Goal: Task Accomplishment & Management: Use online tool/utility

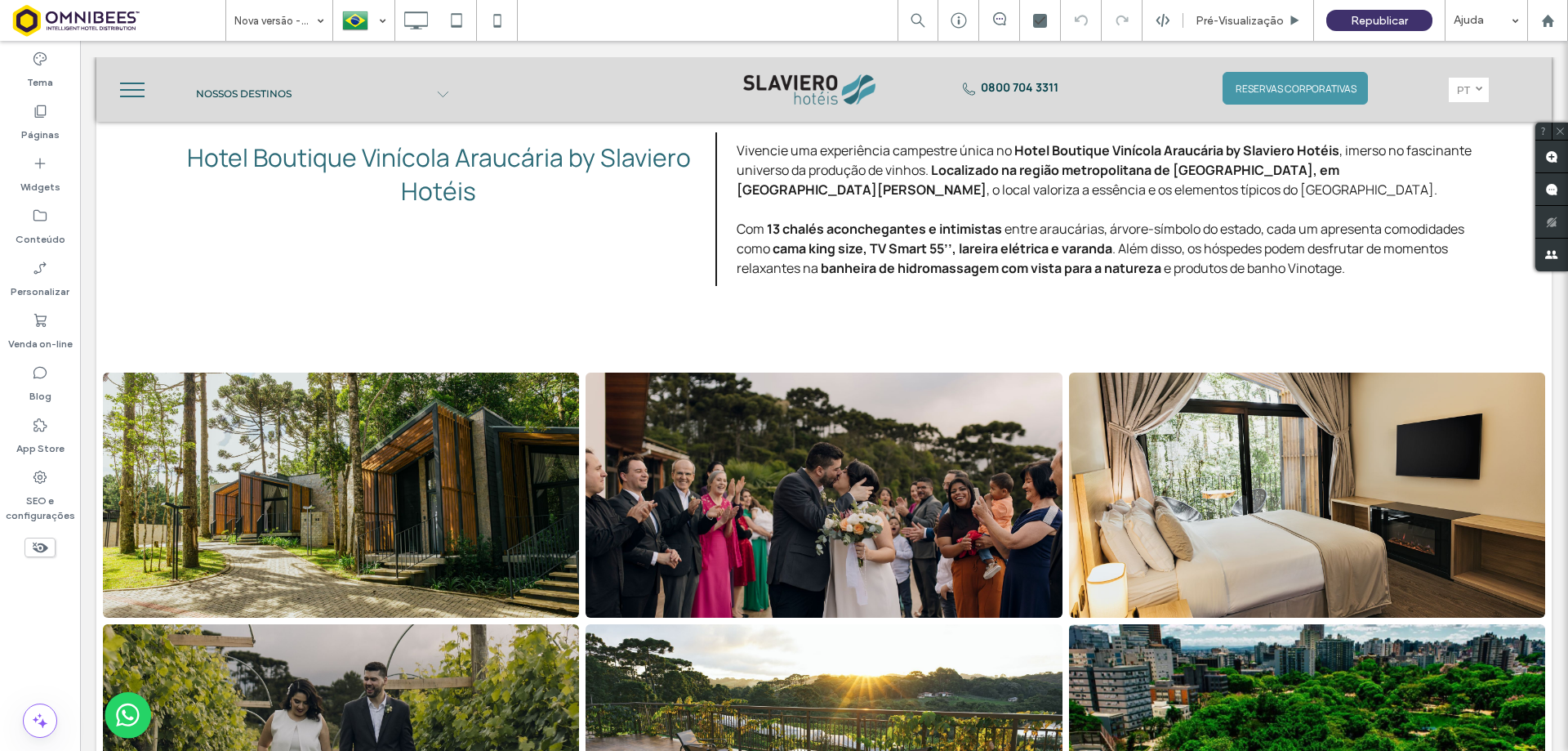
scroll to position [4820, 0]
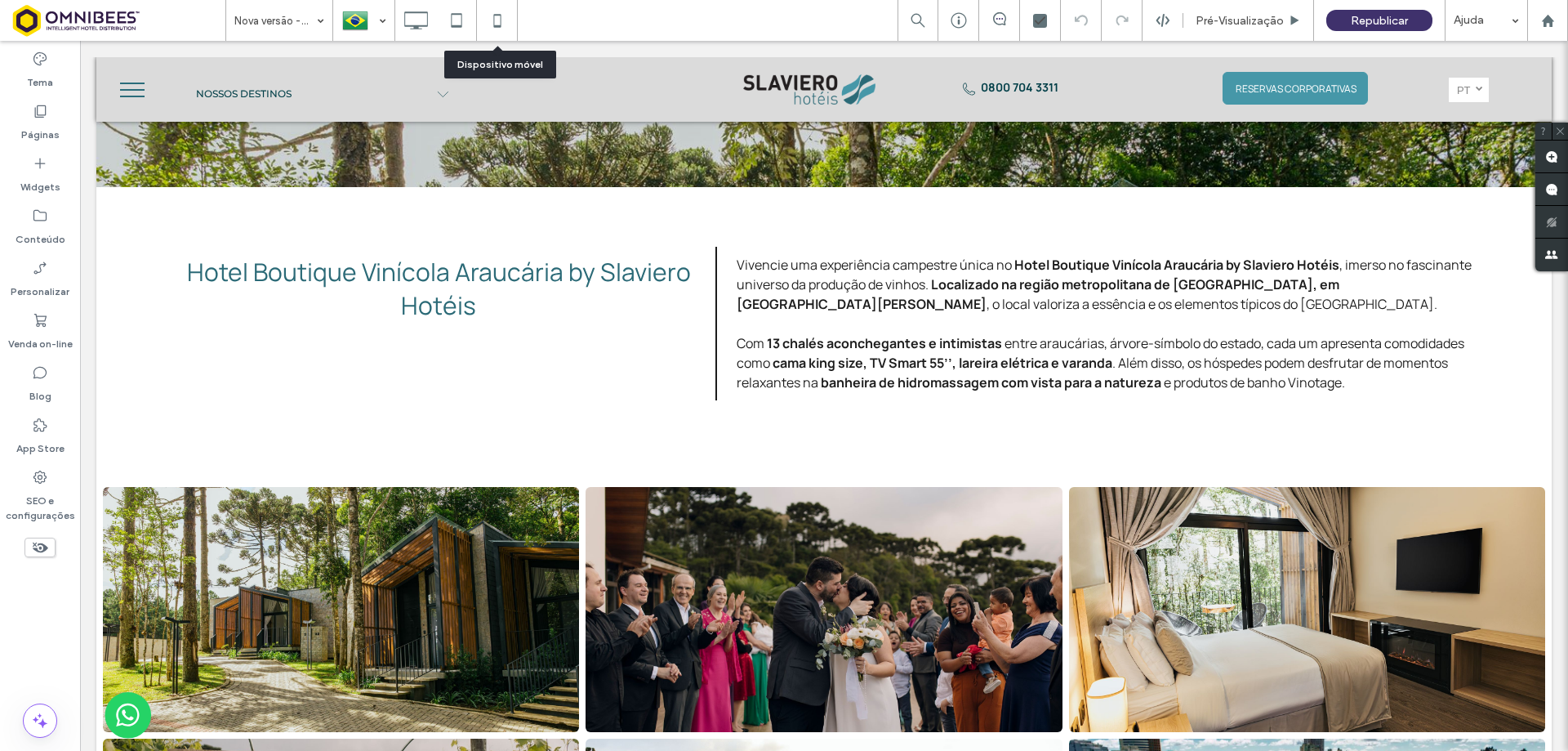
drag, startPoint x: 496, startPoint y: 15, endPoint x: 783, endPoint y: 268, distance: 382.6
click at [496, 15] on use at bounding box center [496, 21] width 8 height 13
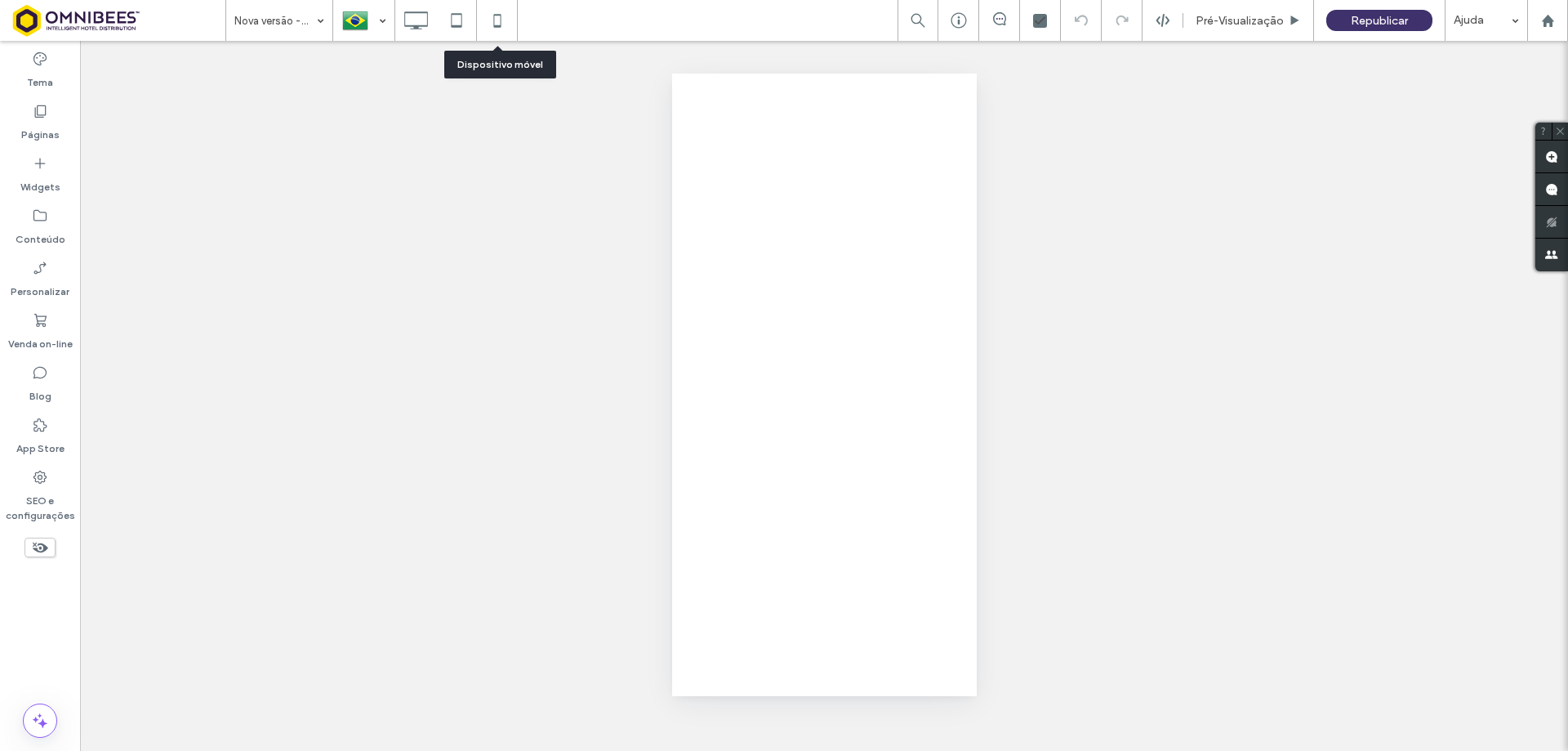
scroll to position [0, 0]
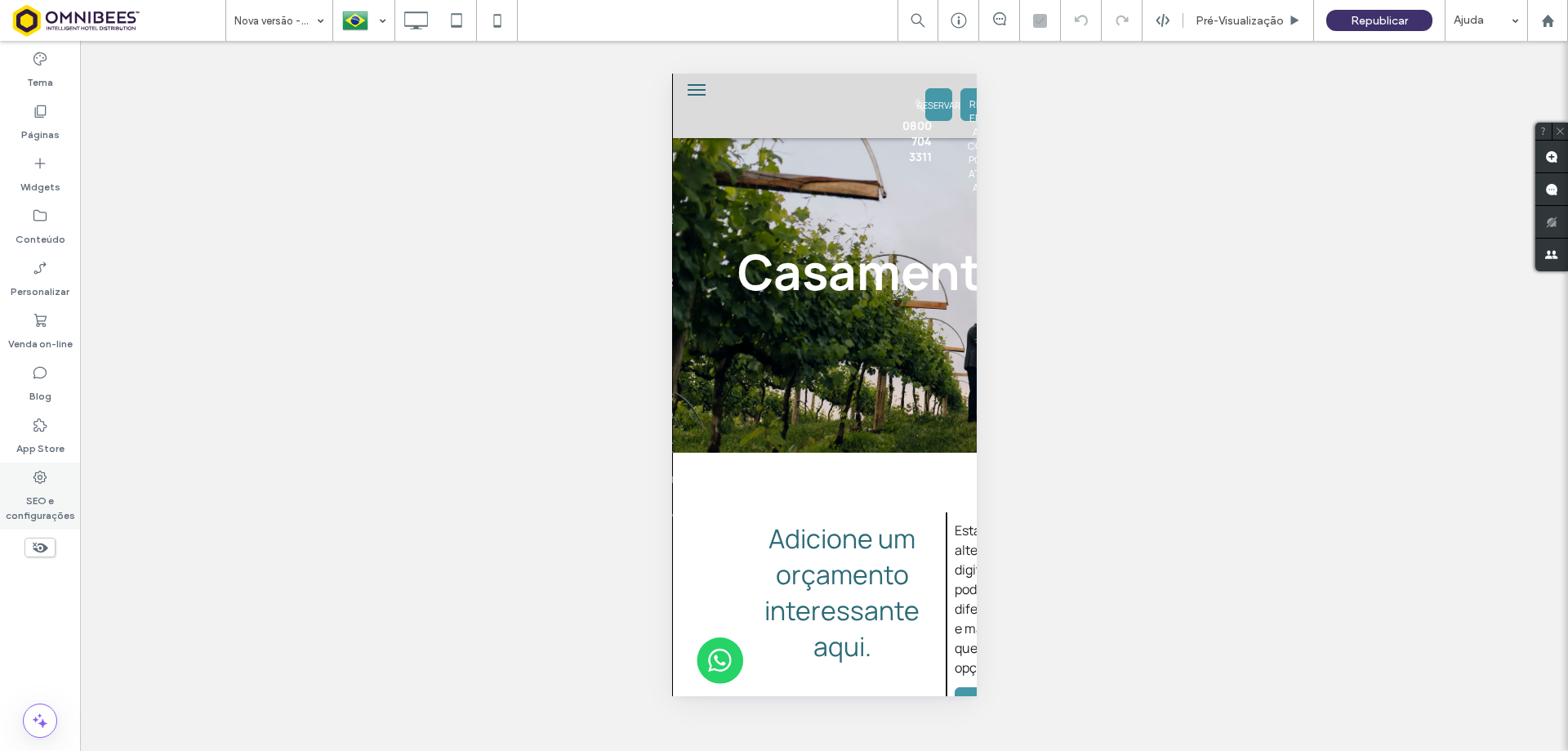
click at [34, 496] on label "SEO e configurações" at bounding box center [39, 504] width 80 height 38
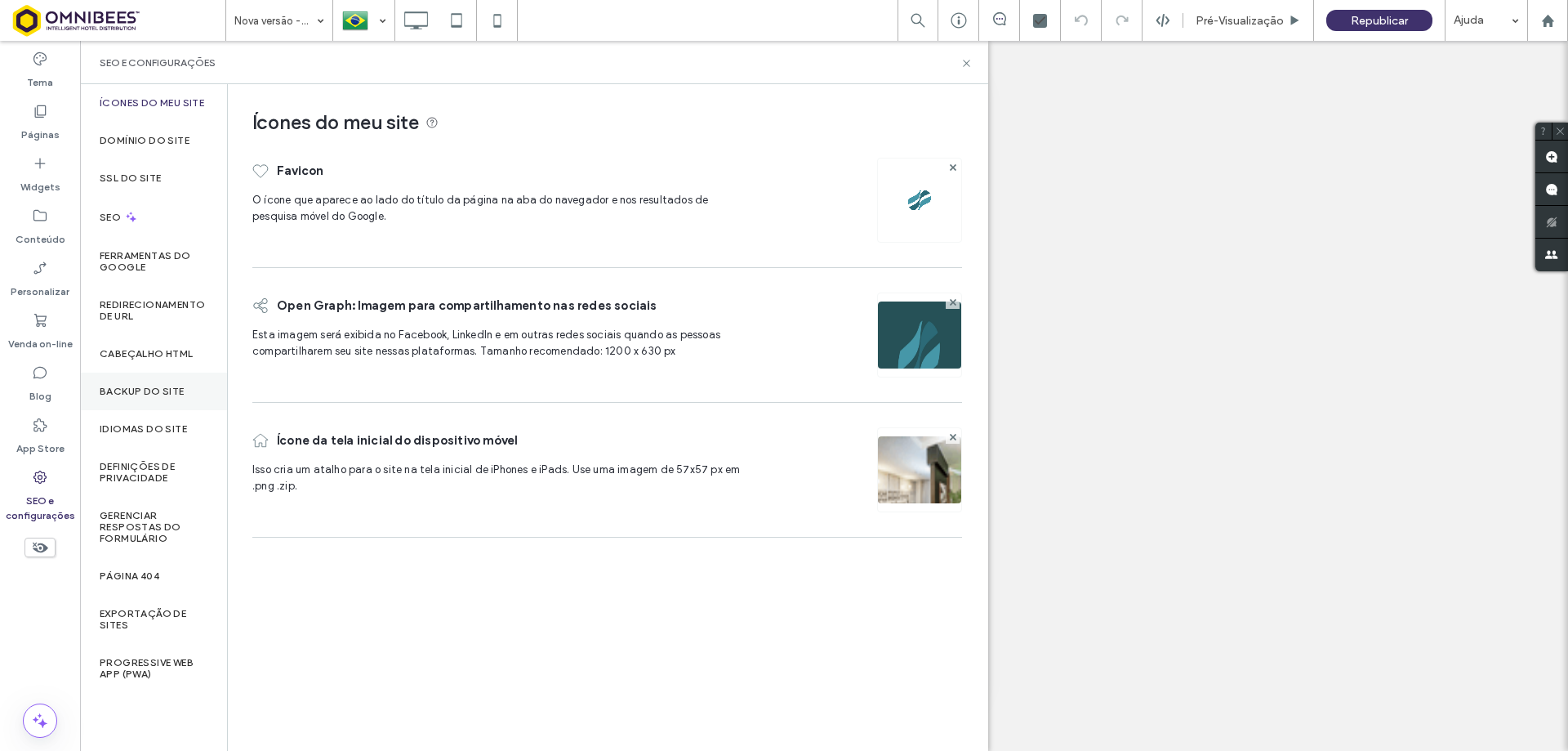
click at [138, 386] on label "Backup do Site" at bounding box center [142, 391] width 85 height 12
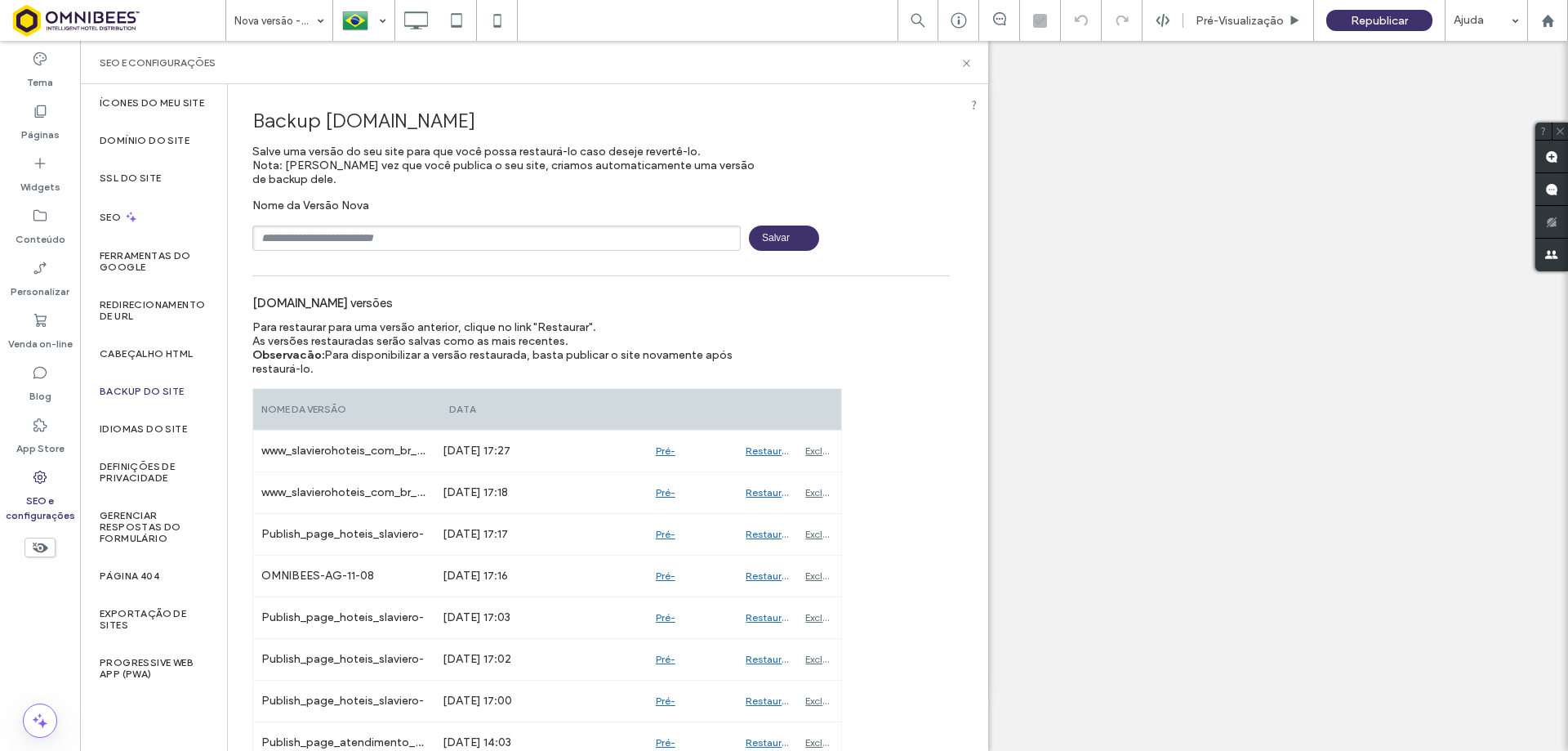
click at [469, 223] on div "Nome da Versāo Nova [GEOGRAPHIC_DATA]" at bounding box center [601, 224] width 698 height 52
drag, startPoint x: 469, startPoint y: 235, endPoint x: 447, endPoint y: 244, distance: 23.8
click at [469, 237] on input "text" at bounding box center [497, 238] width 489 height 25
drag, startPoint x: 347, startPoint y: 236, endPoint x: 433, endPoint y: 235, distance: 86.0
click at [426, 236] on input "**********" at bounding box center [497, 238] width 489 height 25
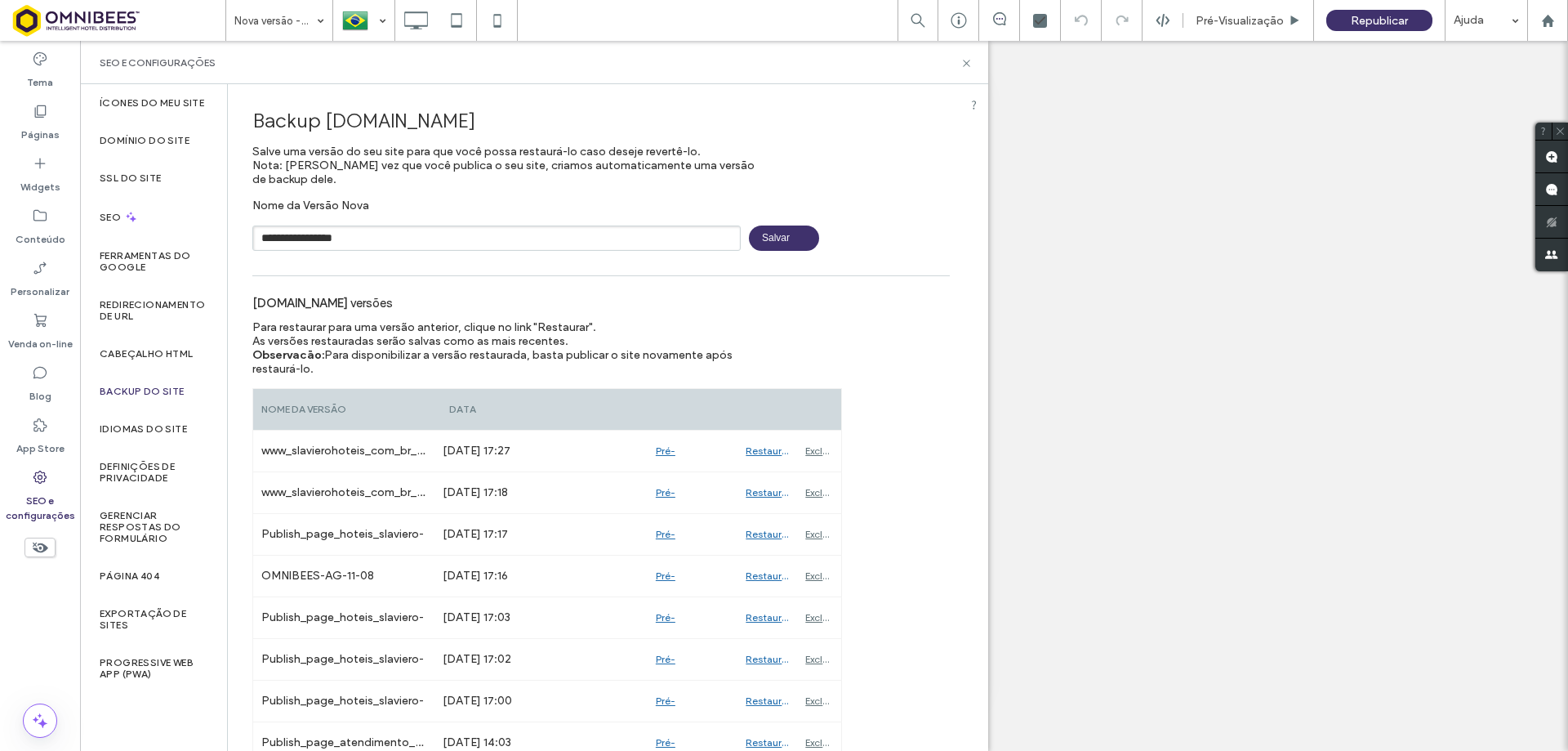
type input "**********"
click at [965, 63] on icon at bounding box center [967, 63] width 13 height 13
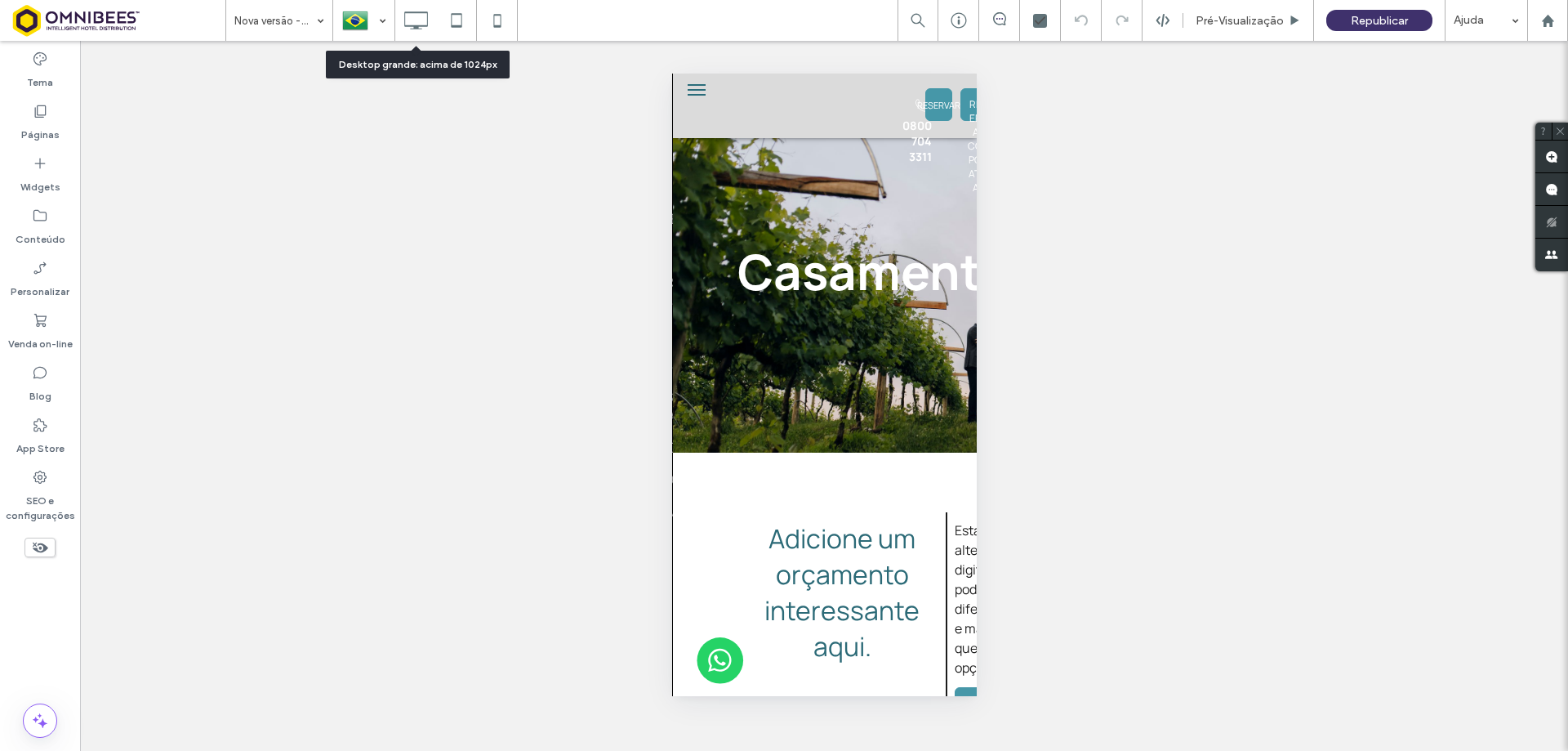
click at [422, 28] on icon at bounding box center [416, 20] width 33 height 33
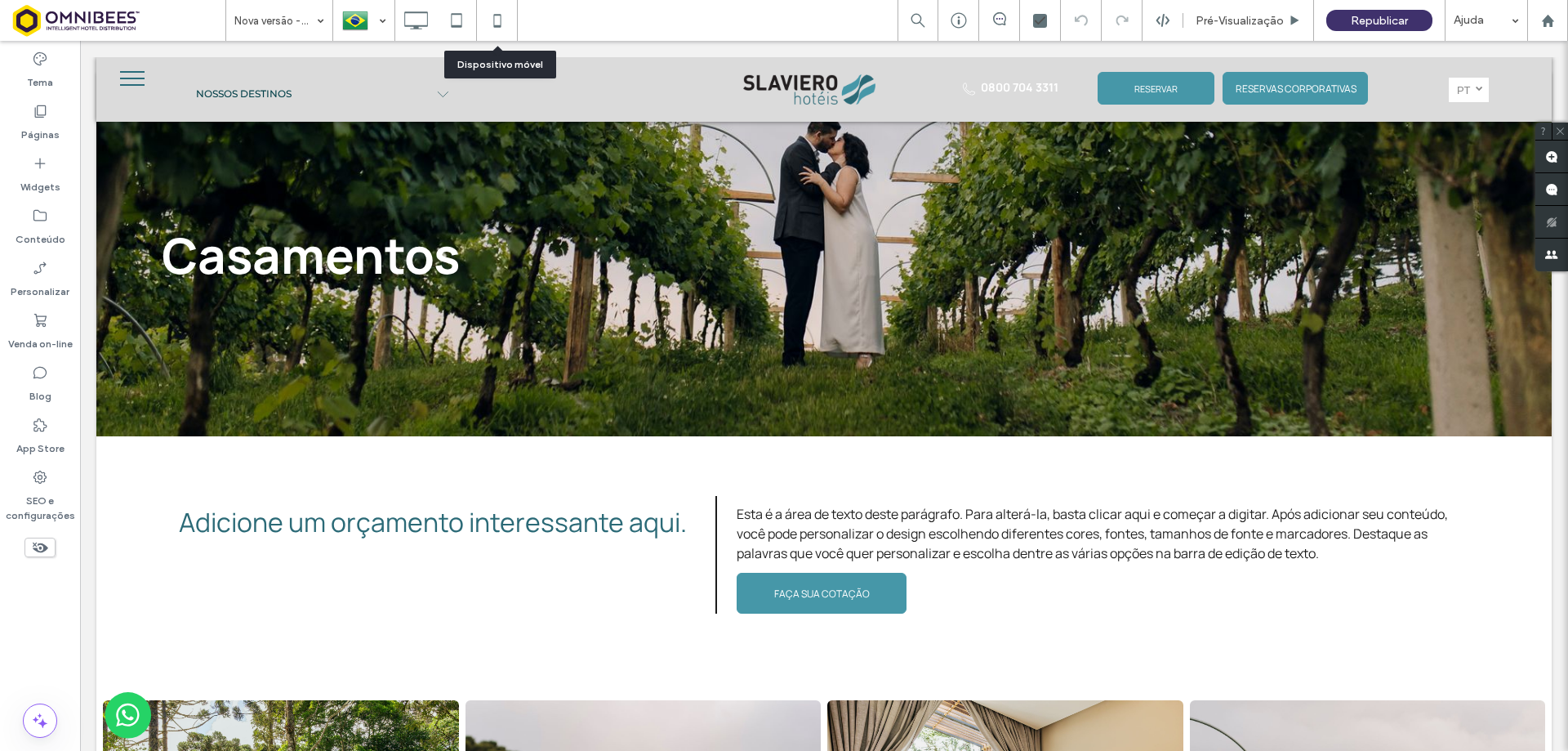
drag, startPoint x: 490, startPoint y: 29, endPoint x: 815, endPoint y: 213, distance: 373.5
click at [490, 29] on icon at bounding box center [497, 20] width 33 height 33
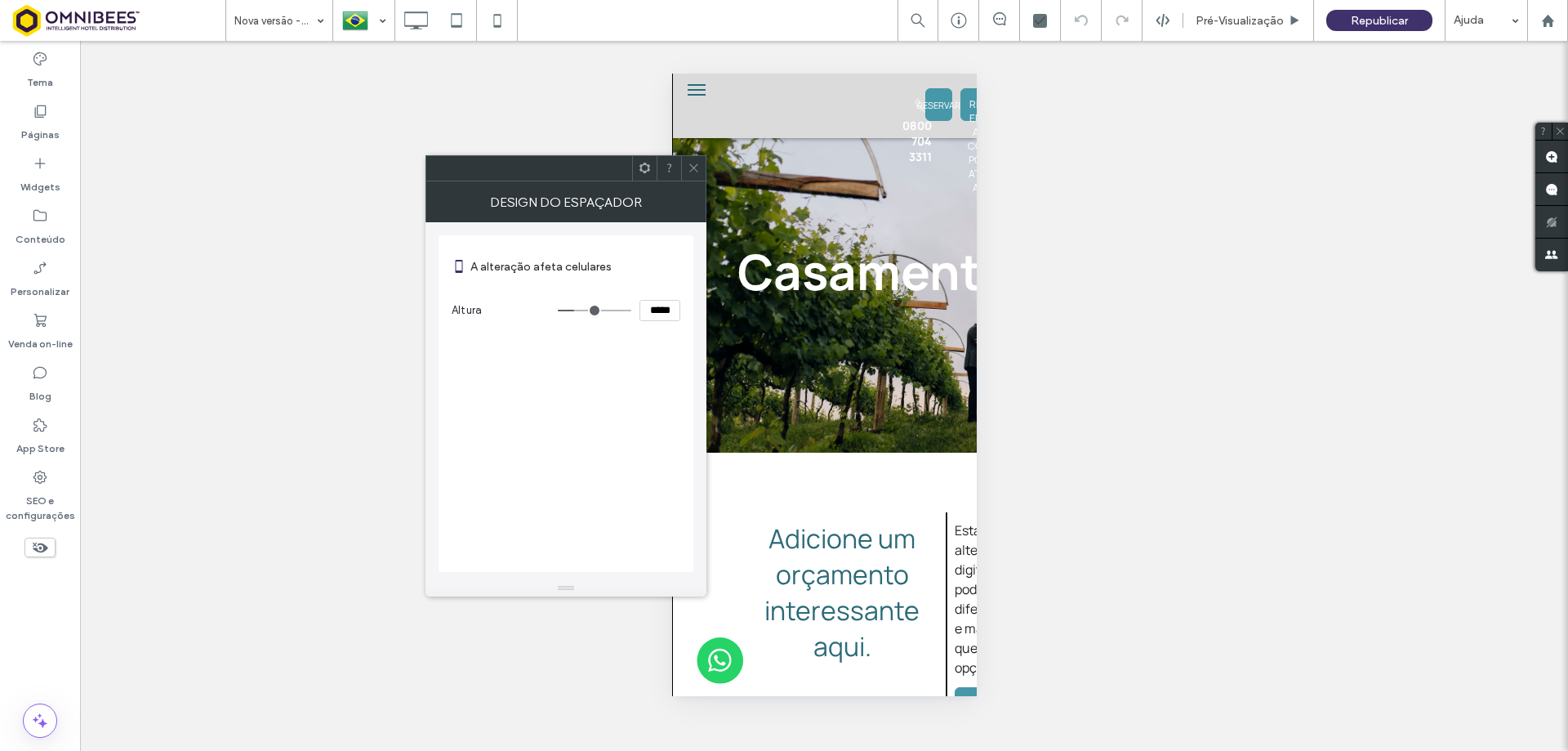
click at [690, 164] on icon at bounding box center [694, 168] width 13 height 13
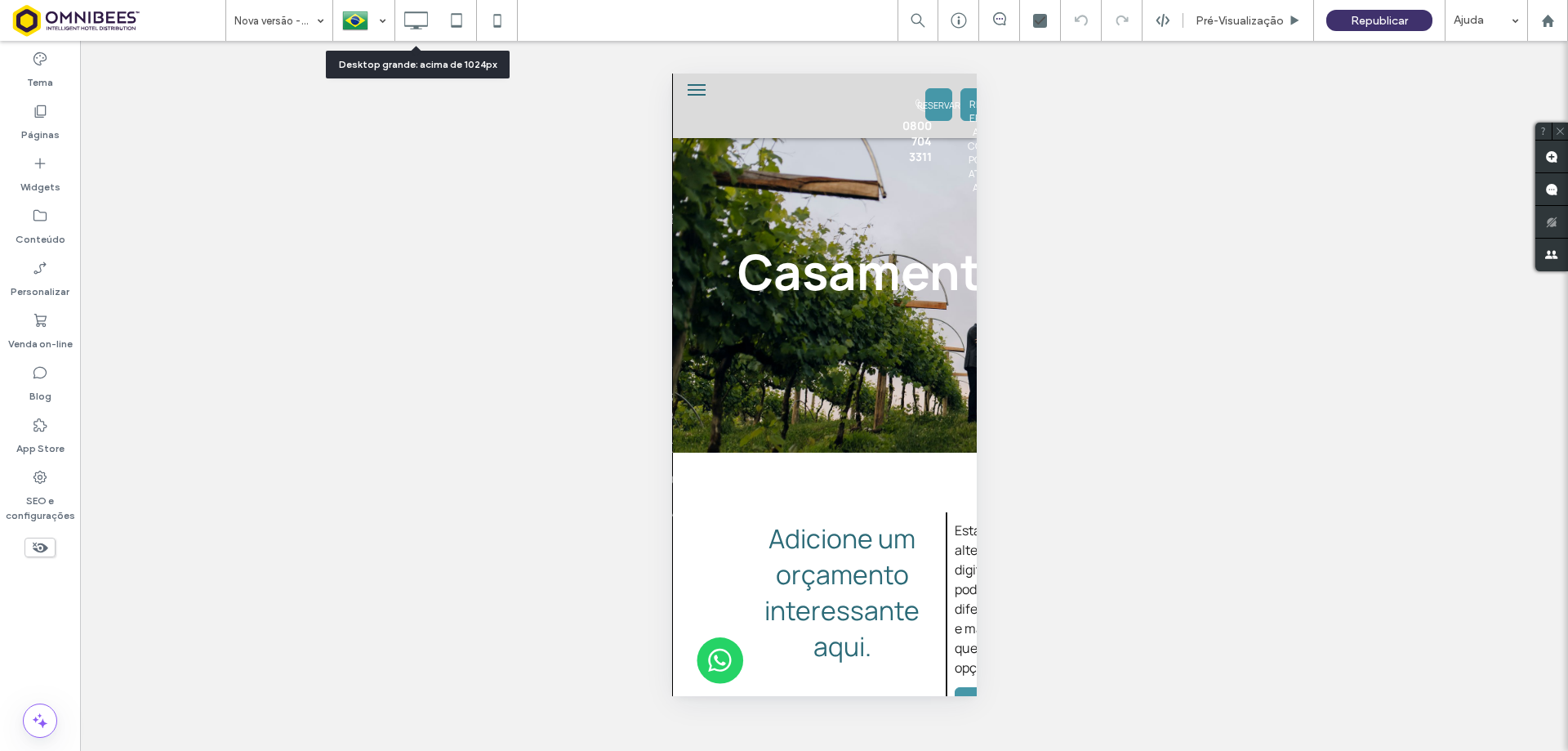
drag, startPoint x: 427, startPoint y: 17, endPoint x: 468, endPoint y: 53, distance: 54.6
click at [427, 17] on icon at bounding box center [416, 20] width 33 height 33
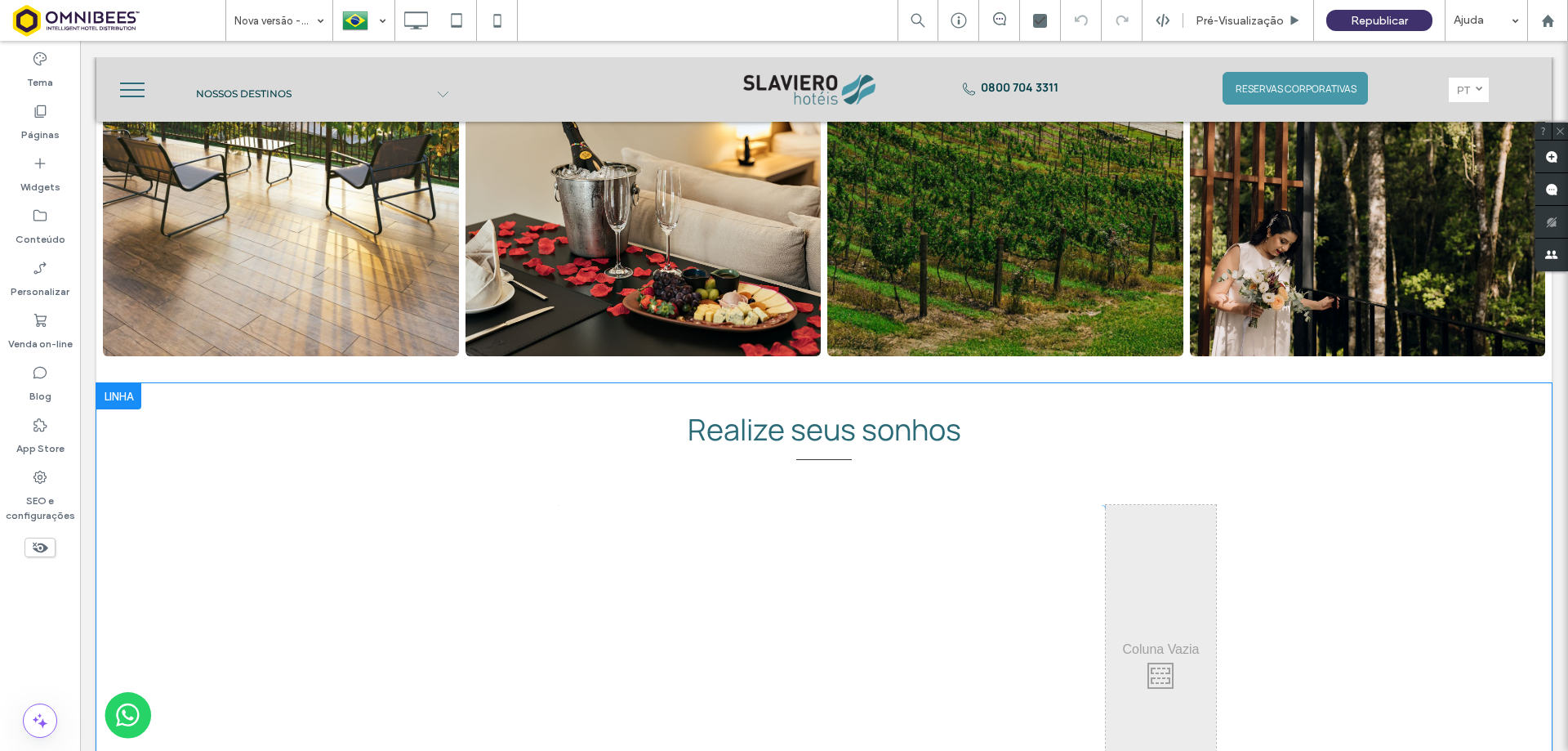
scroll to position [1144, 0]
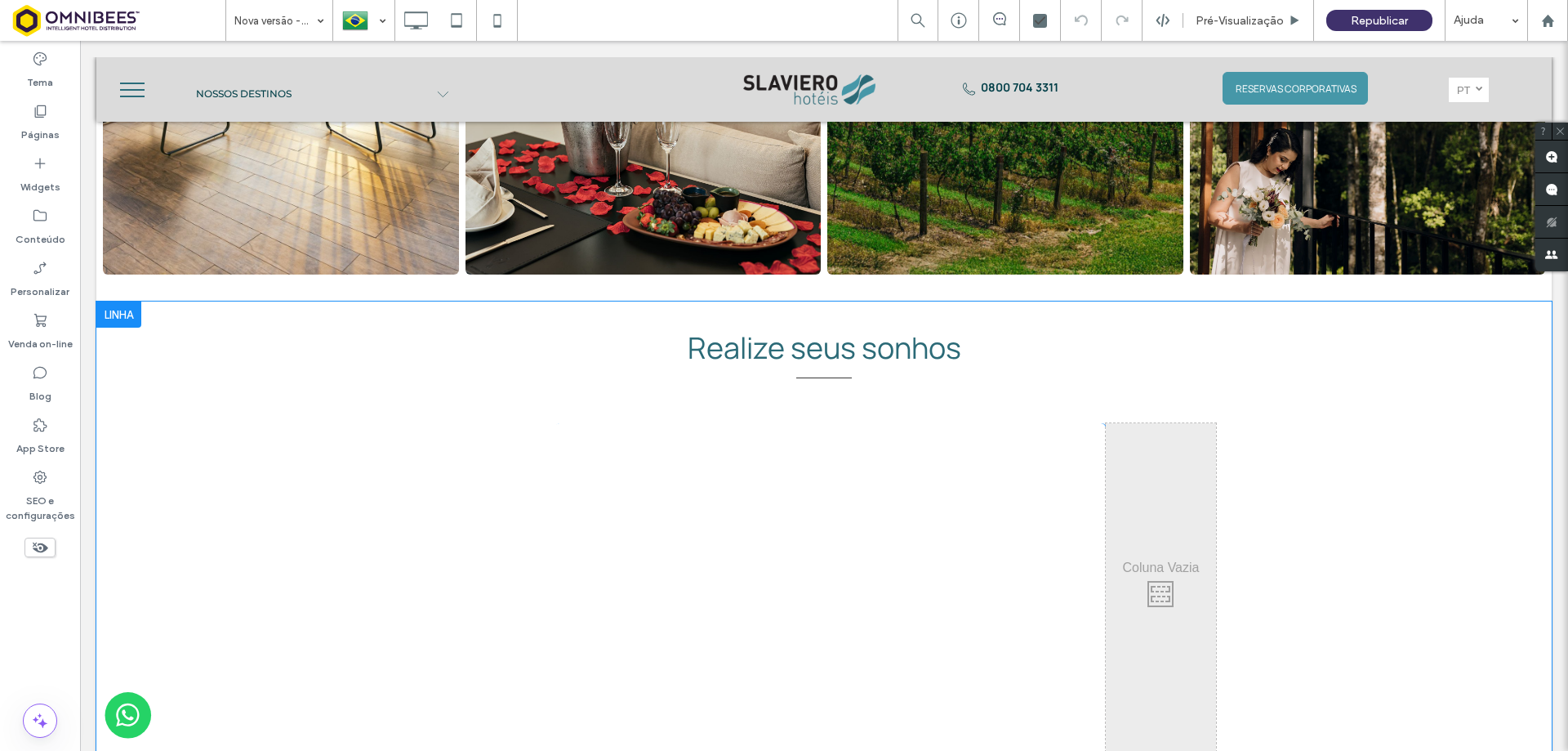
click at [823, 374] on div "Realize seus sonhos Click To Paste Click To Paste “Serviço incrível e uma ótima…" at bounding box center [825, 588] width 784 height 525
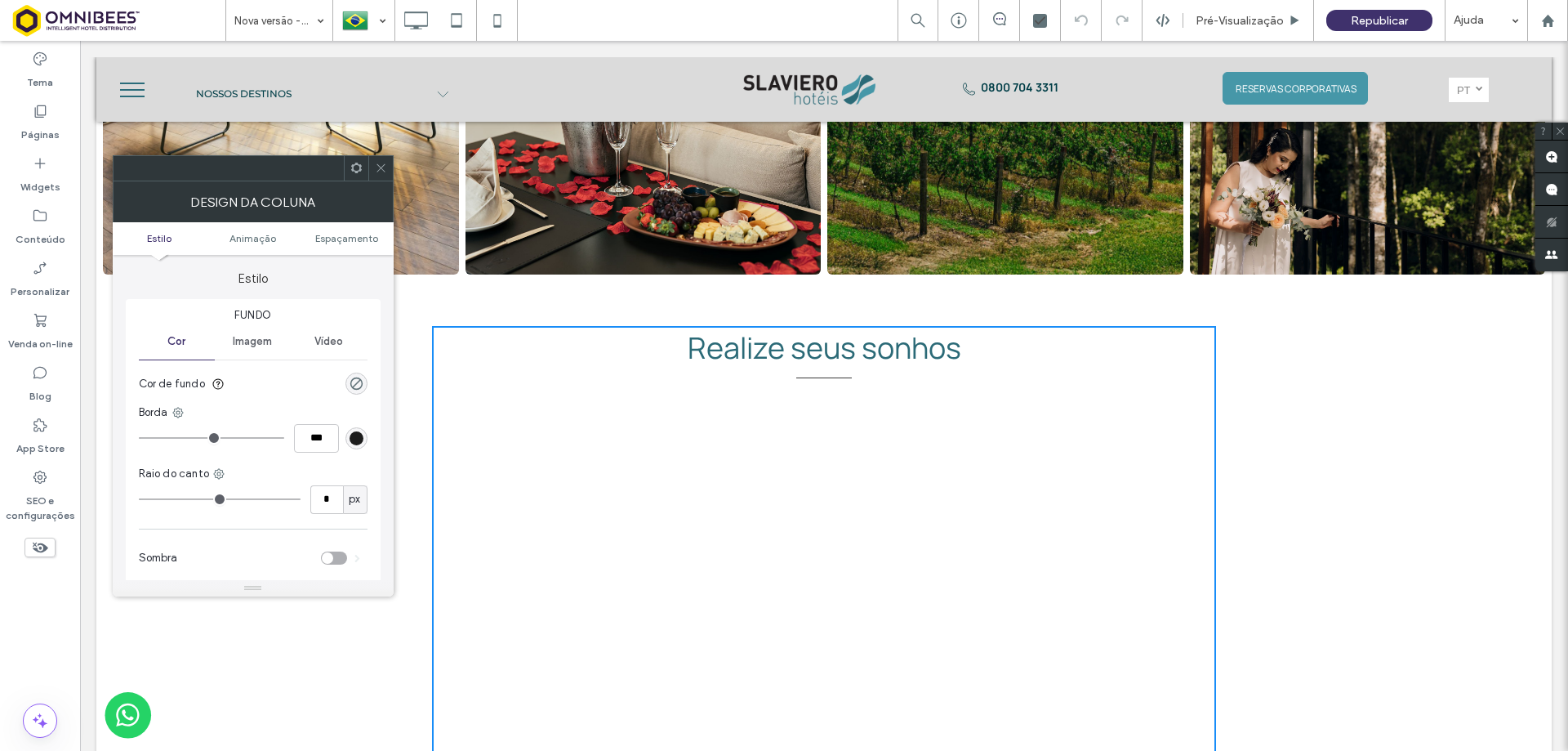
click at [389, 172] on div at bounding box center [380, 168] width 24 height 24
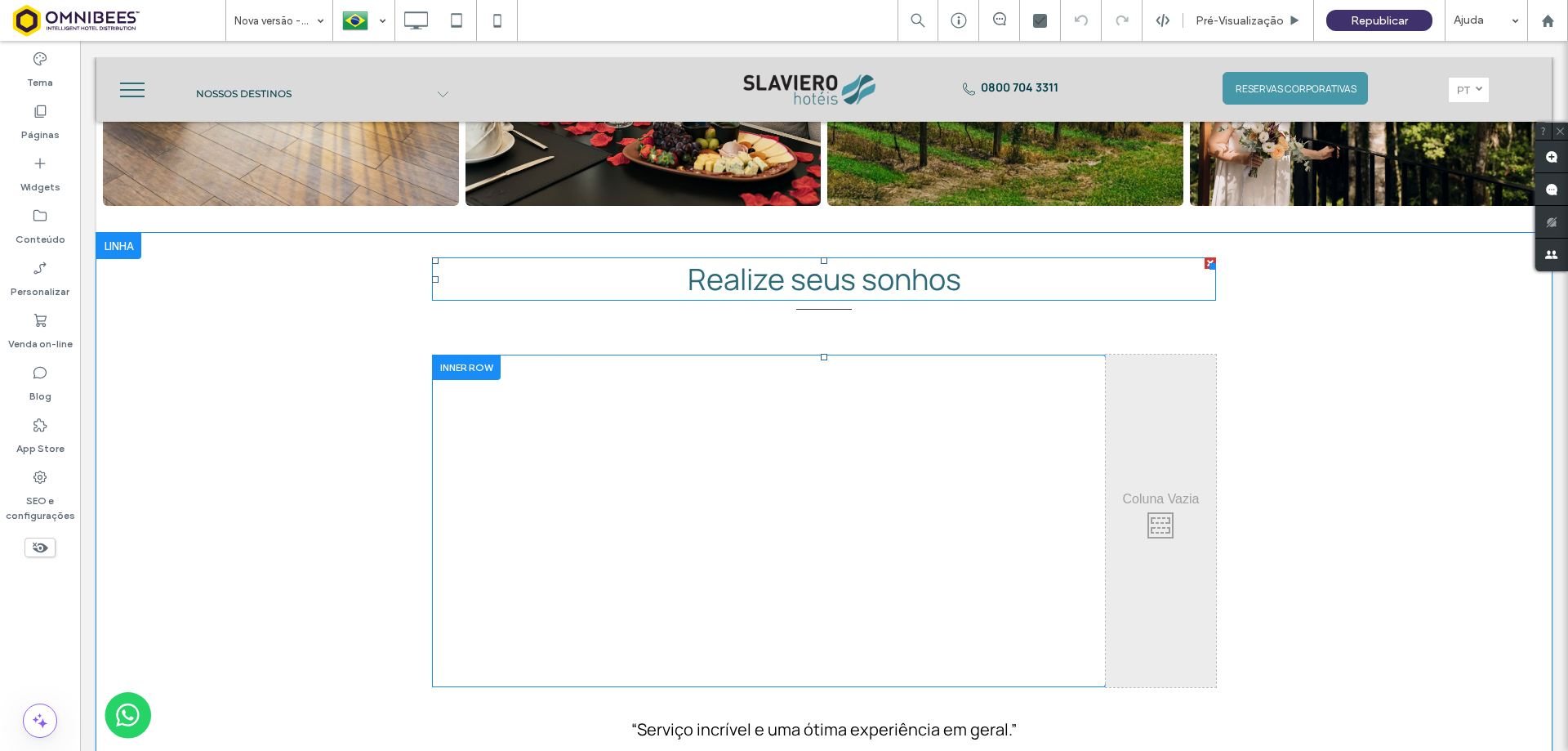
scroll to position [1307, 0]
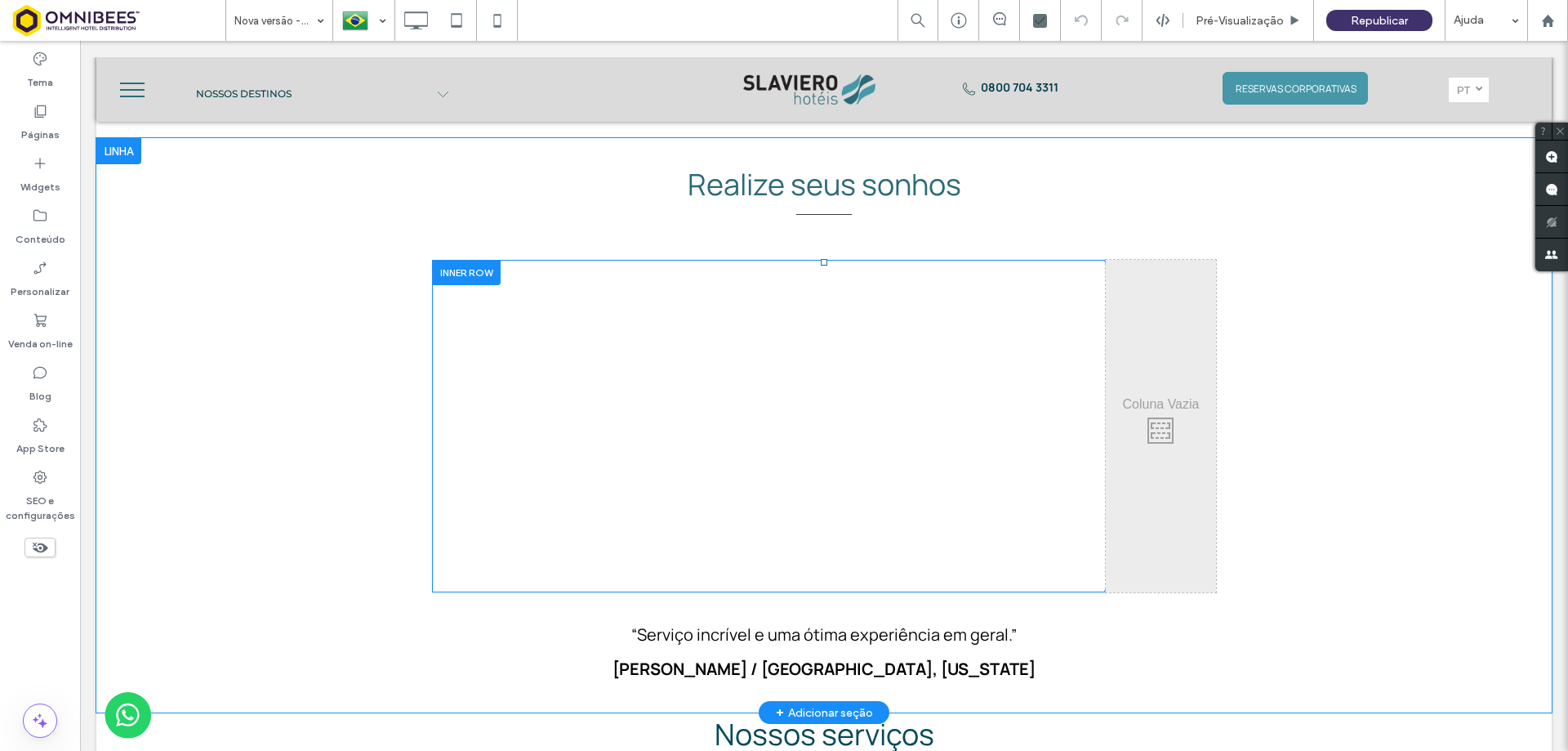
click at [635, 421] on div "Click To Paste" at bounding box center [830, 426] width 552 height 333
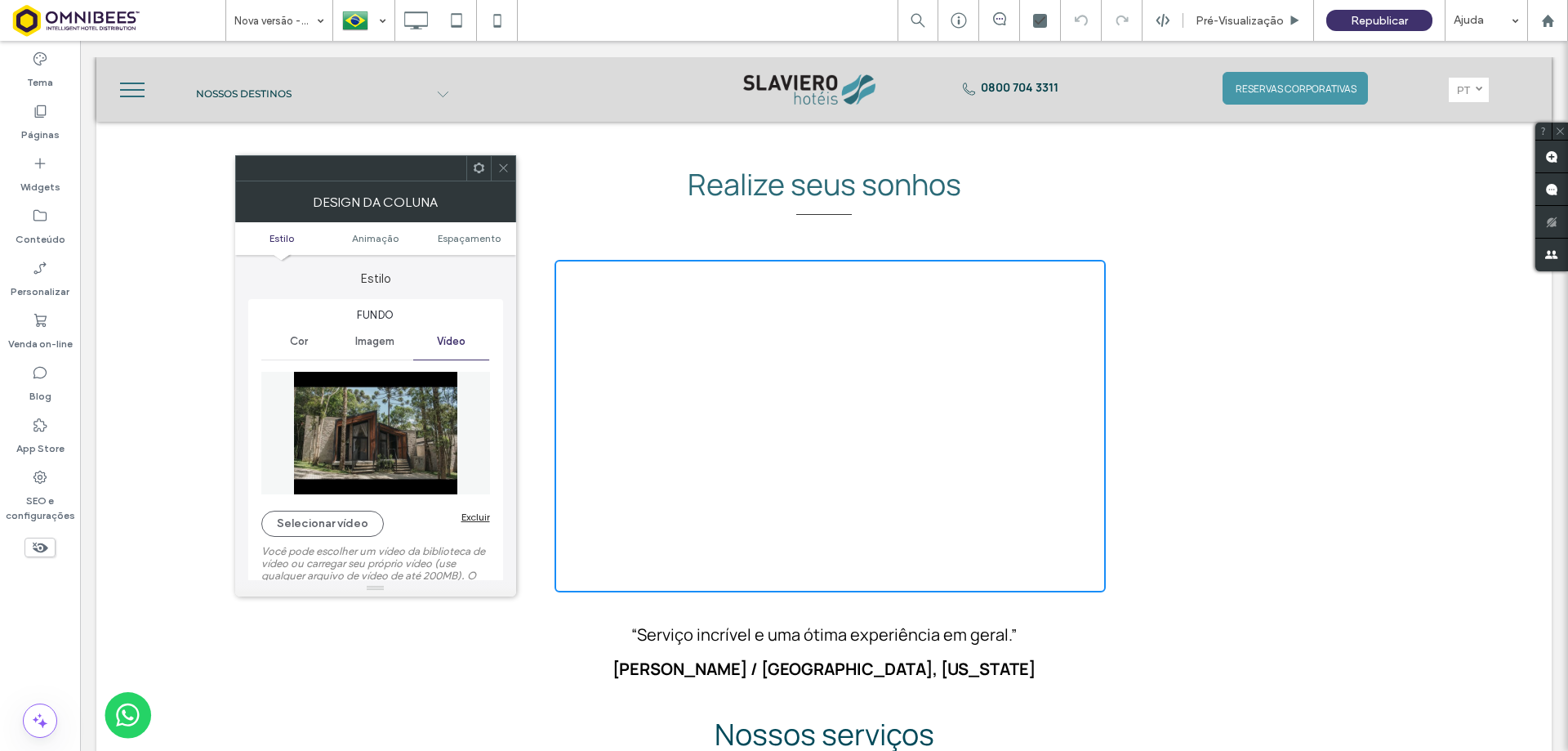
click at [502, 172] on icon at bounding box center [503, 168] width 13 height 13
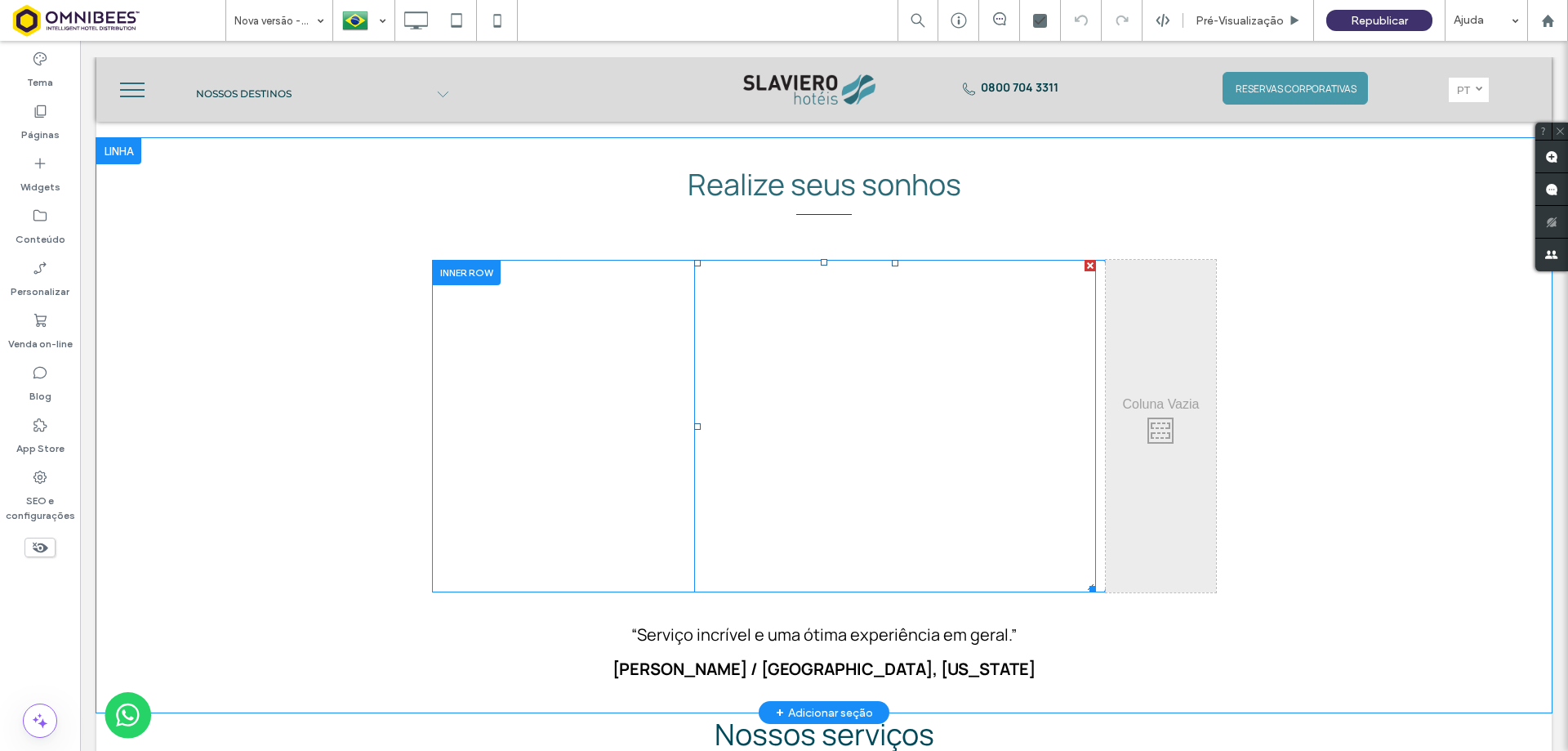
click at [782, 391] on div at bounding box center [895, 426] width 402 height 333
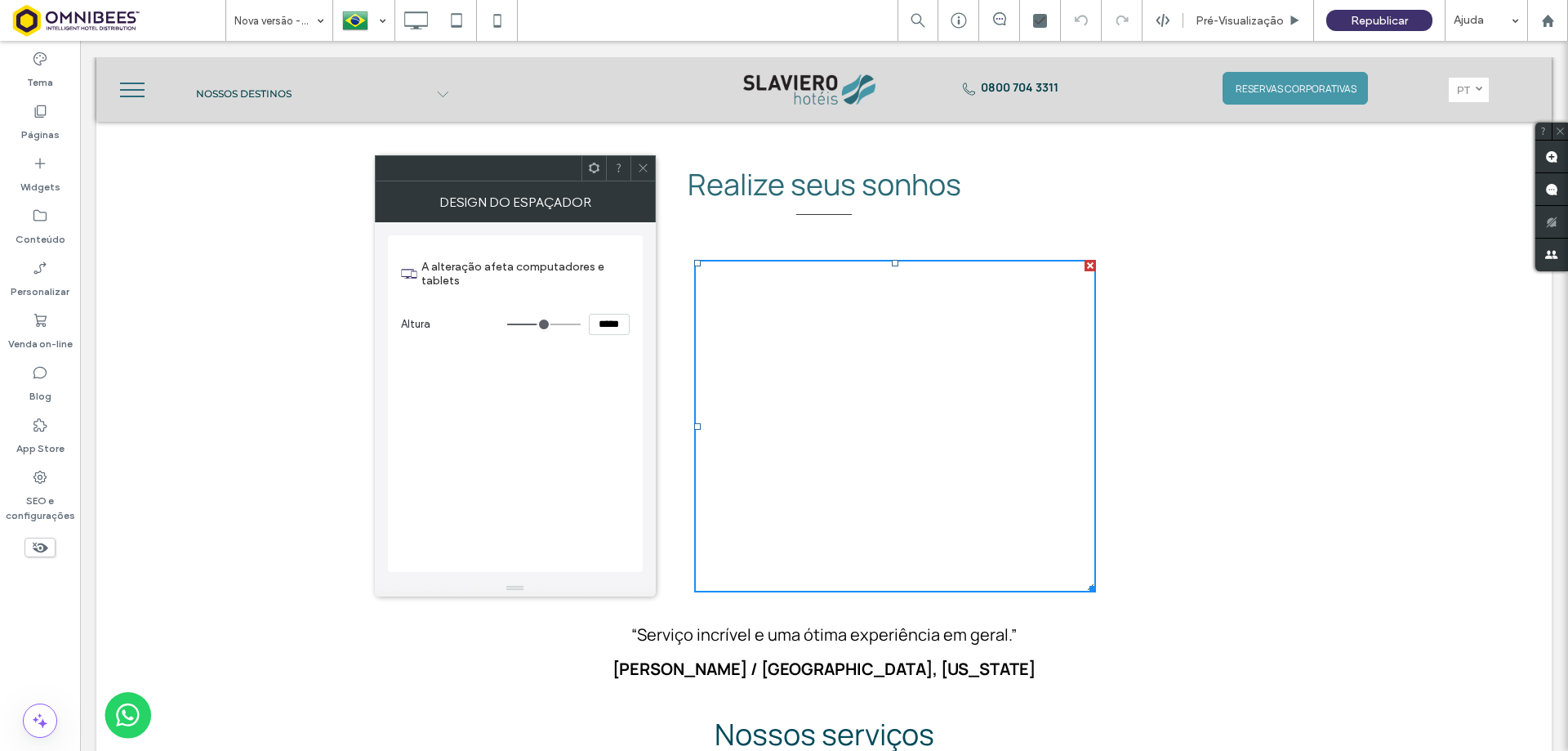
click at [638, 160] on span at bounding box center [643, 168] width 13 height 24
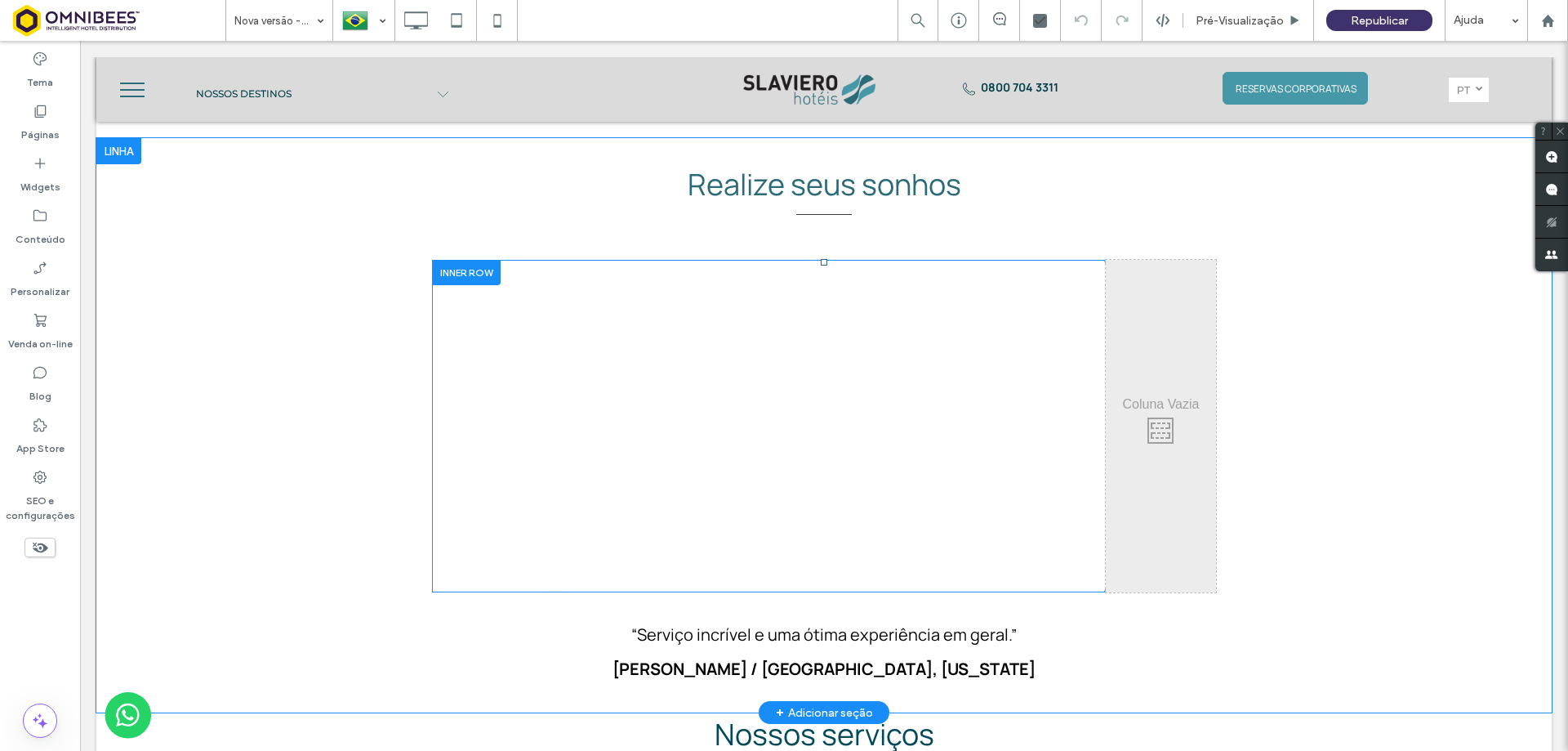
click at [634, 330] on div "Click To Paste" at bounding box center [830, 426] width 552 height 333
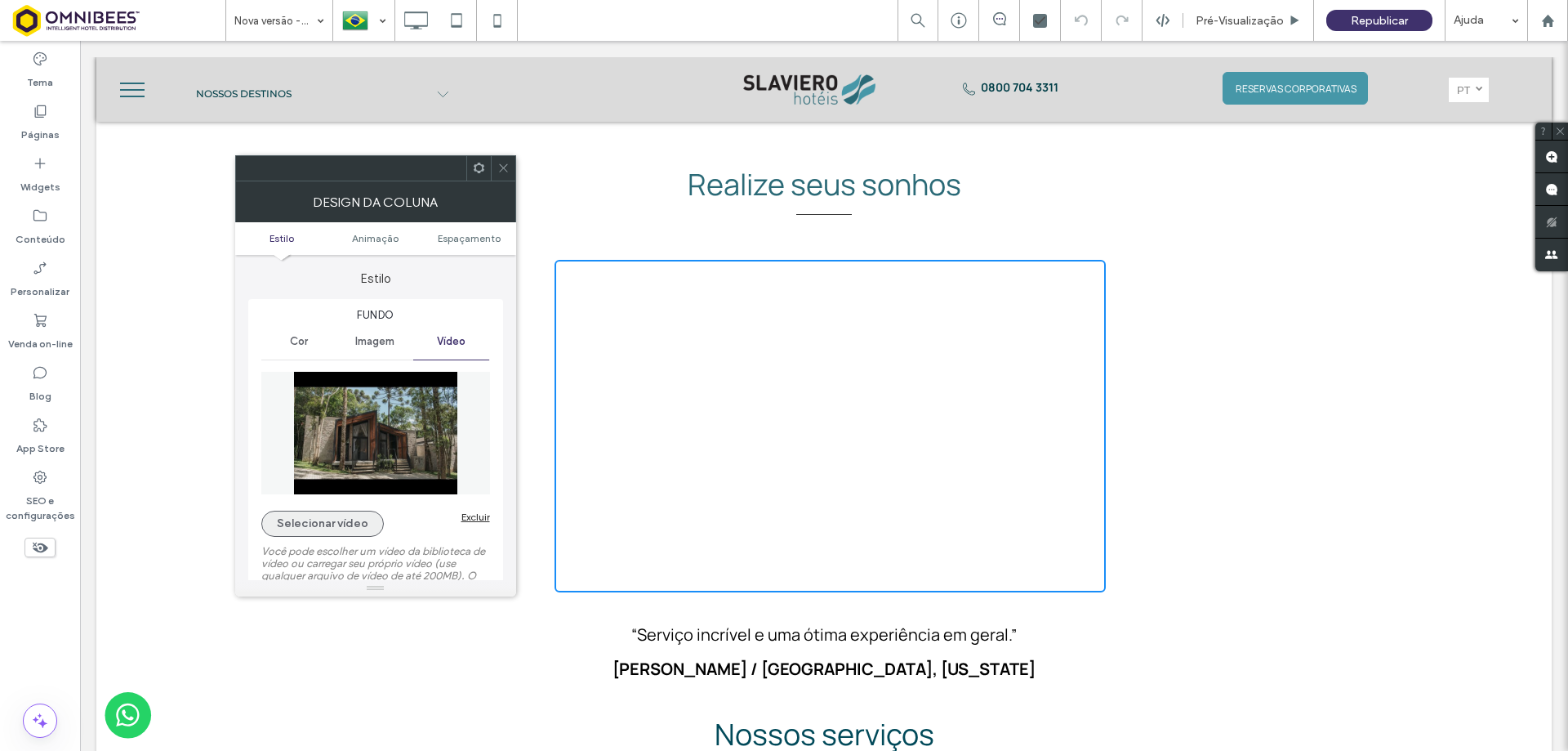
click at [344, 522] on button "Selecionar vídeo" at bounding box center [323, 523] width 123 height 26
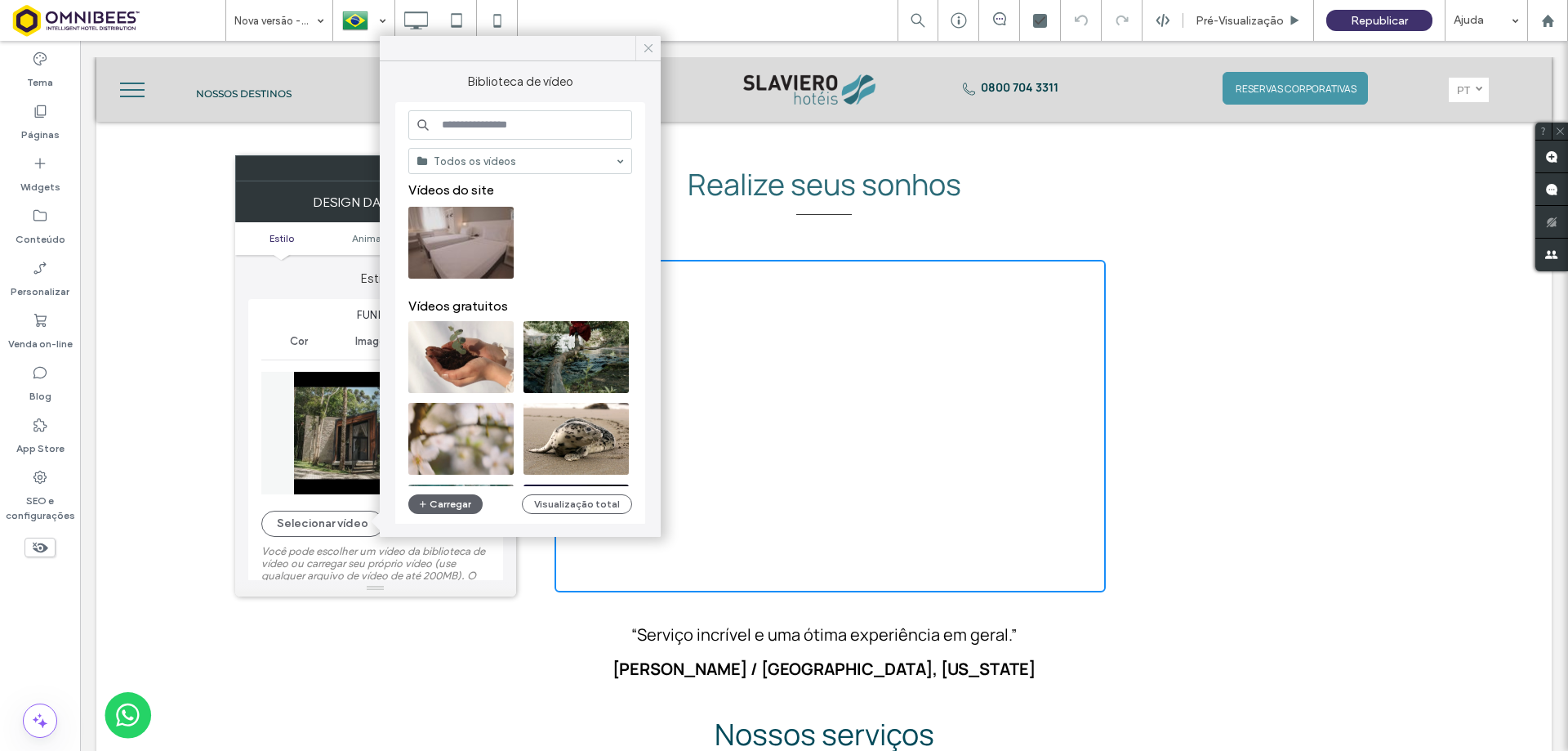
click at [653, 44] on icon at bounding box center [649, 49] width 15 height 15
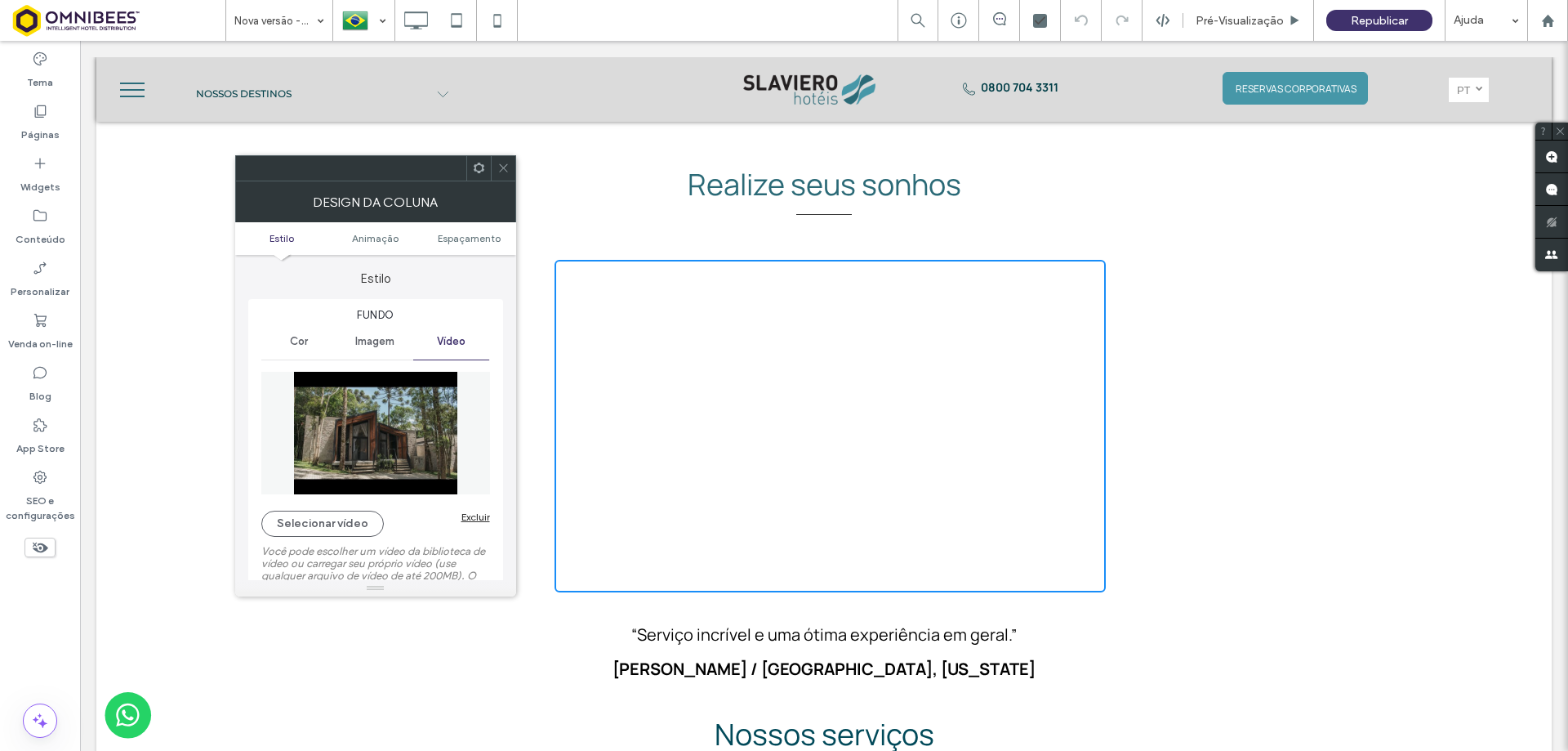
click at [405, 422] on img at bounding box center [375, 433] width 228 height 123
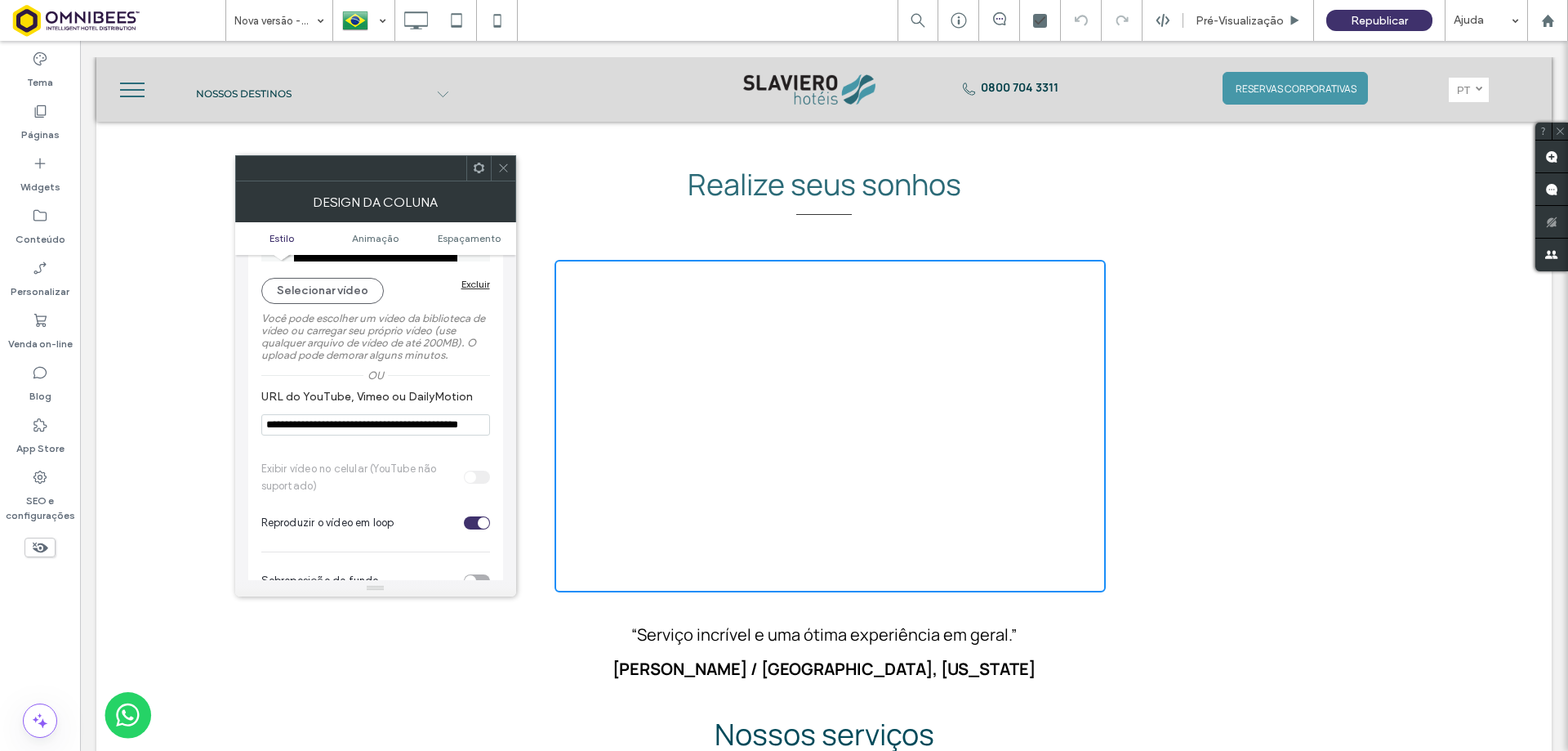
scroll to position [245, 0]
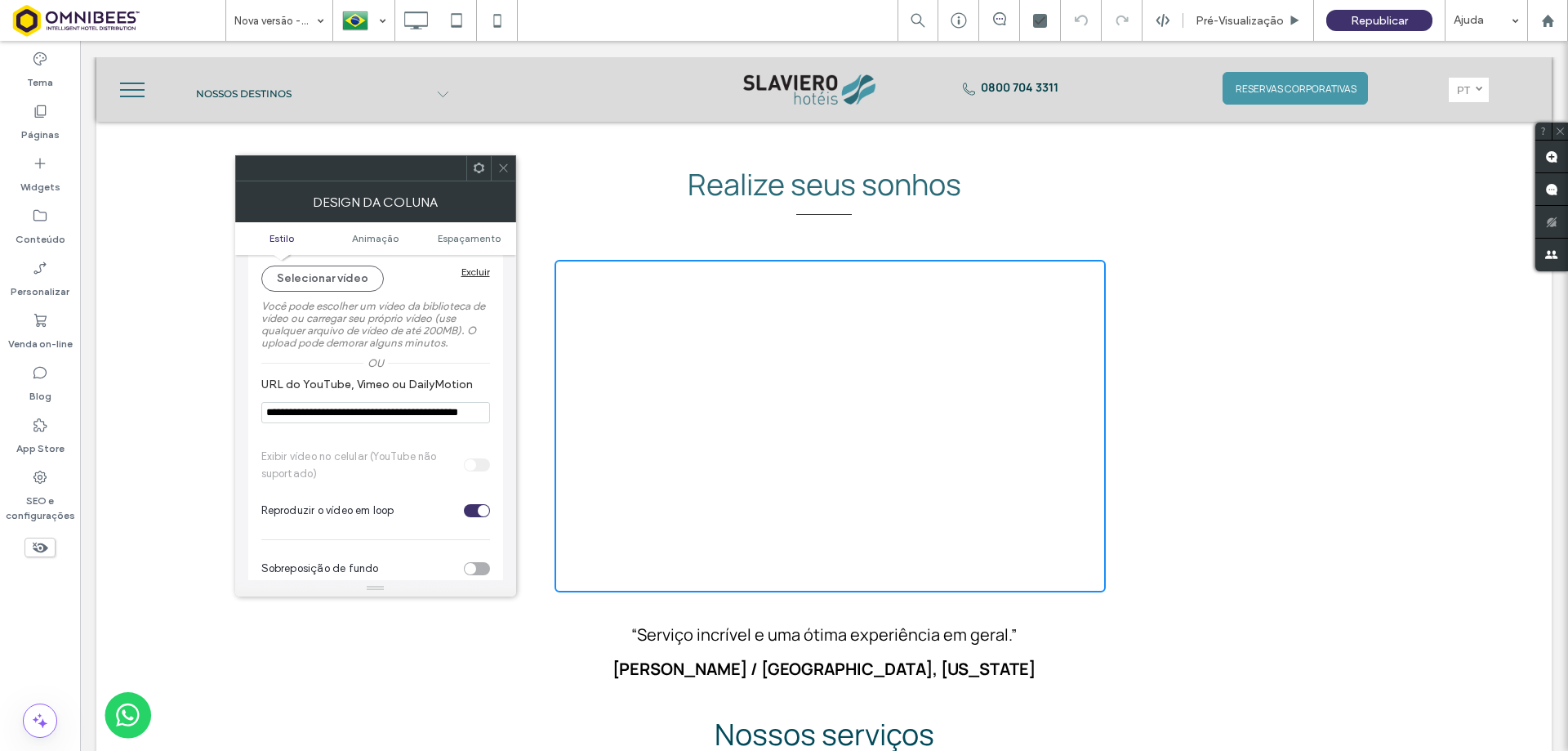
click at [419, 414] on input "**********" at bounding box center [375, 412] width 228 height 21
click at [503, 161] on span at bounding box center [503, 168] width 13 height 24
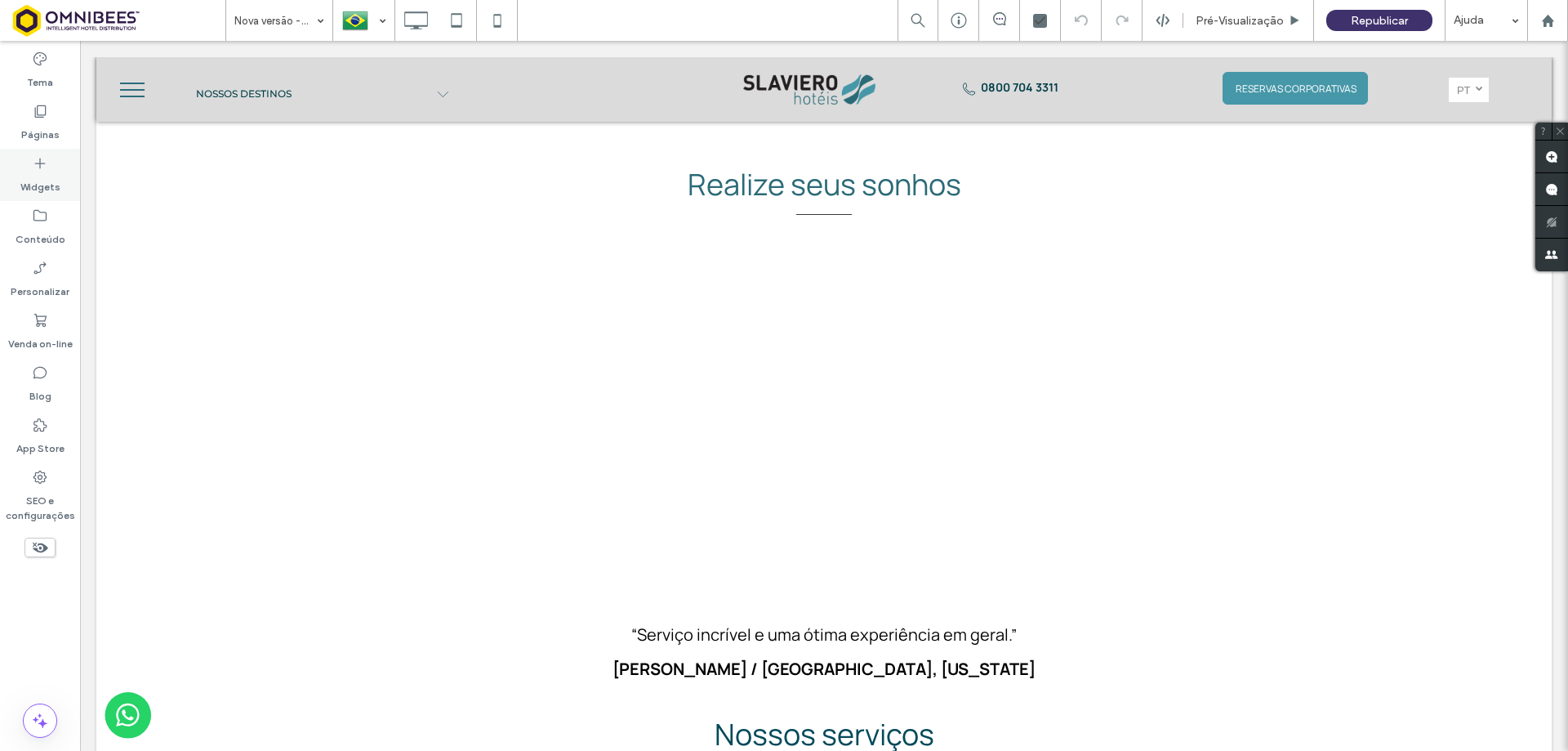
click at [49, 181] on label "Widgets" at bounding box center [40, 182] width 40 height 23
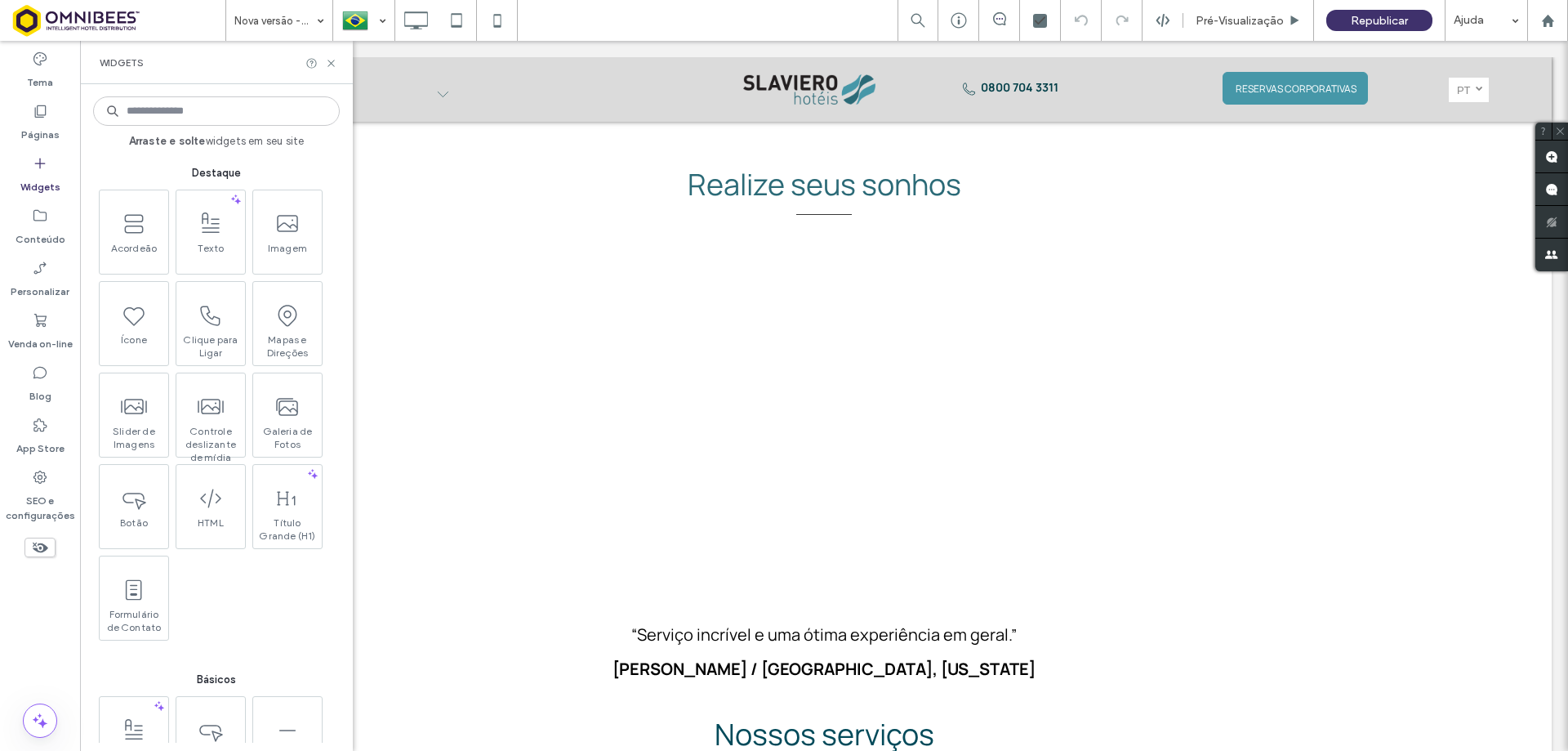
click at [181, 113] on input at bounding box center [217, 111] width 247 height 29
type input "*"
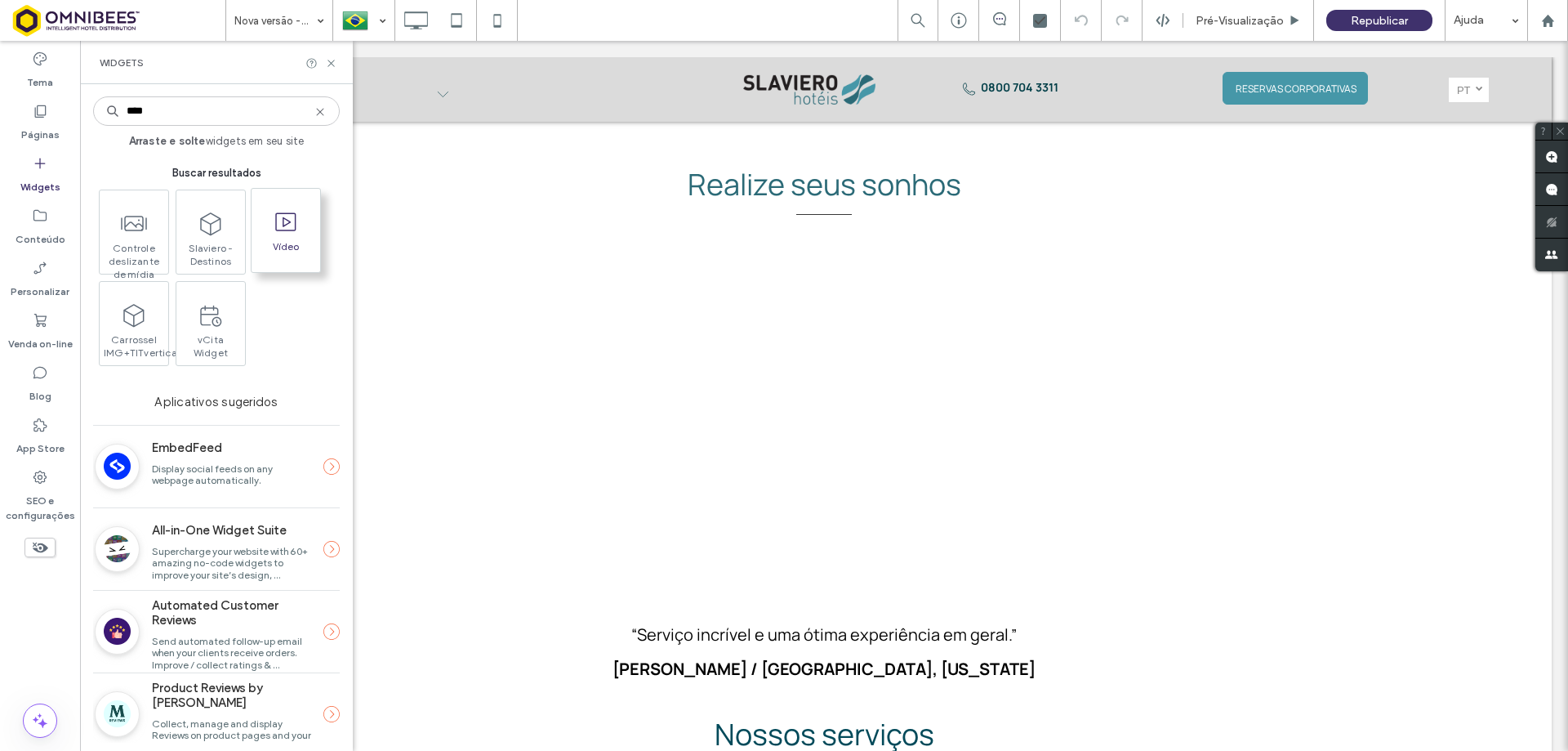
type input "****"
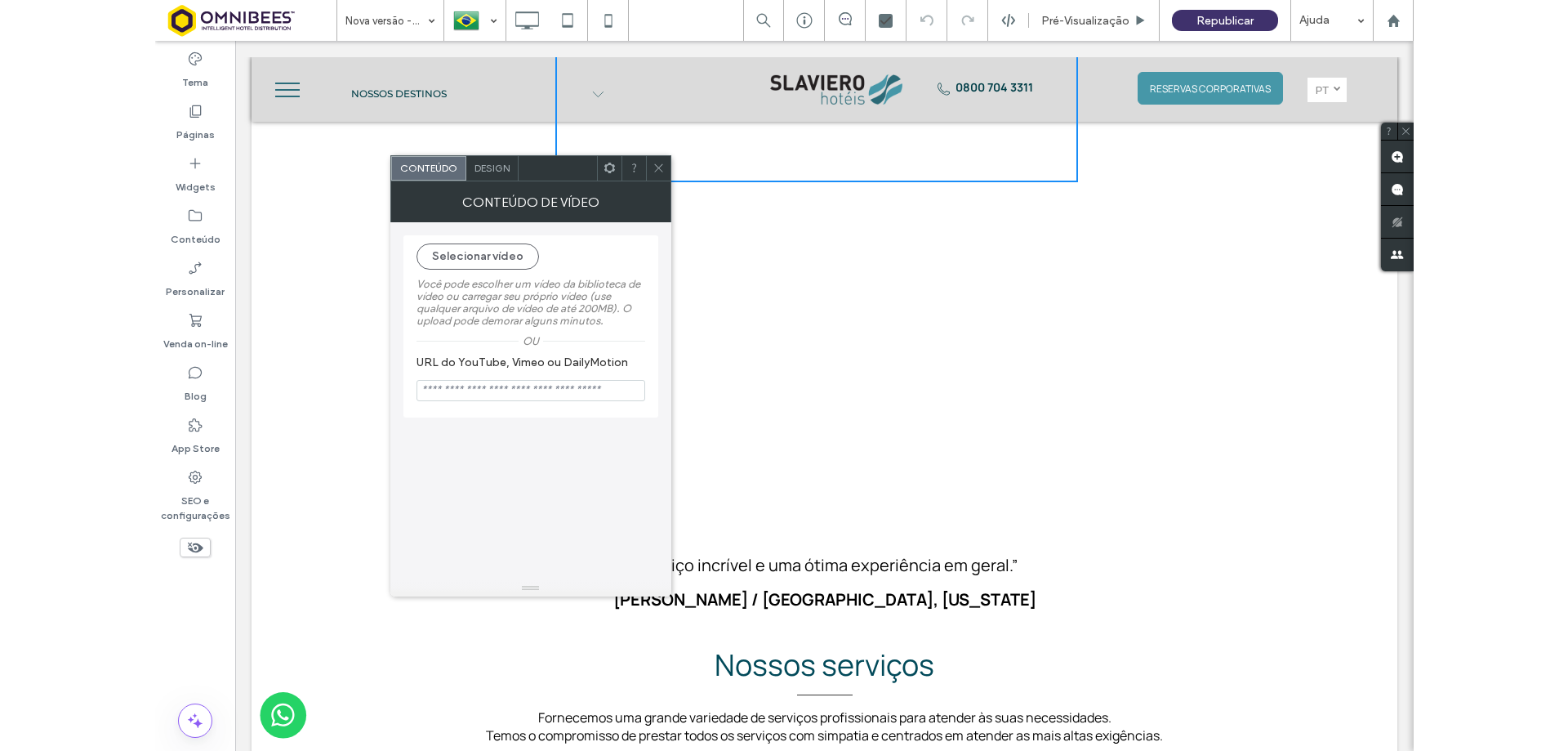
scroll to position [1417, 0]
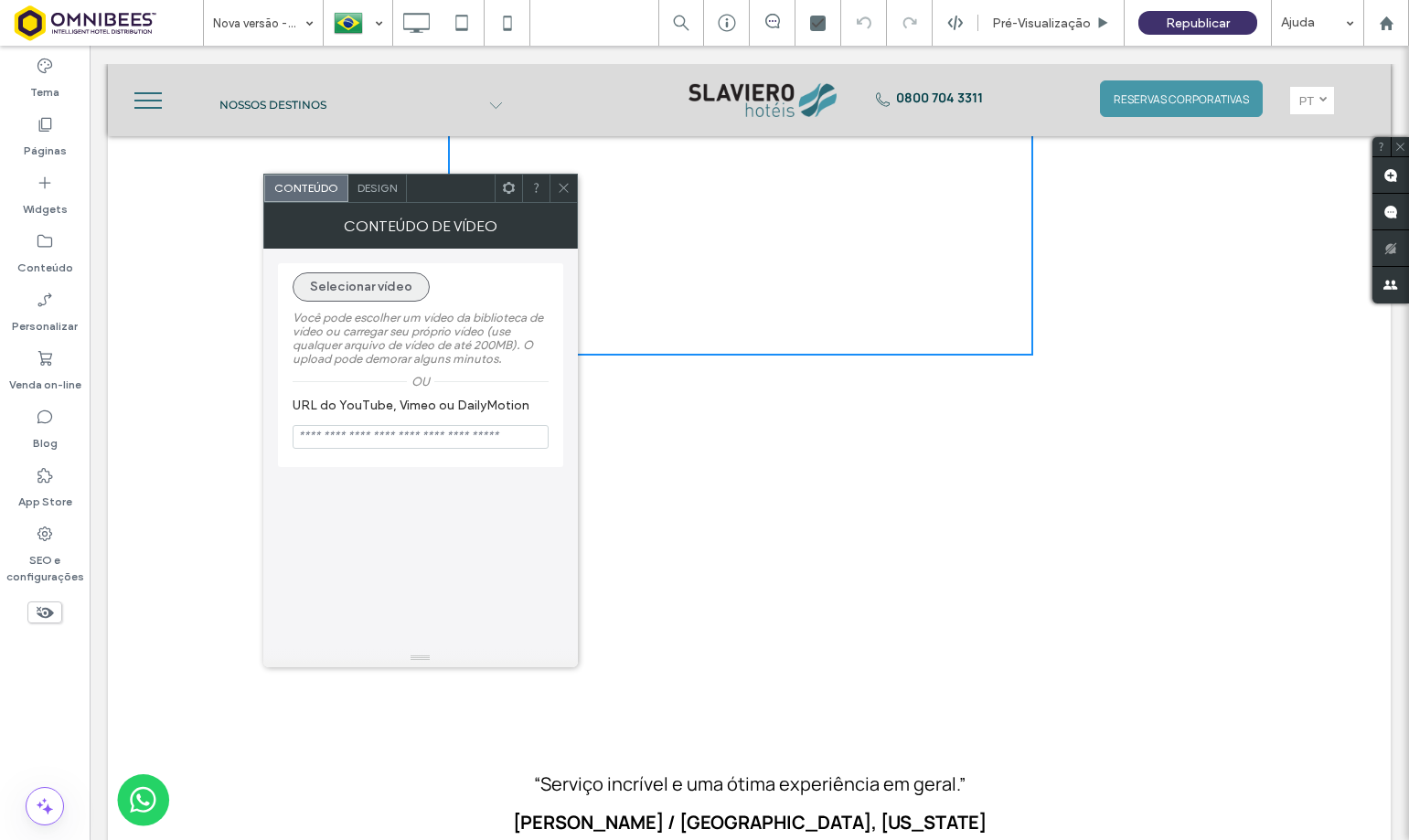
click at [385, 289] on button "Selecionar vídeo" at bounding box center [361, 287] width 137 height 29
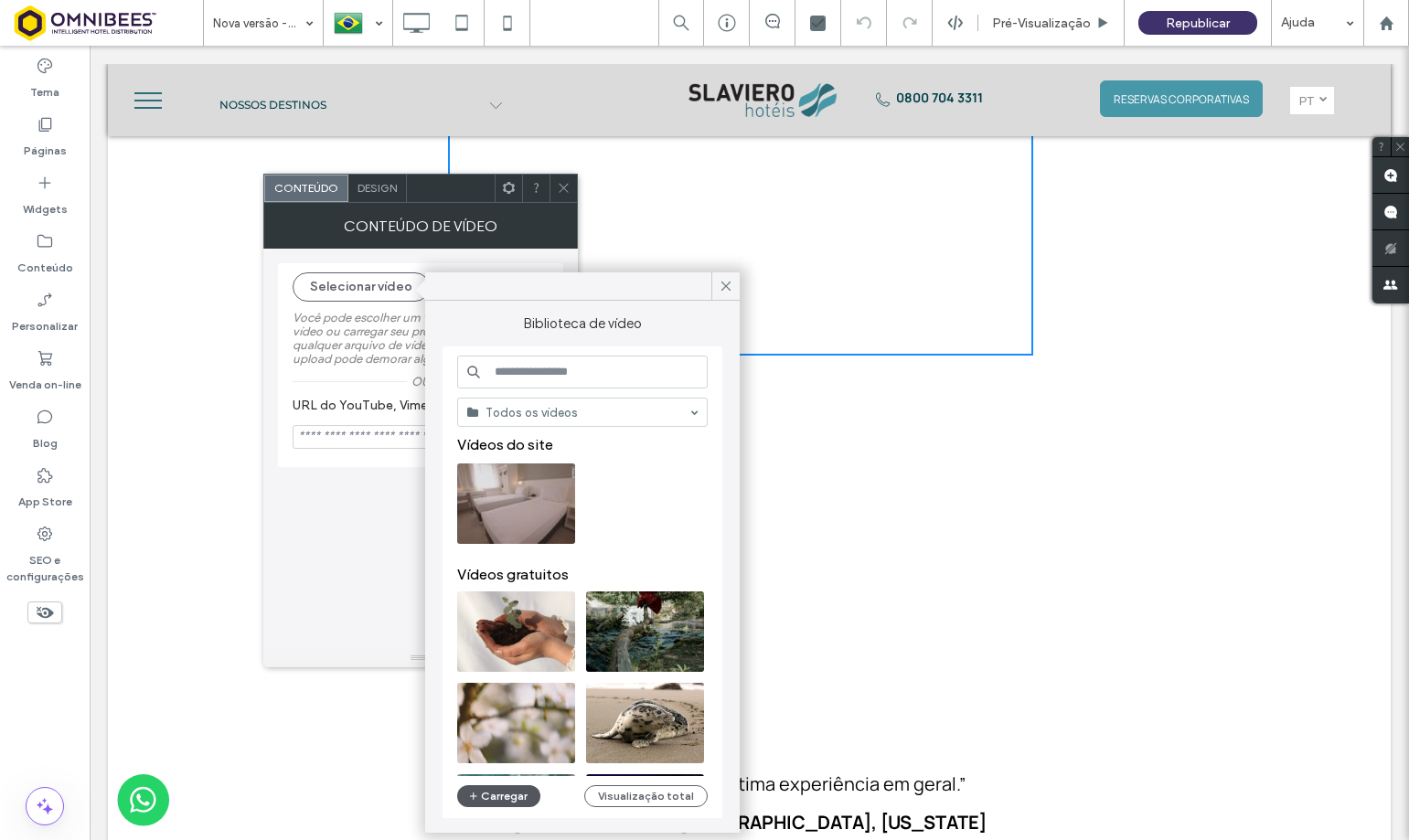
click at [515, 794] on button "Carregar" at bounding box center [498, 795] width 84 height 22
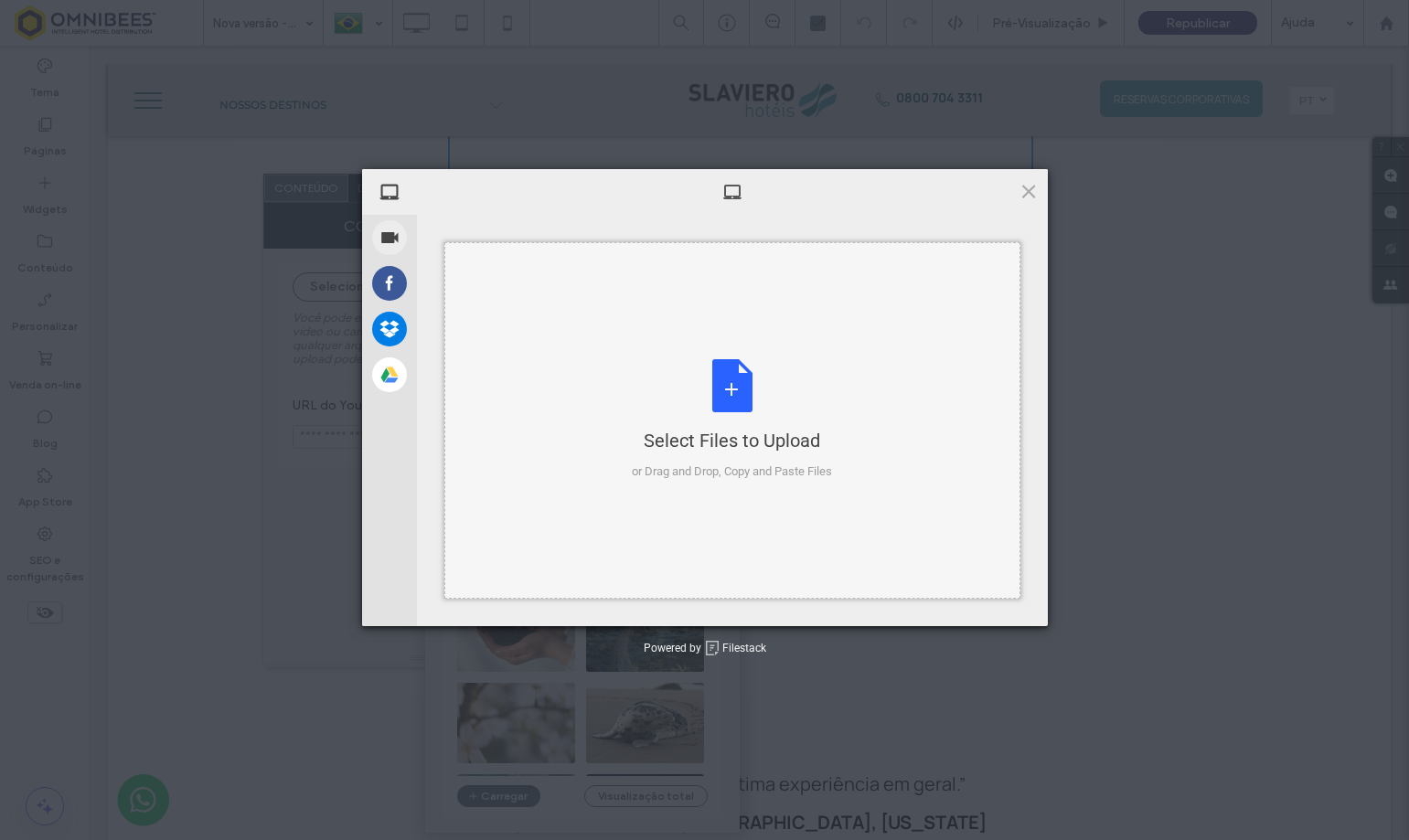
click at [719, 384] on div "Select Files to Upload or Drag and Drop, Copy and Paste Files" at bounding box center [731, 419] width 200 height 121
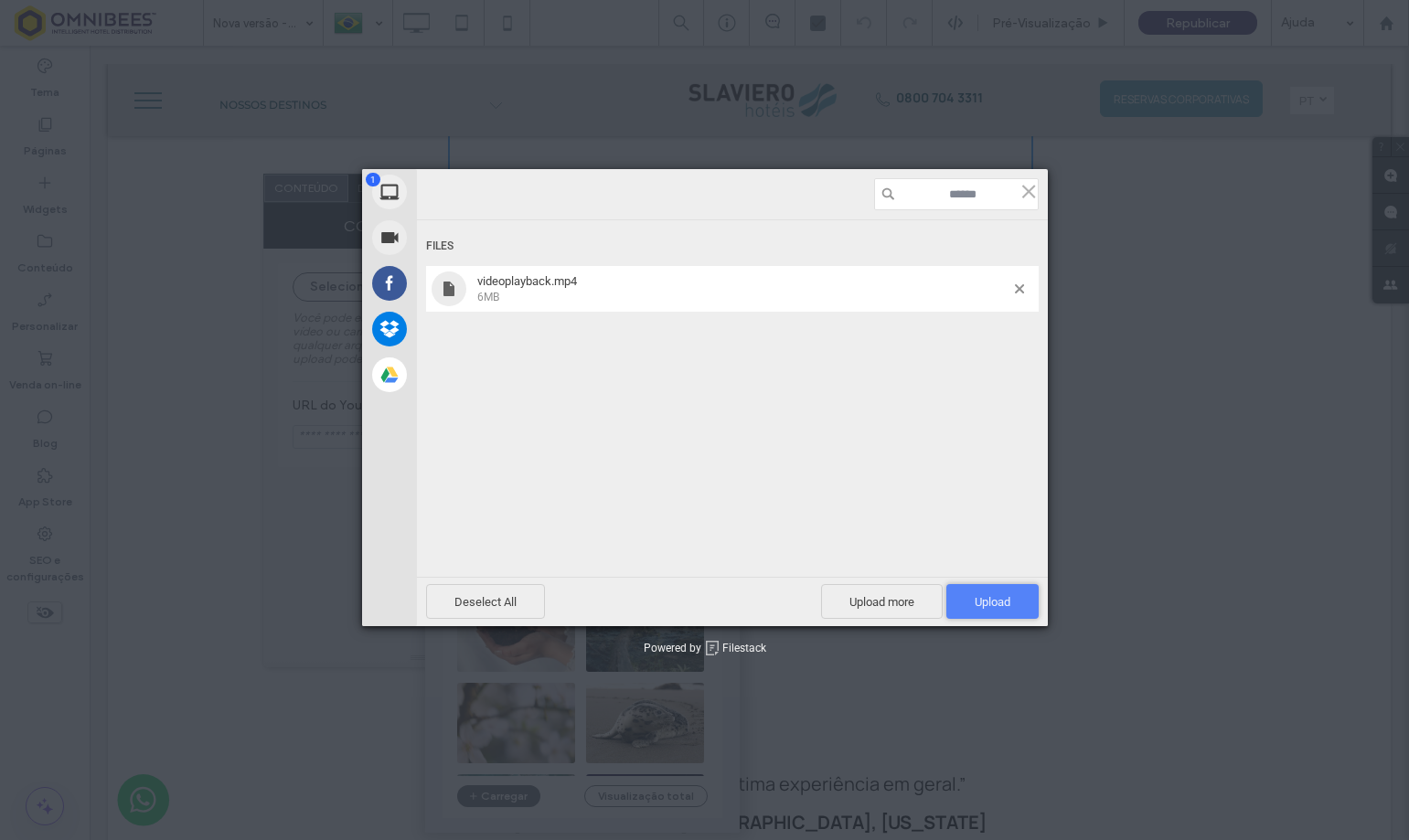
click at [1010, 599] on span "Upload 1" at bounding box center [993, 601] width 36 height 14
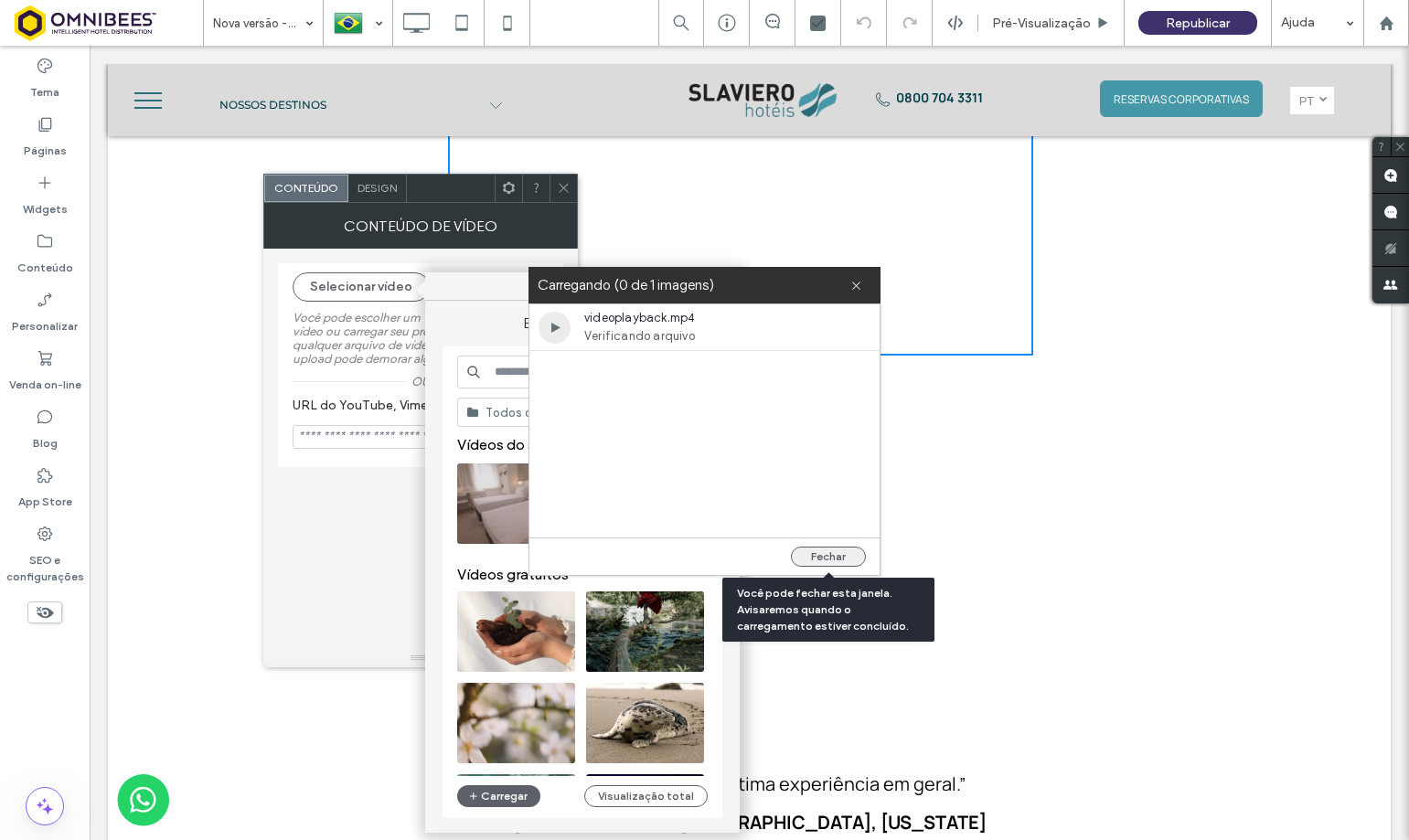
click at [834, 564] on button "Fechar" at bounding box center [828, 556] width 75 height 20
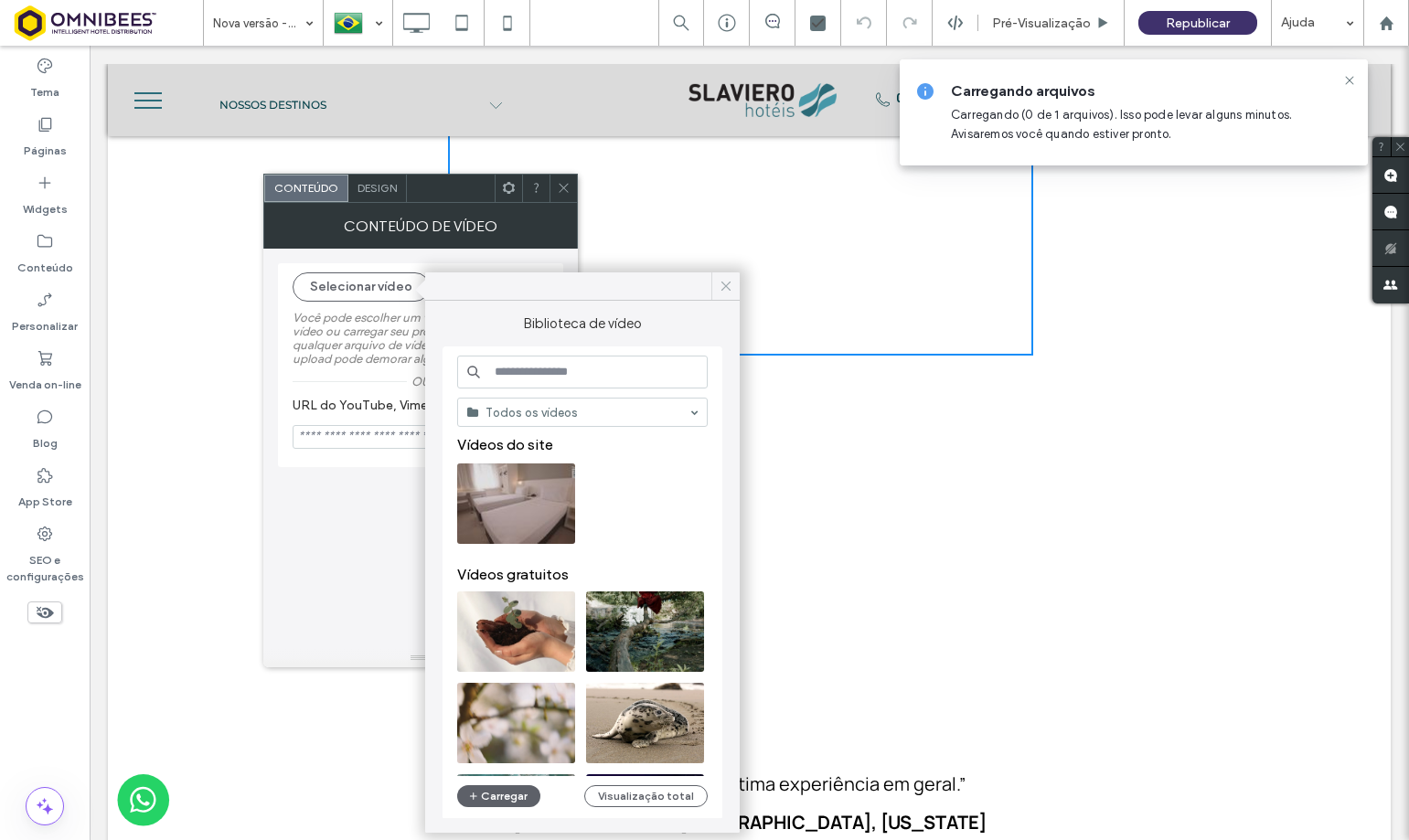
click at [726, 283] on icon at bounding box center [727, 287] width 17 height 17
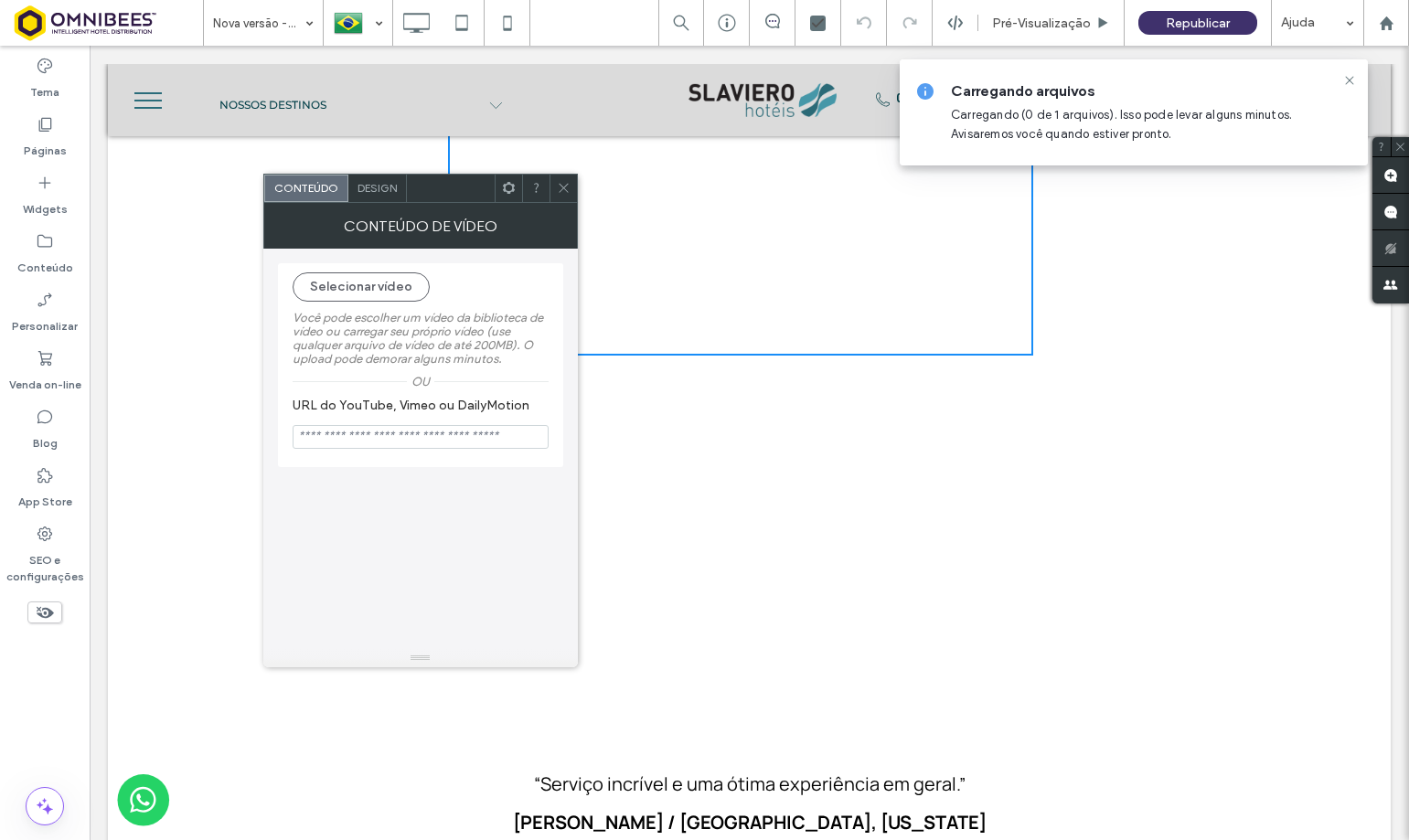
drag, startPoint x: 565, startPoint y: 183, endPoint x: 489, endPoint y: 139, distance: 87.8
click at [565, 183] on icon at bounding box center [563, 188] width 14 height 14
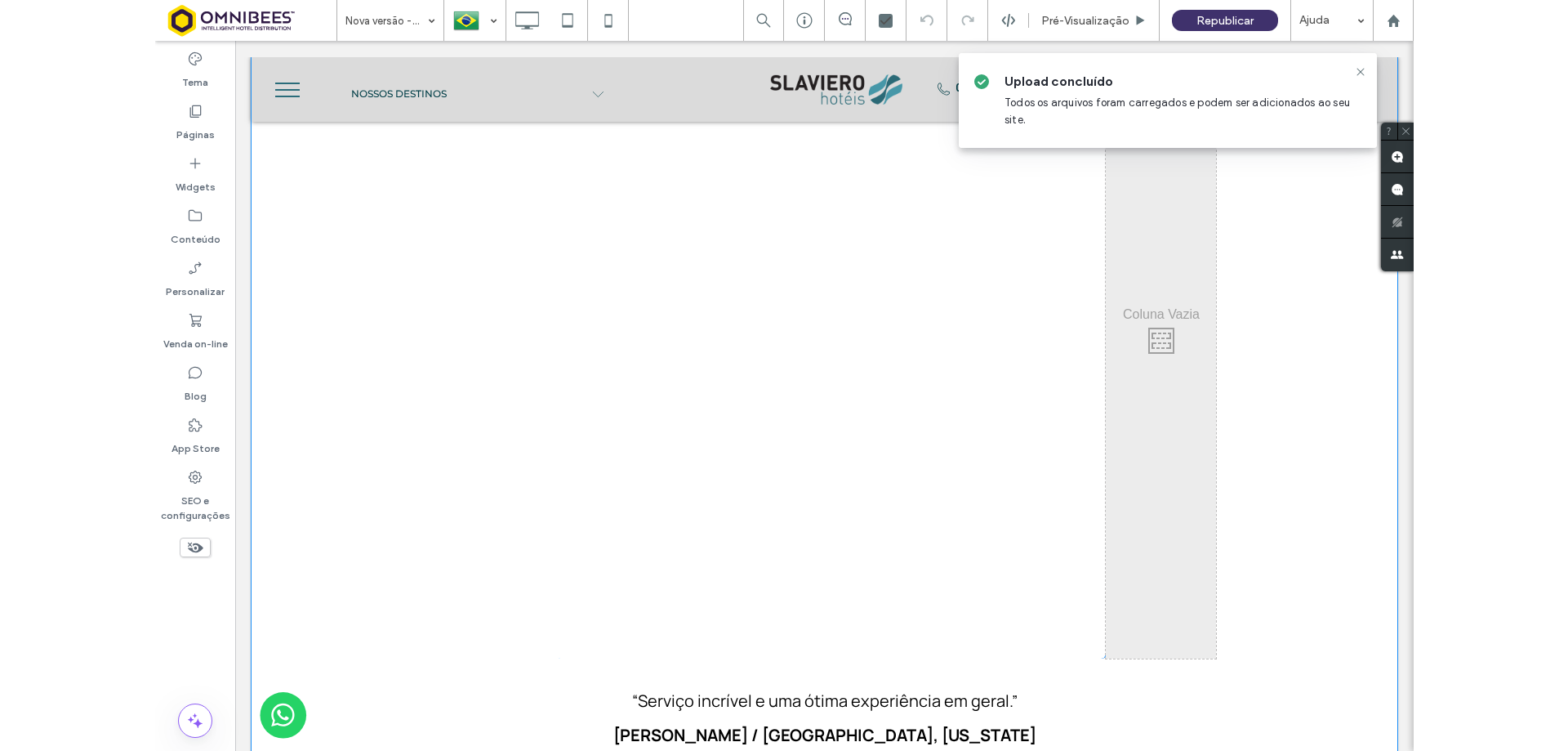
scroll to position [1552, 0]
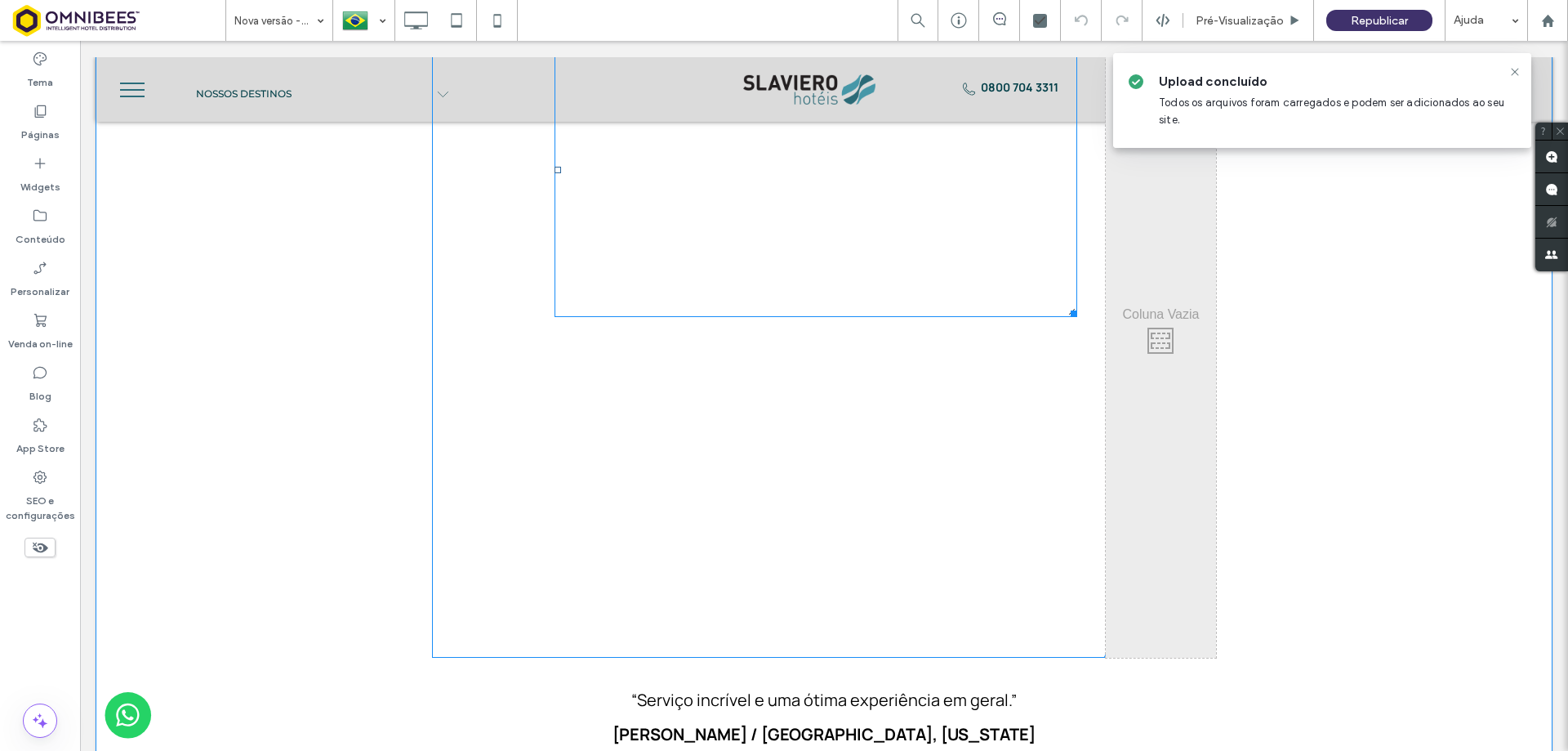
click at [919, 207] on span at bounding box center [815, 170] width 522 height 294
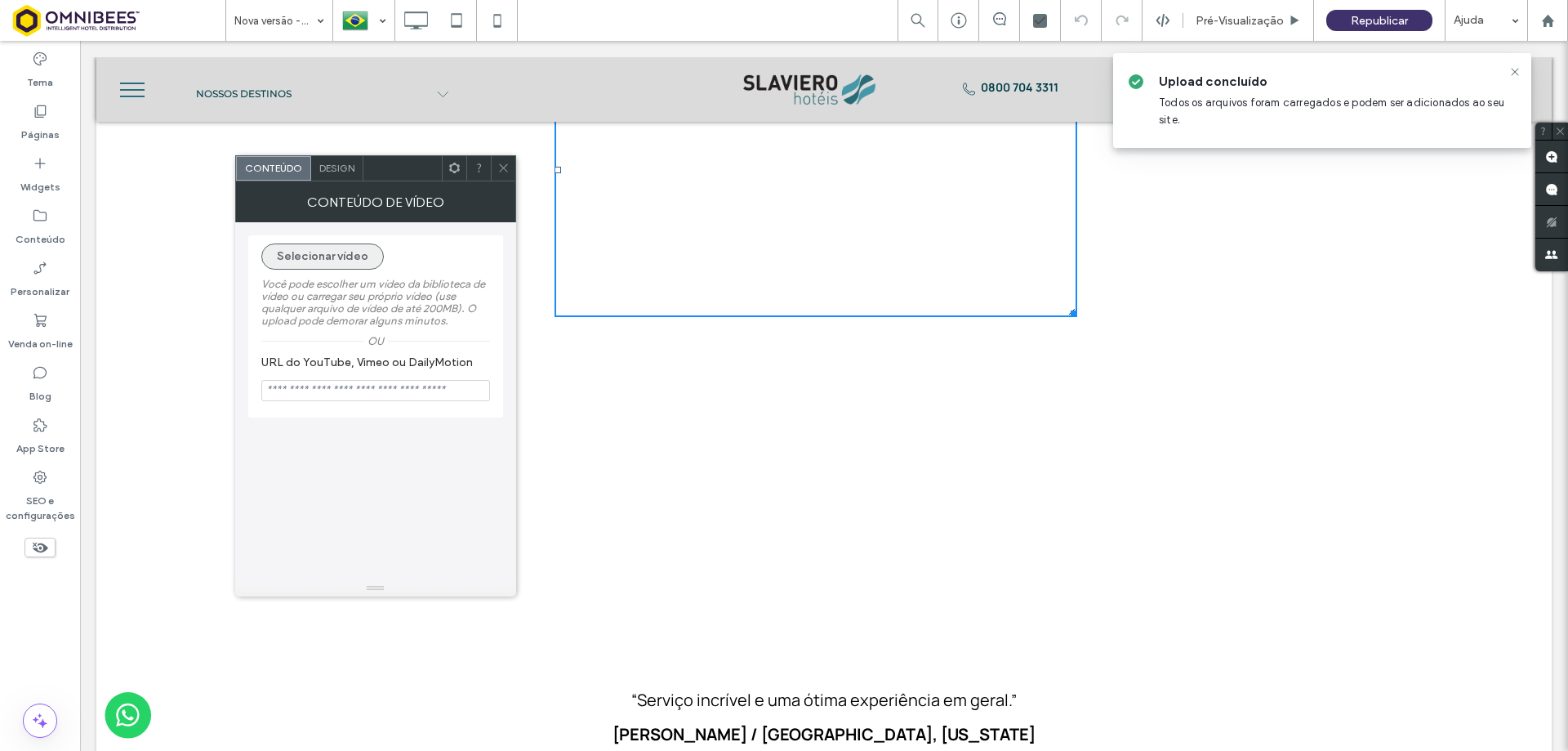
click at [346, 258] on button "Selecionar vídeo" at bounding box center [323, 256] width 123 height 26
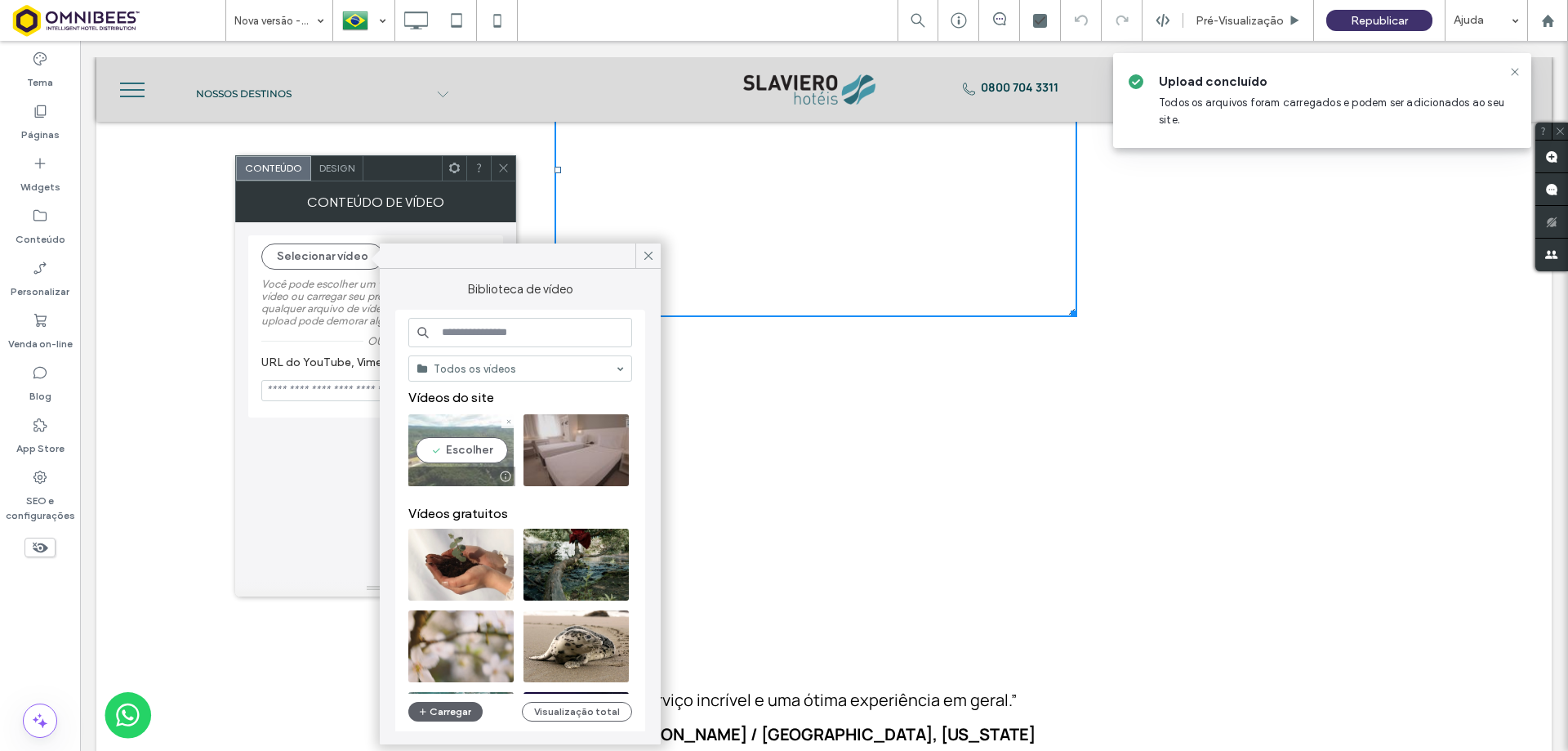
click at [462, 443] on video at bounding box center [460, 450] width 105 height 72
type input "**********"
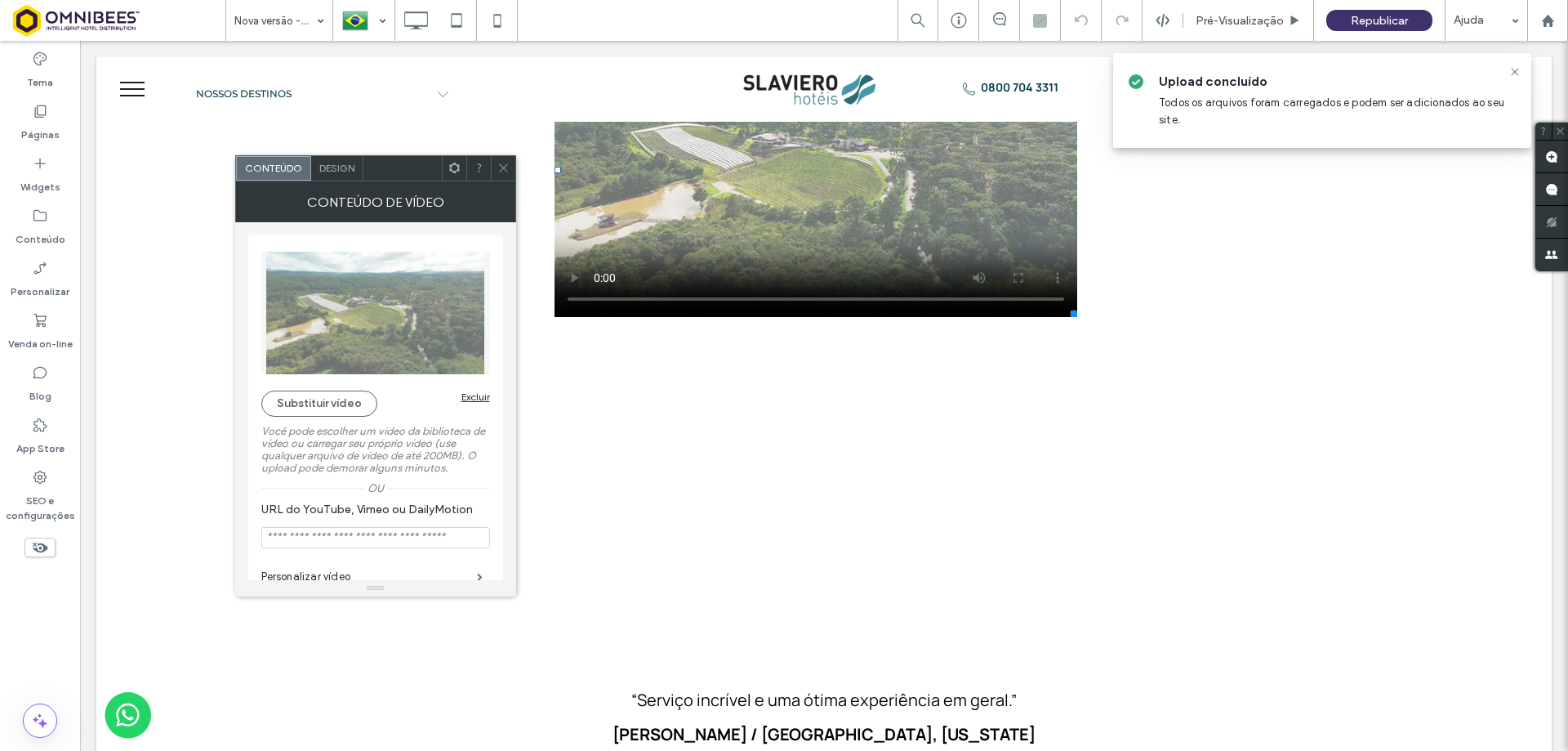
click at [506, 169] on icon at bounding box center [503, 168] width 13 height 13
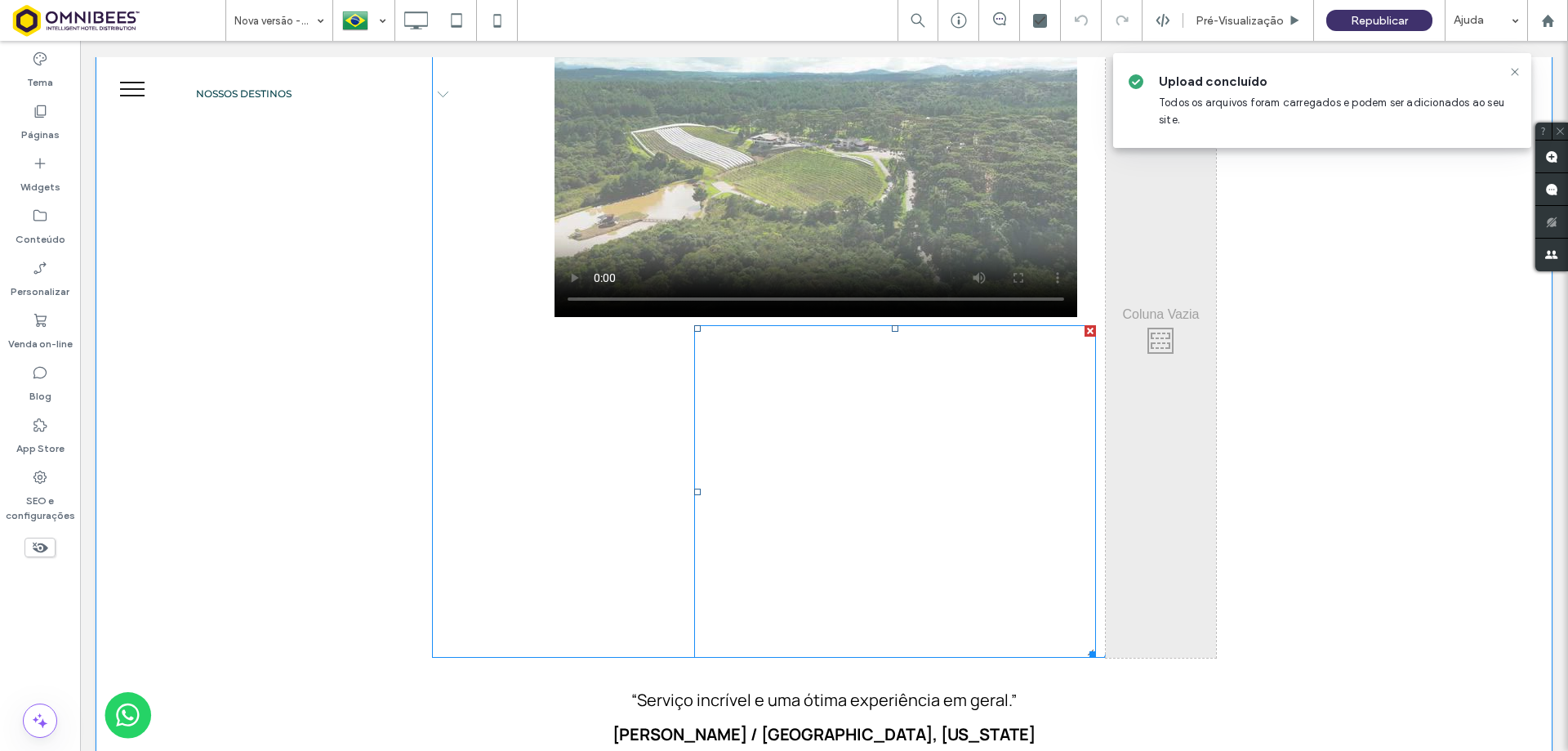
click at [1085, 325] on div at bounding box center [1091, 331] width 12 height 12
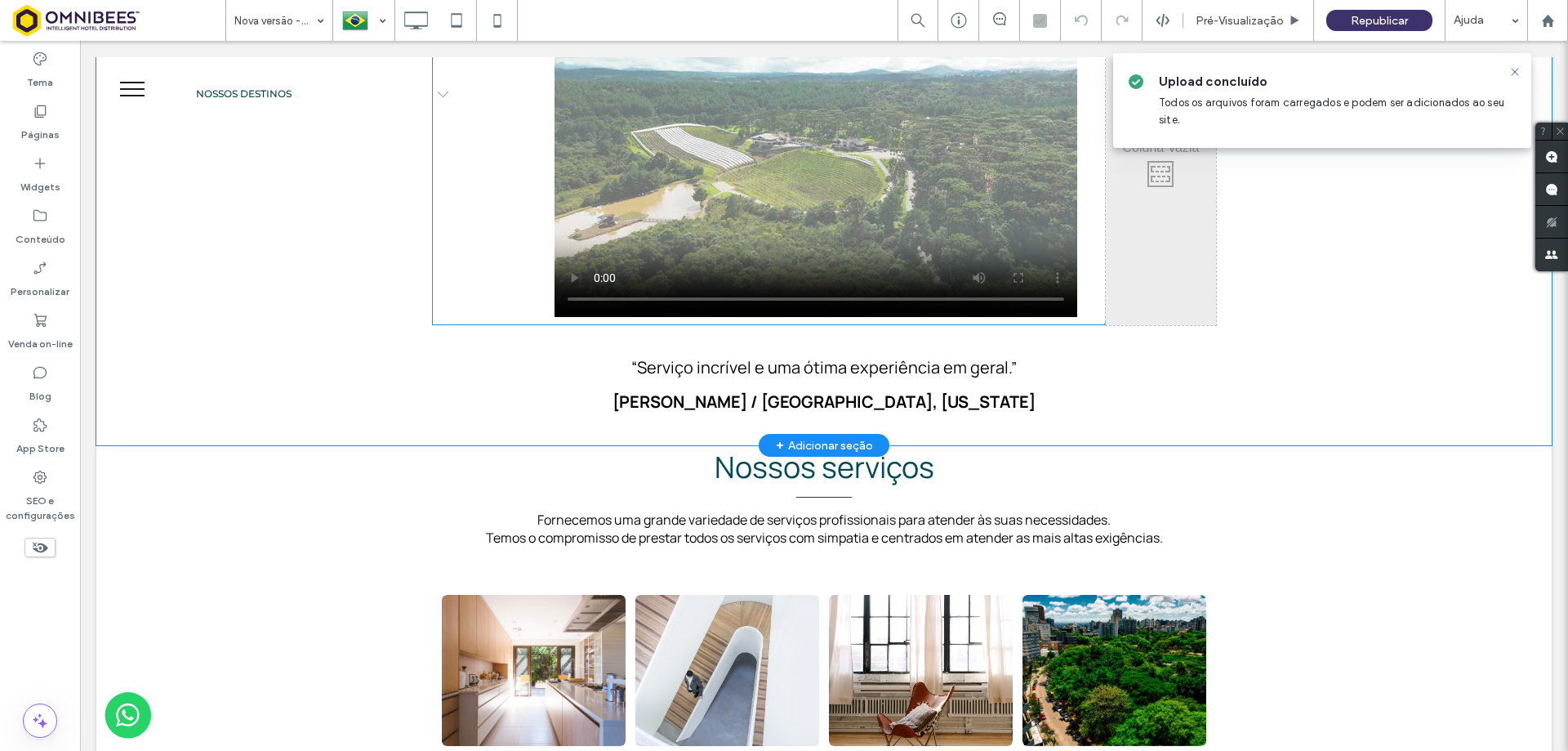
click at [1081, 274] on div "Click To Paste" at bounding box center [830, 171] width 552 height 311
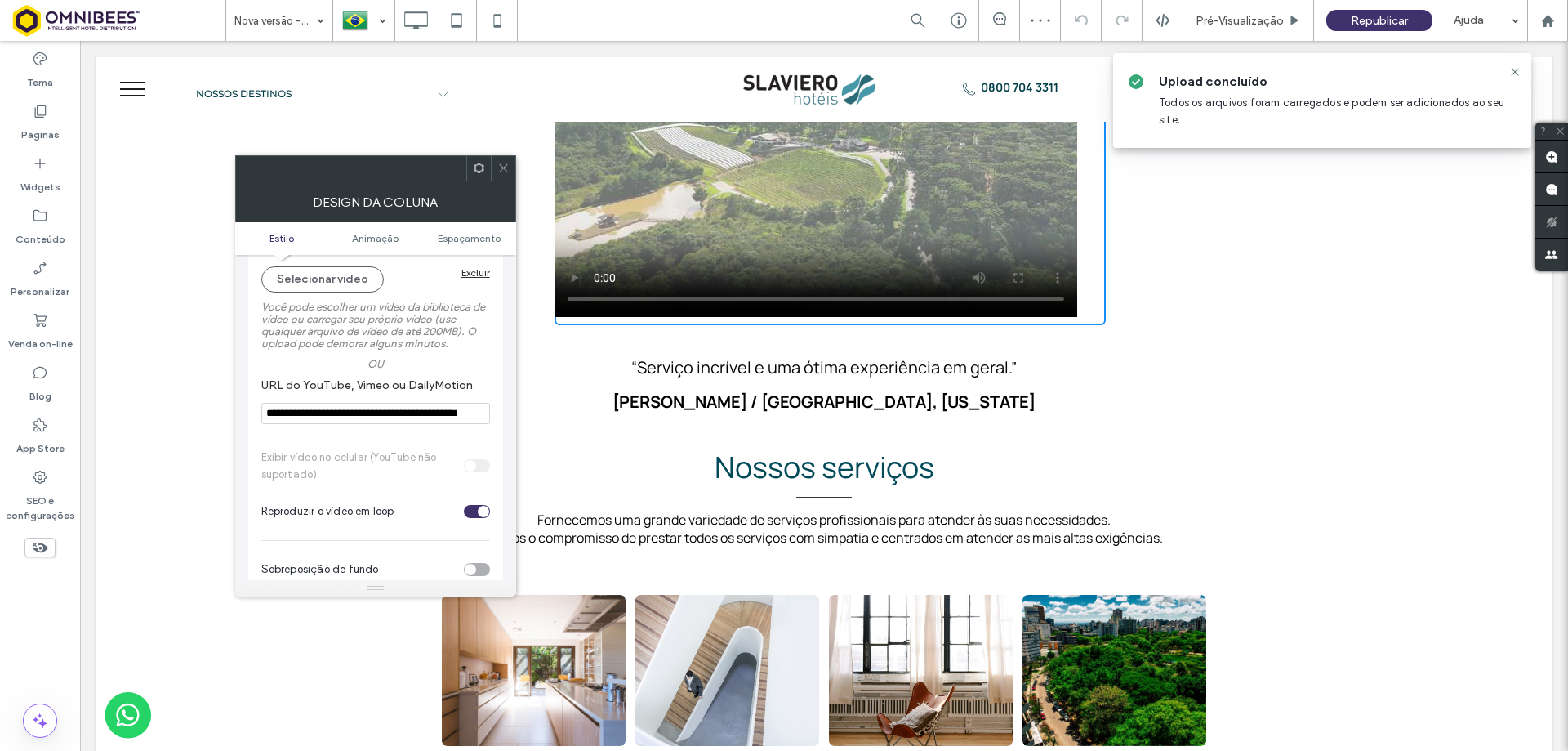
scroll to position [245, 0]
click at [419, 405] on input "**********" at bounding box center [375, 412] width 228 height 21
click at [475, 508] on div "toggle" at bounding box center [476, 511] width 26 height 13
click at [458, 414] on input "**********" at bounding box center [375, 412] width 228 height 21
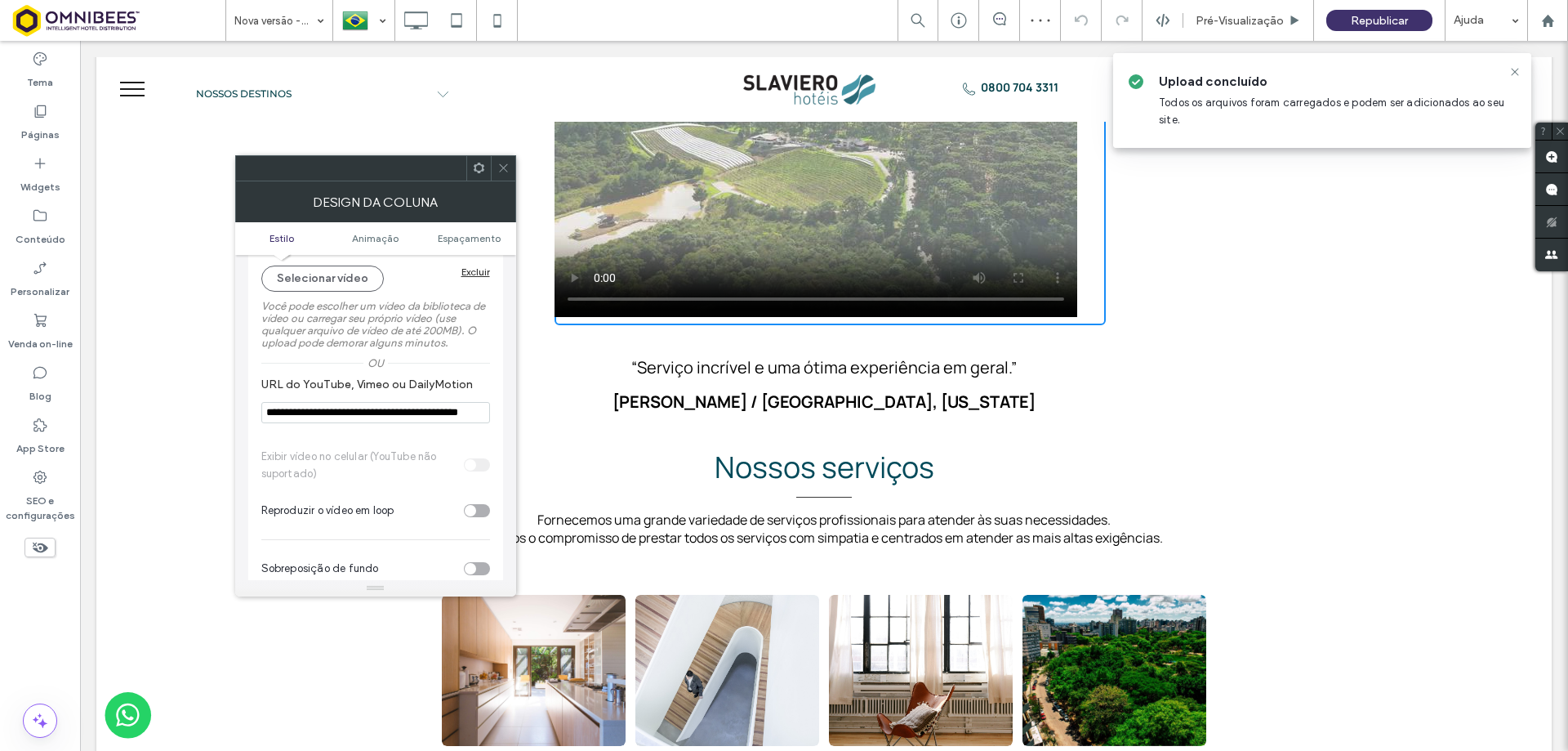
click at [458, 414] on input "**********" at bounding box center [375, 412] width 228 height 21
click at [476, 512] on div "toggle" at bounding box center [476, 511] width 26 height 13
drag, startPoint x: 494, startPoint y: 176, endPoint x: 508, endPoint y: 174, distance: 14.1
click at [496, 174] on div at bounding box center [503, 168] width 24 height 24
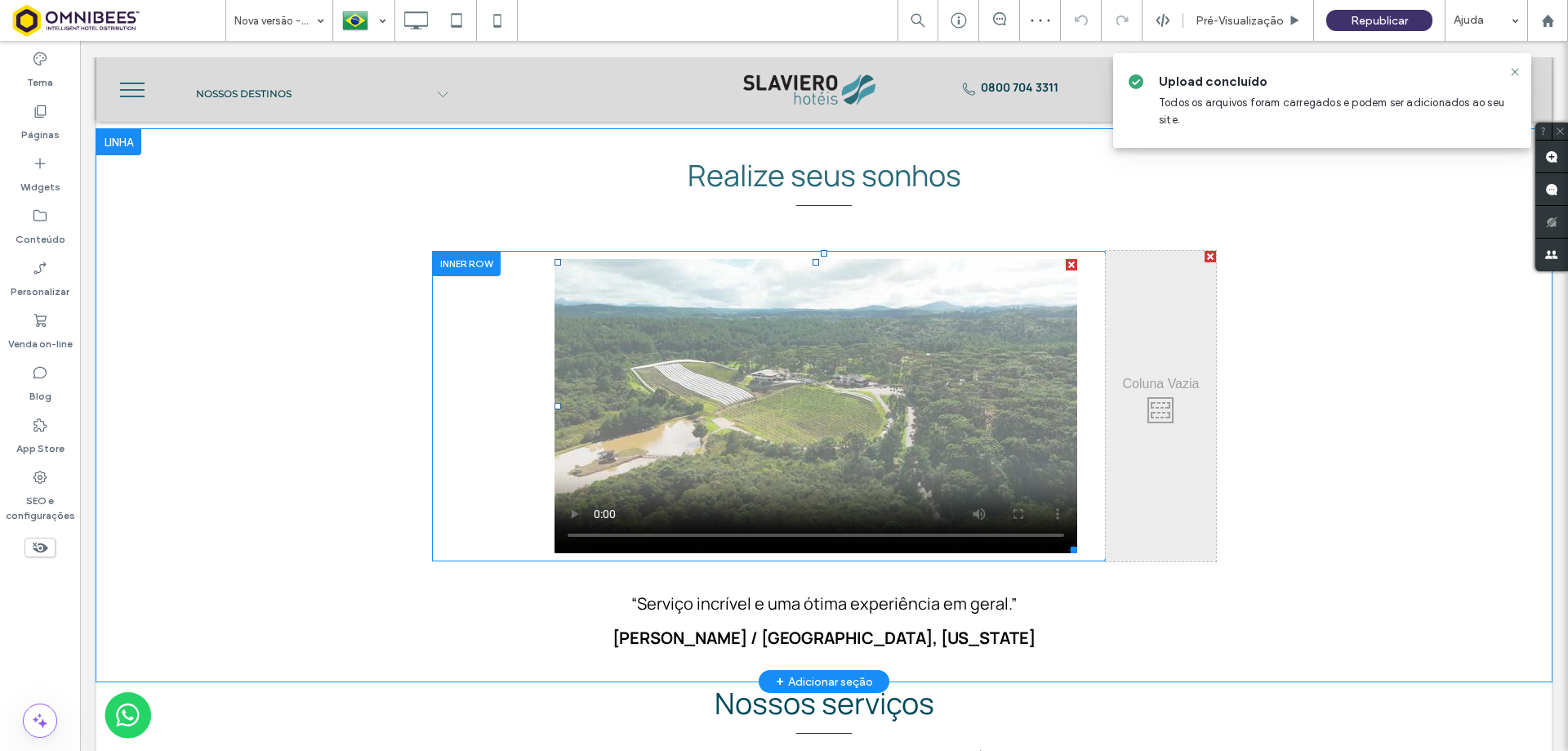
scroll to position [1307, 0]
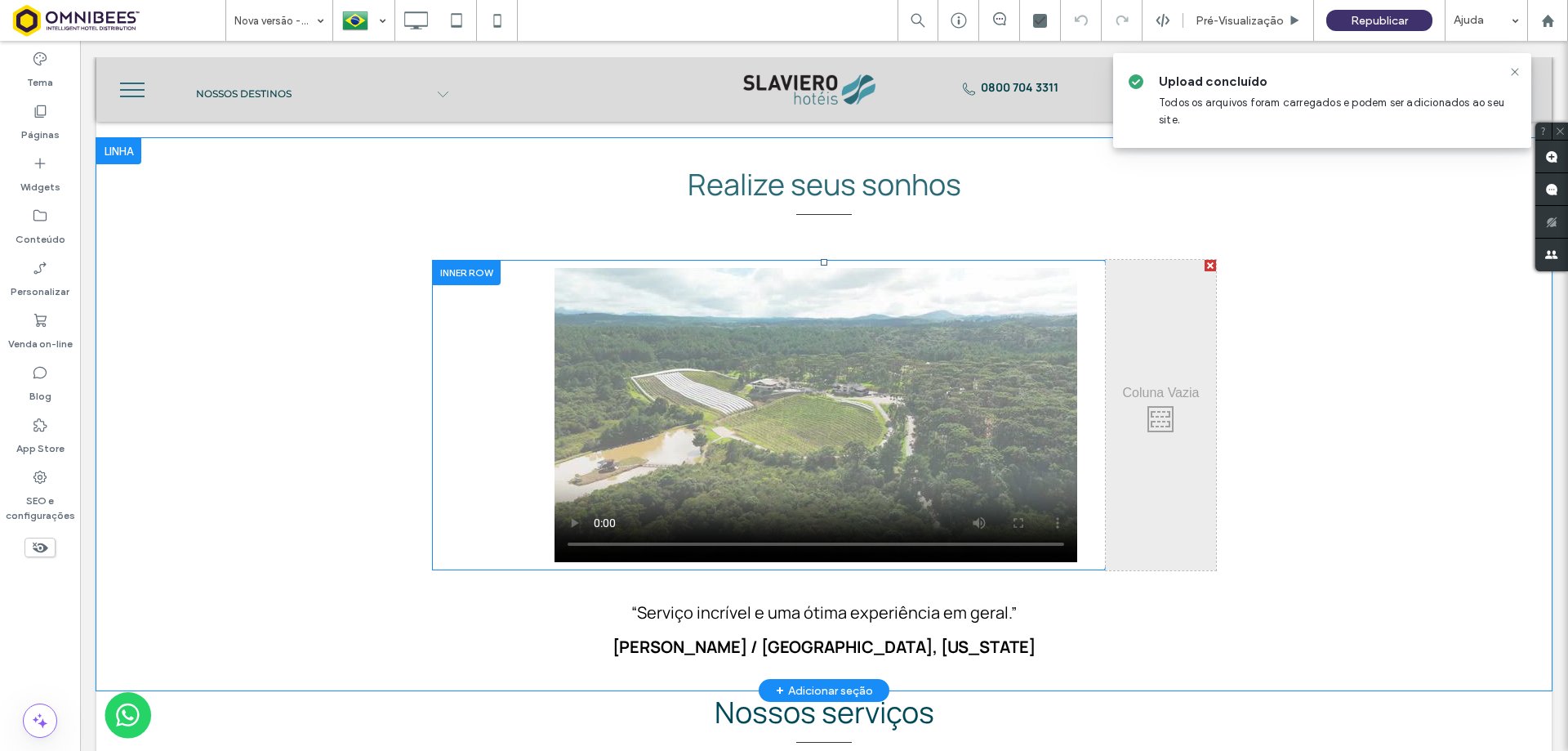
click at [1206, 260] on div at bounding box center [1211, 265] width 12 height 12
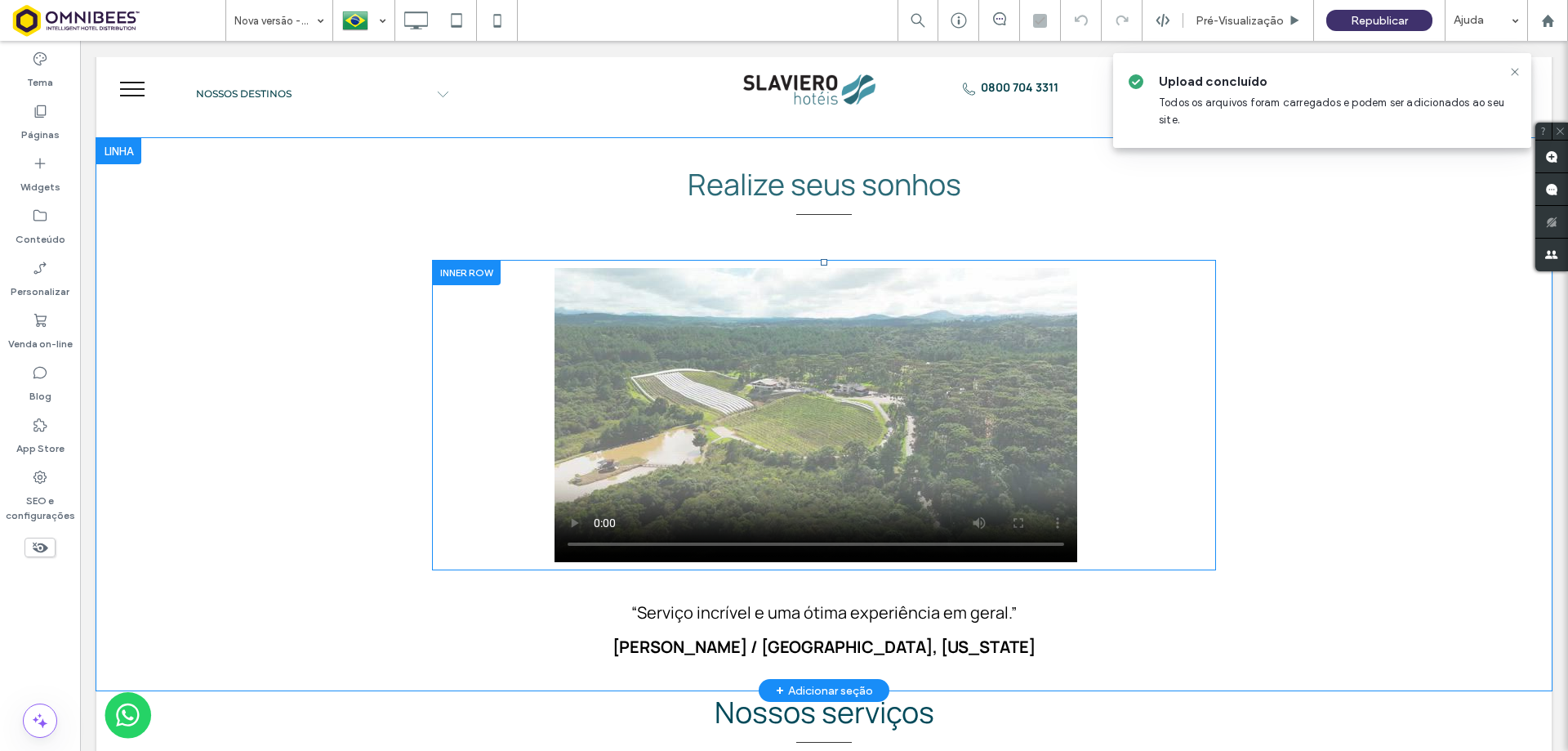
click at [1151, 327] on div "Click To Paste" at bounding box center [885, 415] width 662 height 311
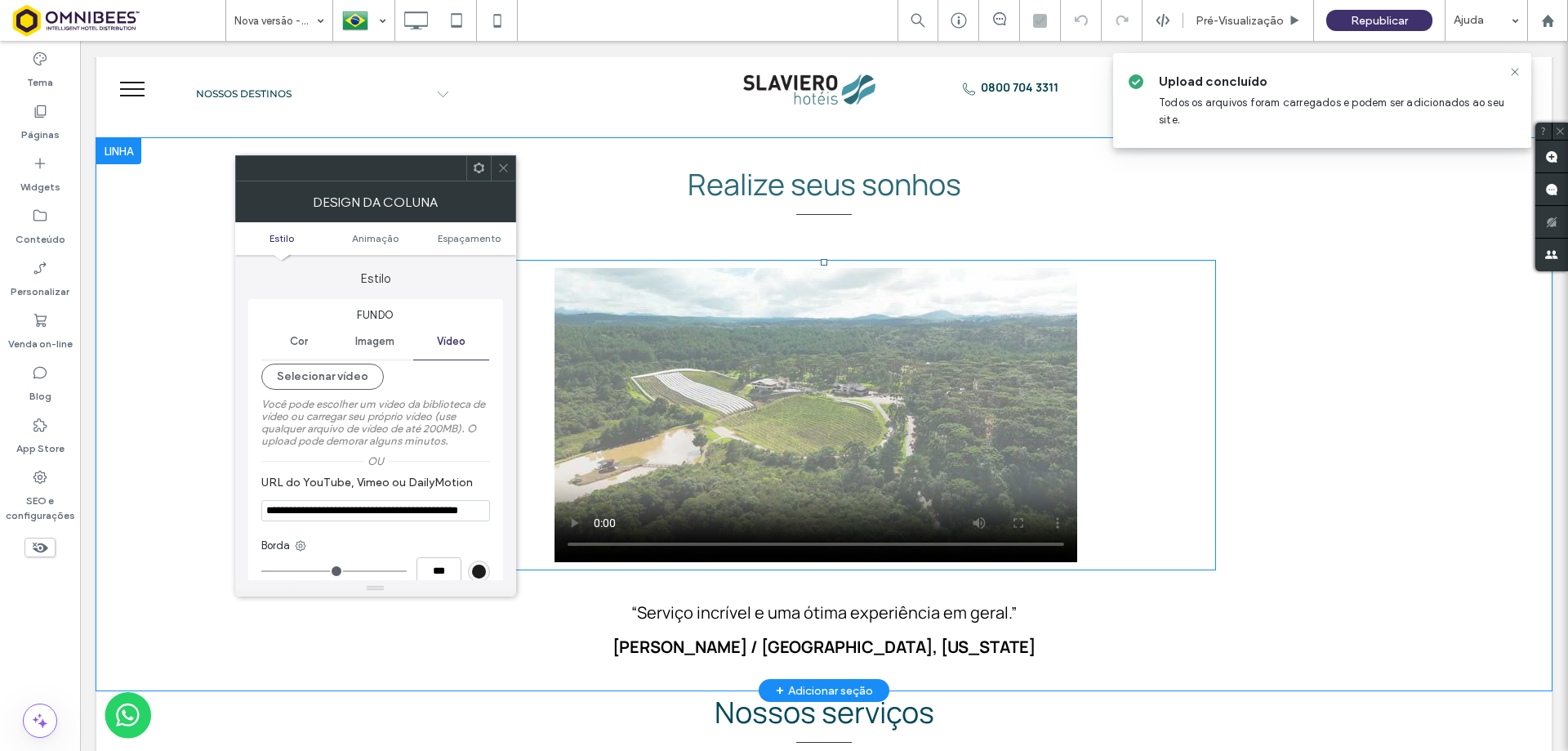
type input "*"
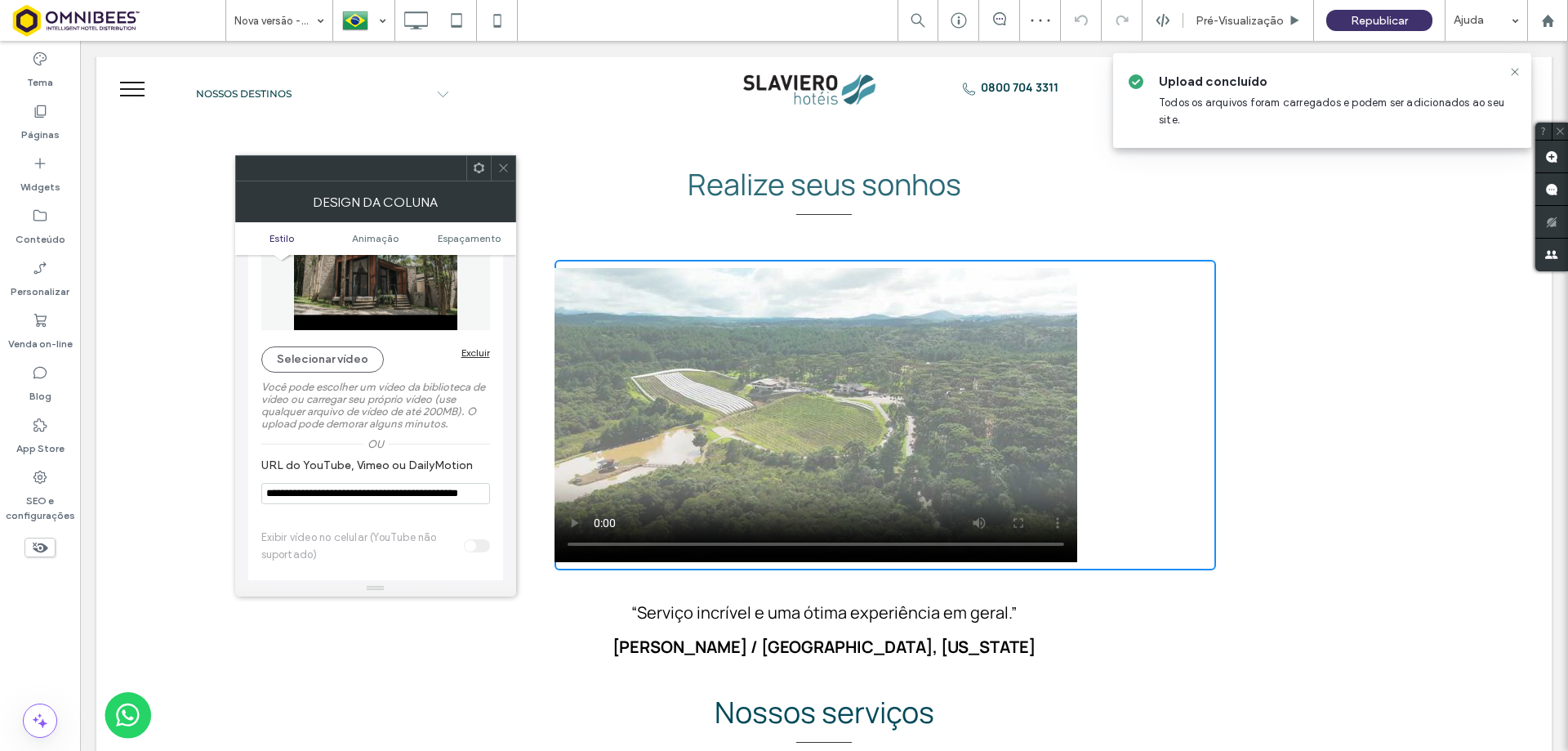
scroll to position [164, 0]
click at [451, 496] on input "**********" at bounding box center [375, 494] width 228 height 21
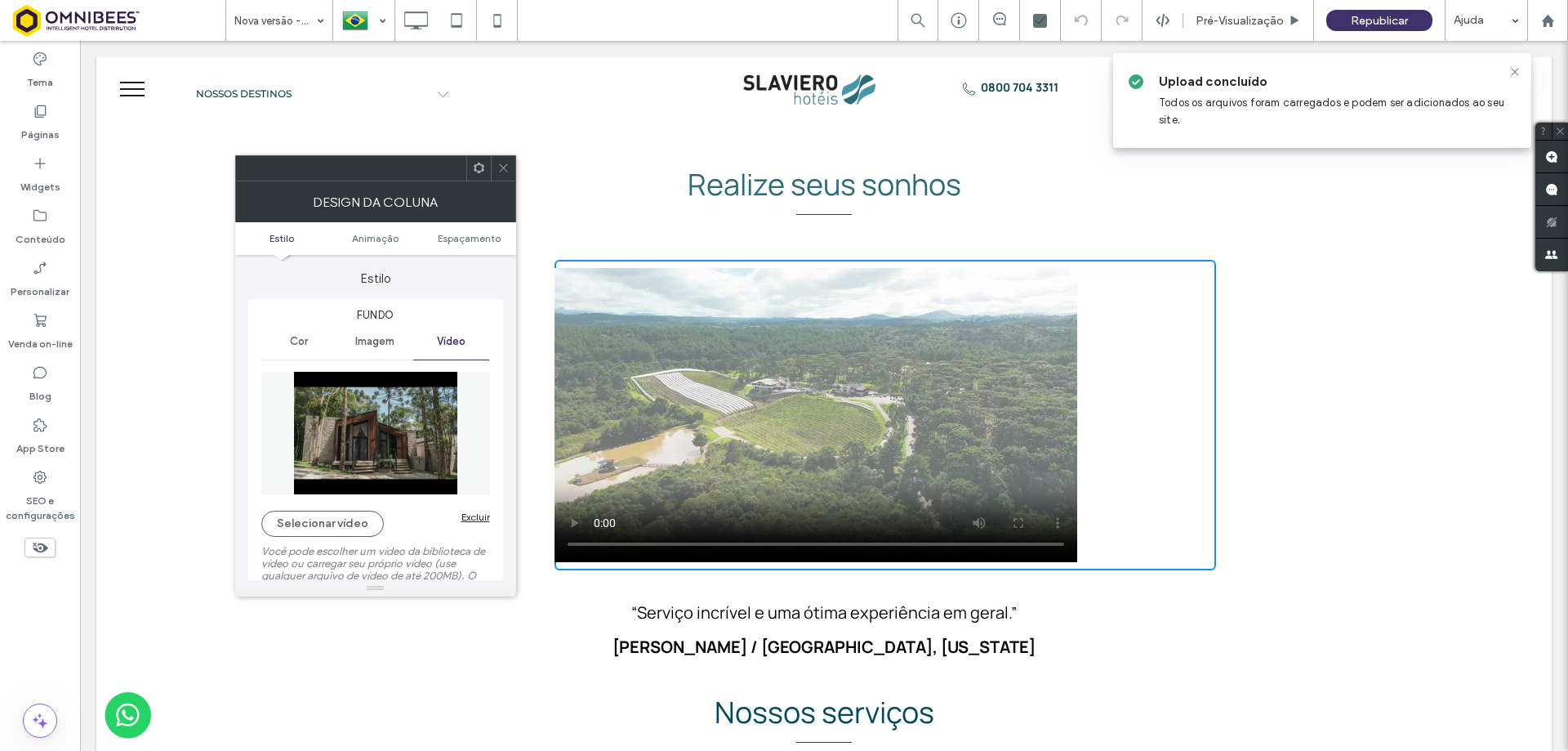
click at [478, 519] on div "Excluir" at bounding box center [476, 517] width 29 height 13
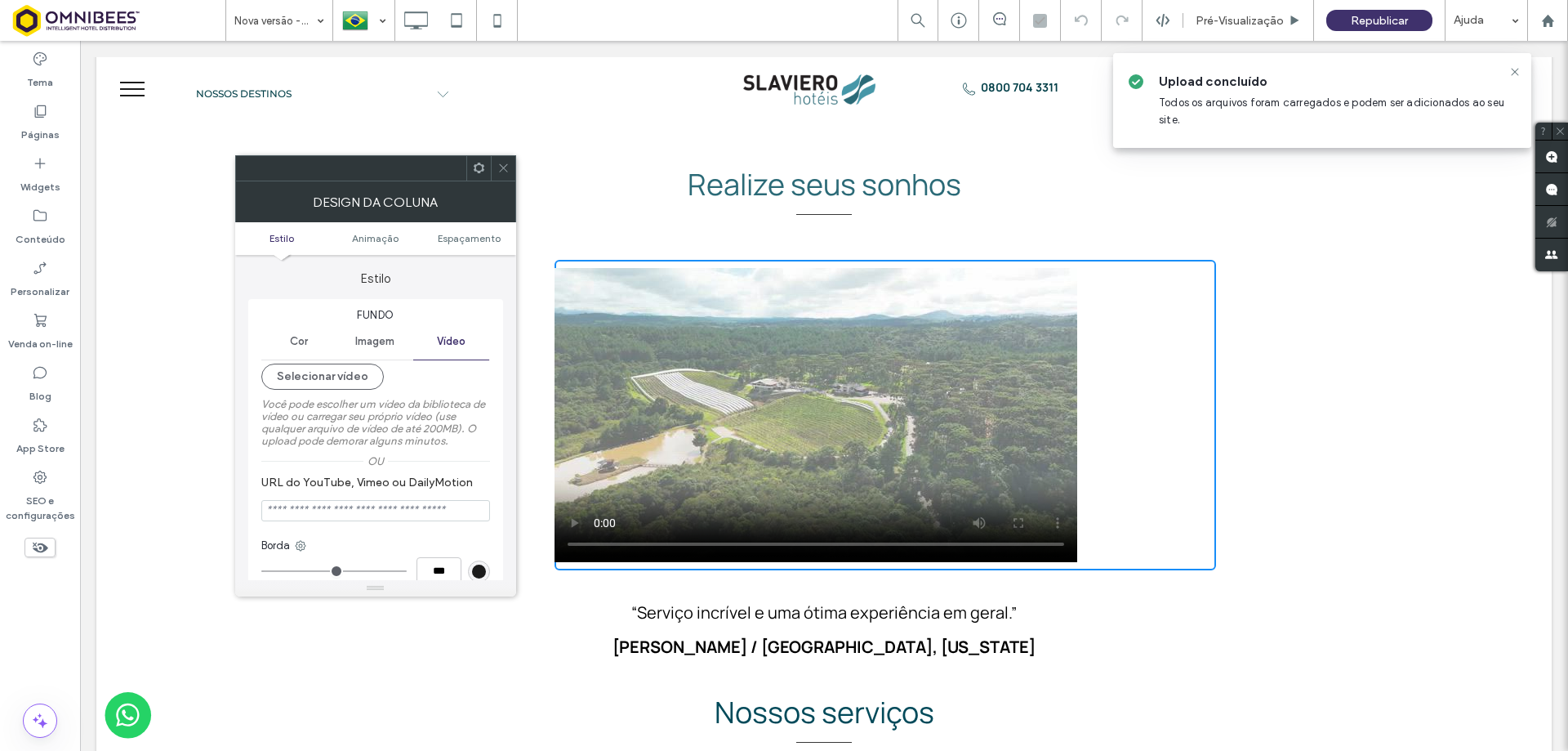
click at [500, 171] on icon at bounding box center [503, 168] width 13 height 13
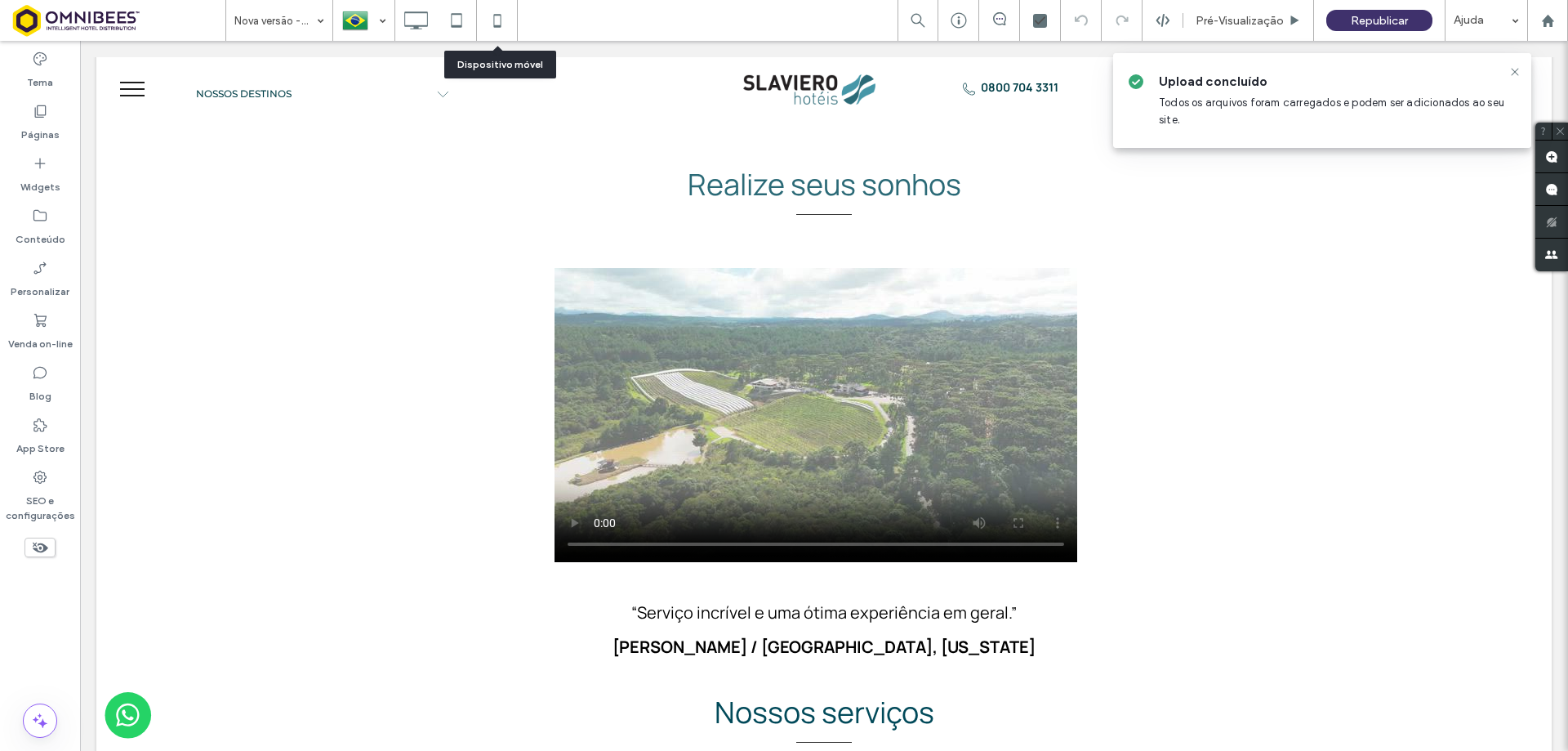
drag, startPoint x: 509, startPoint y: 22, endPoint x: 770, endPoint y: 182, distance: 306.1
click at [509, 22] on icon at bounding box center [497, 20] width 33 height 33
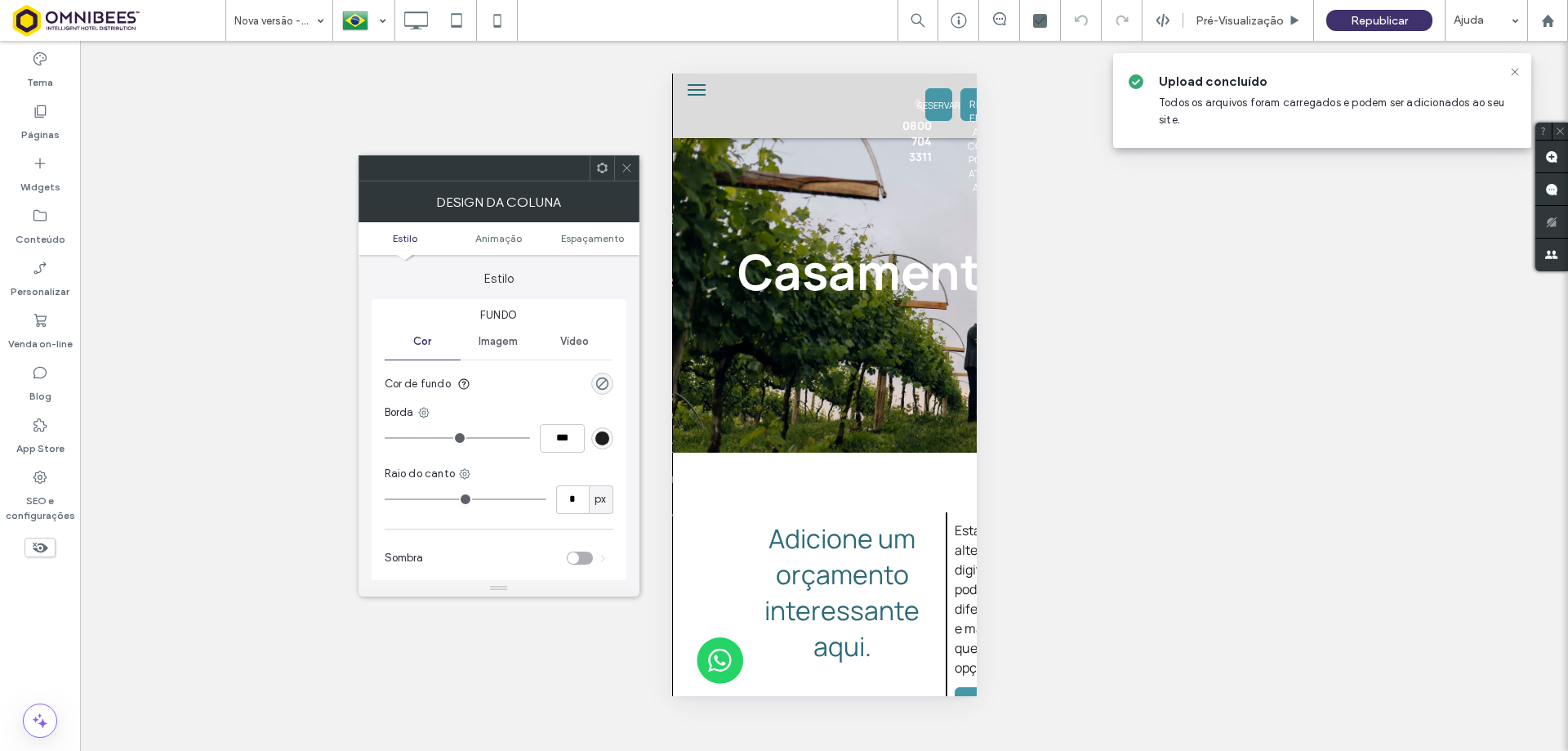
click at [627, 168] on icon at bounding box center [627, 168] width 13 height 13
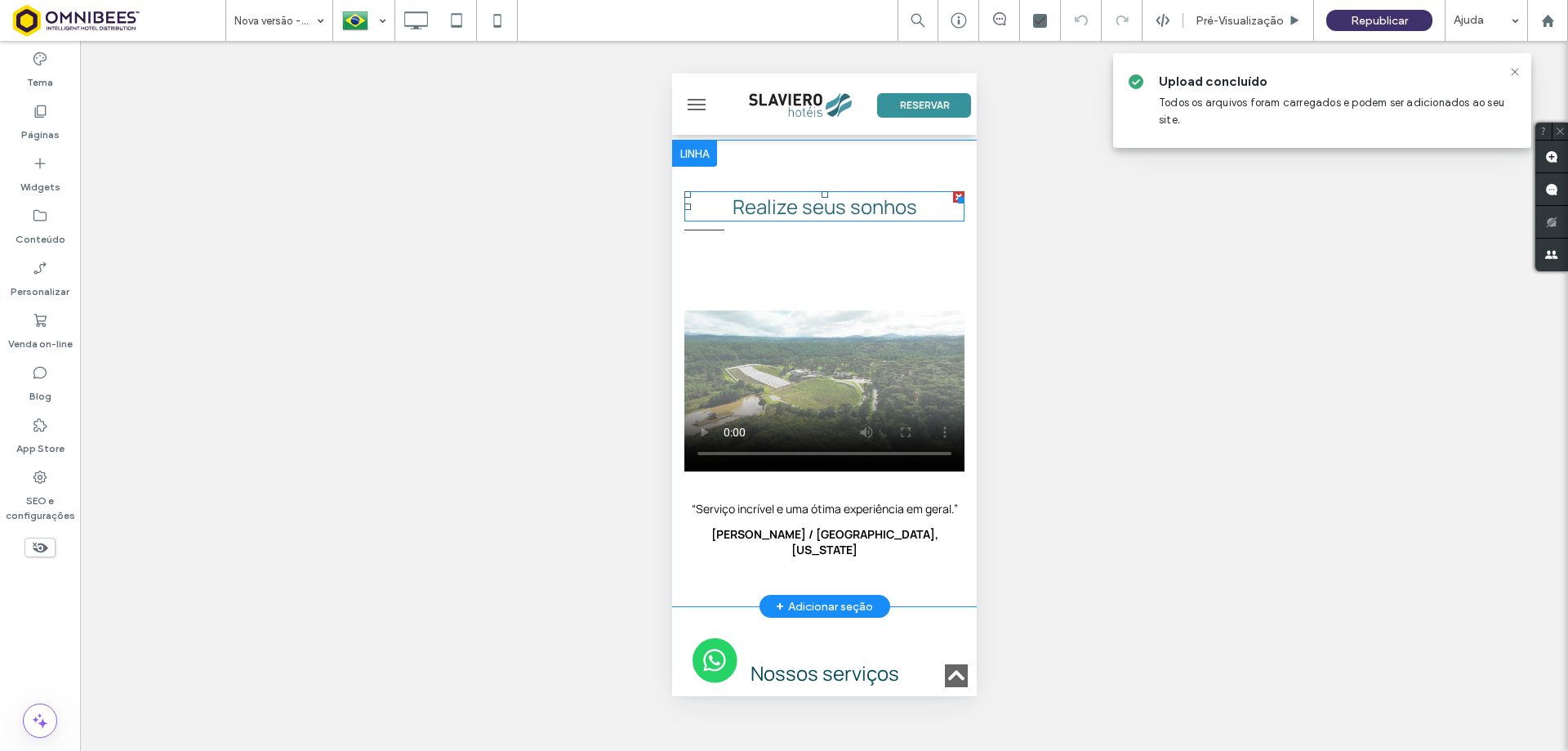
click at [758, 193] on span "Realize seus sonhos" at bounding box center [824, 207] width 185 height 27
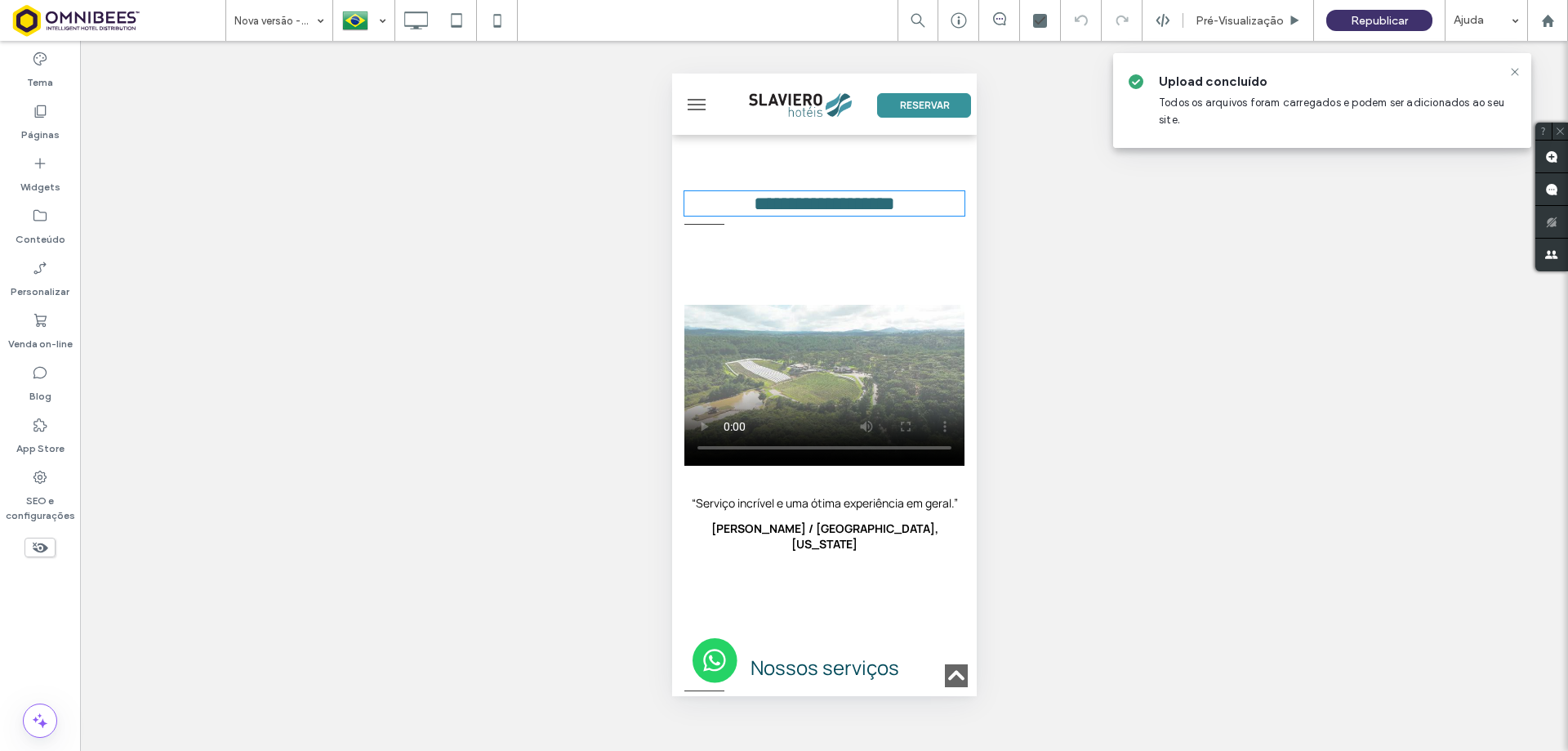
type input "*******"
type input "**"
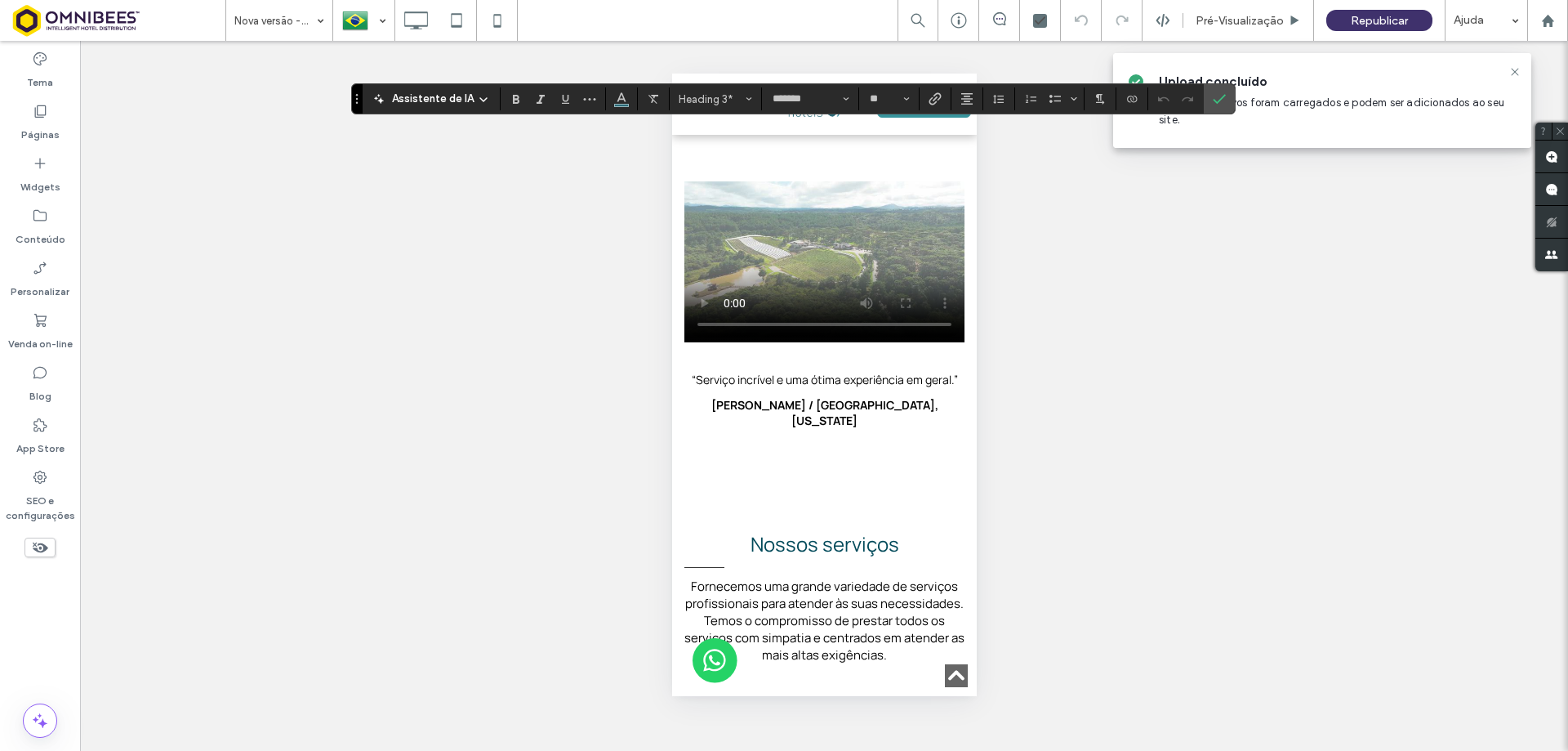
scroll to position [1307, 0]
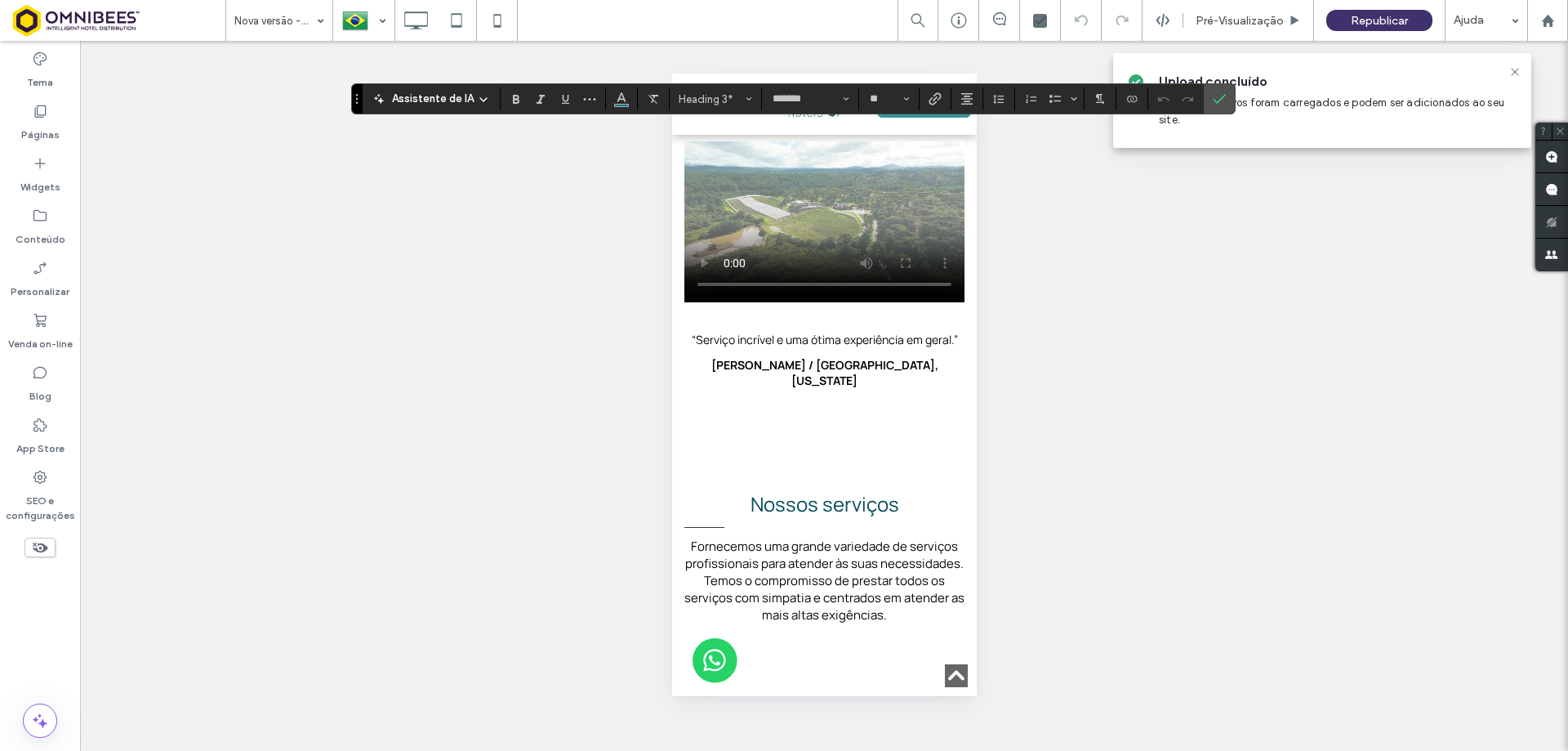
click at [817, 401] on div "**********" at bounding box center [823, 207] width 305 height 460
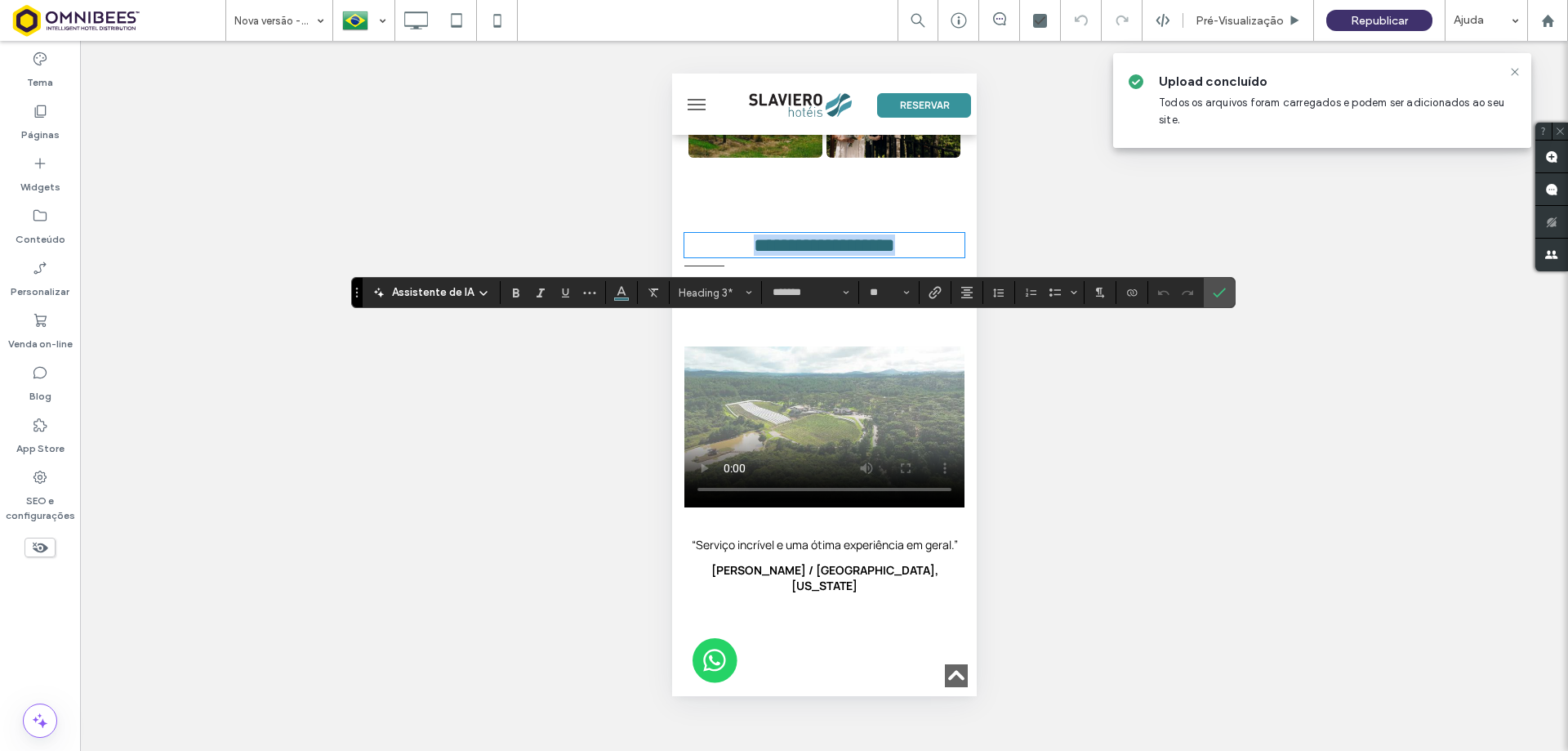
scroll to position [1110, 0]
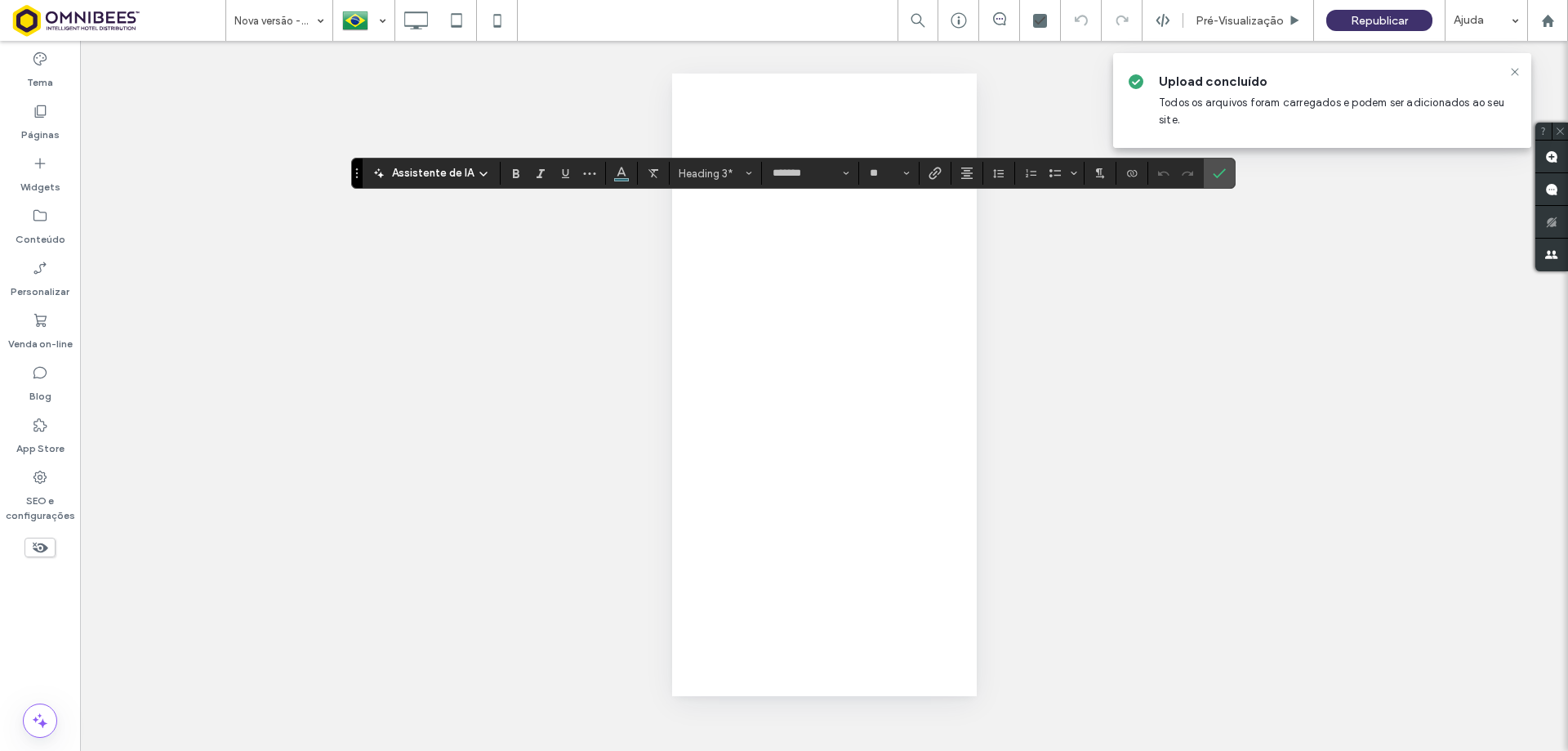
click at [1218, 173] on icon "Confirmar" at bounding box center [1219, 173] width 13 height 13
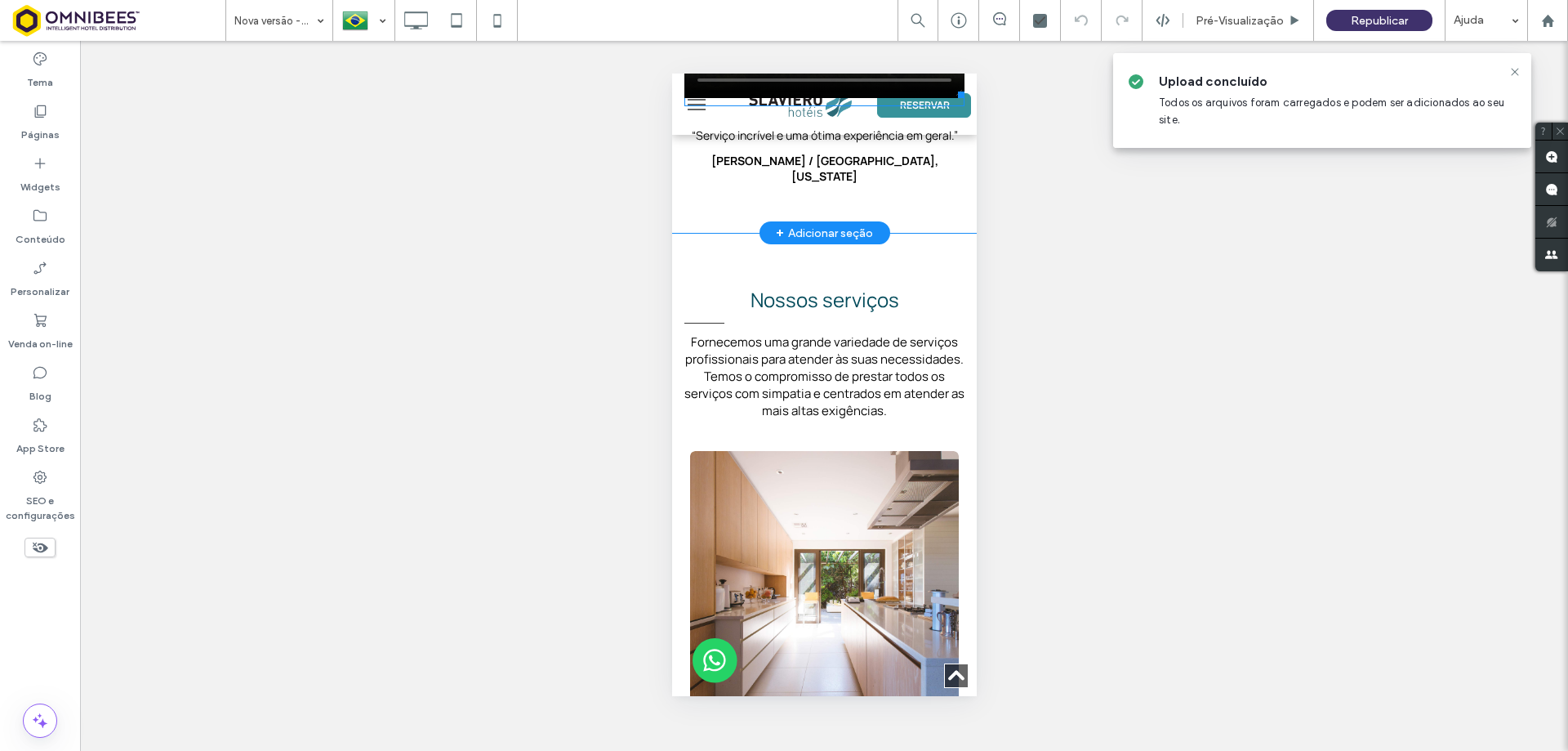
scroll to position [1518, 0]
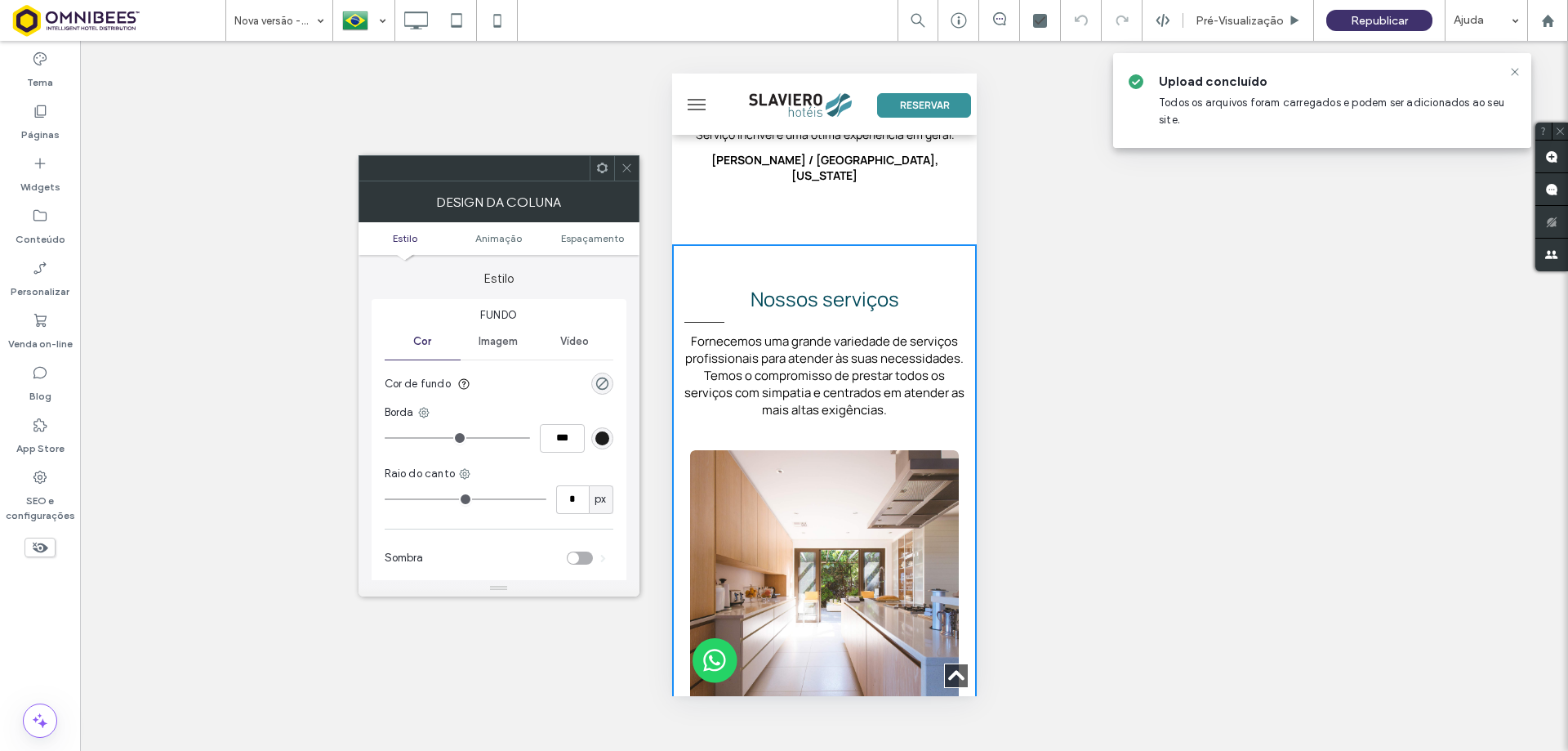
click at [629, 166] on icon at bounding box center [627, 168] width 13 height 13
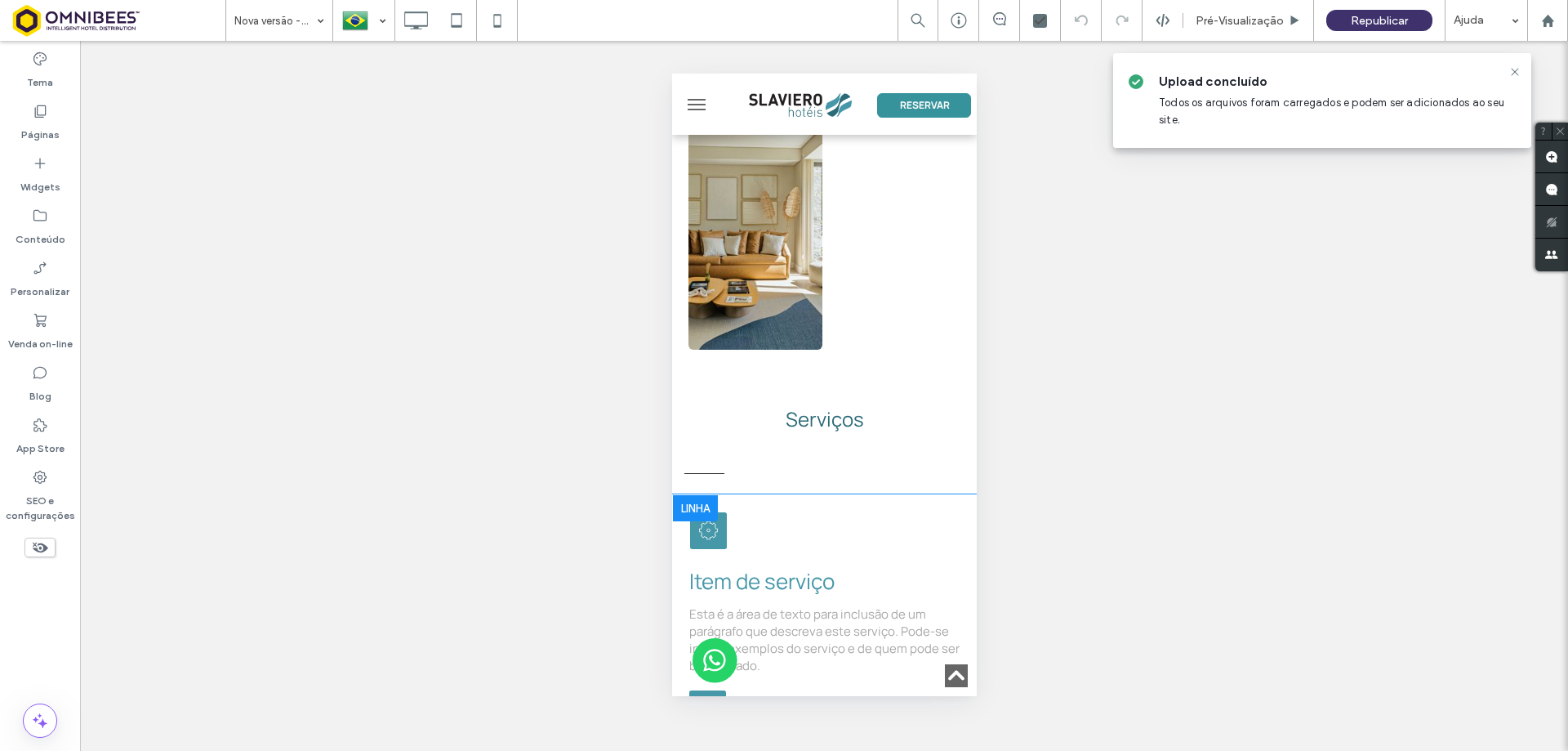
scroll to position [4541, 0]
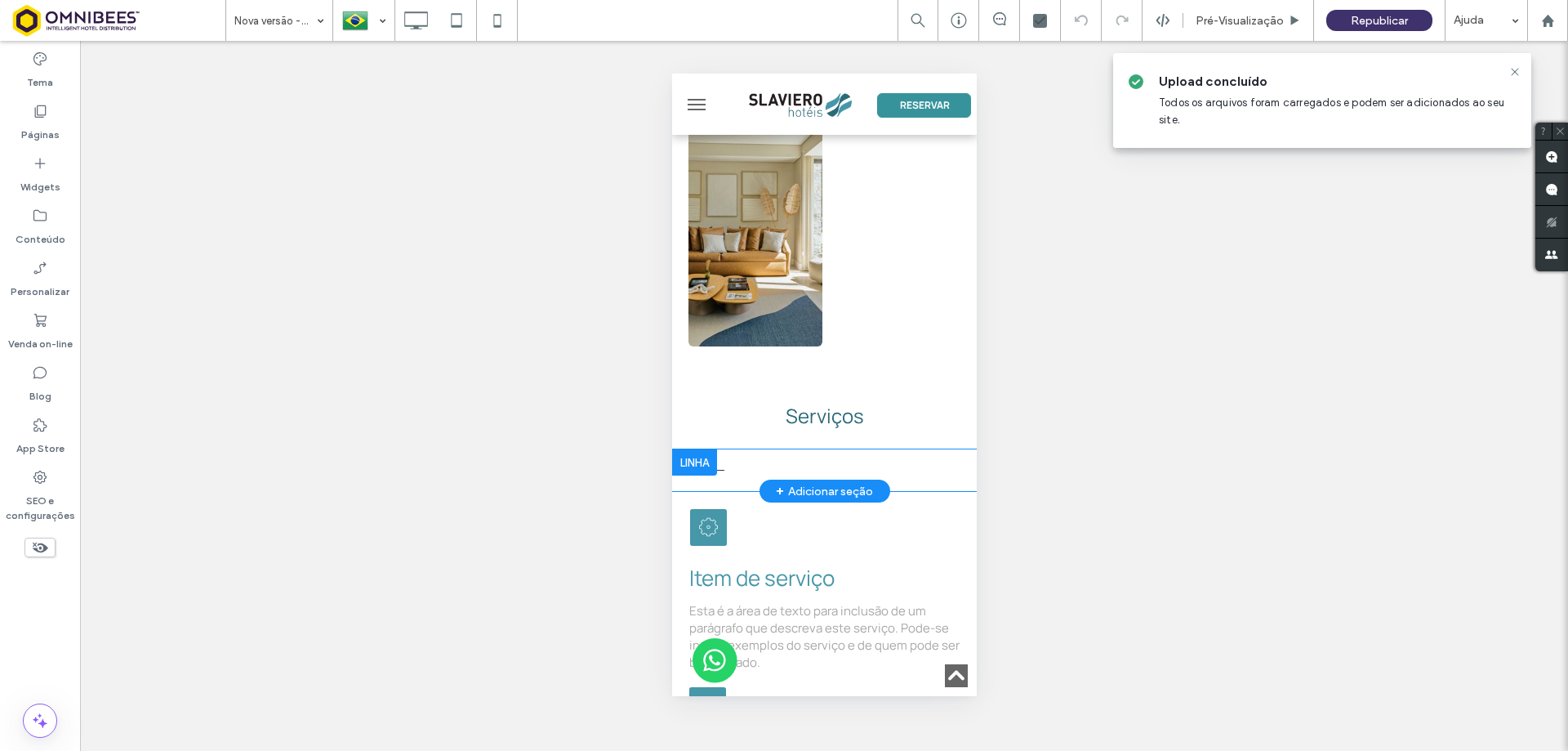
click at [808, 449] on div "Click To Paste Linha + Adicionar seção" at bounding box center [823, 470] width 305 height 42
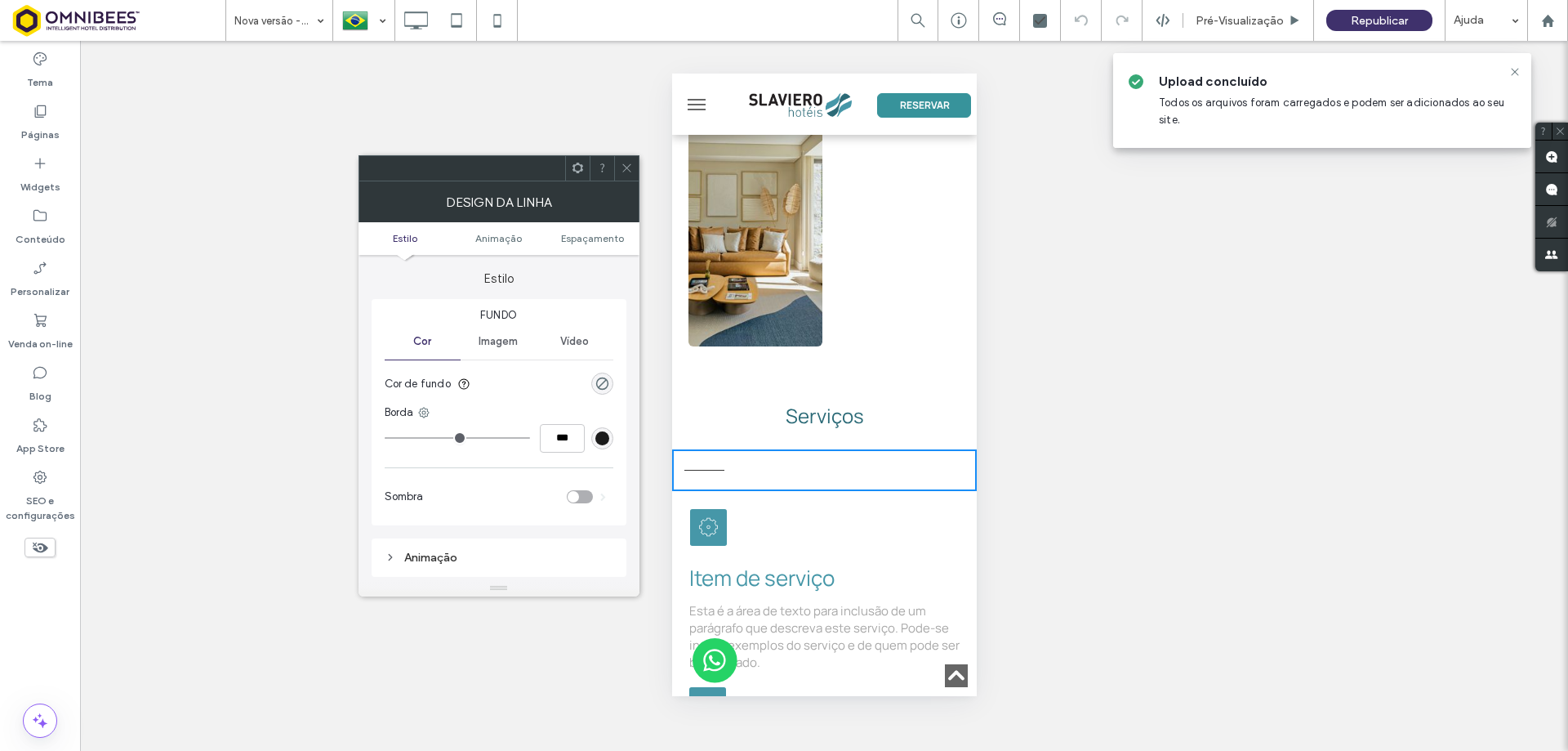
type input "**"
type input "****"
click at [446, 437] on input "range" at bounding box center [457, 438] width 145 height 2
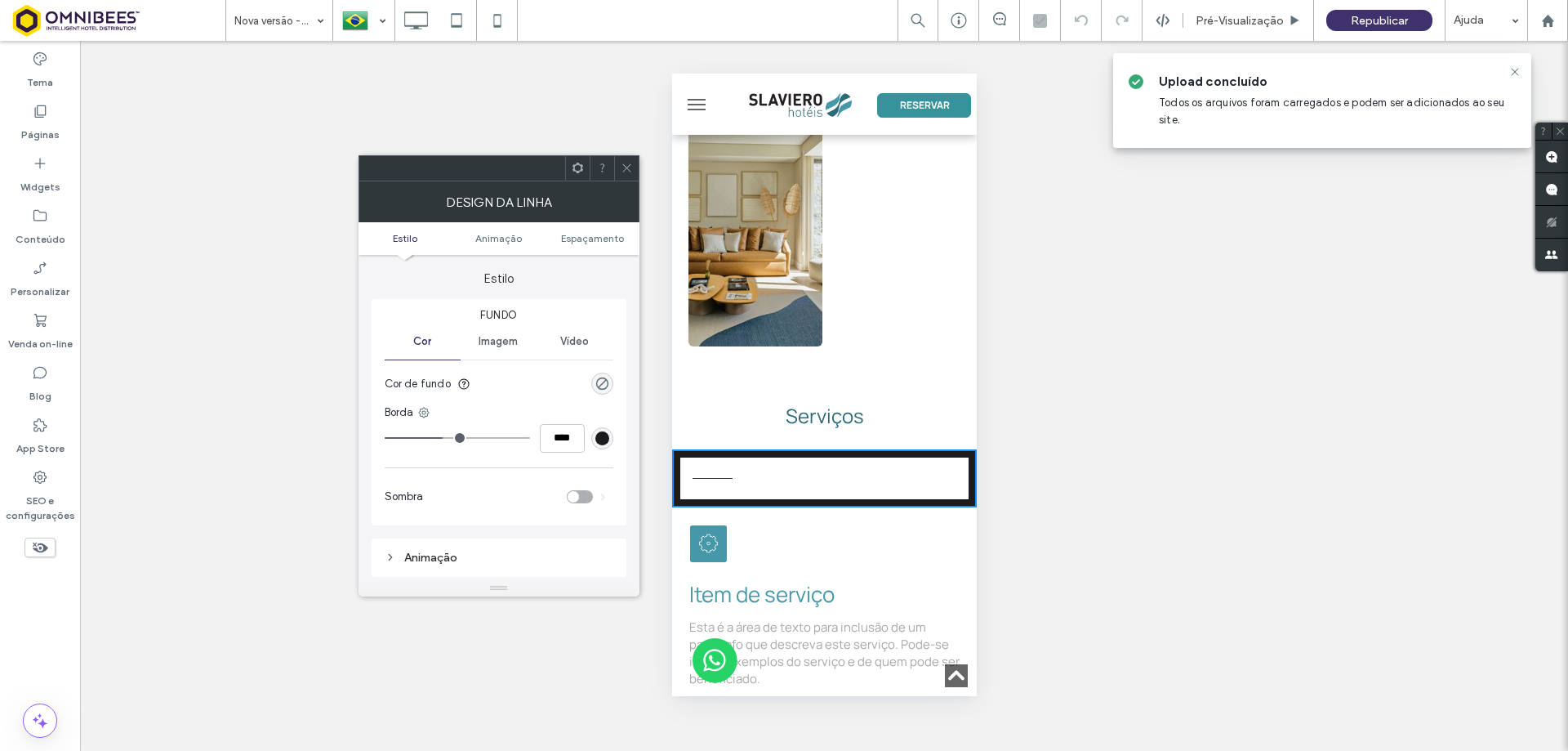
type input "**"
type input "****"
type input "**"
type input "****"
type input "*"
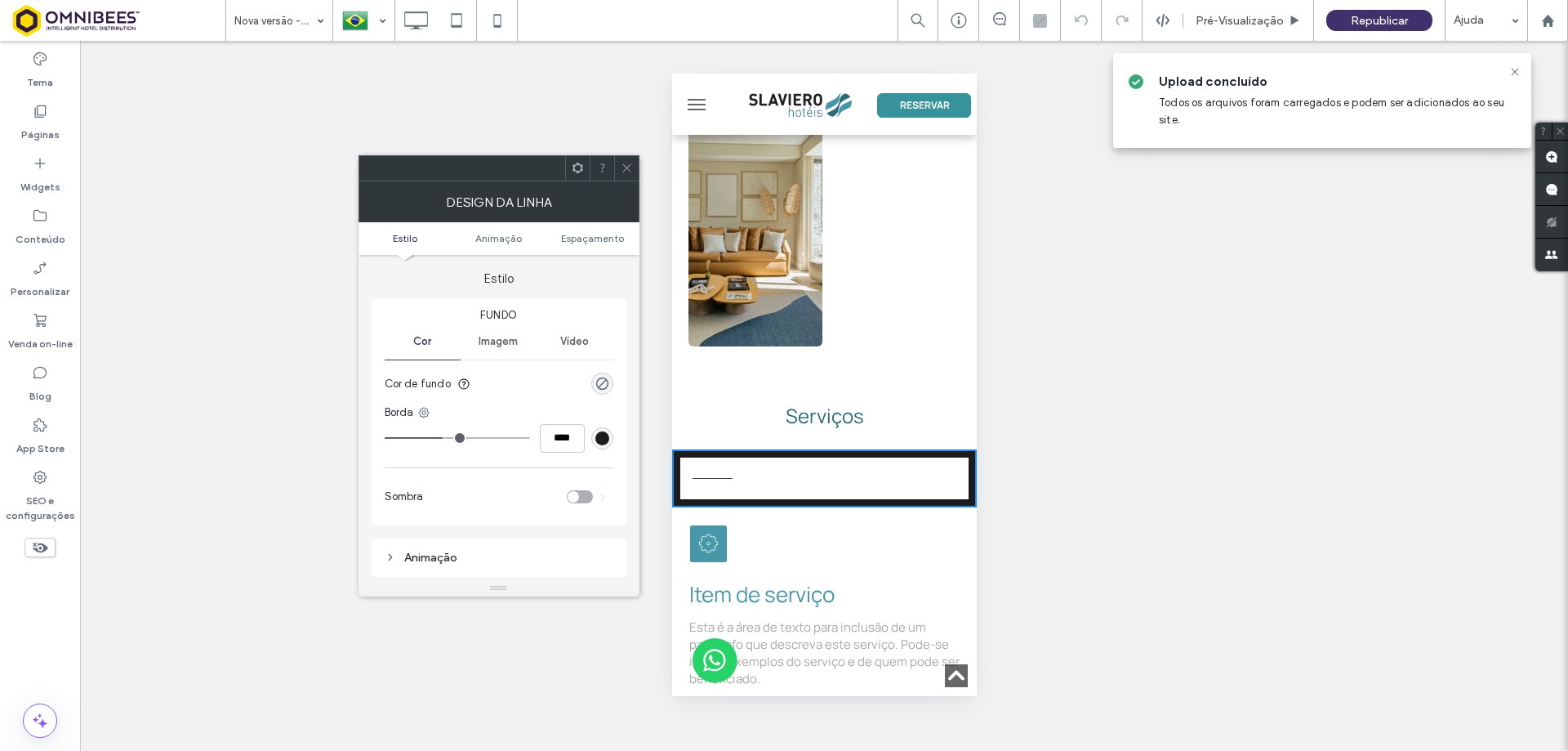
type input "***"
type input "*"
type input "***"
type input "*"
type input "***"
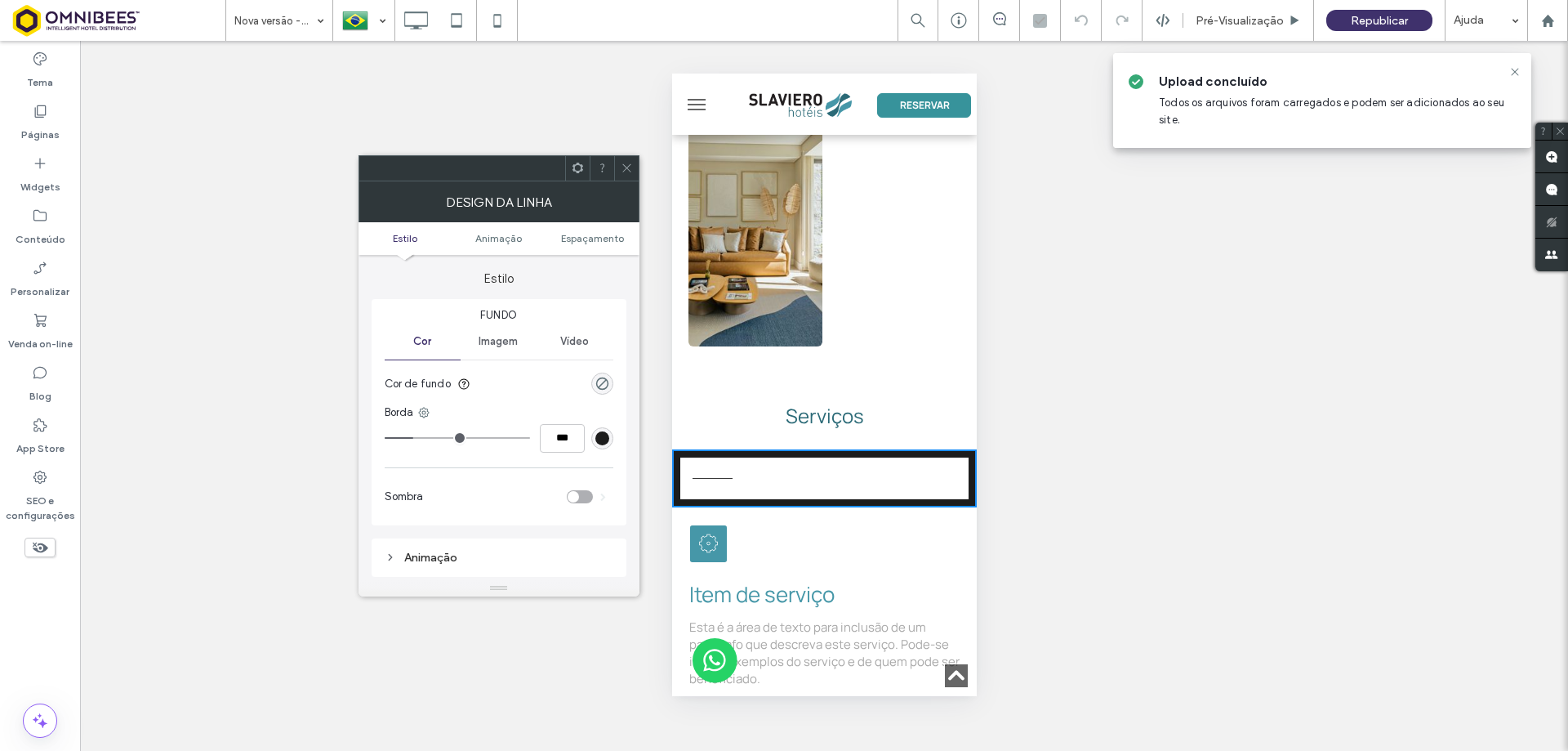
type input "*"
type input "***"
drag, startPoint x: 417, startPoint y: 440, endPoint x: 354, endPoint y: 437, distance: 63.1
type input "*"
click at [385, 437] on input "range" at bounding box center [457, 438] width 145 height 2
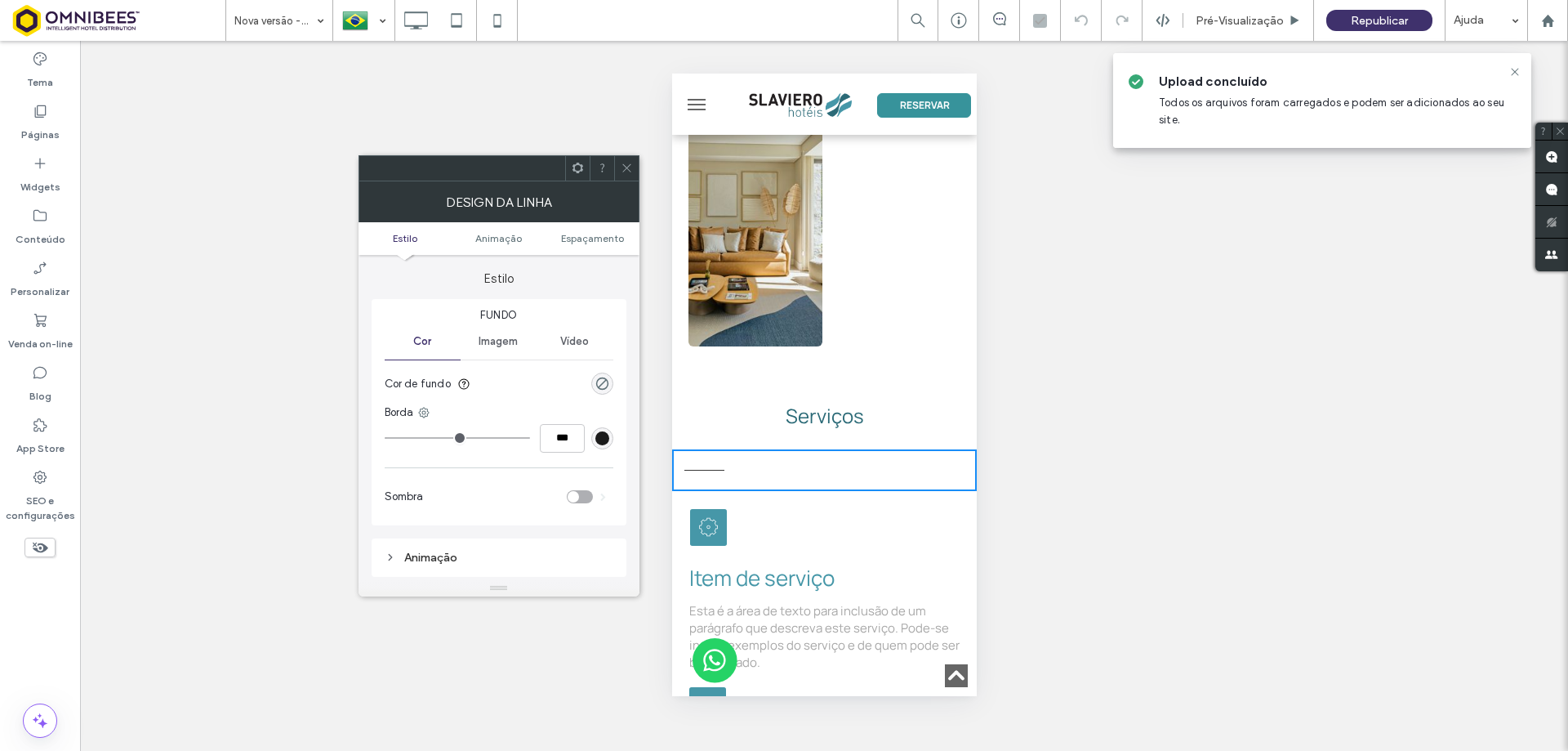
click at [625, 167] on icon at bounding box center [627, 168] width 13 height 13
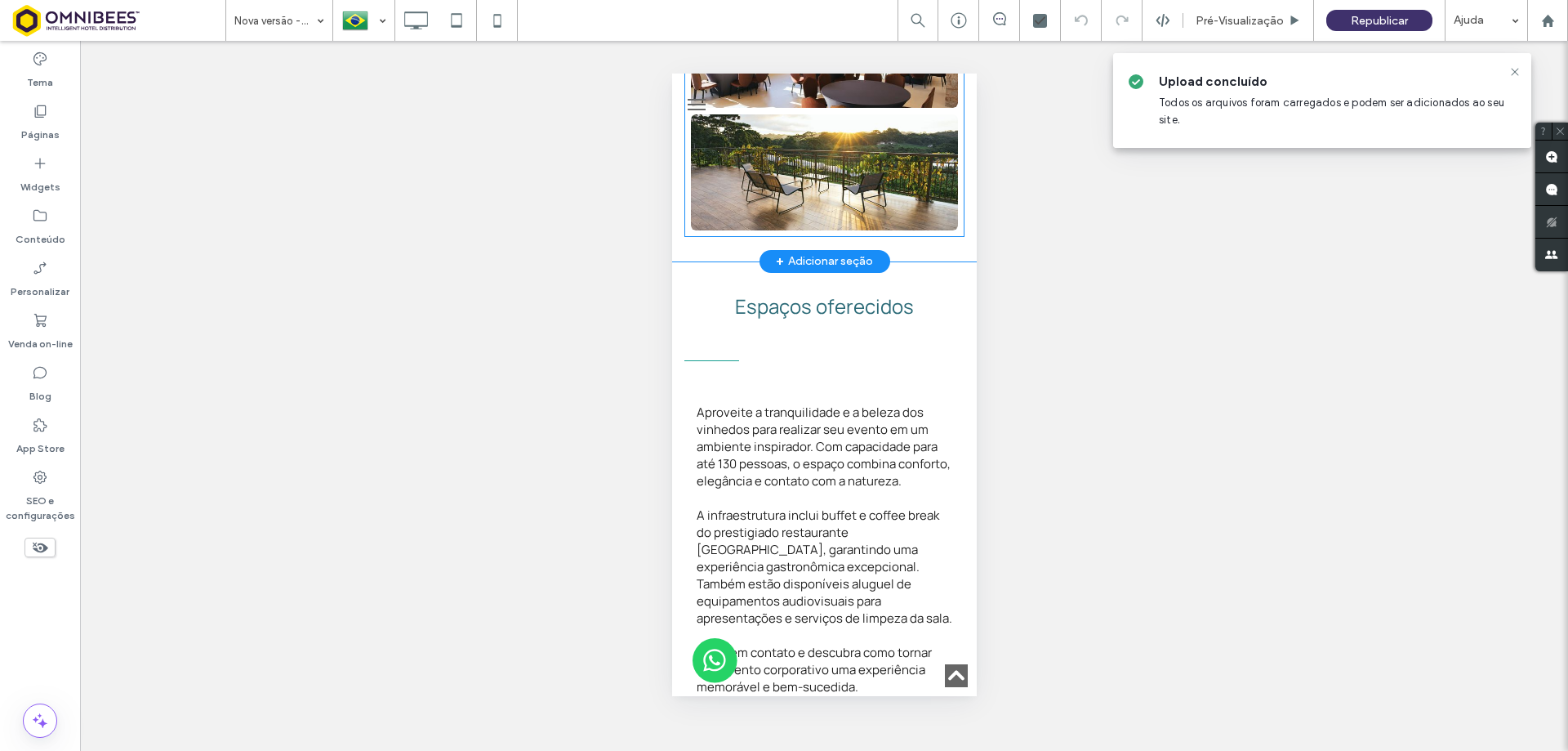
scroll to position [6502, 0]
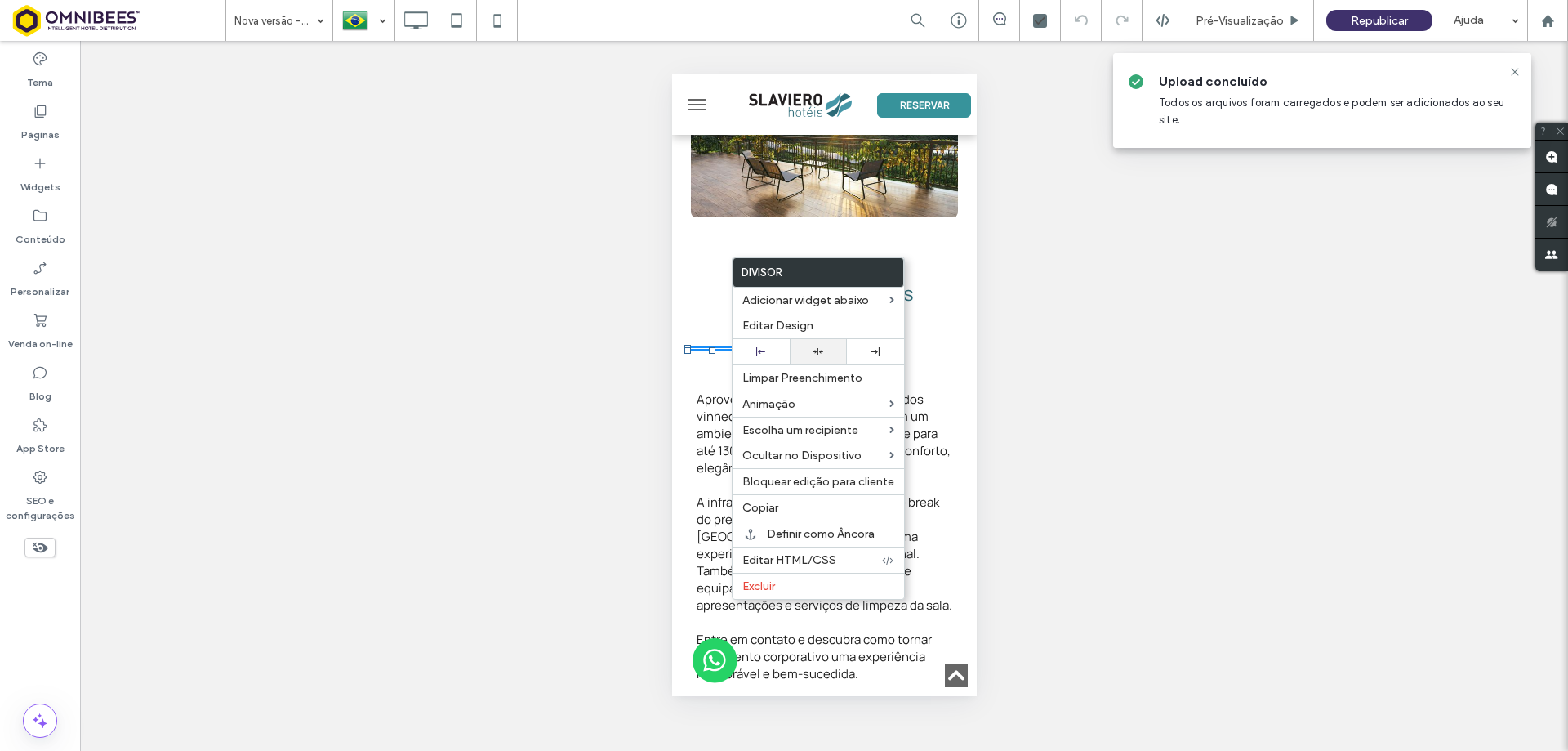
click at [813, 352] on icon at bounding box center [818, 351] width 11 height 11
click at [833, 249] on div "Espaços oferecidos Click To Paste Linha" at bounding box center [823, 287] width 305 height 78
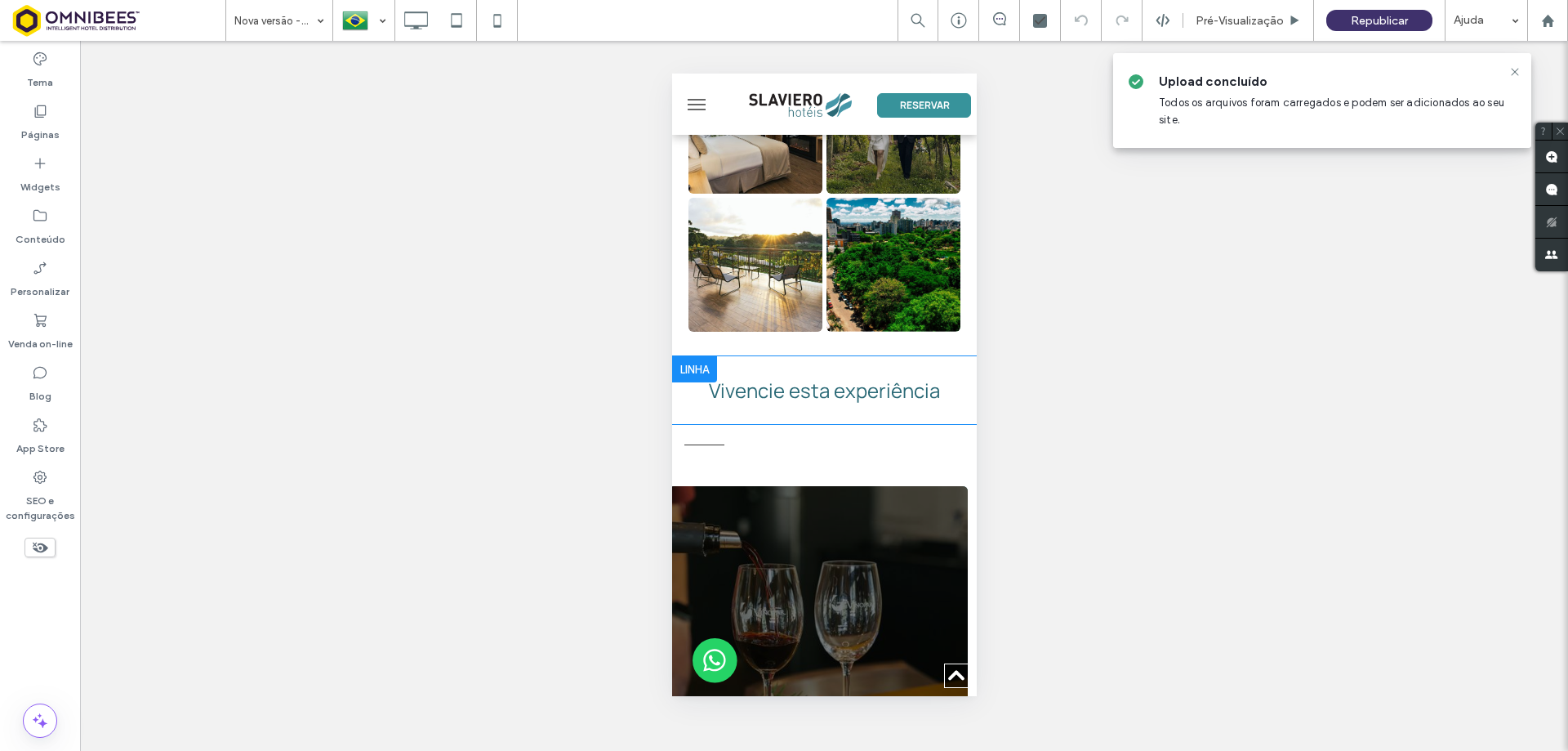
scroll to position [8463, 0]
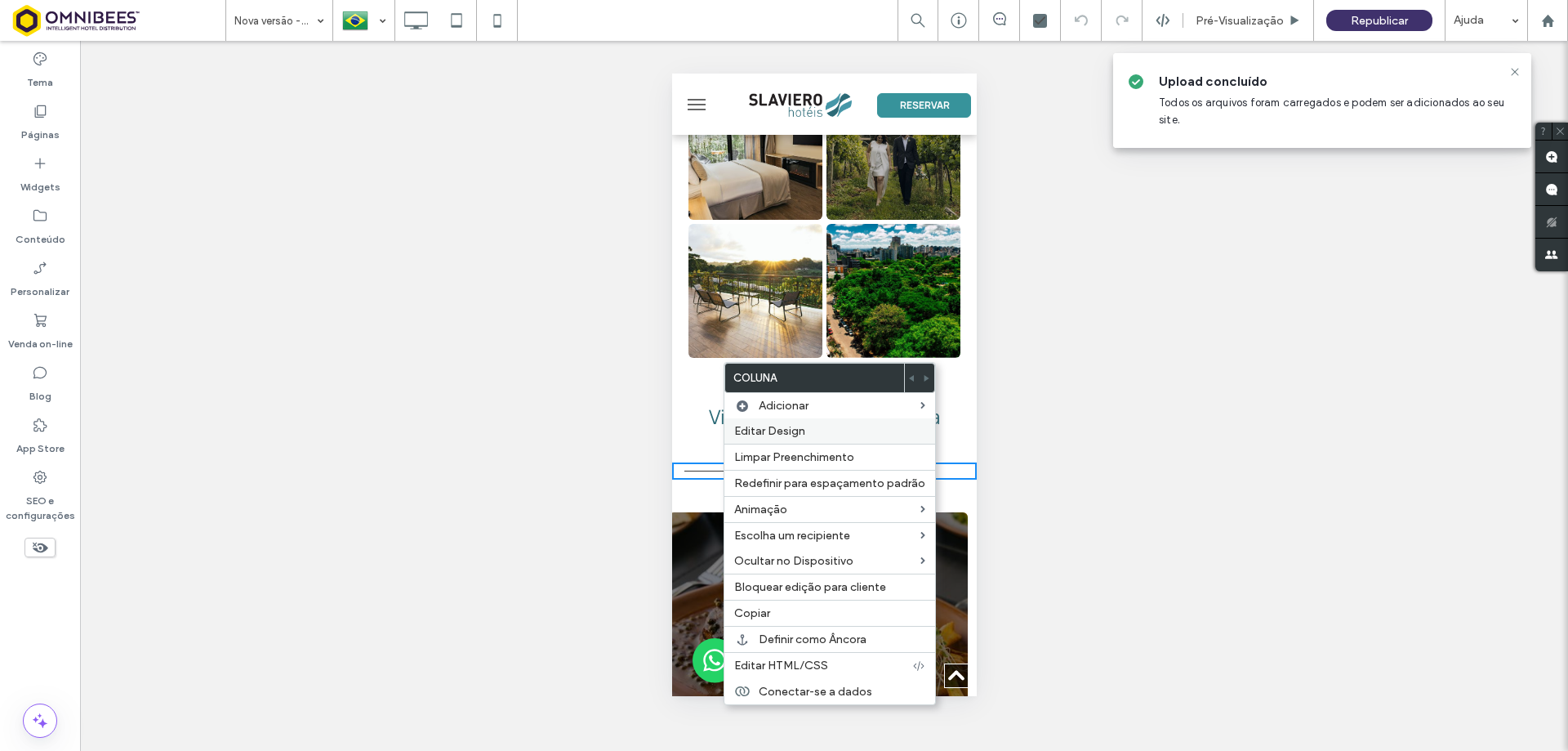
click at [755, 425] on span "Editar Design" at bounding box center [769, 431] width 71 height 14
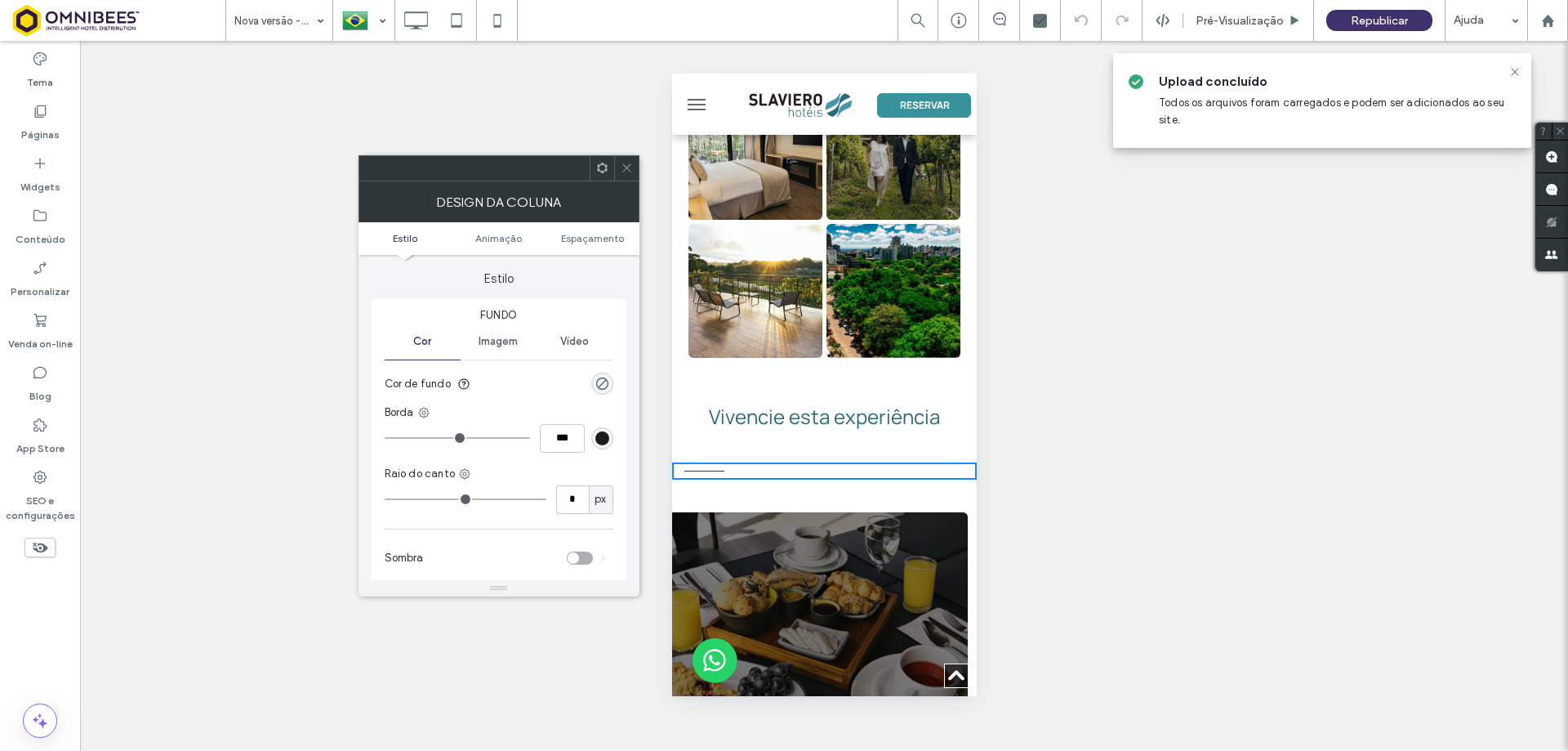
click at [629, 168] on icon at bounding box center [627, 168] width 13 height 13
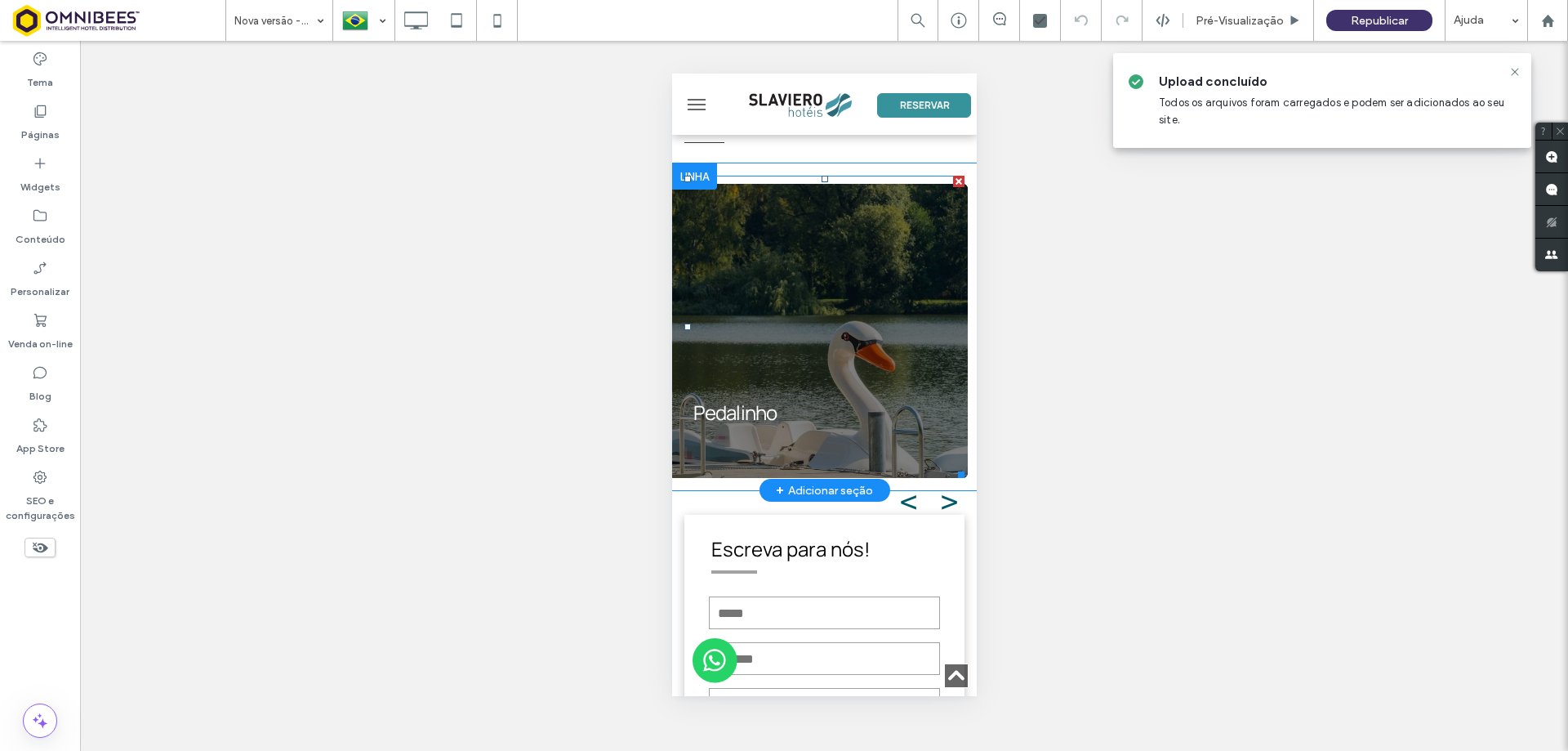
scroll to position [8789, 0]
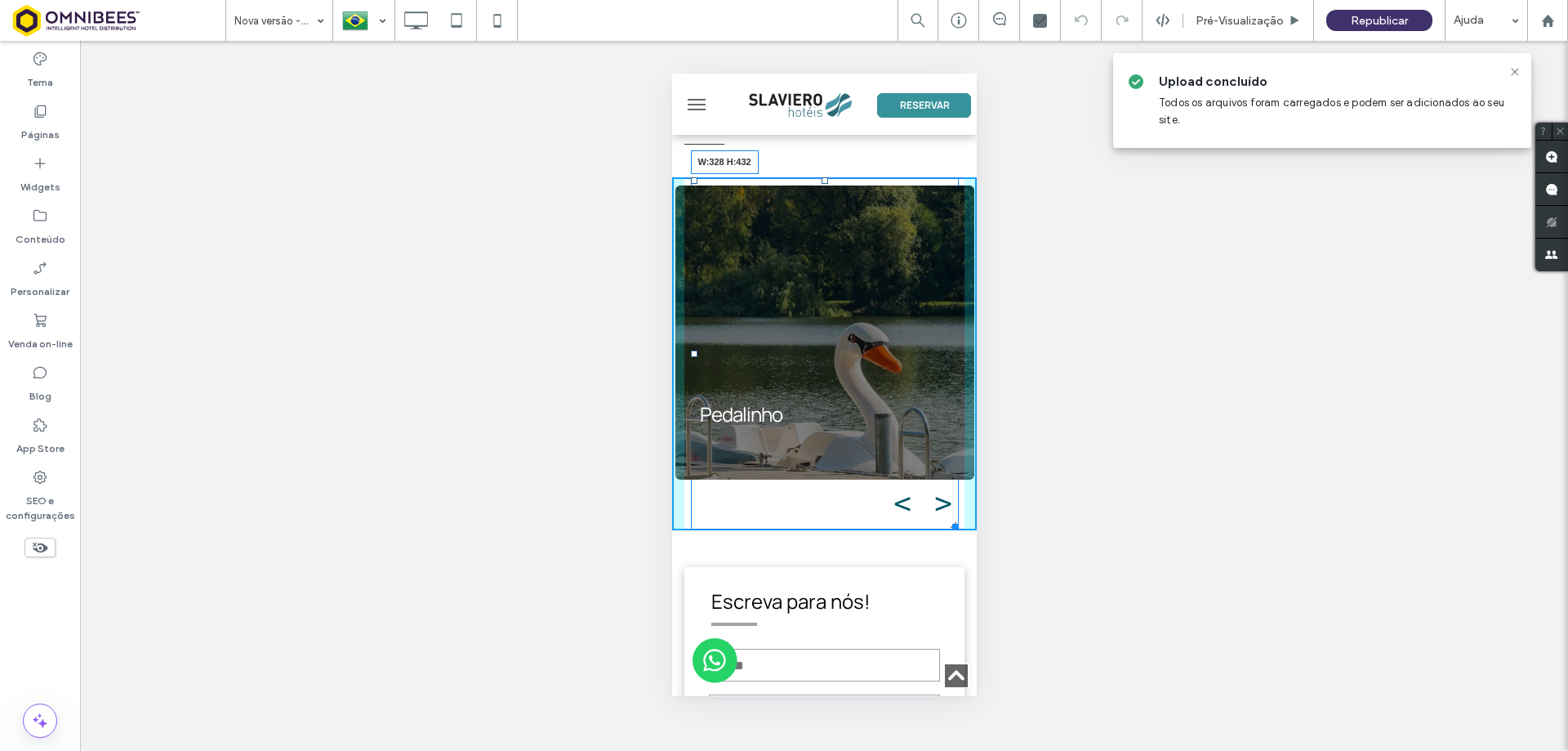
drag, startPoint x: 949, startPoint y: 387, endPoint x: 1626, endPoint y: 488, distance: 684.5
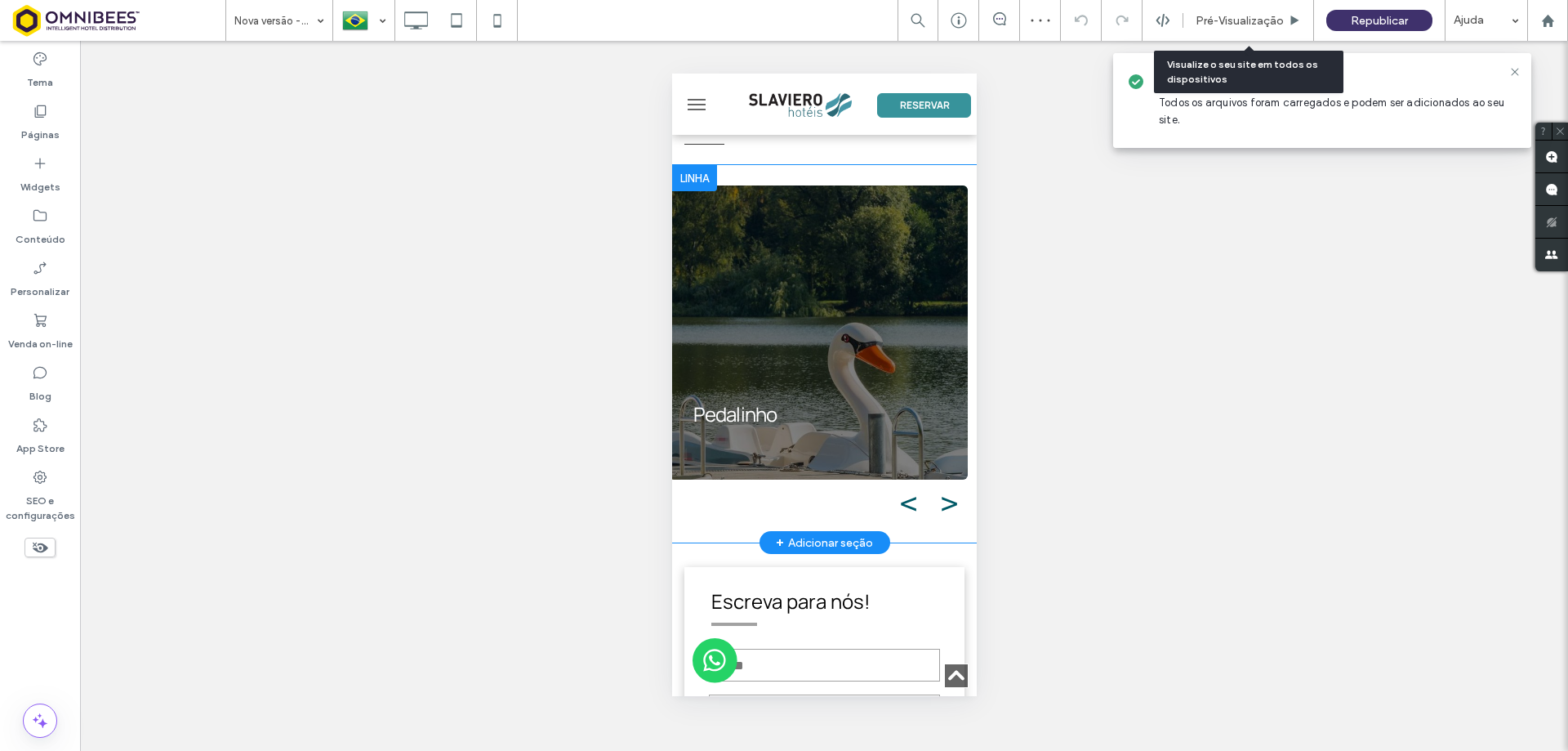
drag, startPoint x: 295, startPoint y: 152, endPoint x: 989, endPoint y: 213, distance: 696.7
click at [1236, 16] on span "Pré-Visualizaçāo" at bounding box center [1240, 21] width 88 height 14
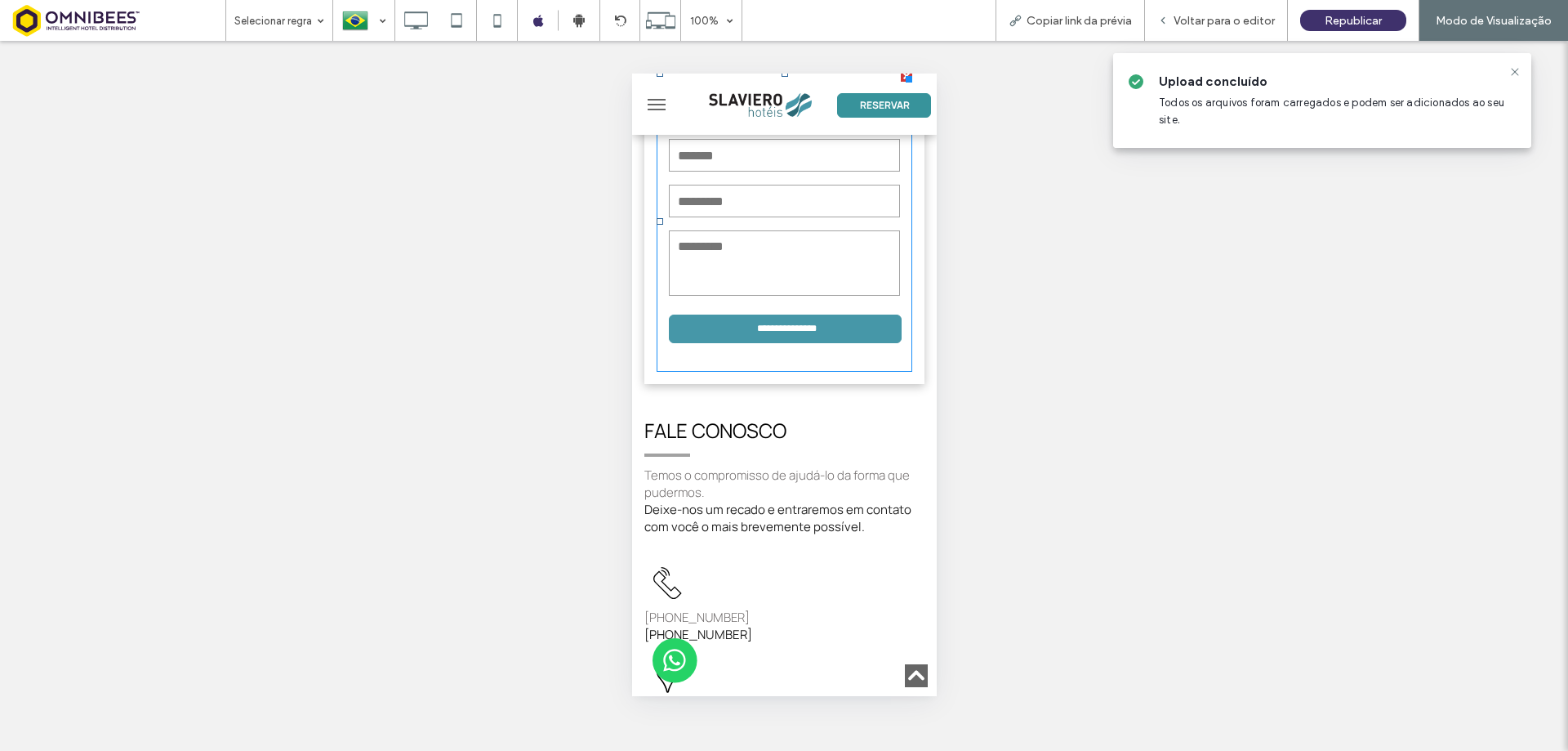
scroll to position [9361, 0]
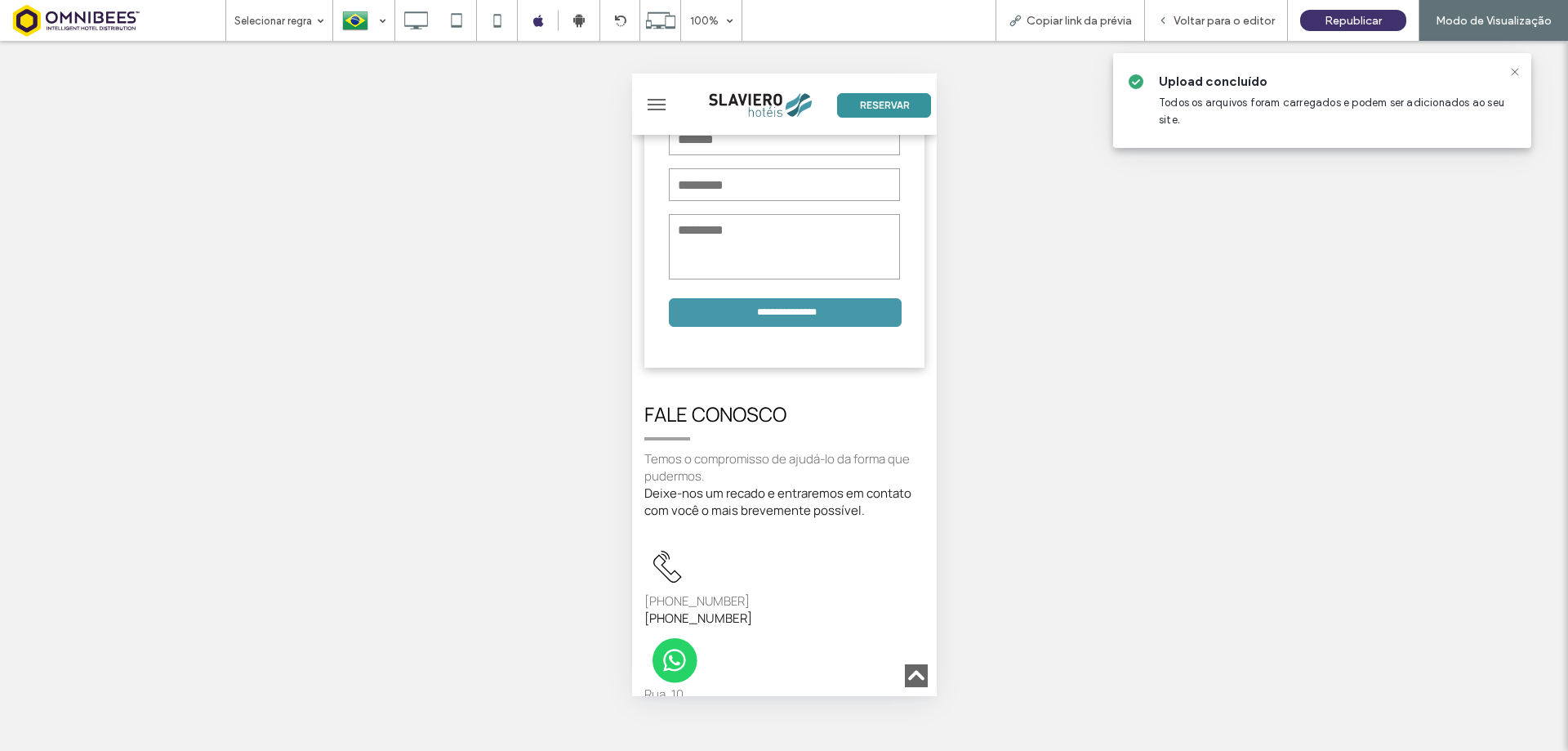
drag, startPoint x: 39, startPoint y: 258, endPoint x: 1298, endPoint y: 302, distance: 1259.8
click at [1298, 302] on div "Reexibir? Sim Reexibir? Sim Reexibir? Sim Reexibir? Sim Reexibir? Sim Reexibir?…" at bounding box center [784, 396] width 1568 height 710
drag, startPoint x: 1517, startPoint y: 70, endPoint x: 1480, endPoint y: 80, distance: 38.3
click at [1517, 70] on icon at bounding box center [1515, 72] width 13 height 13
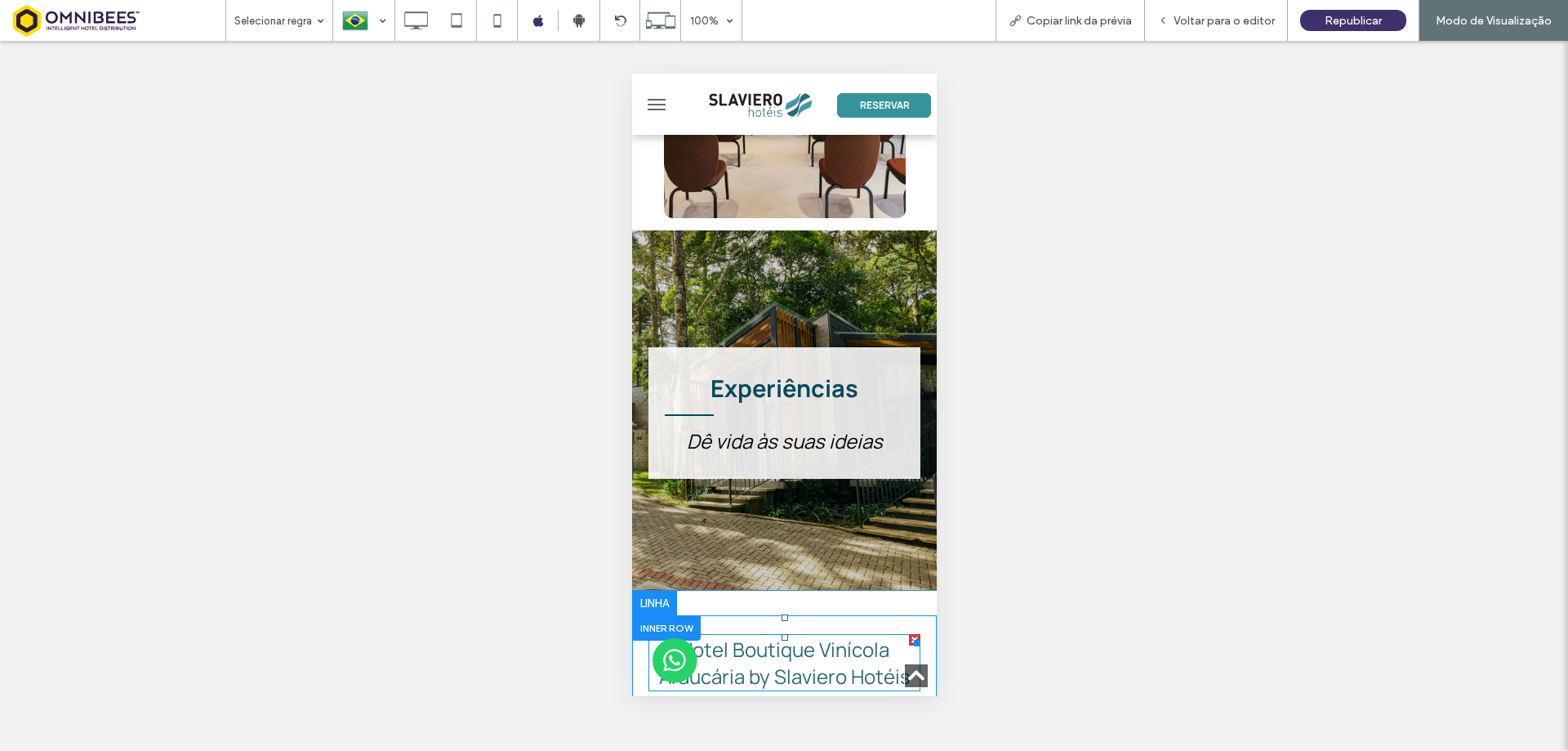
scroll to position [7175, 0]
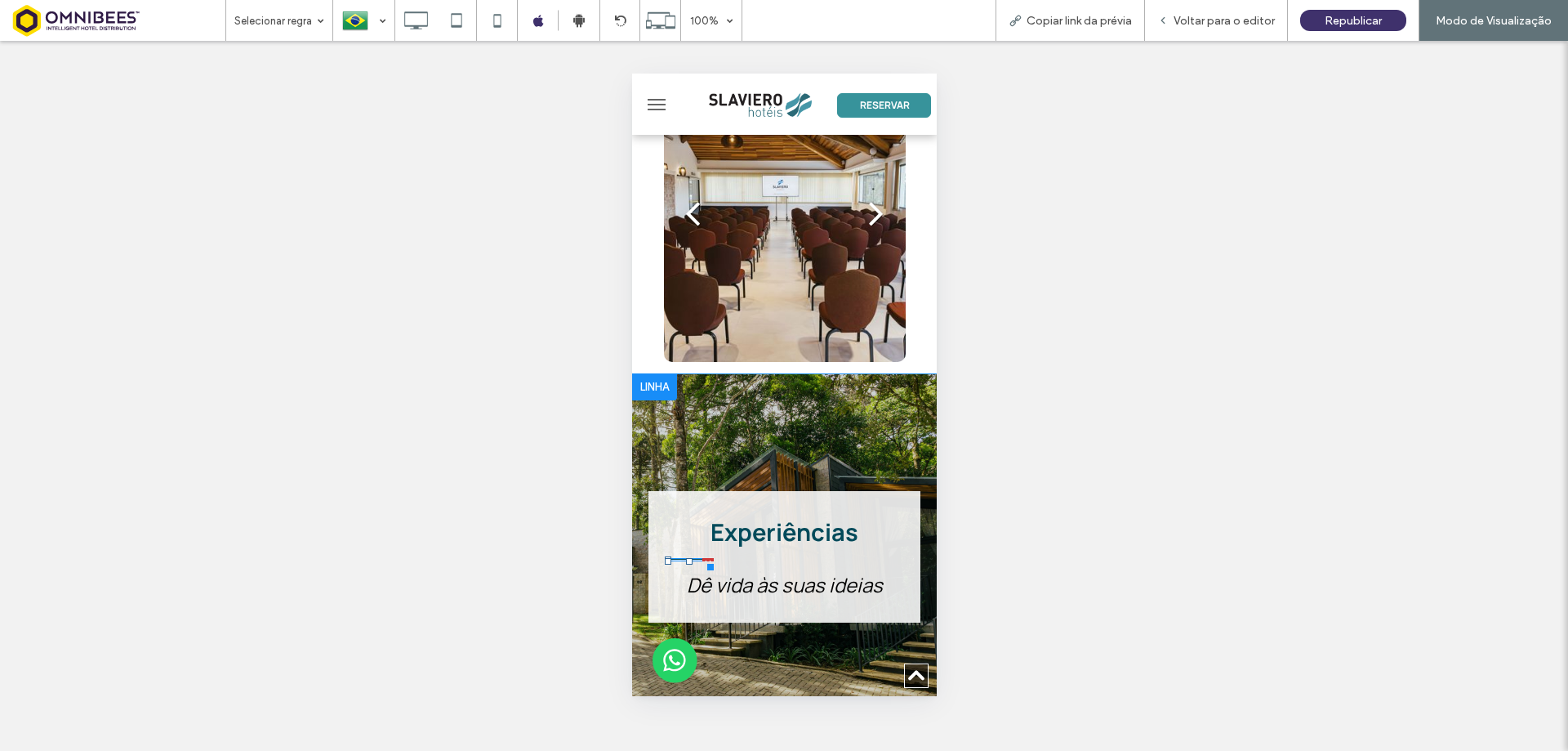
drag, startPoint x: 698, startPoint y: 485, endPoint x: 678, endPoint y: 486, distance: 20.0
click at [678, 558] on hr at bounding box center [689, 559] width 49 height 3
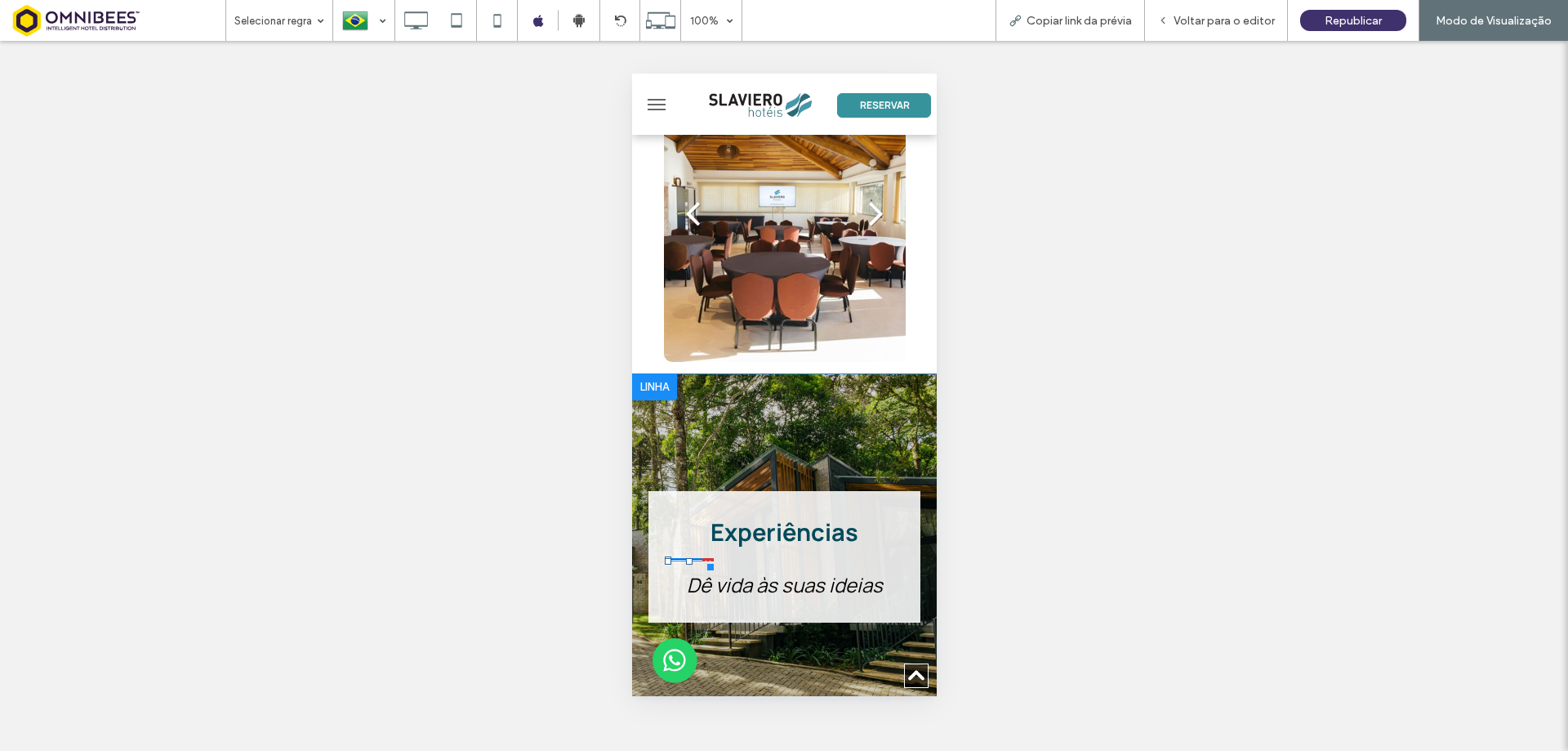
click at [709, 558] on div at bounding box center [707, 564] width 13 height 13
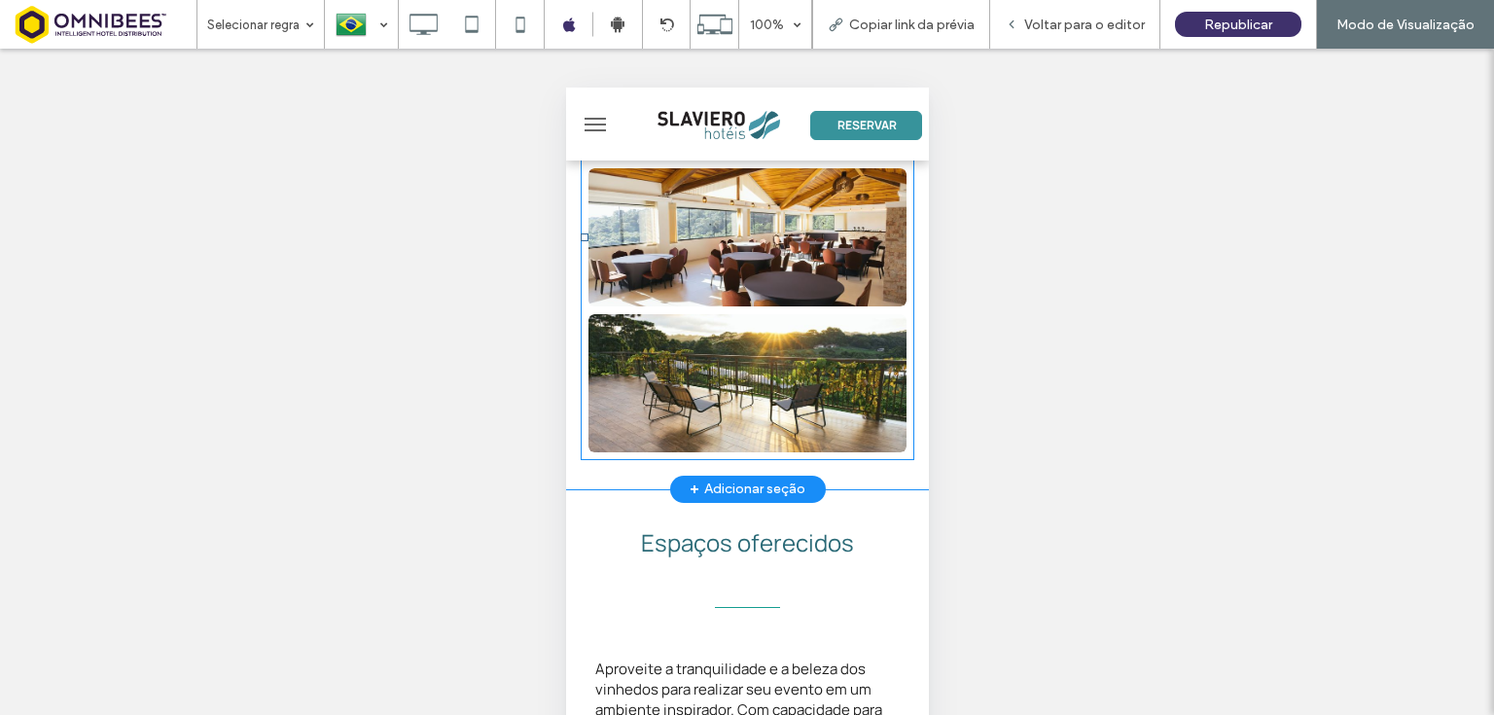
scroll to position [7607, 0]
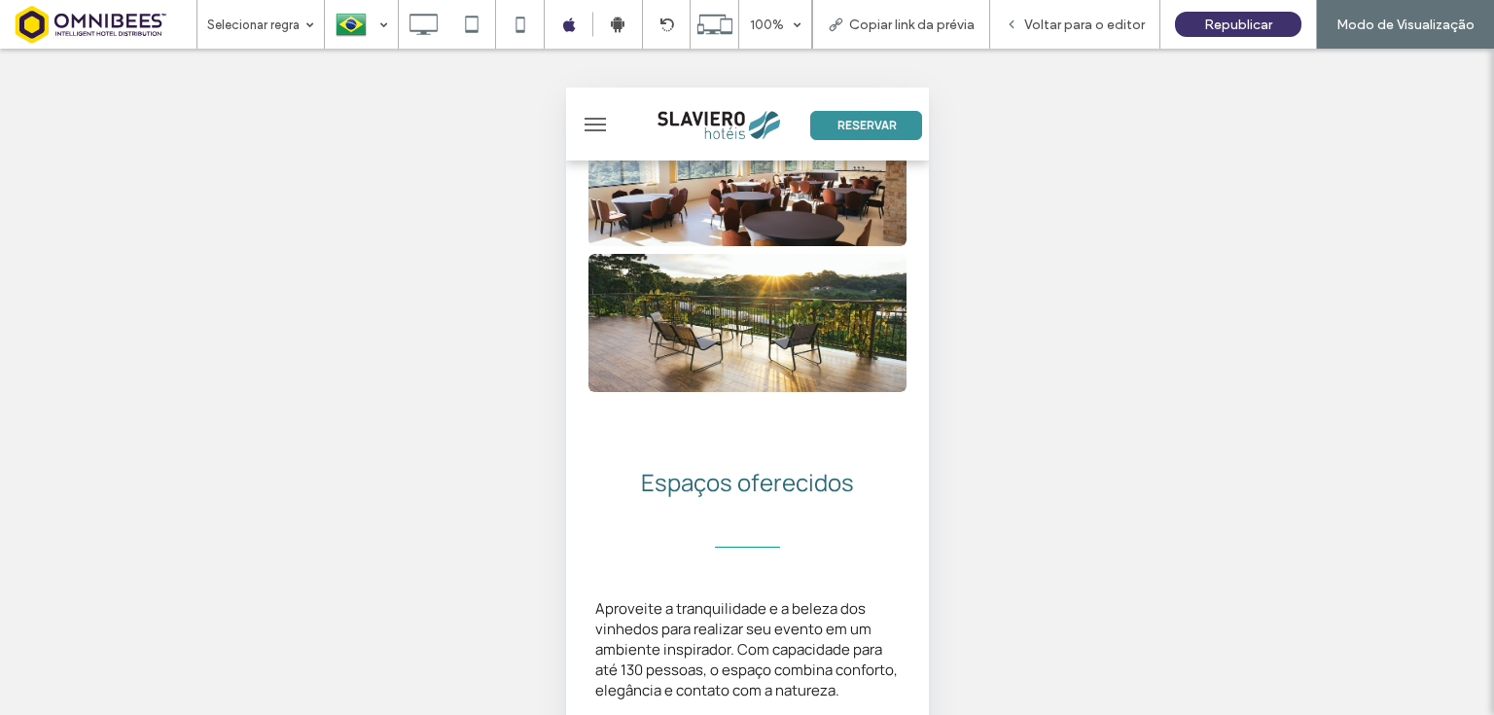
drag, startPoint x: 163, startPoint y: 366, endPoint x: 473, endPoint y: 27, distance: 458.5
click at [472, 28] on icon at bounding box center [471, 24] width 39 height 39
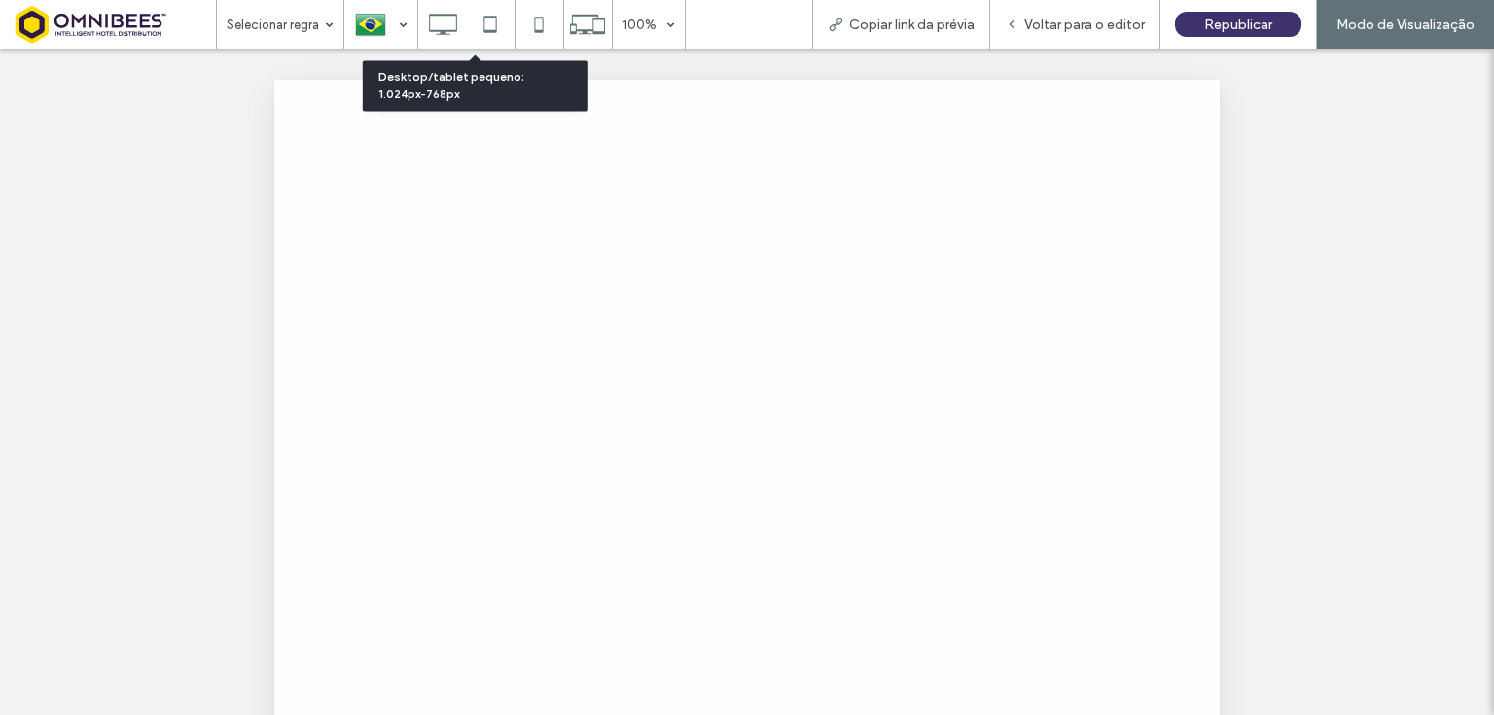
scroll to position [0, 0]
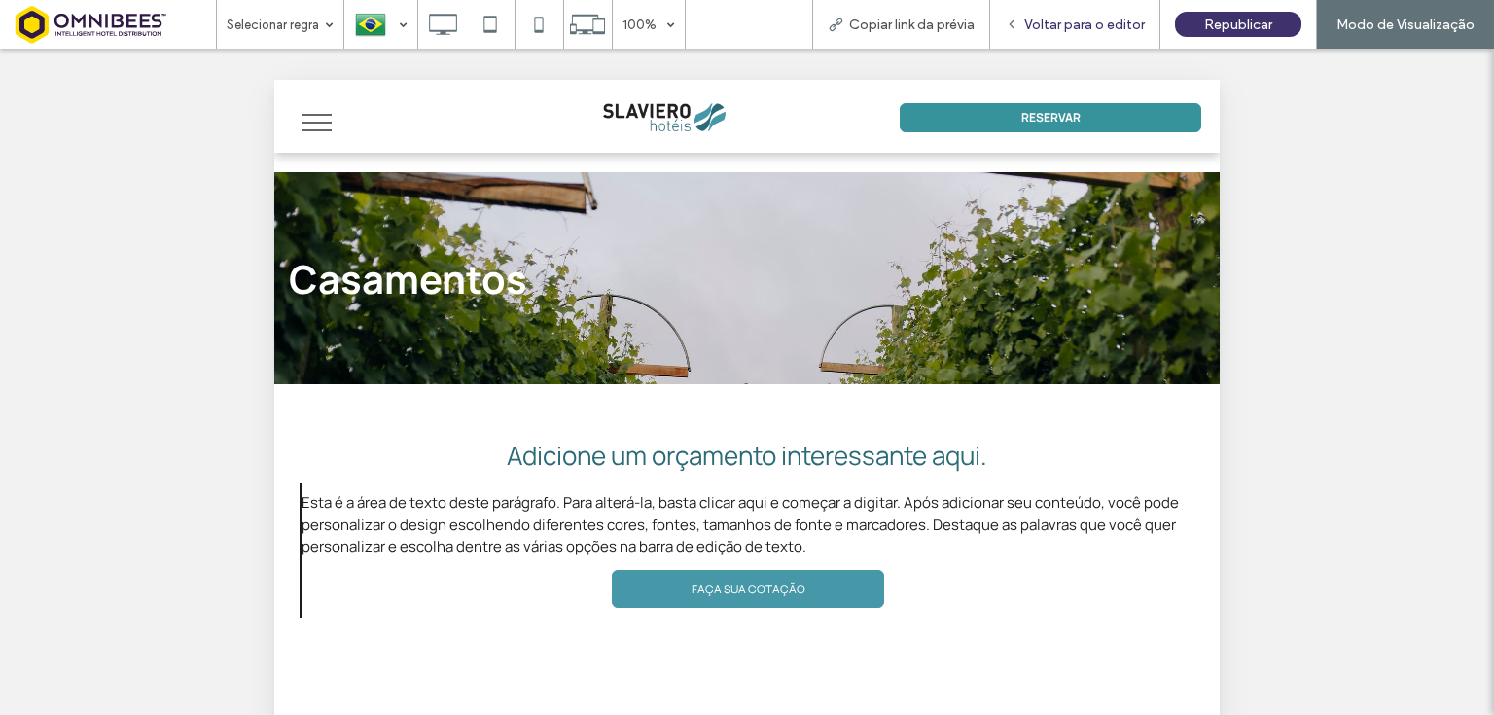
click at [1074, 30] on span "Voltar para o editor" at bounding box center [1084, 25] width 121 height 17
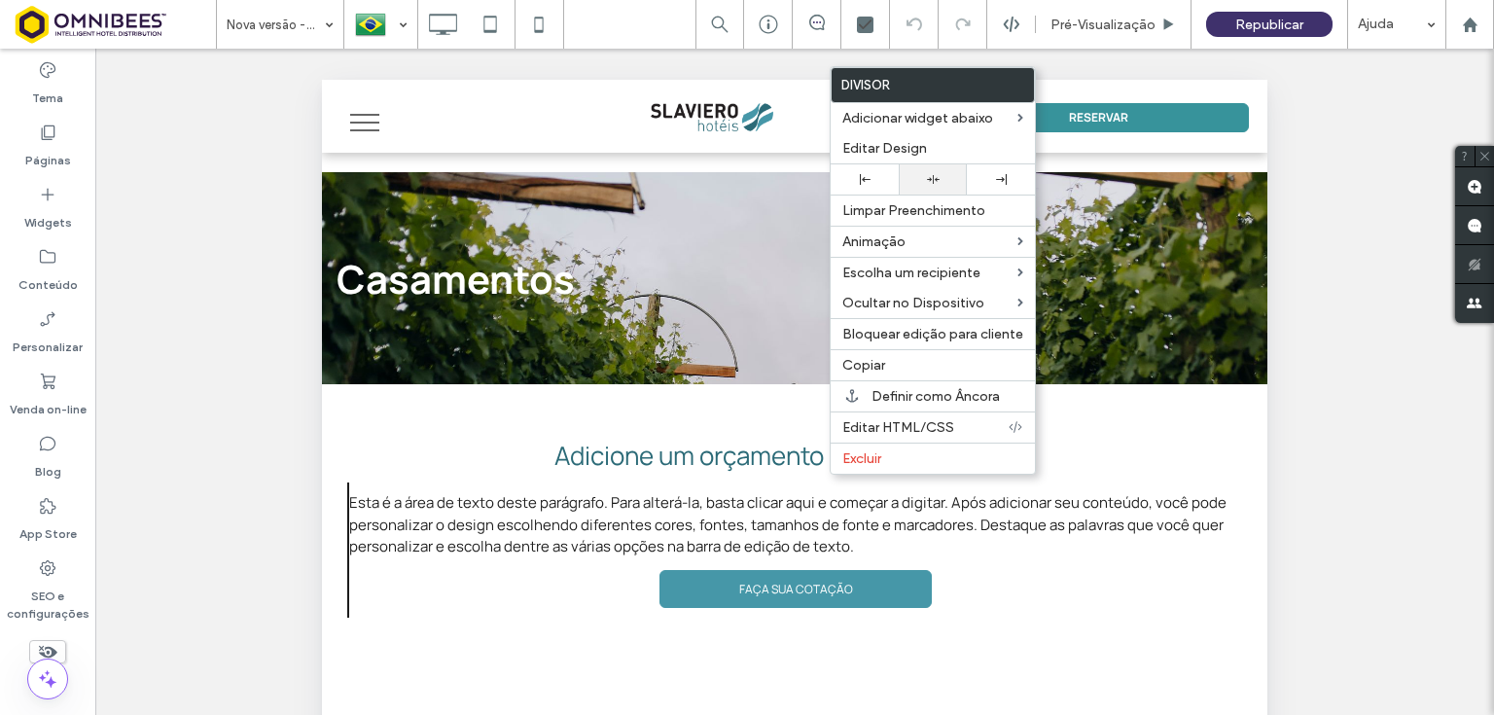
click at [942, 186] on div at bounding box center [933, 179] width 68 height 30
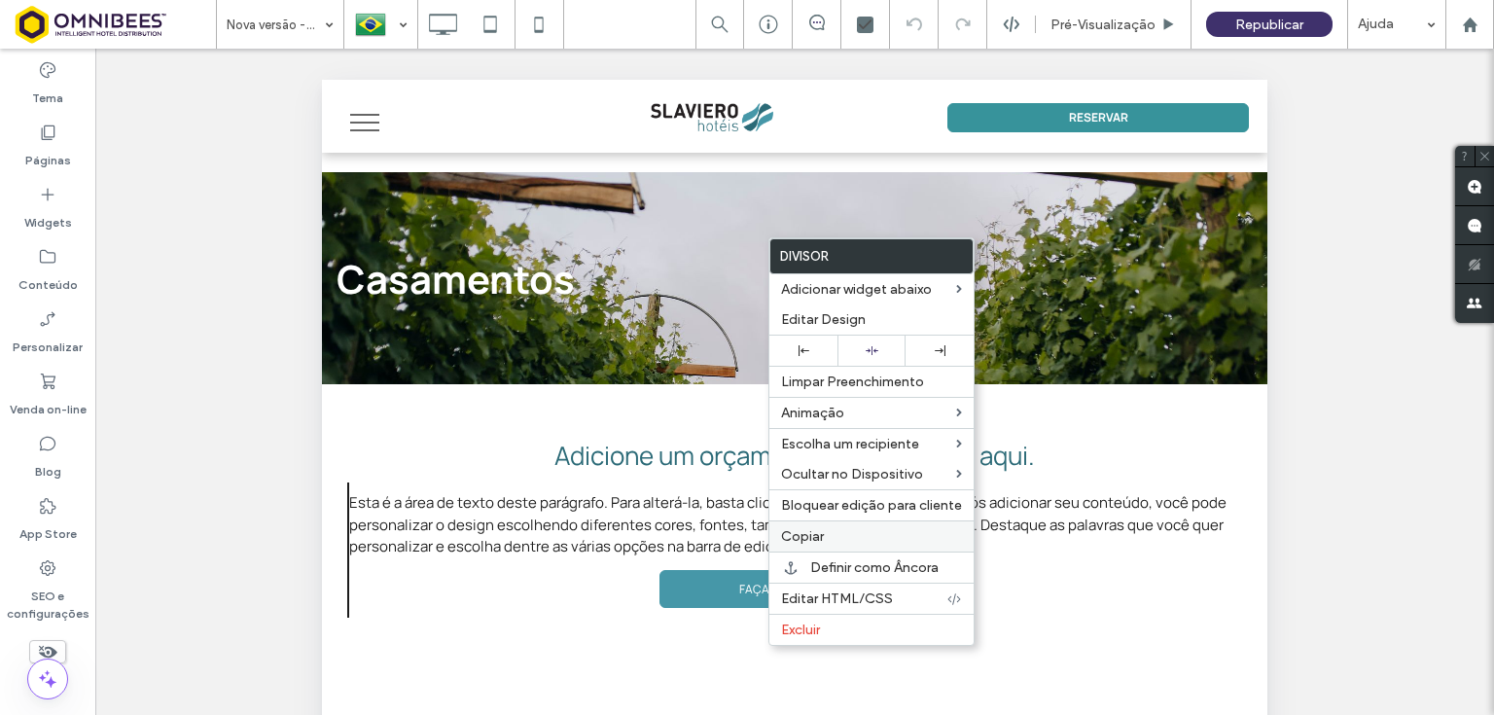
click at [816, 533] on span "Copiar" at bounding box center [802, 536] width 43 height 17
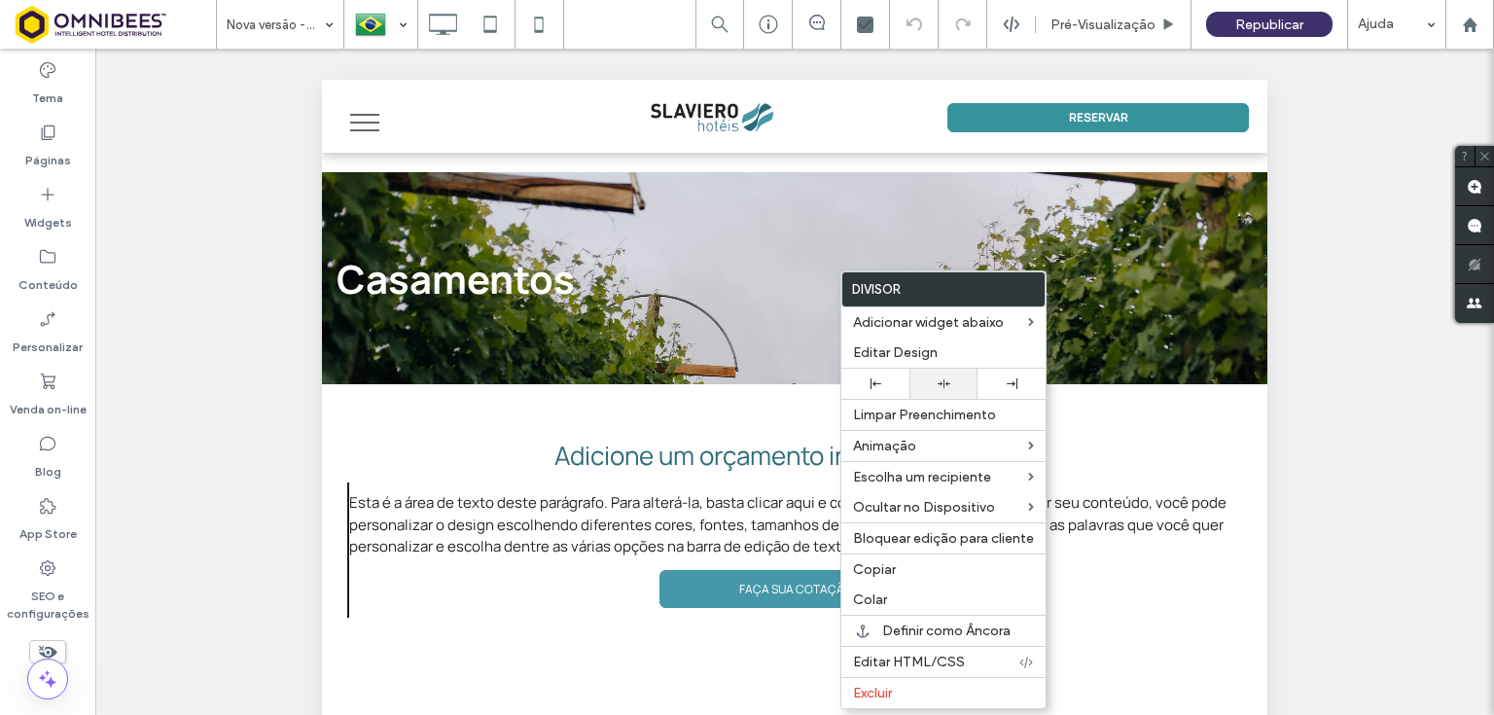
click at [940, 384] on icon at bounding box center [944, 383] width 13 height 13
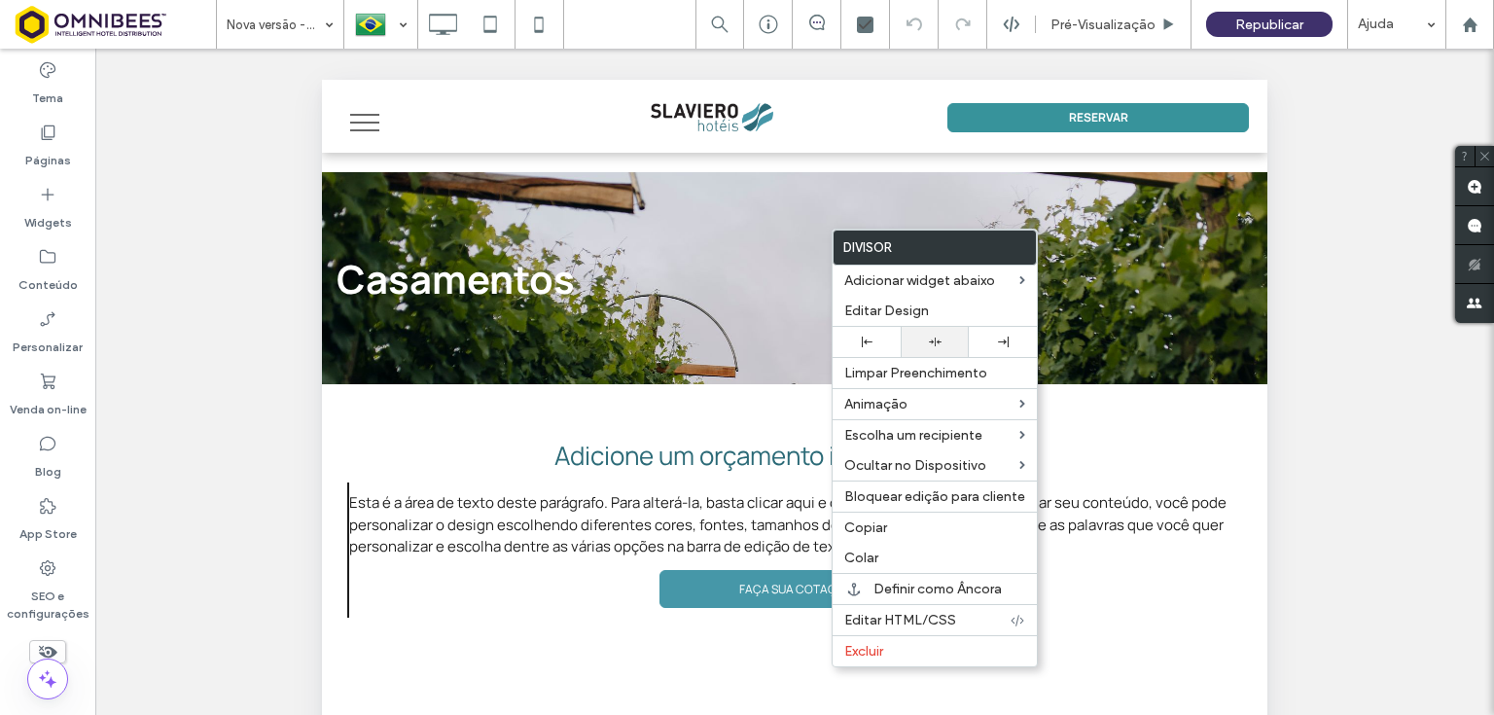
click at [938, 340] on icon at bounding box center [935, 342] width 13 height 13
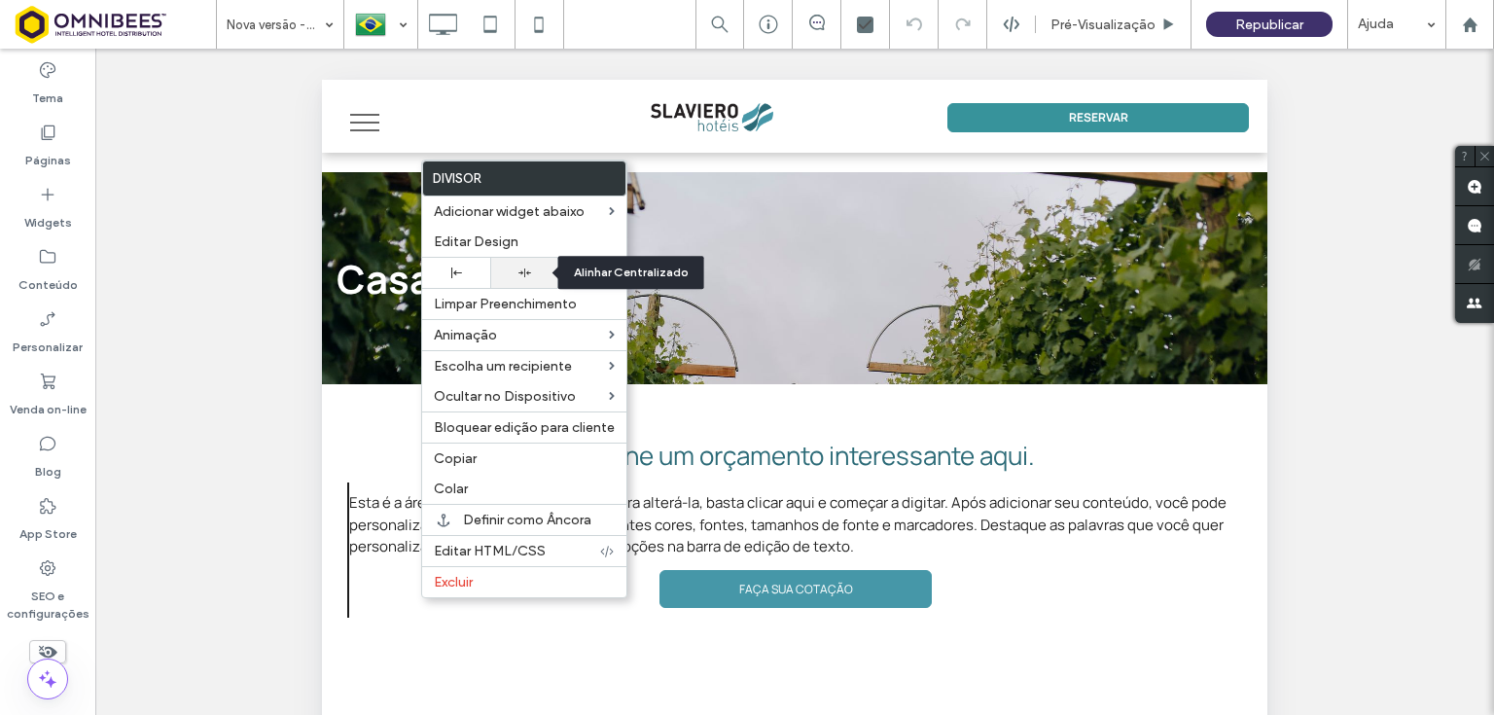
click at [528, 276] on icon at bounding box center [524, 272] width 13 height 13
click at [455, 486] on span "Colar" at bounding box center [451, 488] width 34 height 17
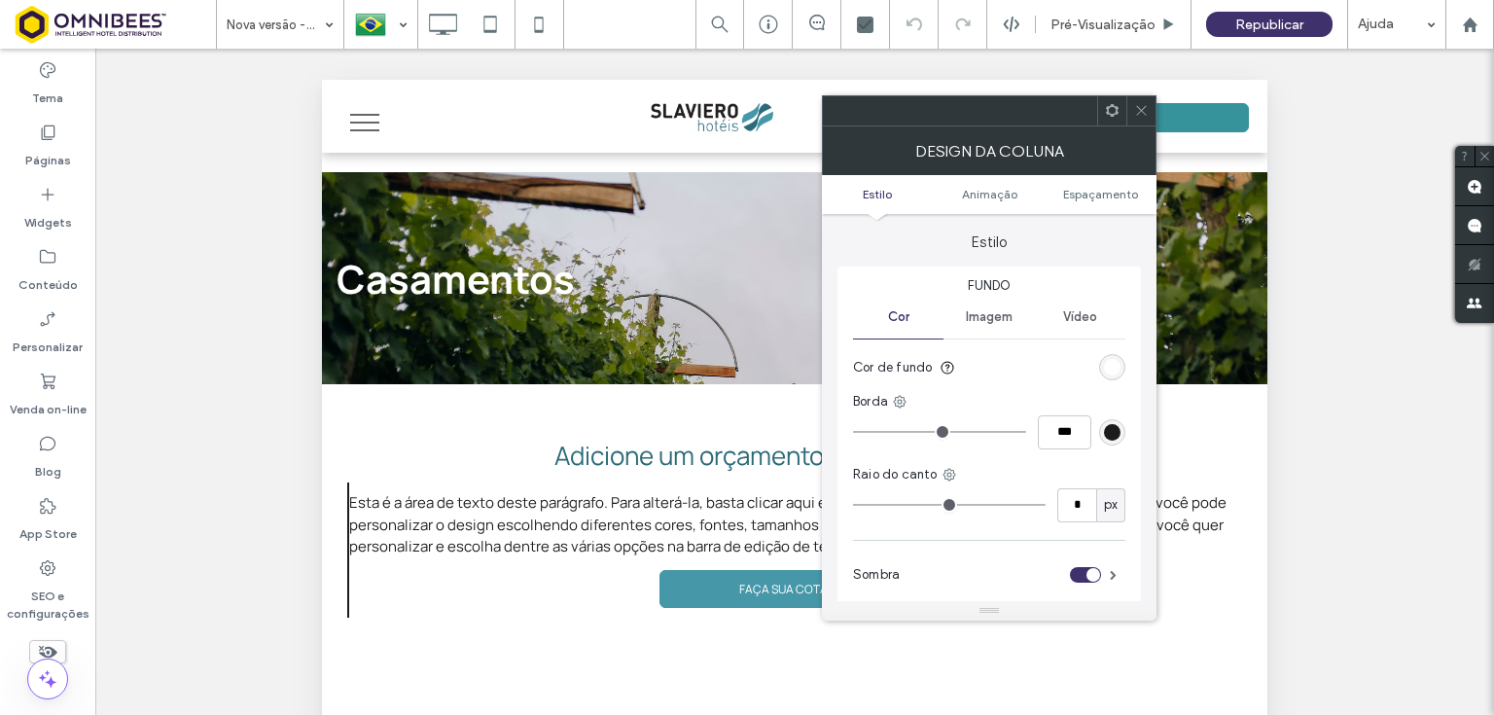
drag, startPoint x: 1138, startPoint y: 116, endPoint x: 1126, endPoint y: 105, distance: 15.8
click at [1138, 110] on icon at bounding box center [1141, 110] width 15 height 15
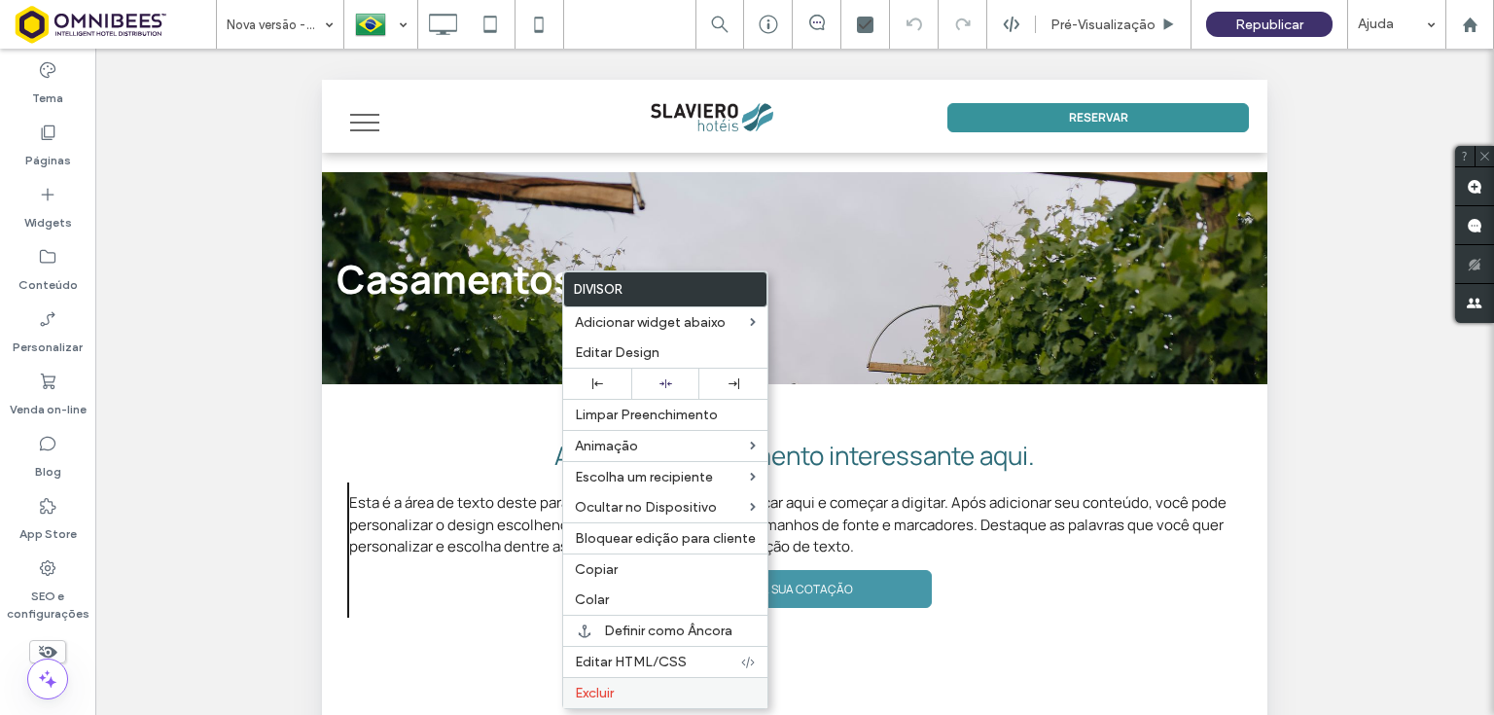
click at [631, 685] on label "Excluir" at bounding box center [665, 693] width 181 height 17
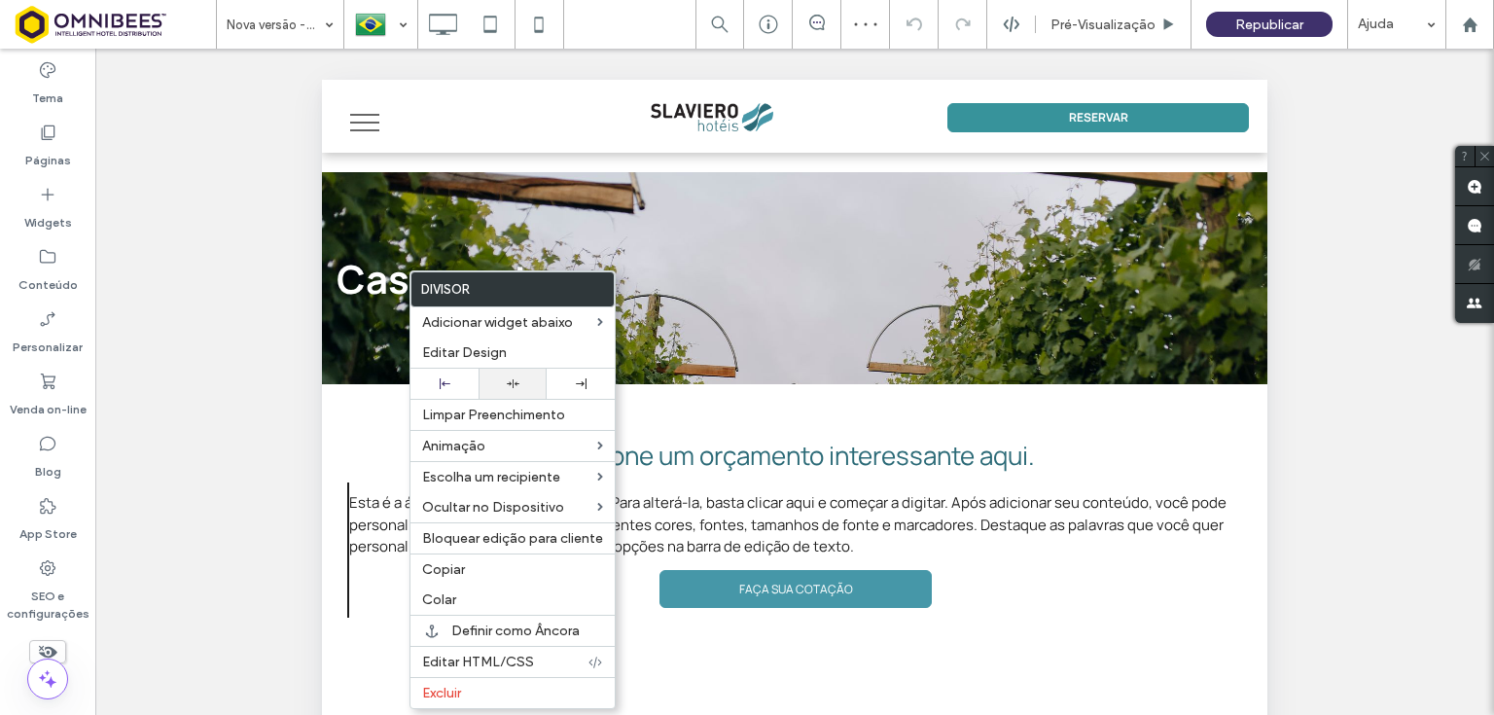
click at [515, 374] on div at bounding box center [513, 384] width 68 height 30
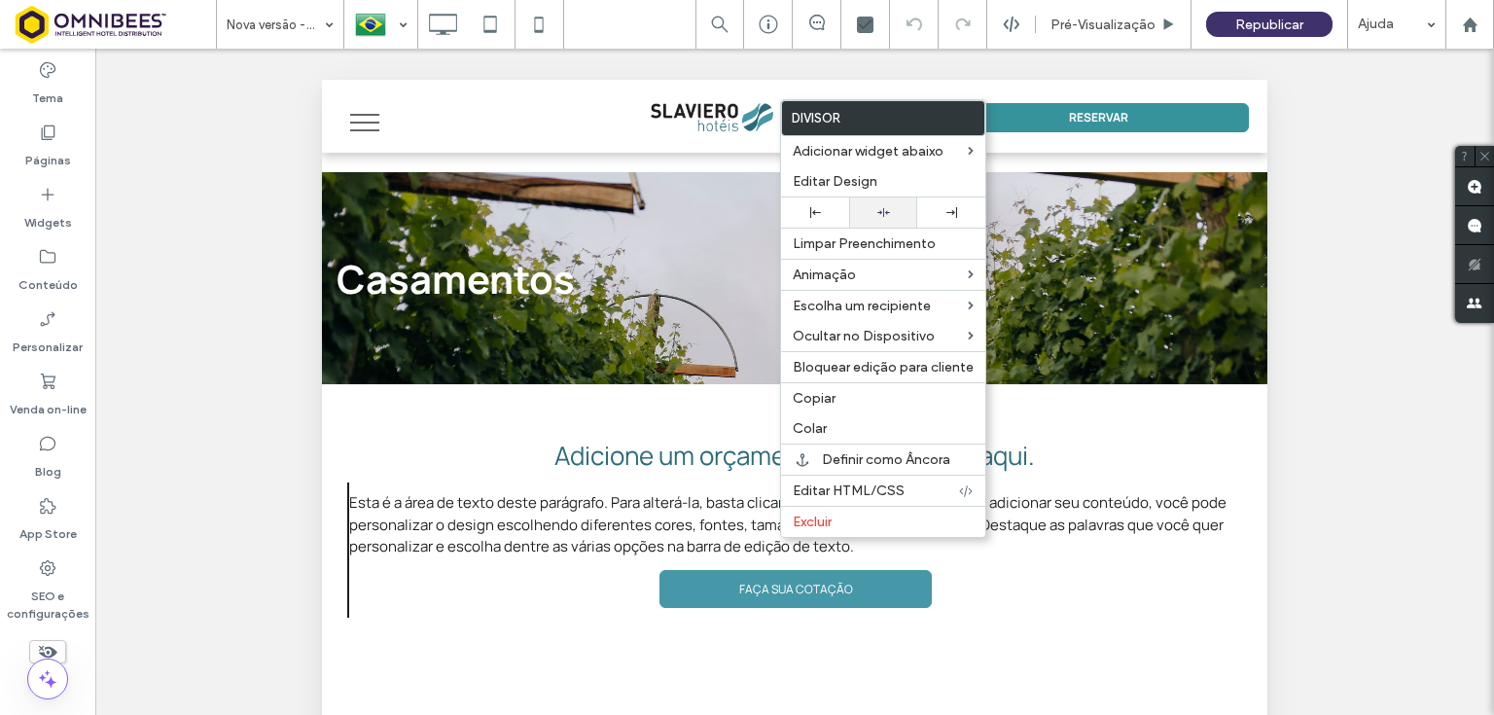
click at [877, 212] on use at bounding box center [883, 212] width 13 height 9
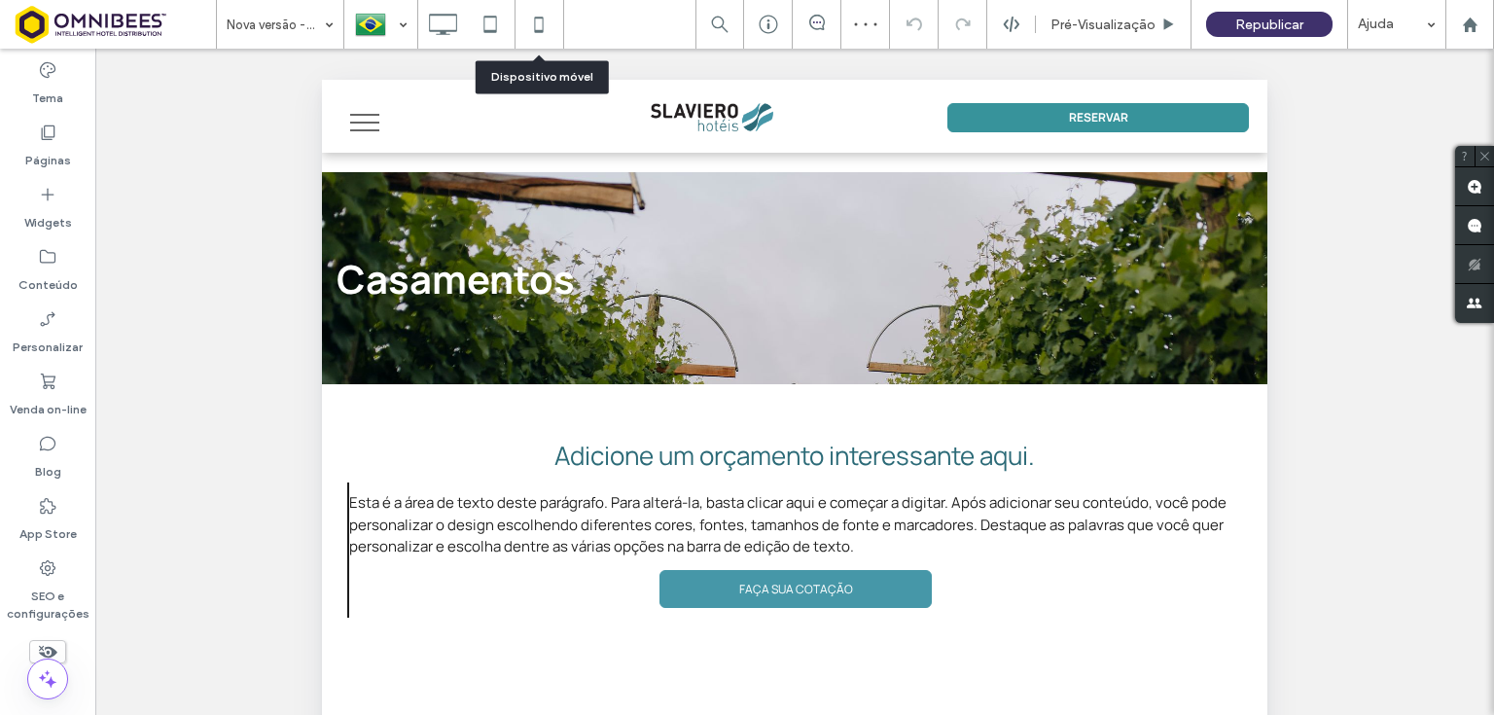
click at [542, 23] on use at bounding box center [538, 25] width 9 height 16
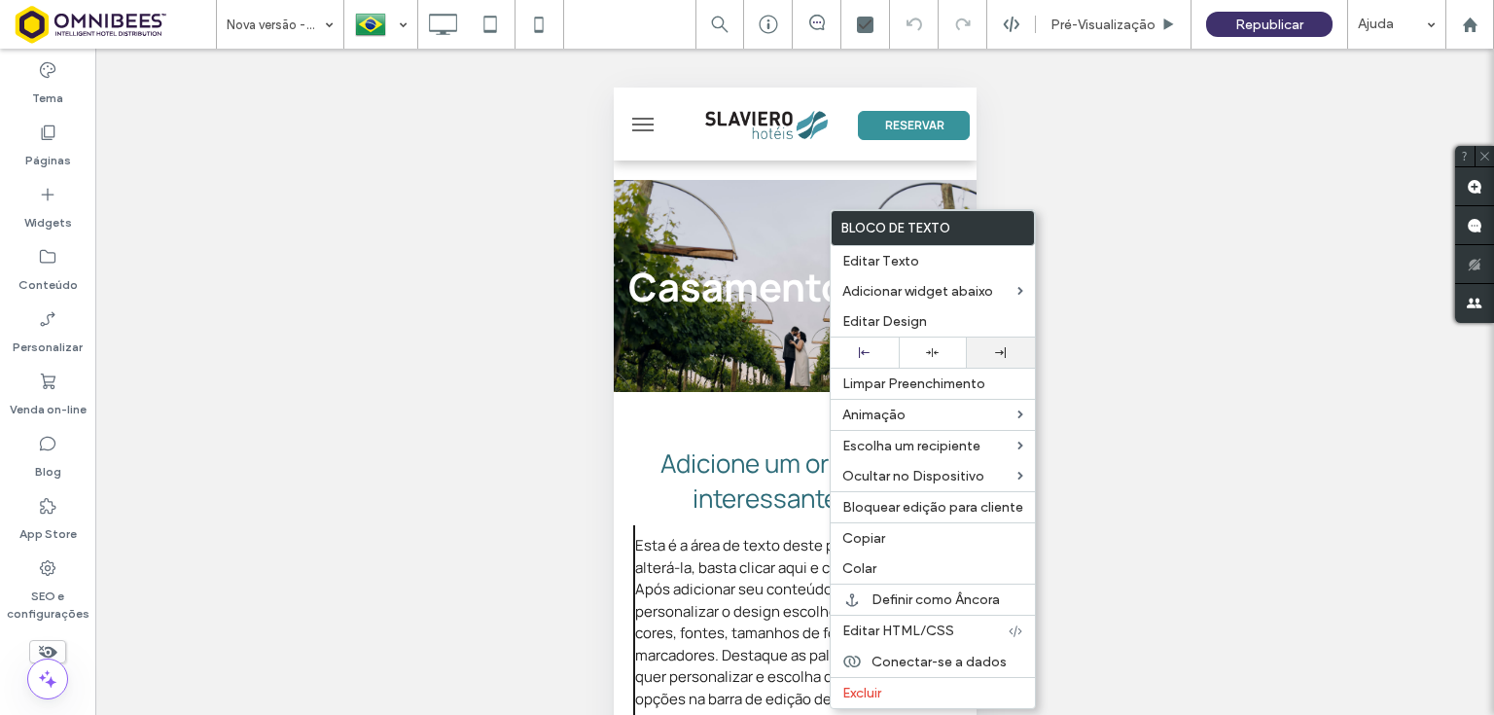
click at [1002, 347] on icon at bounding box center [1000, 352] width 11 height 11
drag, startPoint x: 953, startPoint y: 307, endPoint x: 945, endPoint y: 323, distance: 17.4
click at [953, 307] on div "Editar Design" at bounding box center [933, 321] width 204 height 30
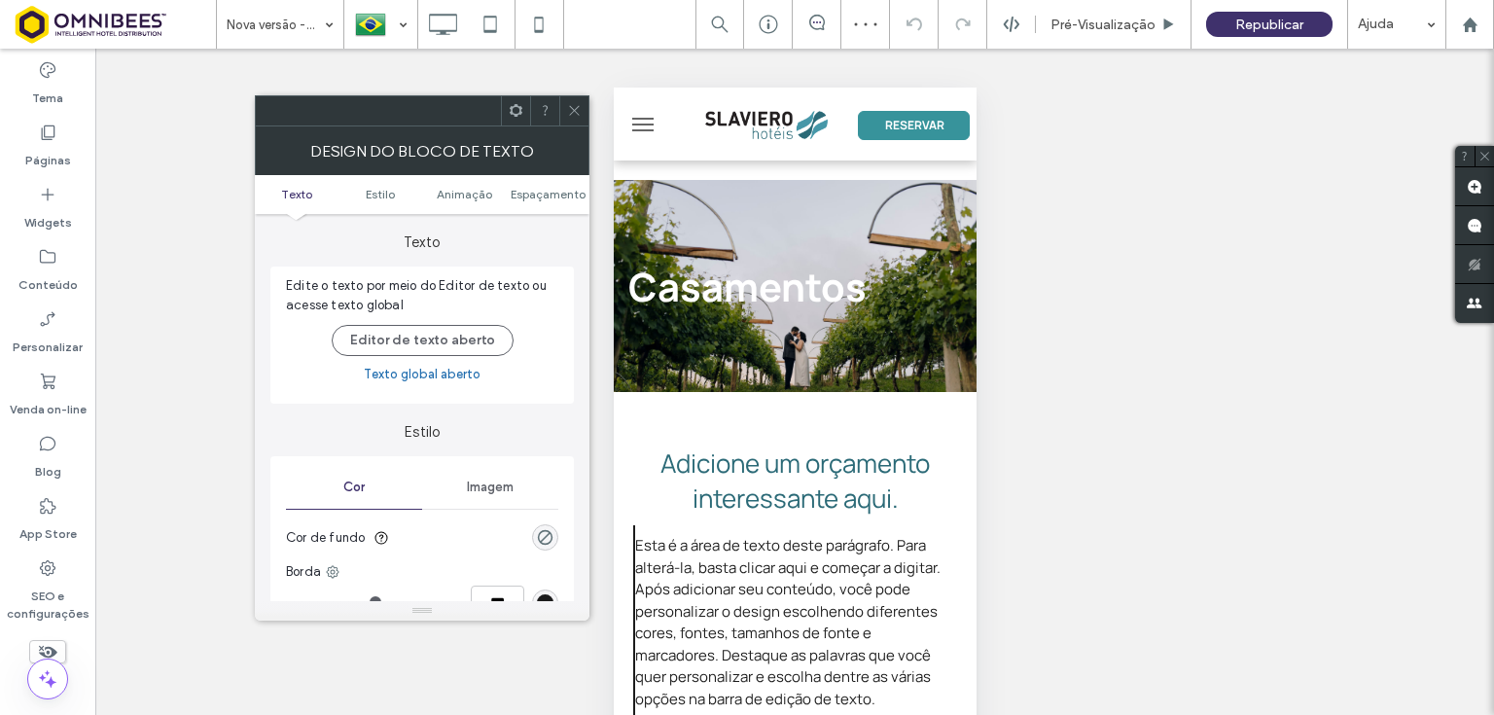
click at [571, 107] on icon at bounding box center [574, 110] width 15 height 15
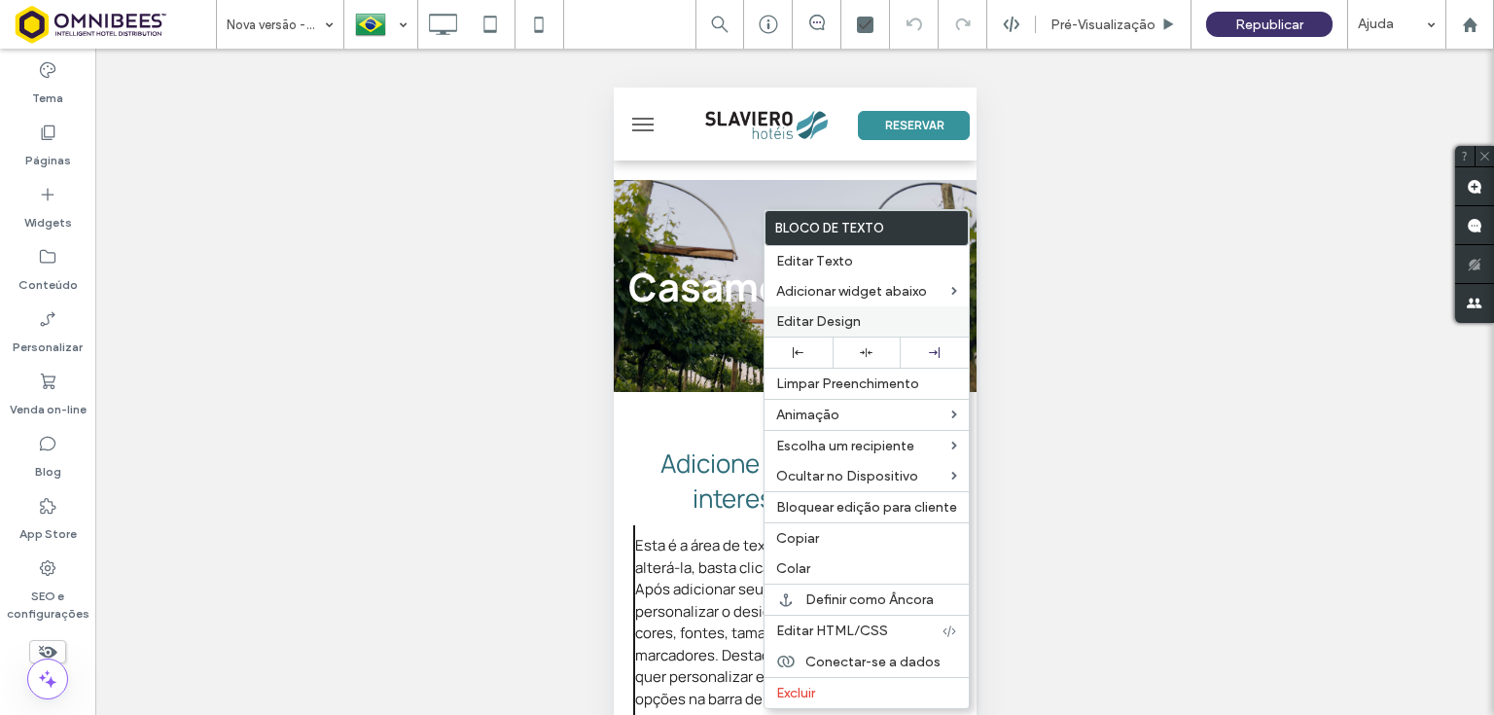
click at [816, 319] on span "Editar Design" at bounding box center [818, 321] width 85 height 17
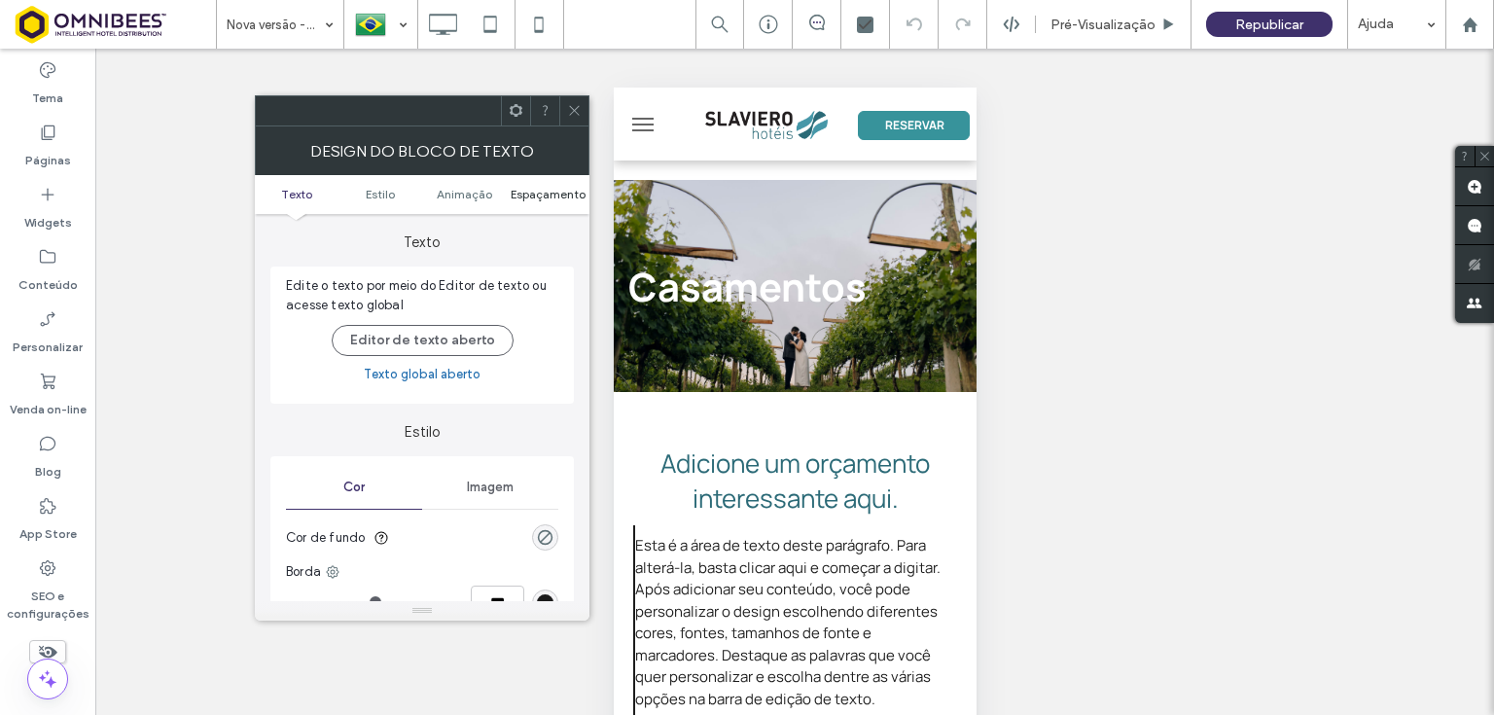
click at [545, 194] on span "Espaçamento" at bounding box center [548, 194] width 75 height 15
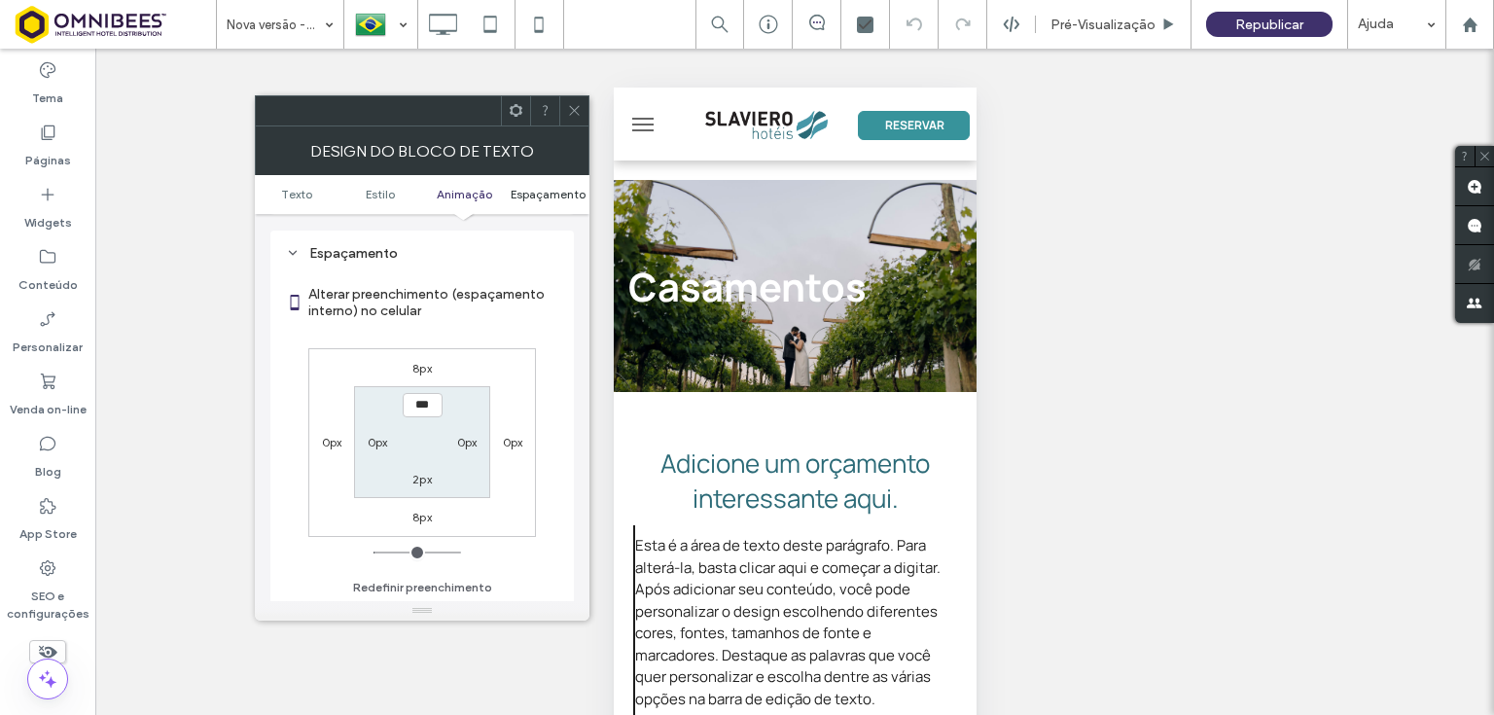
scroll to position [556, 0]
click at [381, 443] on label "0px" at bounding box center [378, 442] width 20 height 15
type input "*"
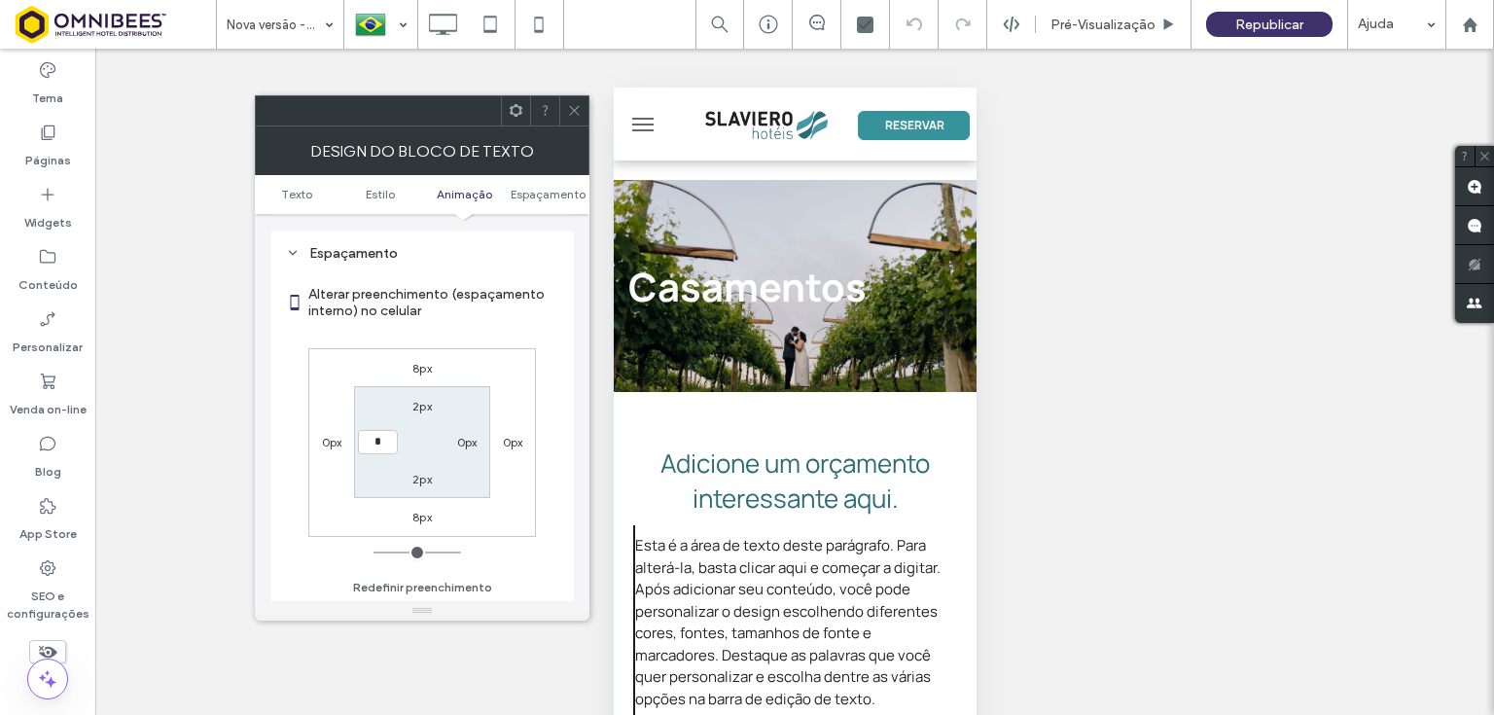
type input "***"
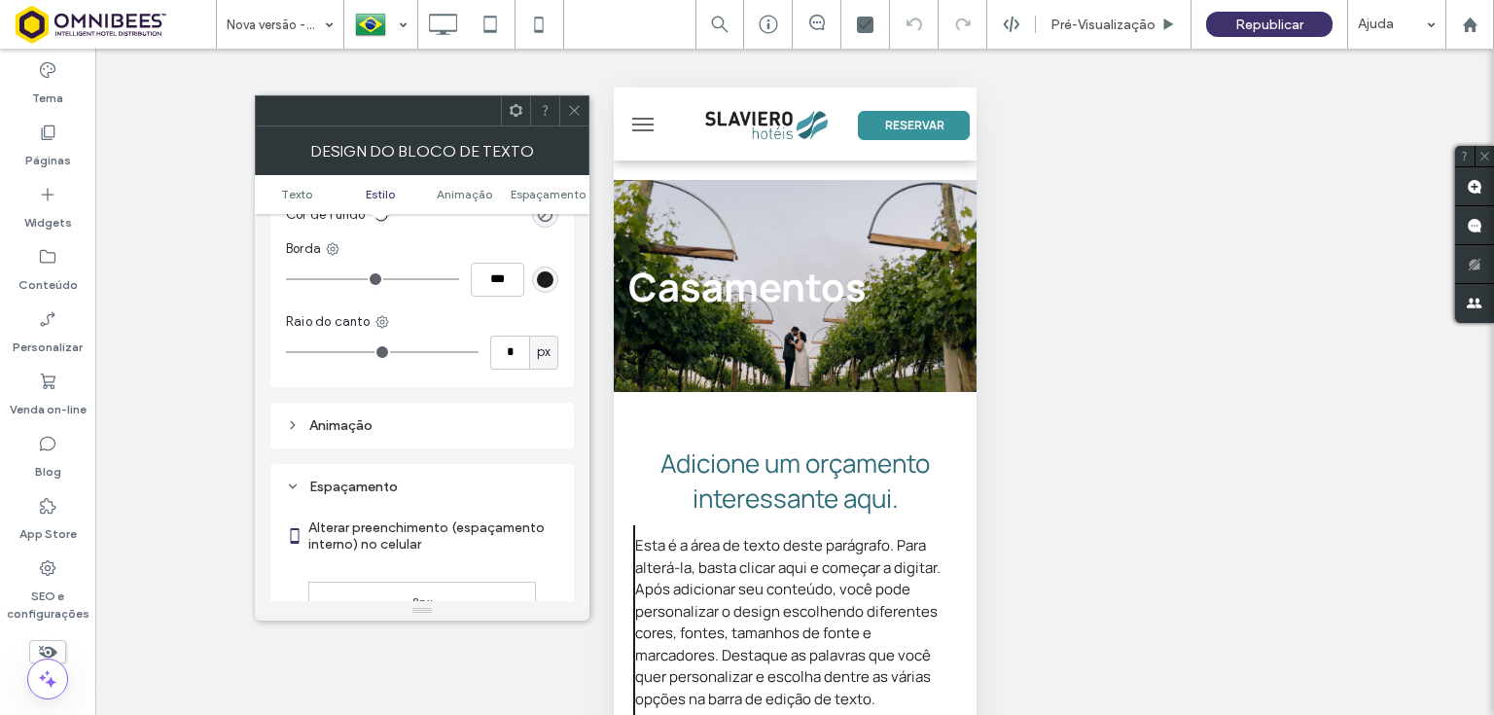
scroll to position [167, 0]
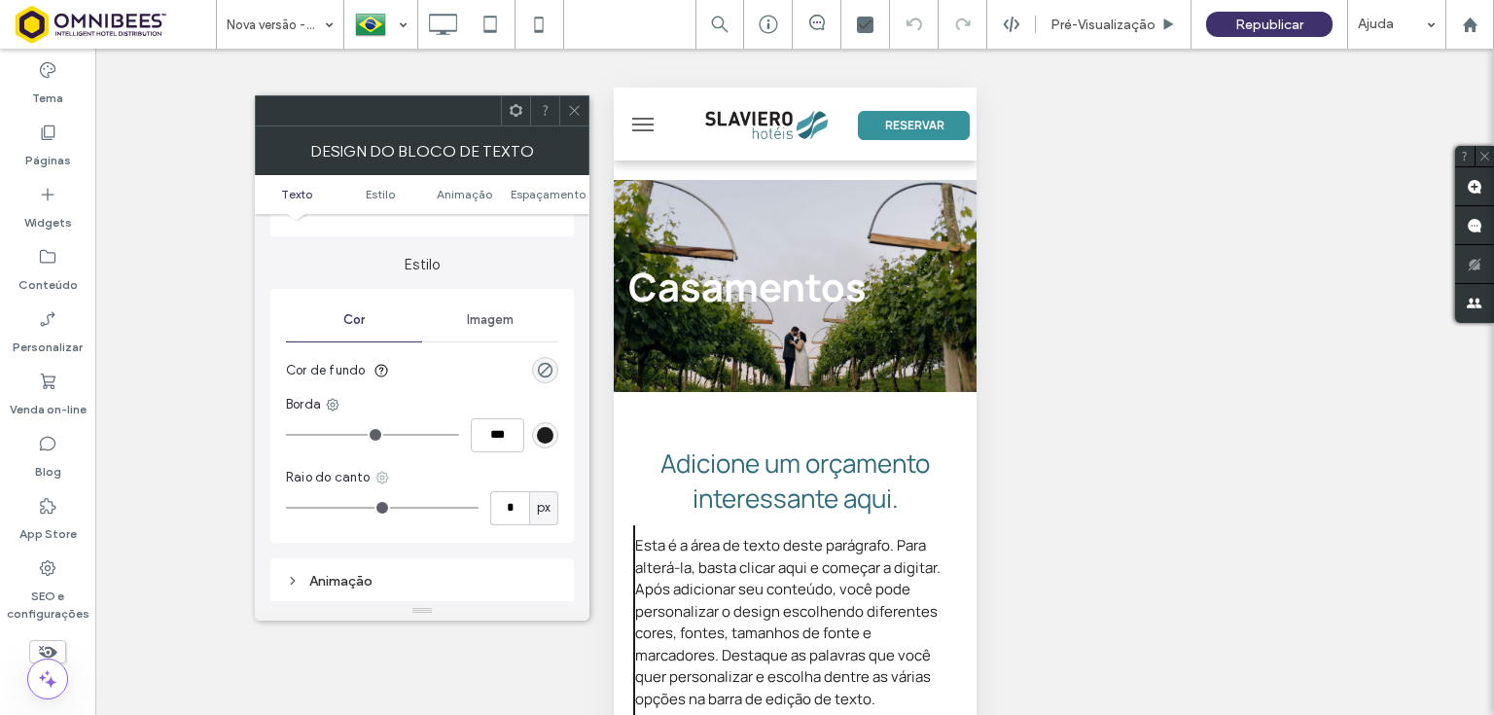
click at [375, 478] on icon at bounding box center [382, 478] width 16 height 16
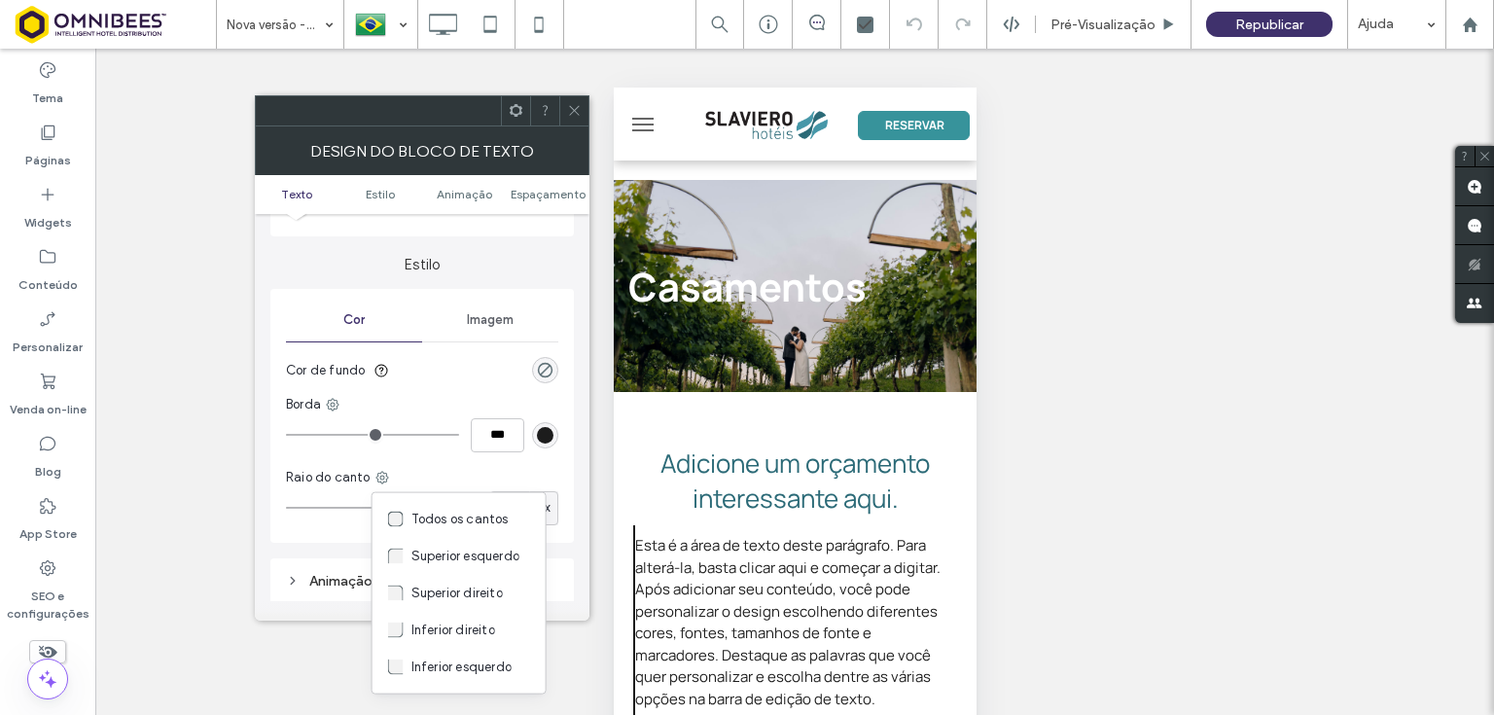
drag, startPoint x: 1467, startPoint y: 337, endPoint x: 572, endPoint y: 112, distance: 922.8
click at [572, 112] on use at bounding box center [574, 111] width 10 height 10
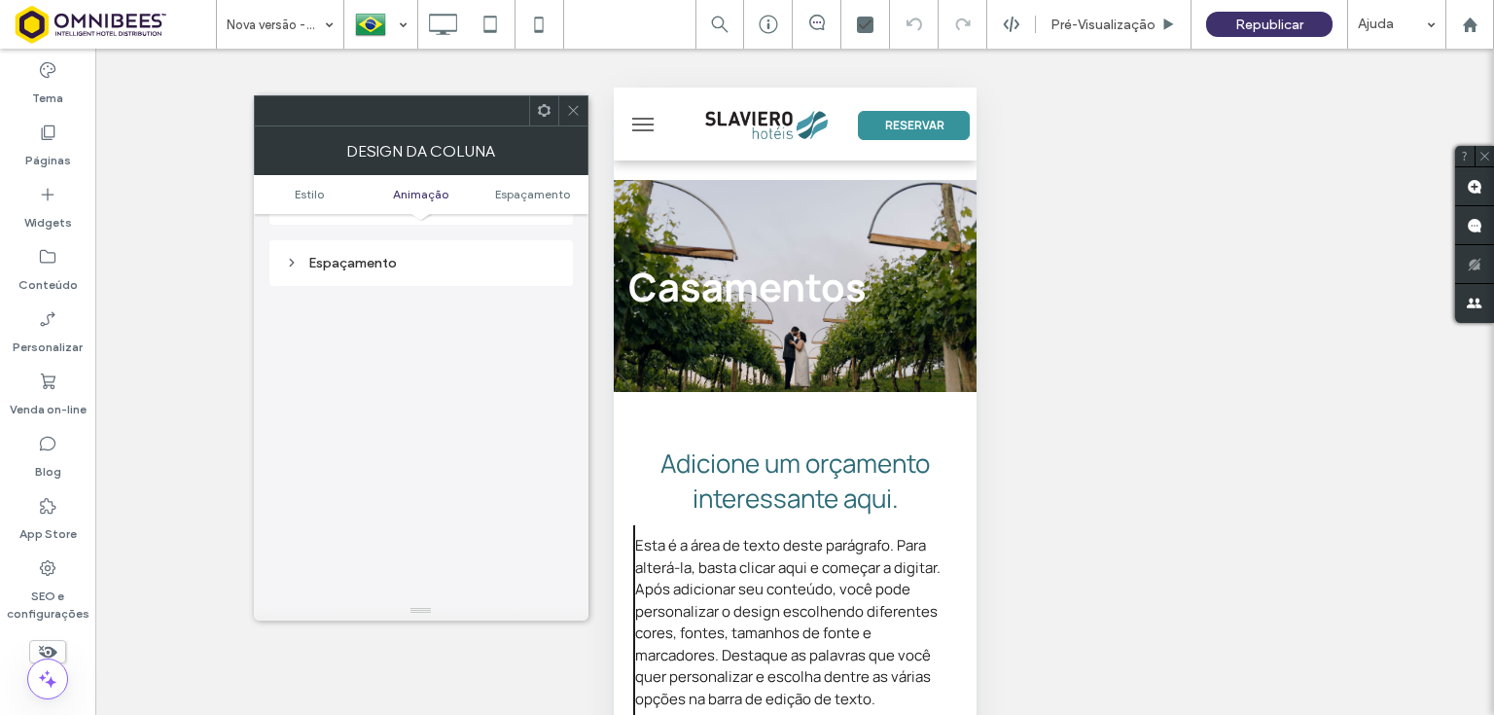
scroll to position [455, 0]
click at [362, 257] on div "Espaçamento" at bounding box center [421, 253] width 272 height 17
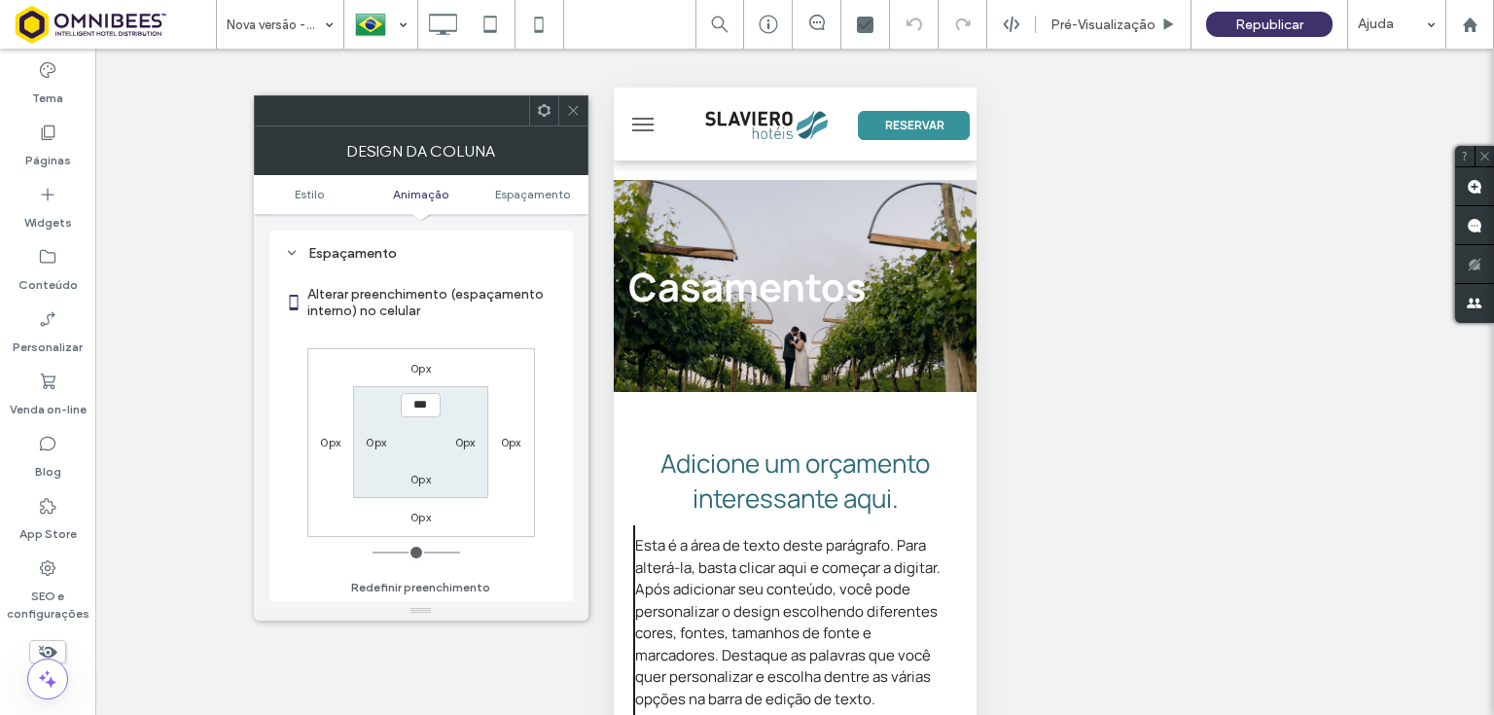
click at [376, 440] on label "0px" at bounding box center [376, 442] width 20 height 15
type input "*"
type input "***"
drag, startPoint x: 562, startPoint y: 109, endPoint x: 574, endPoint y: 105, distance: 12.3
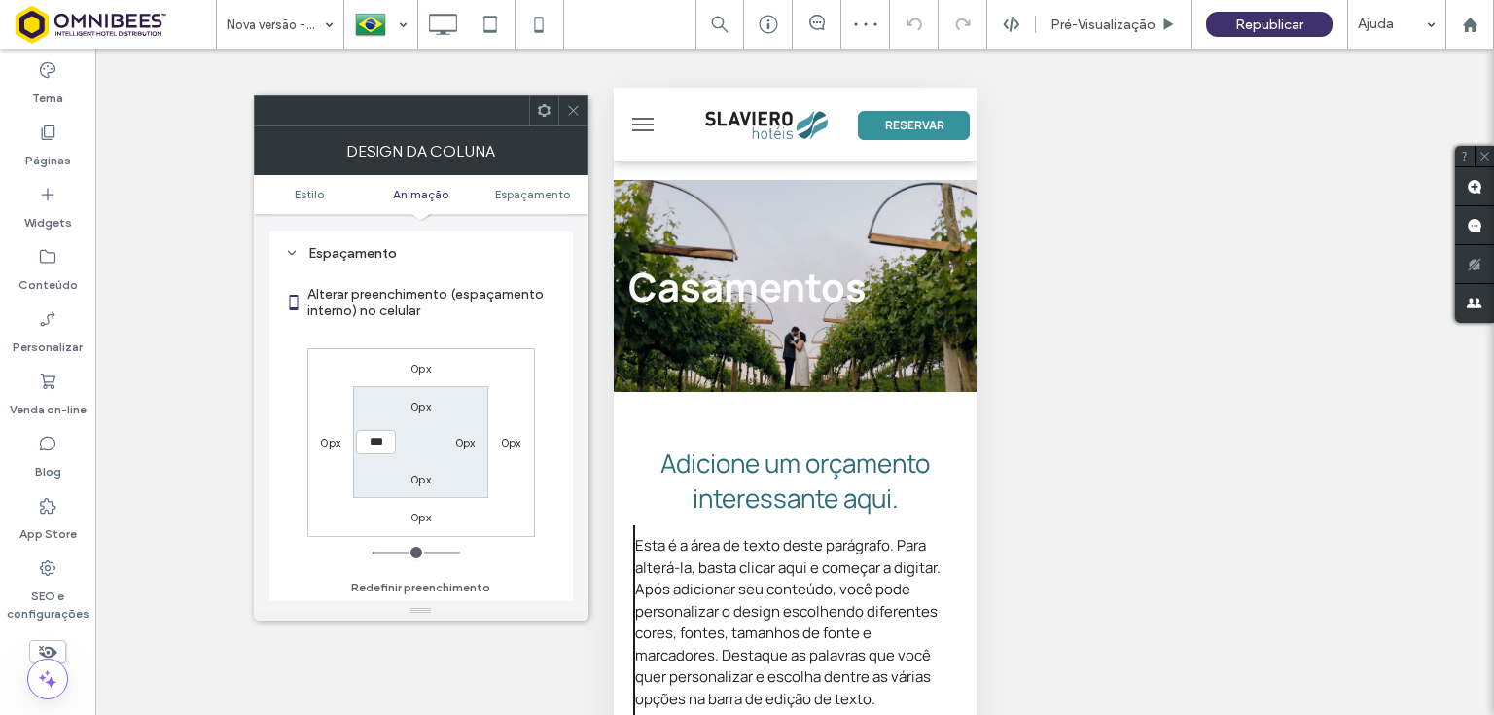
click at [566, 108] on div at bounding box center [572, 110] width 29 height 29
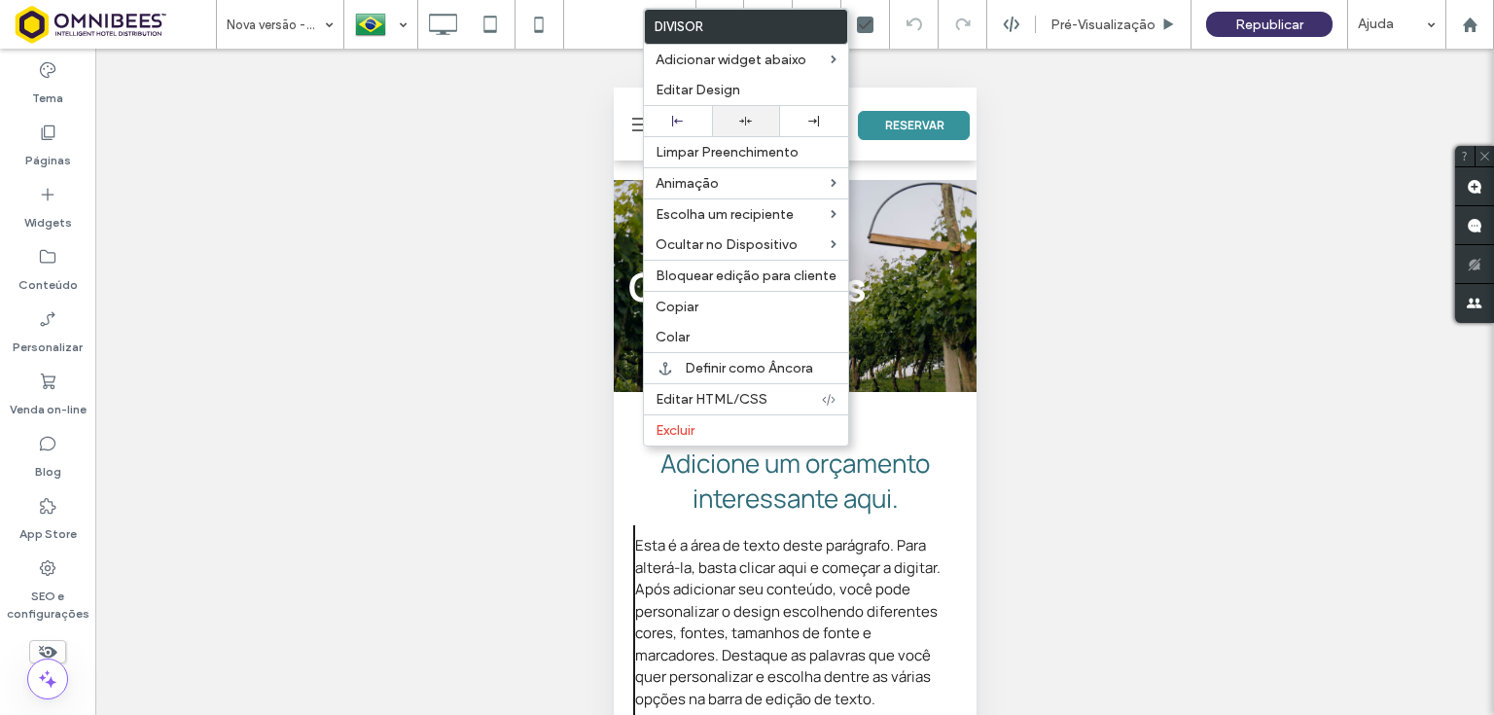
click at [748, 119] on icon at bounding box center [745, 121] width 13 height 13
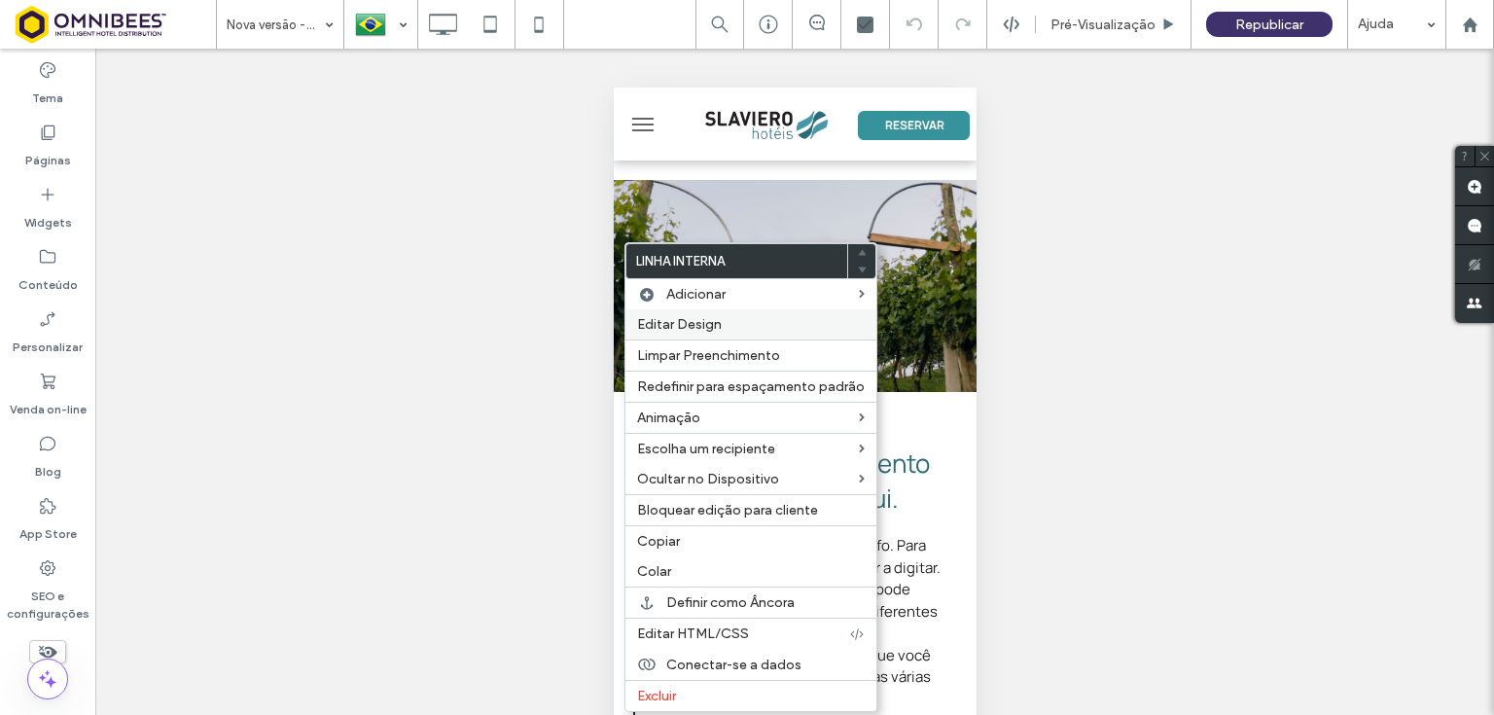
click at [714, 326] on span "Editar Design" at bounding box center [679, 324] width 85 height 17
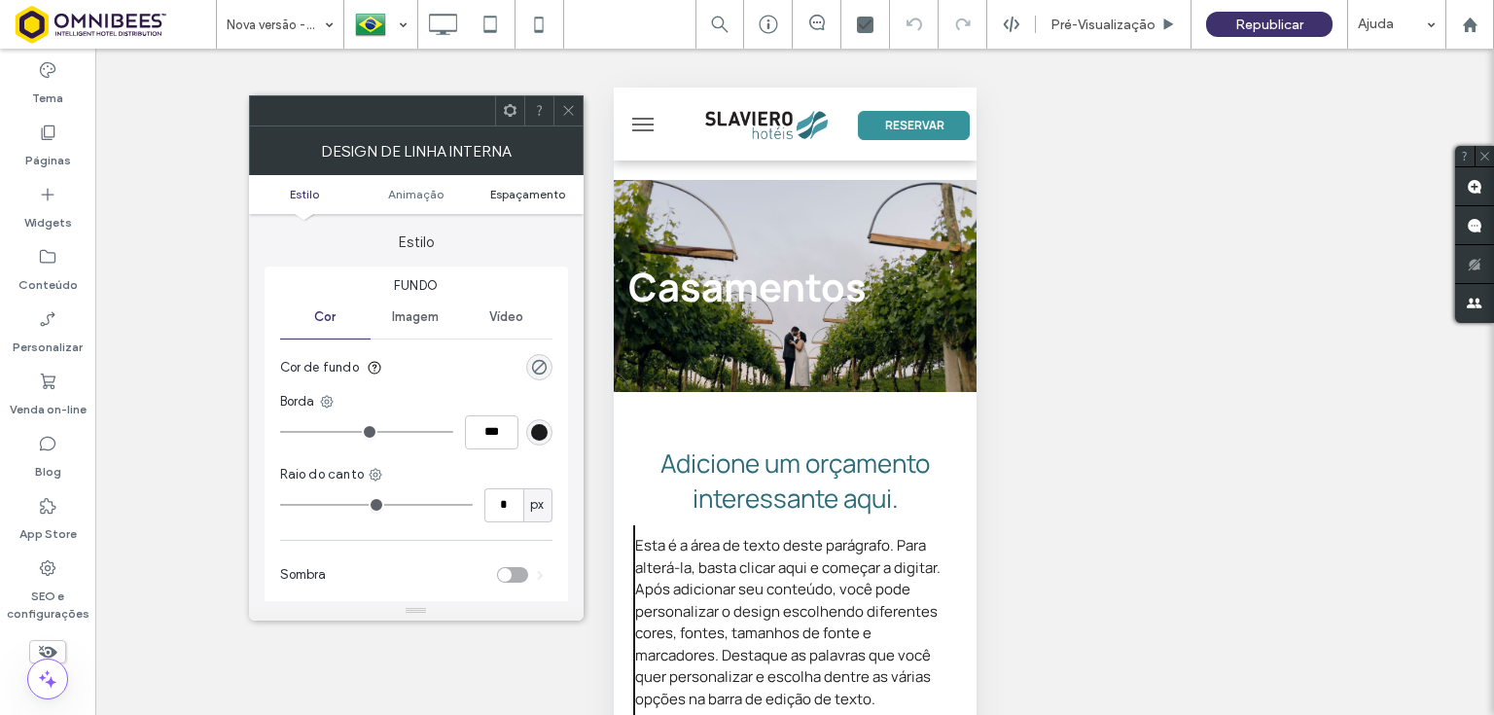
click at [539, 195] on span "Espaçamento" at bounding box center [527, 194] width 75 height 15
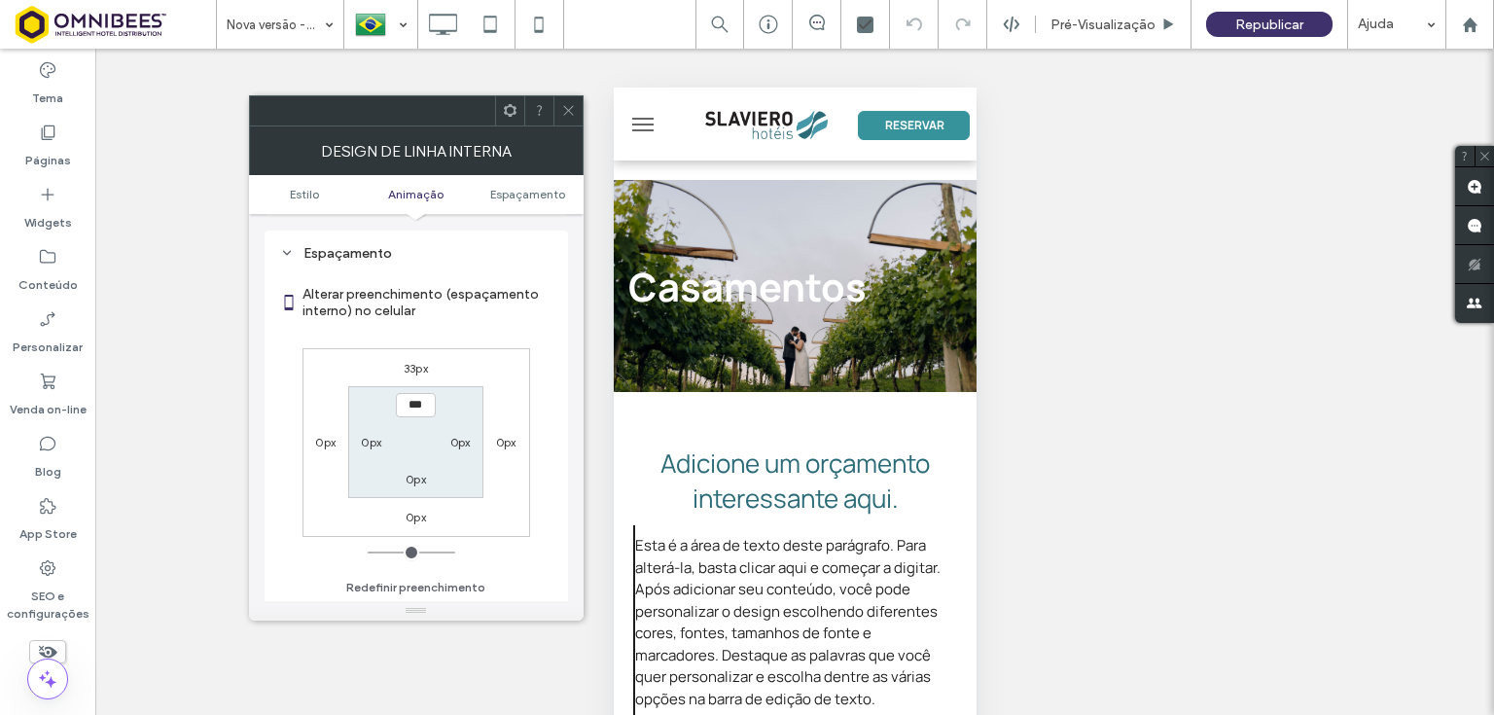
click at [413, 371] on label "33px" at bounding box center [416, 368] width 24 height 15
type input "**"
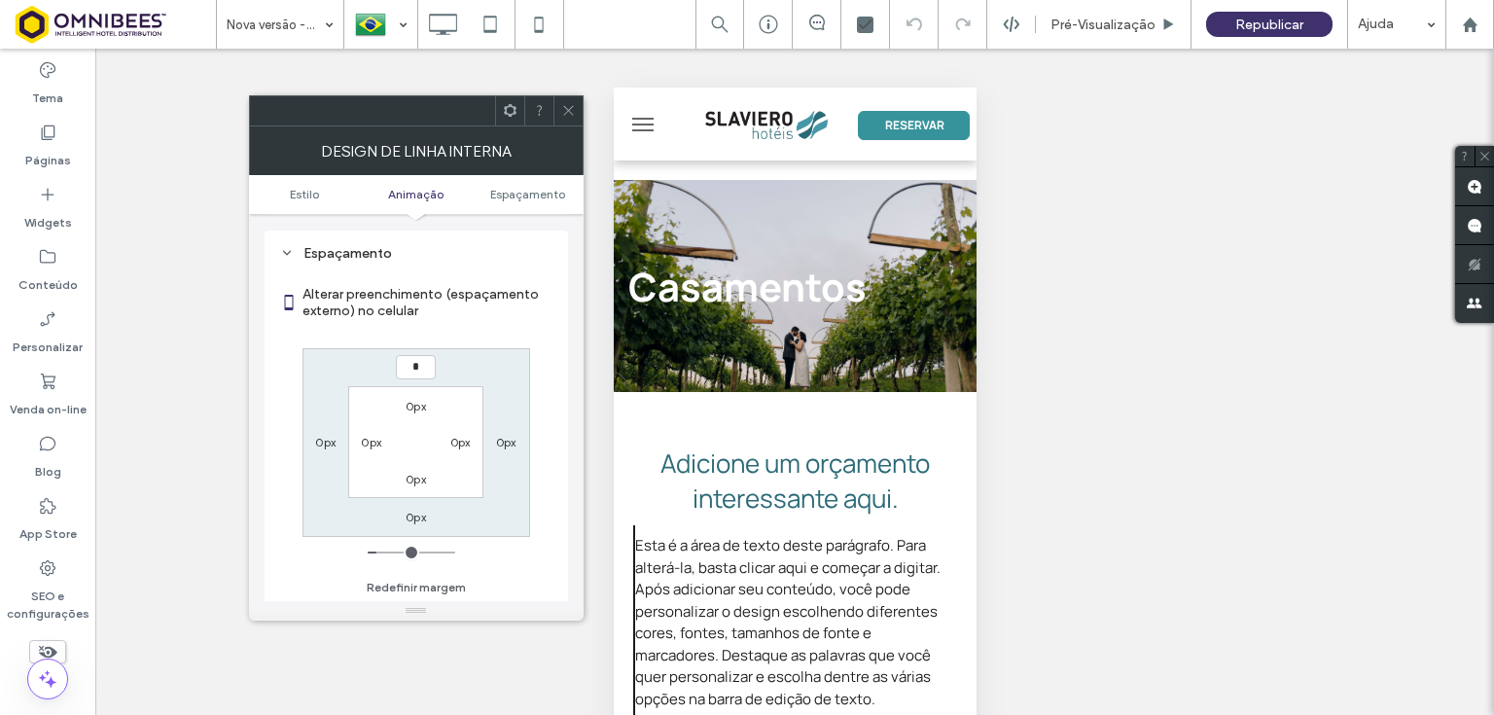
type input "*"
type input "***"
click at [572, 117] on span at bounding box center [568, 110] width 15 height 29
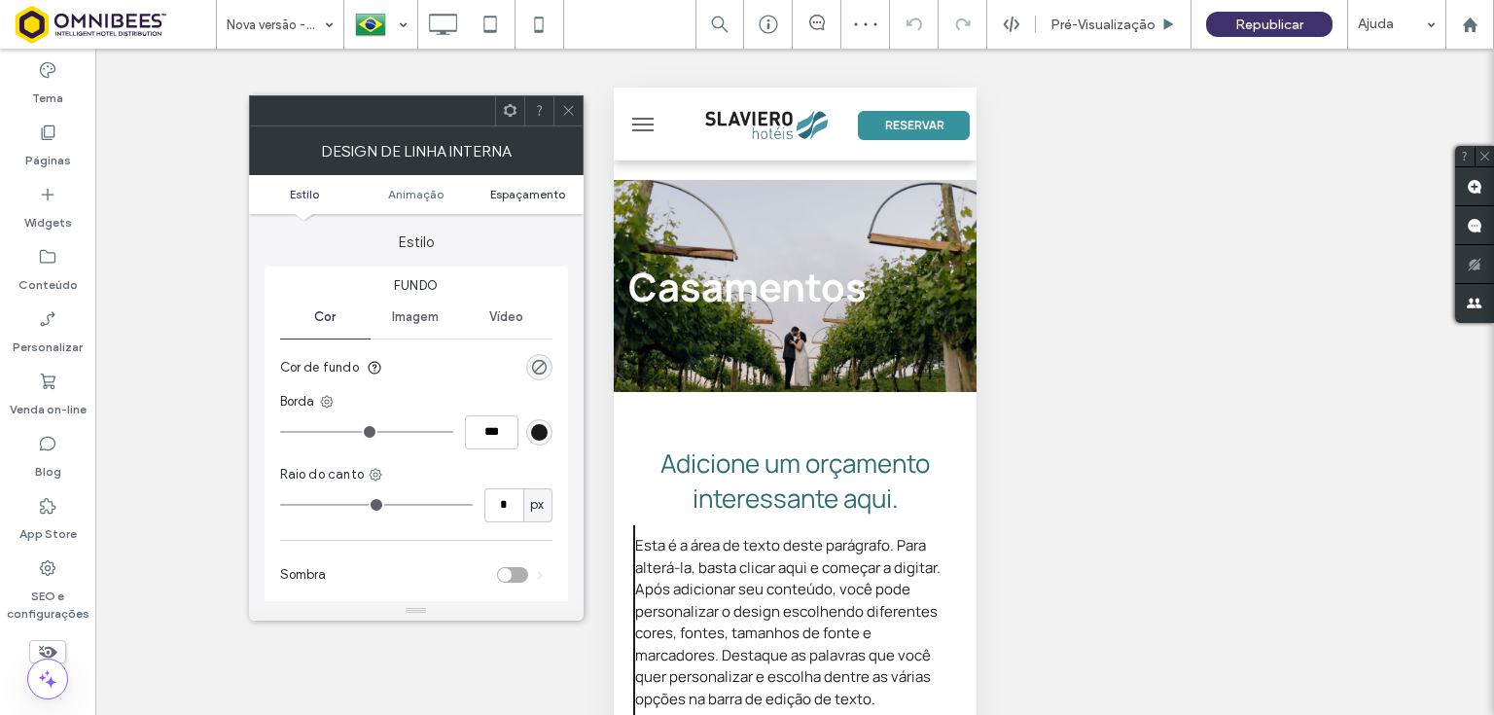
click at [512, 195] on span "Espaçamento" at bounding box center [527, 194] width 75 height 15
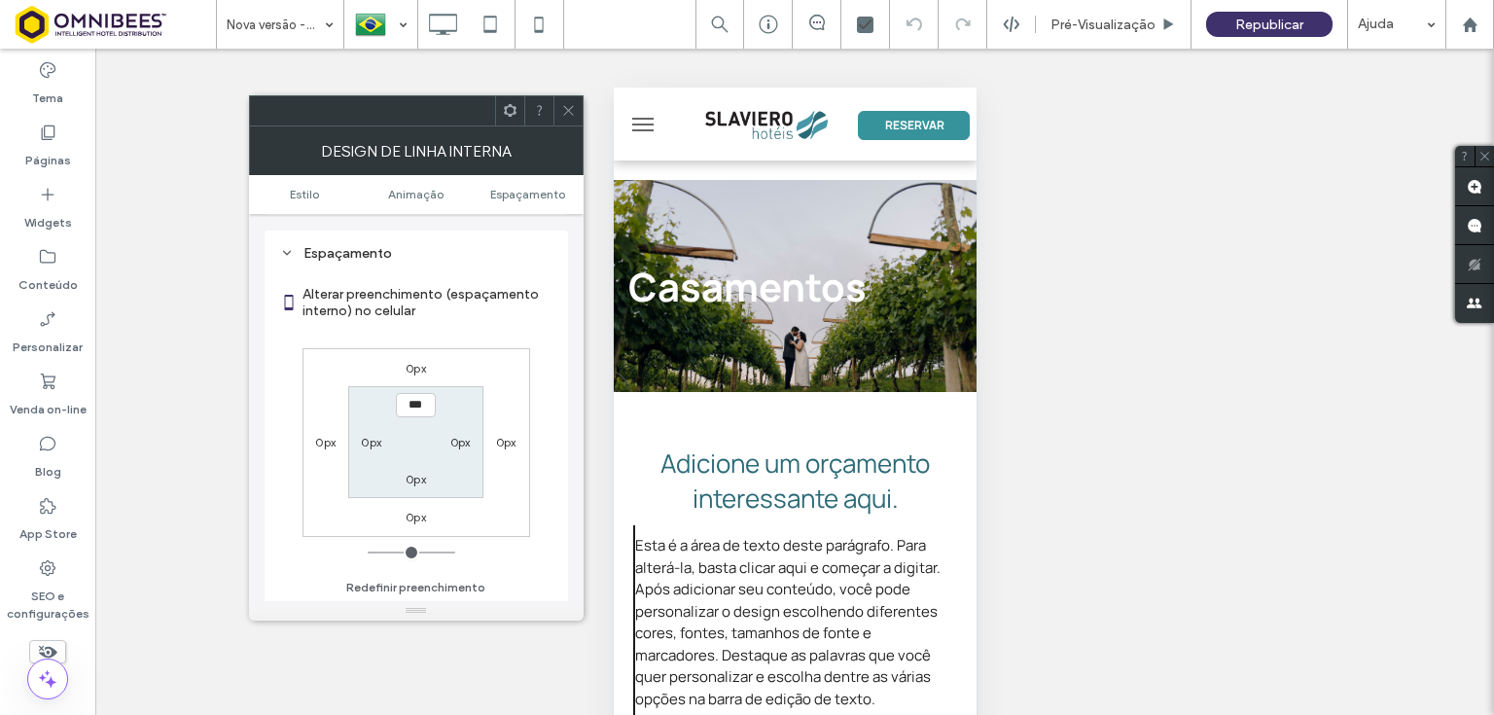
click at [563, 124] on span at bounding box center [568, 110] width 15 height 29
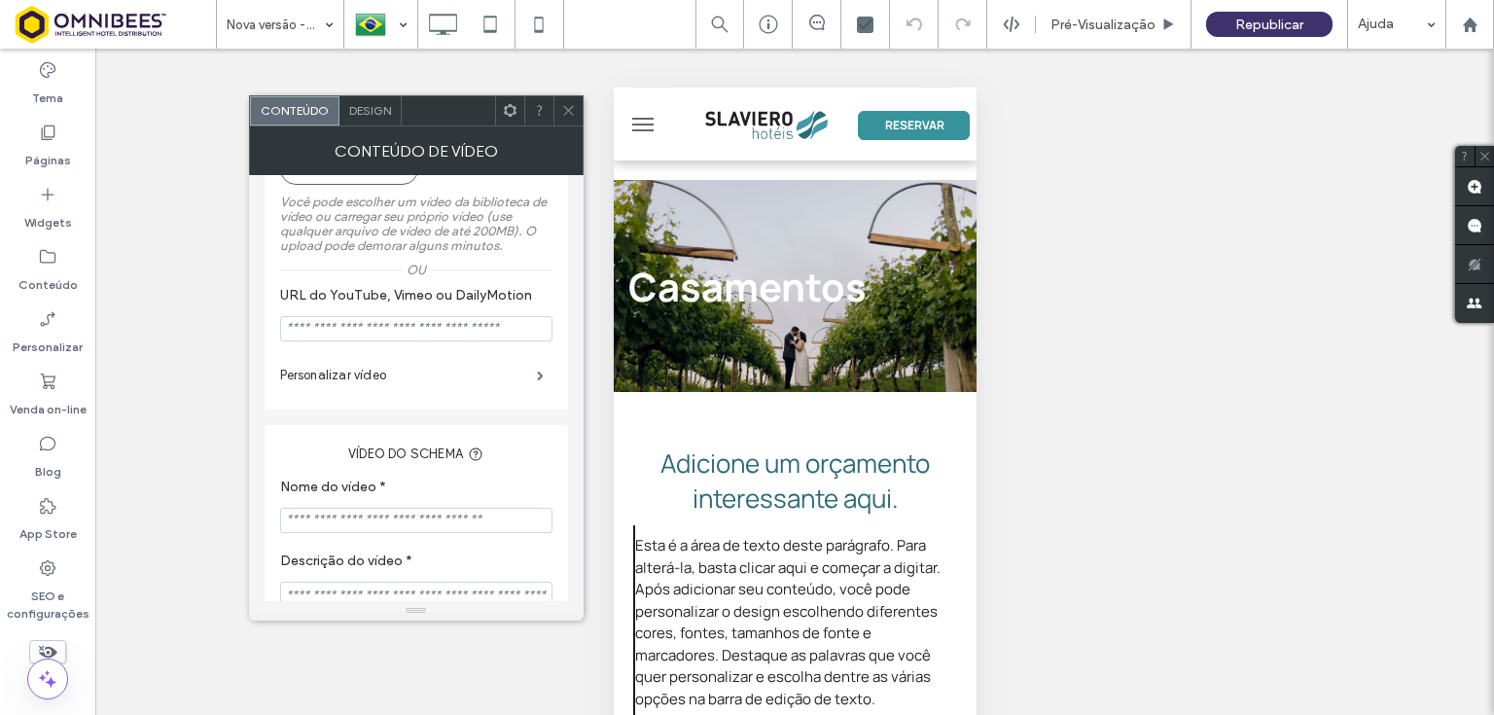
scroll to position [401, 0]
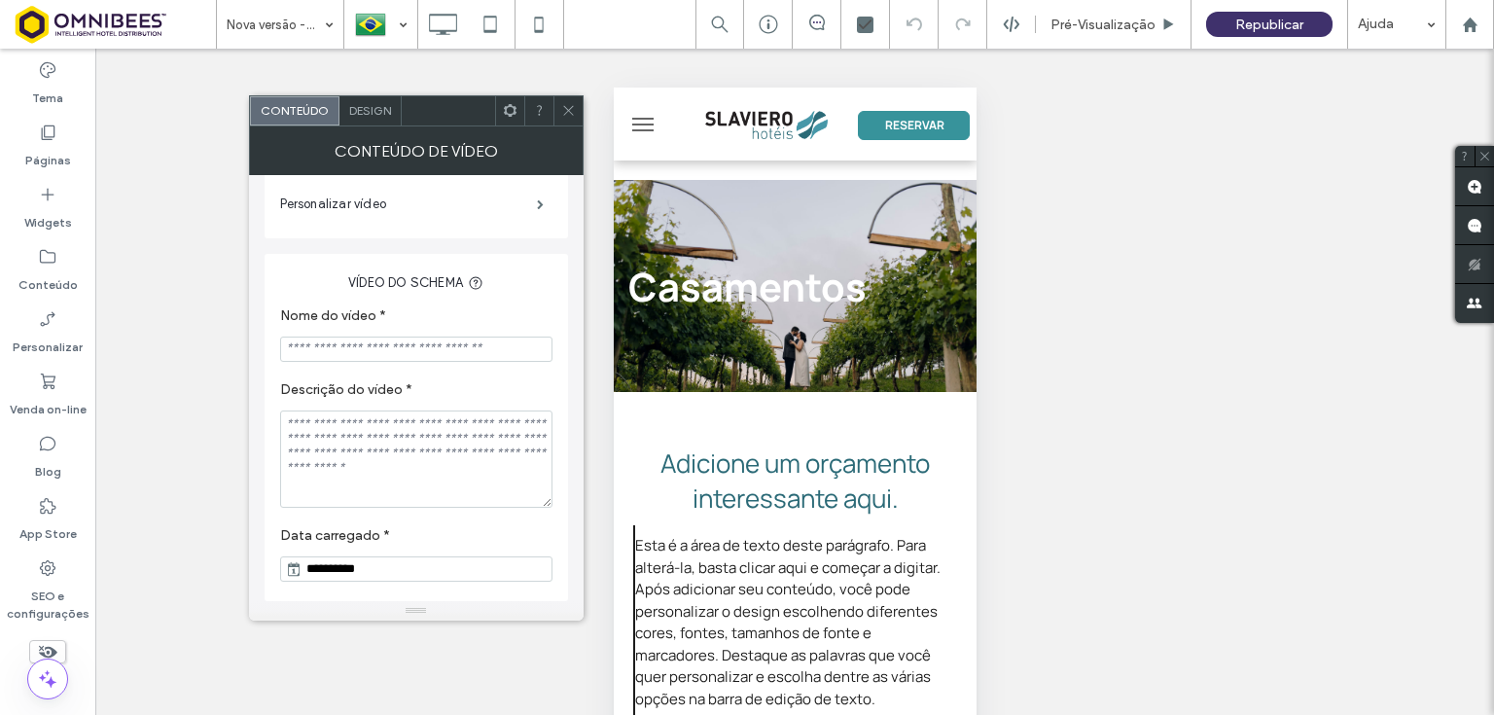
click at [362, 110] on span "Design" at bounding box center [370, 110] width 42 height 15
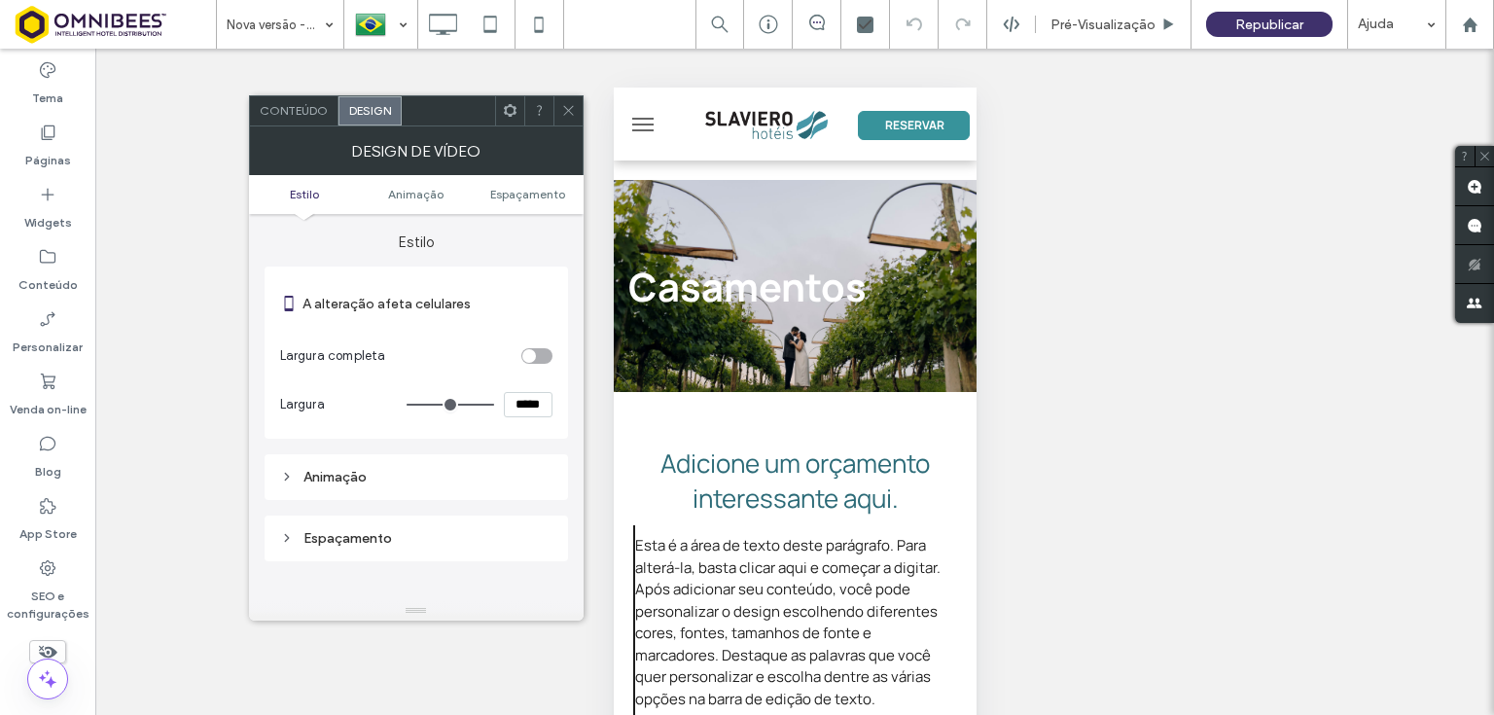
click at [537, 359] on div "toggle" at bounding box center [536, 356] width 31 height 16
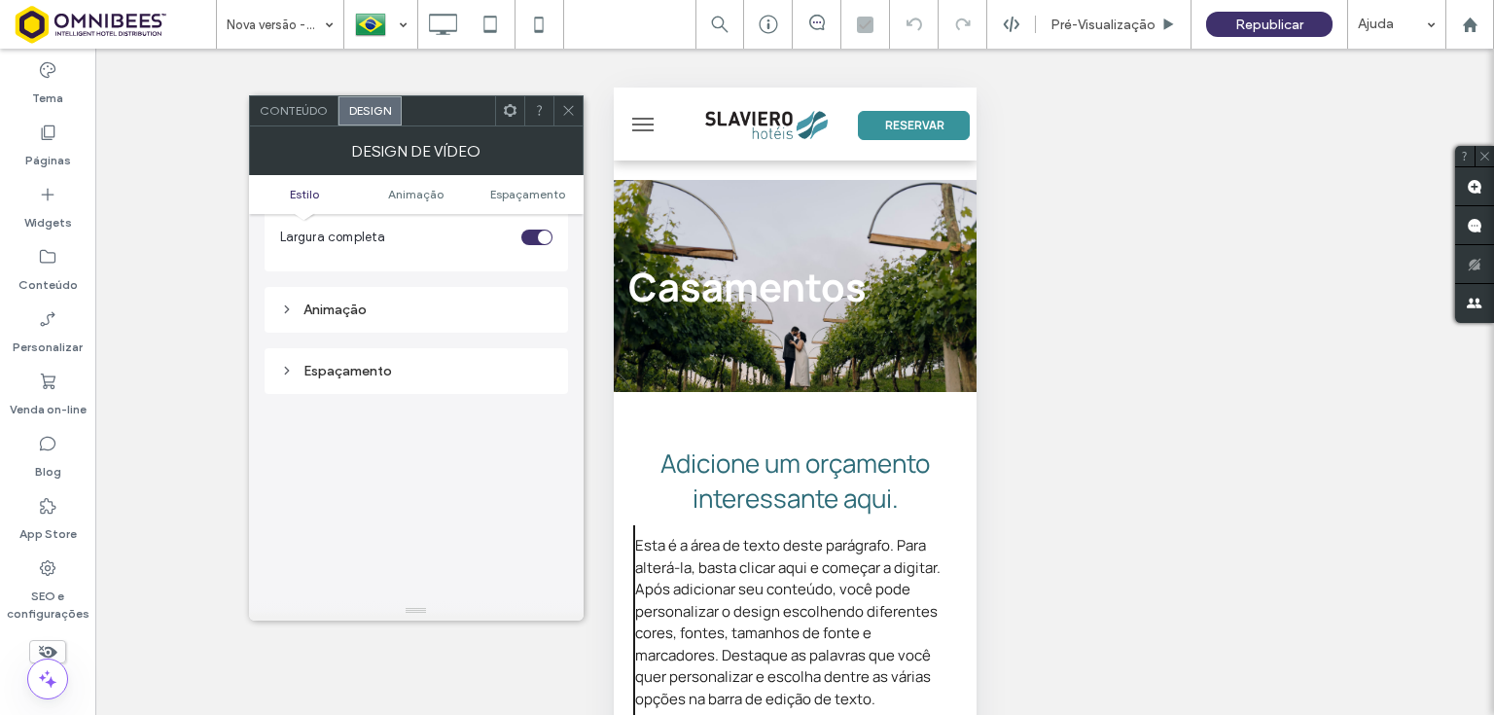
scroll to position [236, 0]
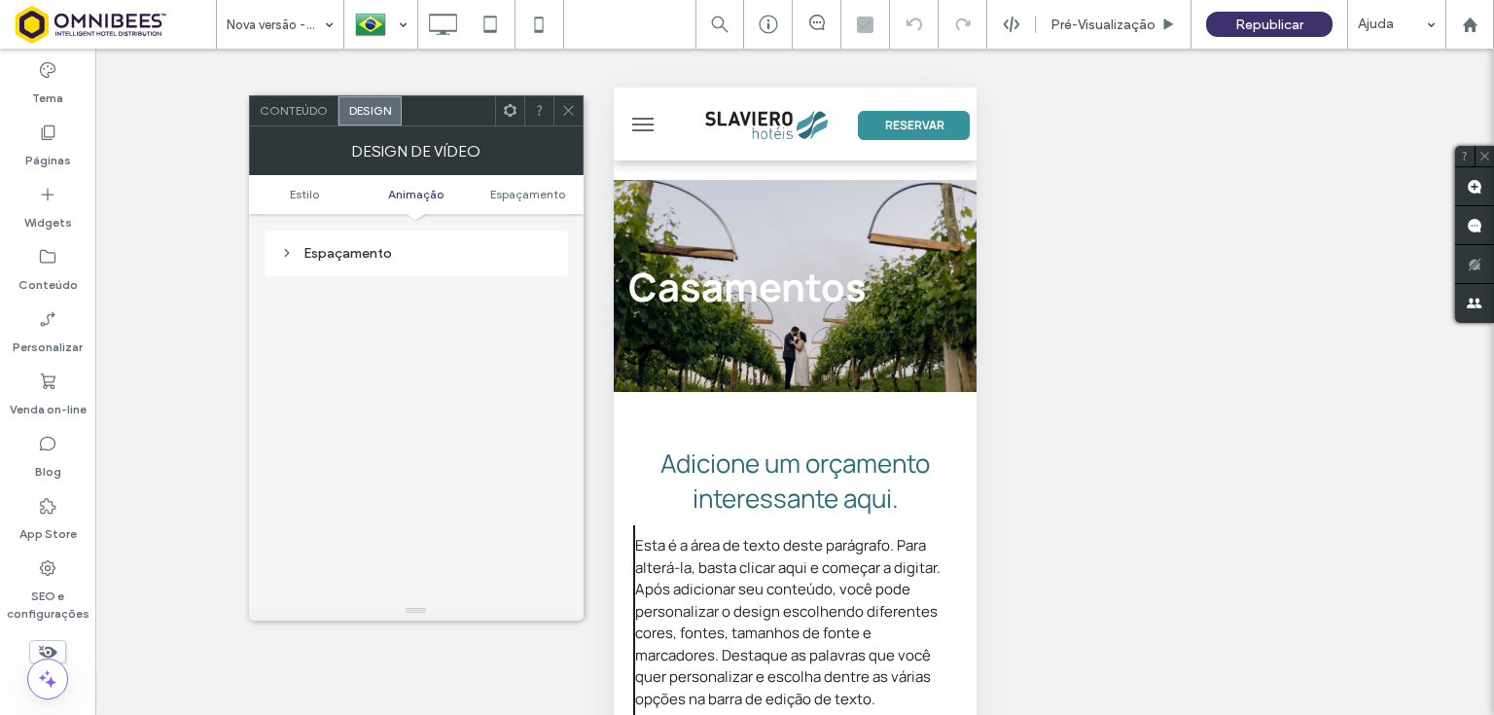
click at [400, 258] on div "Espaçamento" at bounding box center [416, 253] width 272 height 17
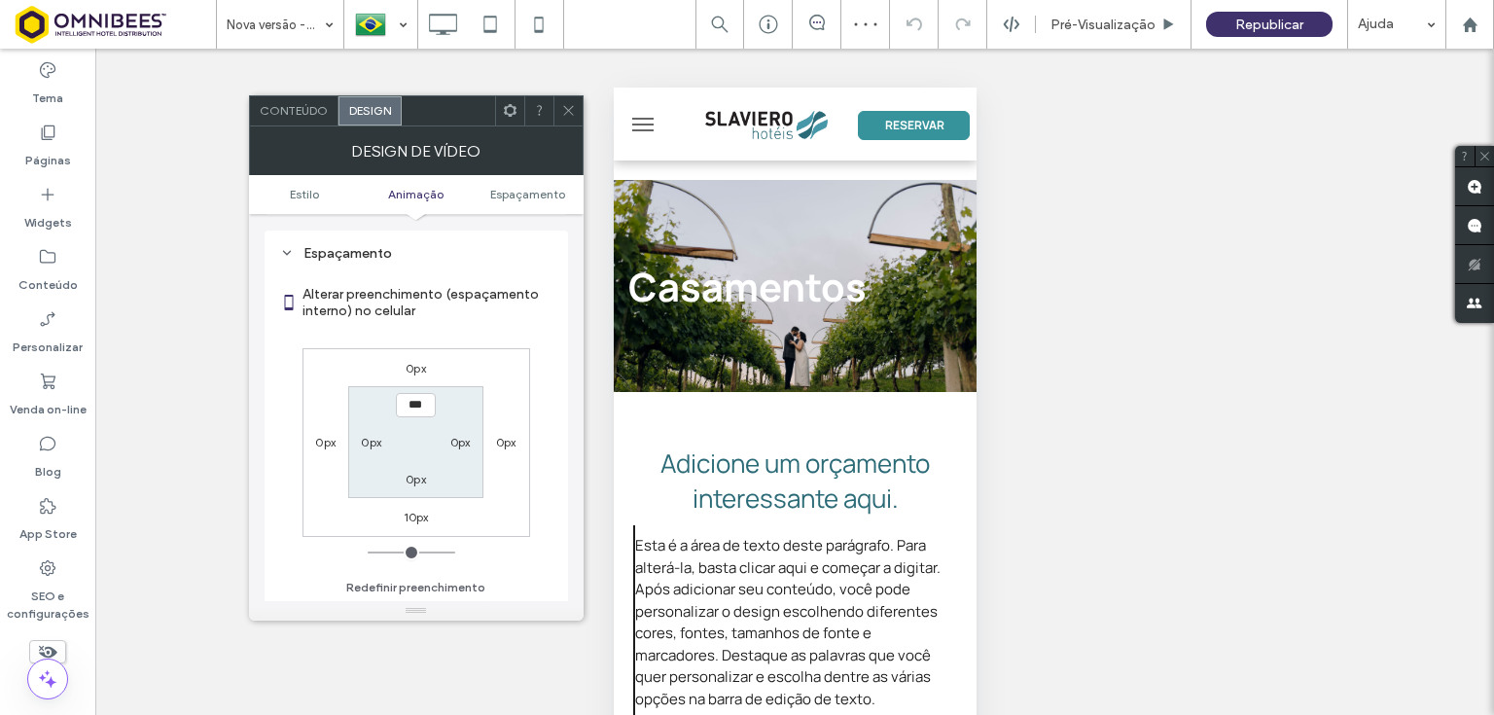
click at [572, 113] on icon at bounding box center [568, 110] width 15 height 15
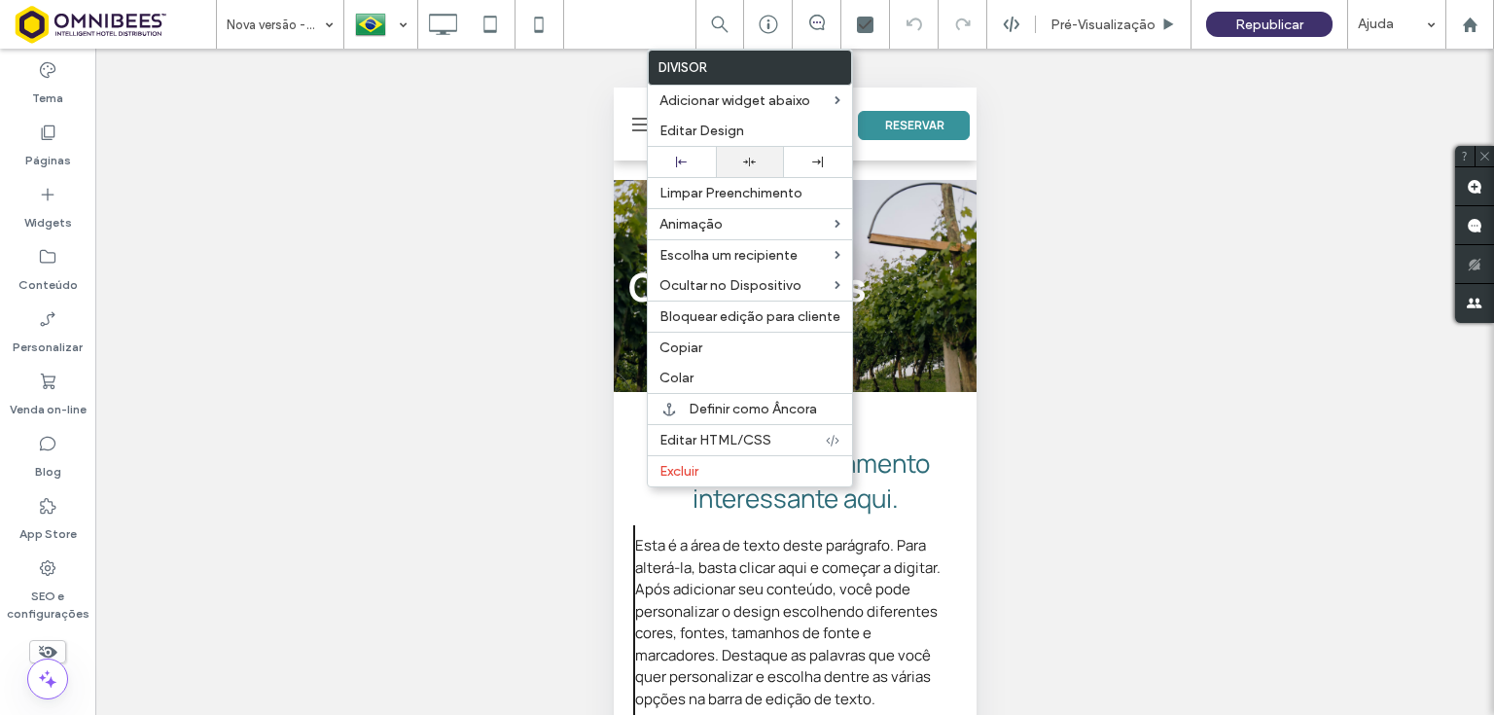
click at [747, 165] on use at bounding box center [749, 162] width 13 height 9
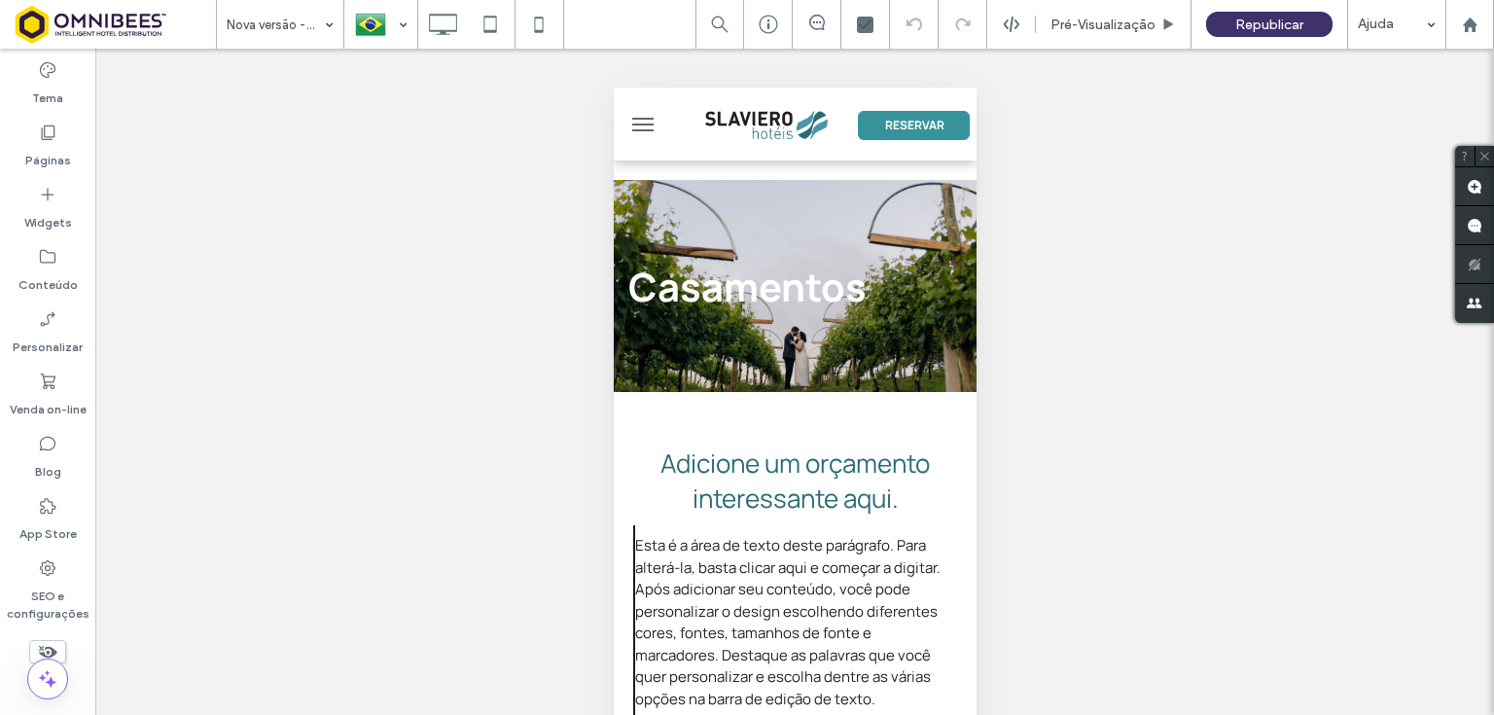
type input "*******"
type input "**"
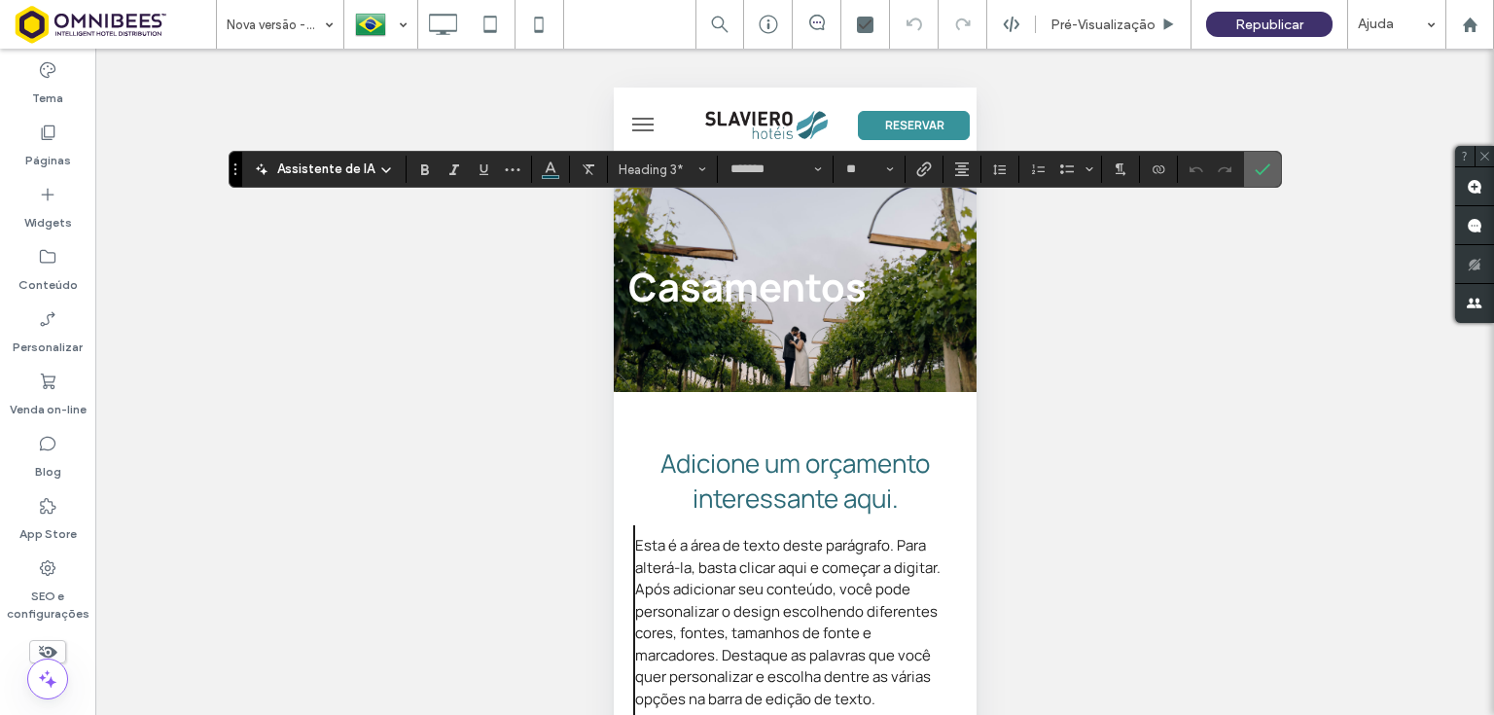
click at [1264, 168] on label "Confirmar" at bounding box center [1262, 169] width 29 height 35
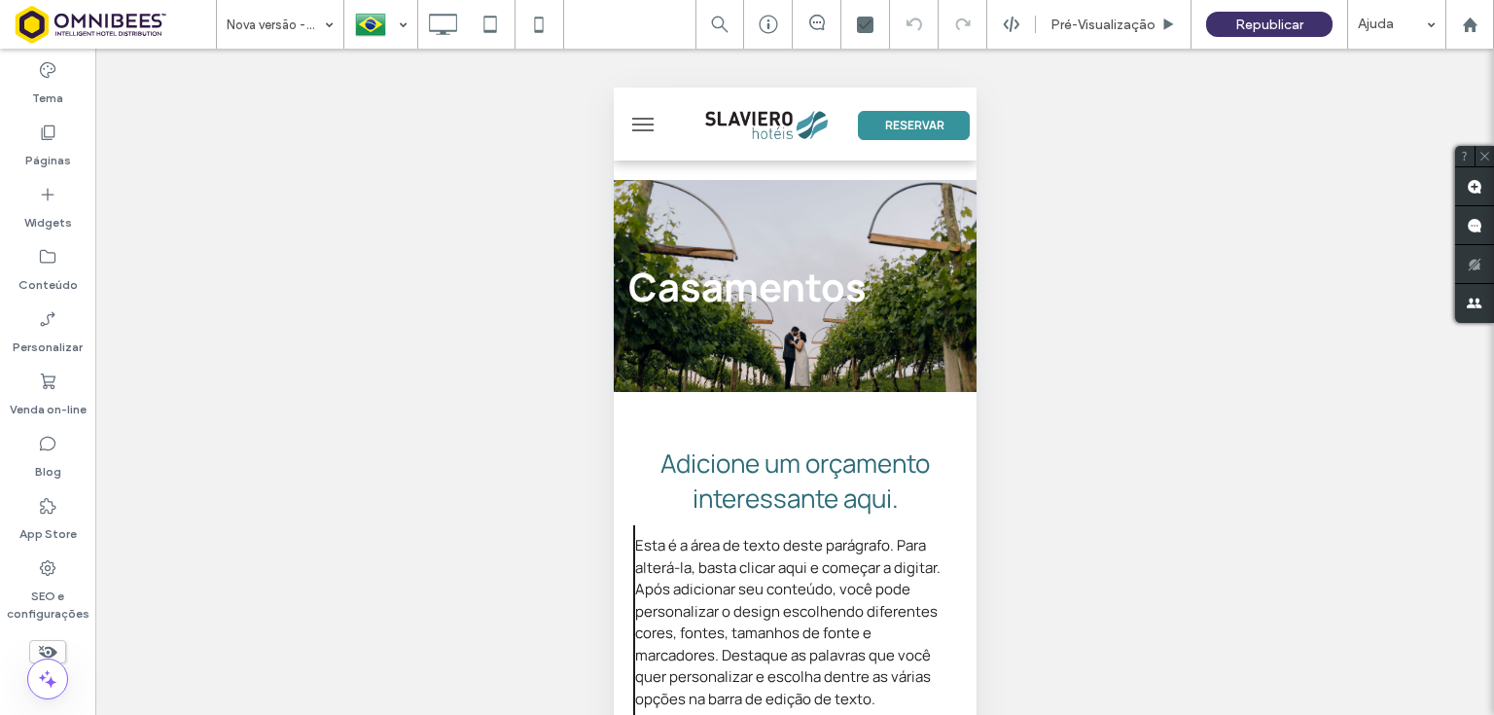
type input "*******"
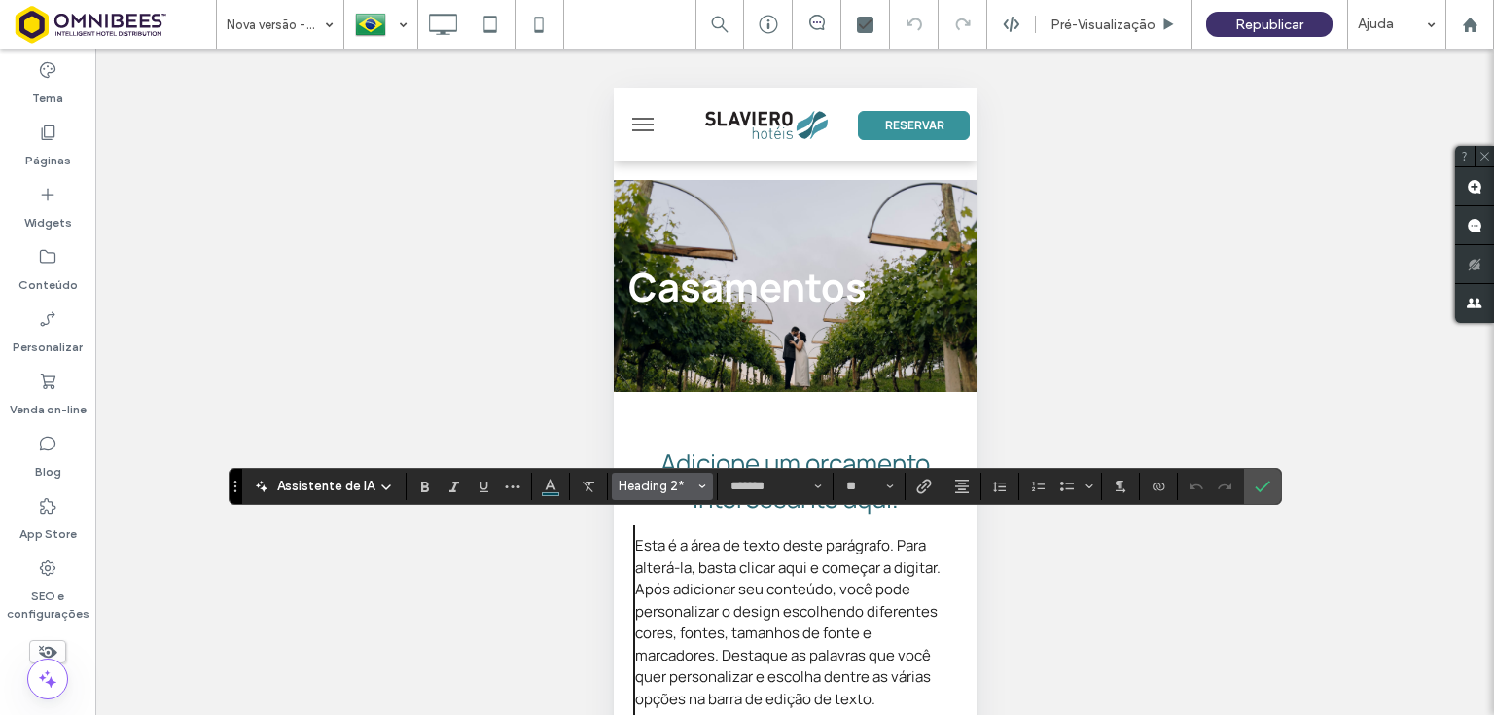
click at [690, 488] on span "Heading 2*" at bounding box center [657, 486] width 76 height 15
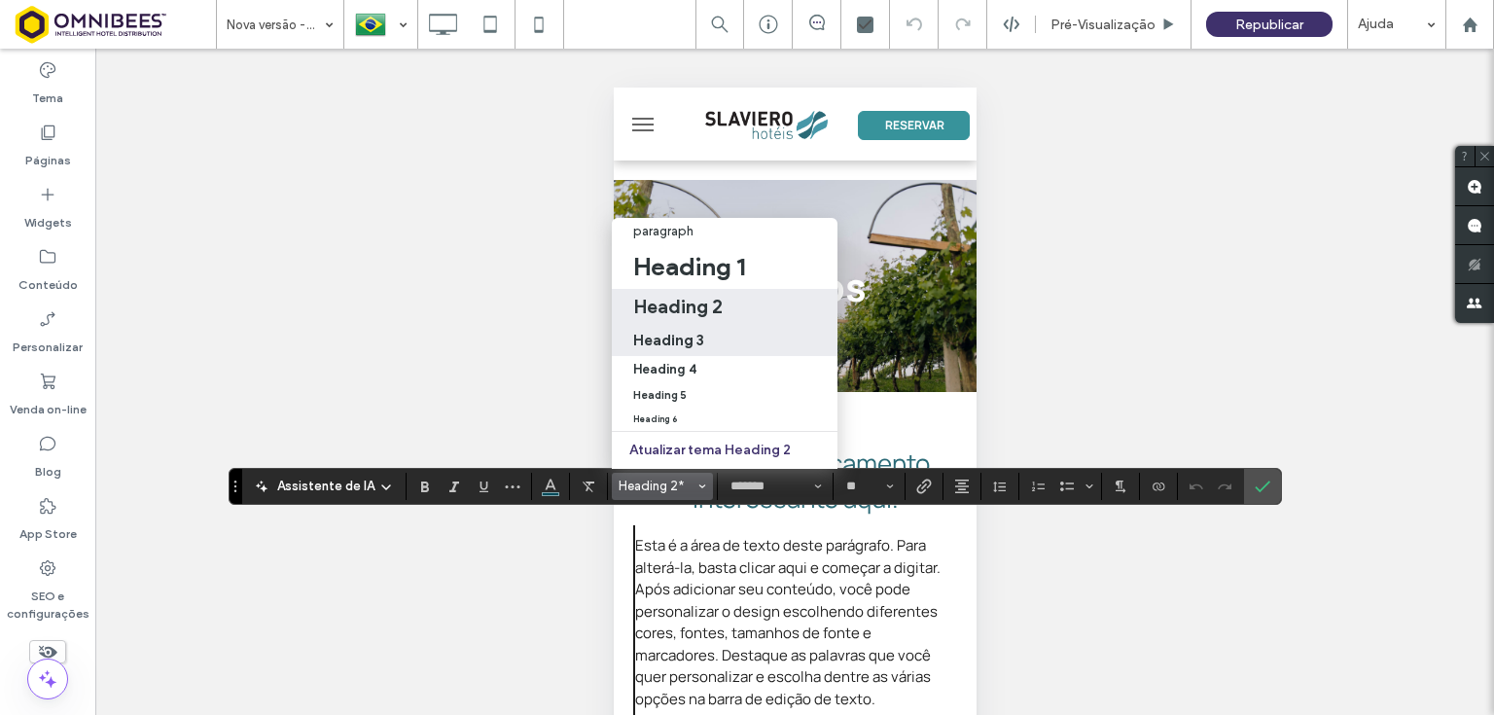
click at [718, 331] on div "Heading 3" at bounding box center [724, 340] width 183 height 18
type input "**"
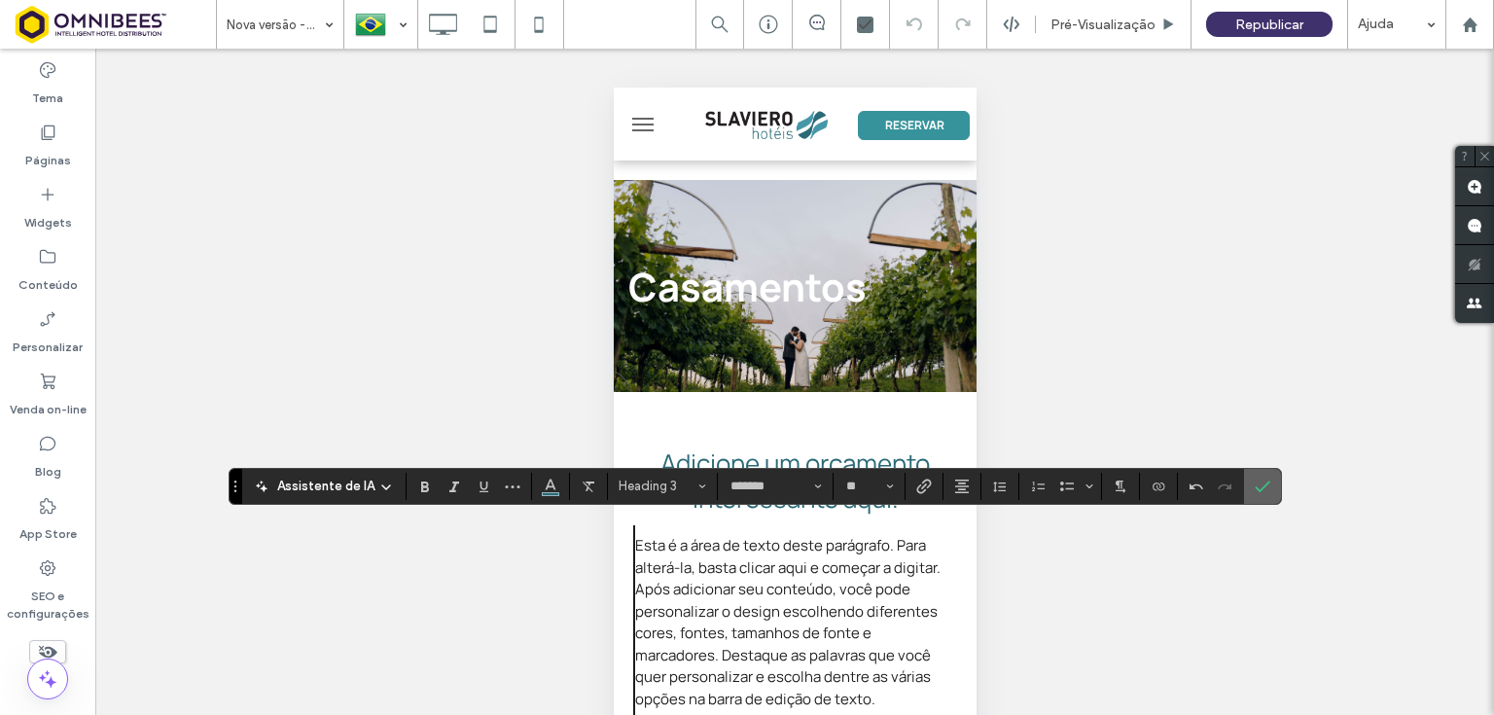
click at [1264, 480] on icon "Confirmar" at bounding box center [1263, 487] width 16 height 16
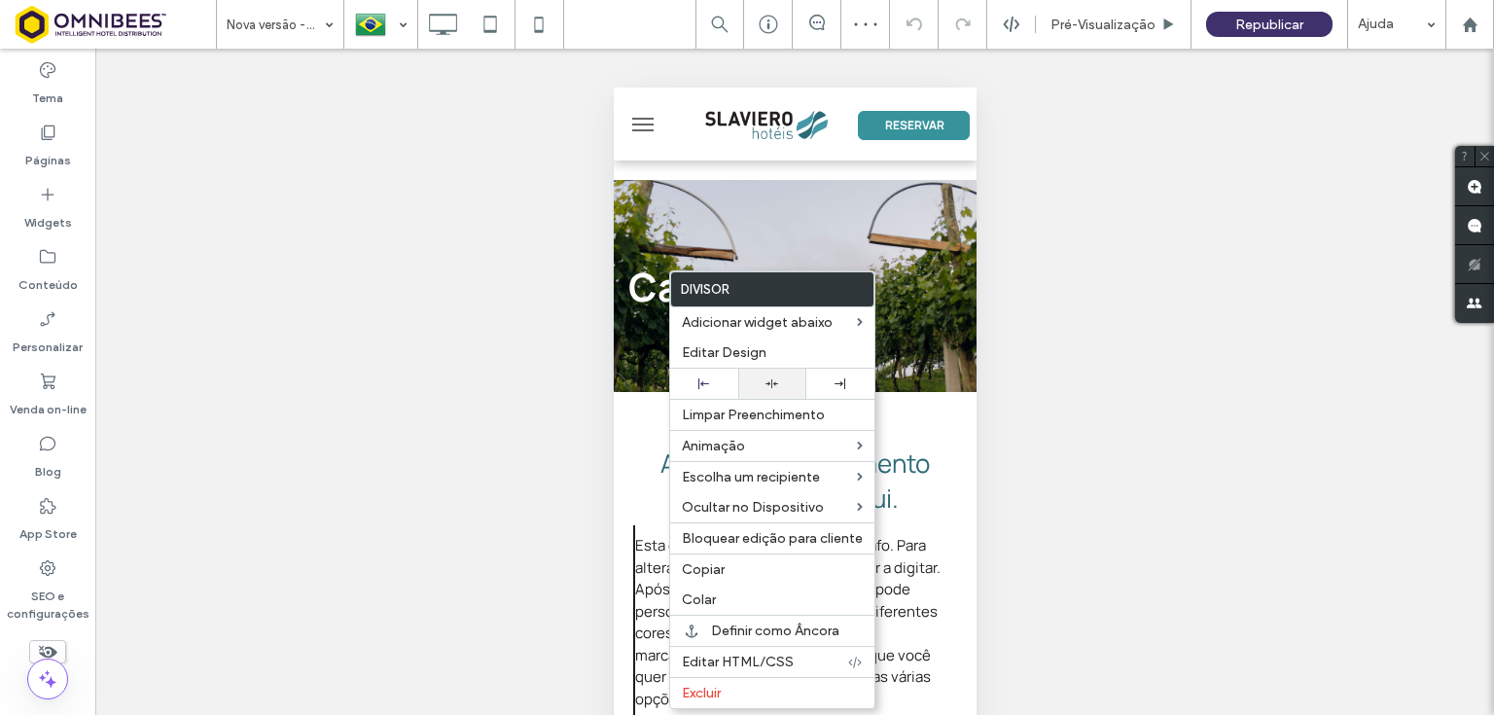
click at [766, 379] on icon at bounding box center [771, 383] width 13 height 13
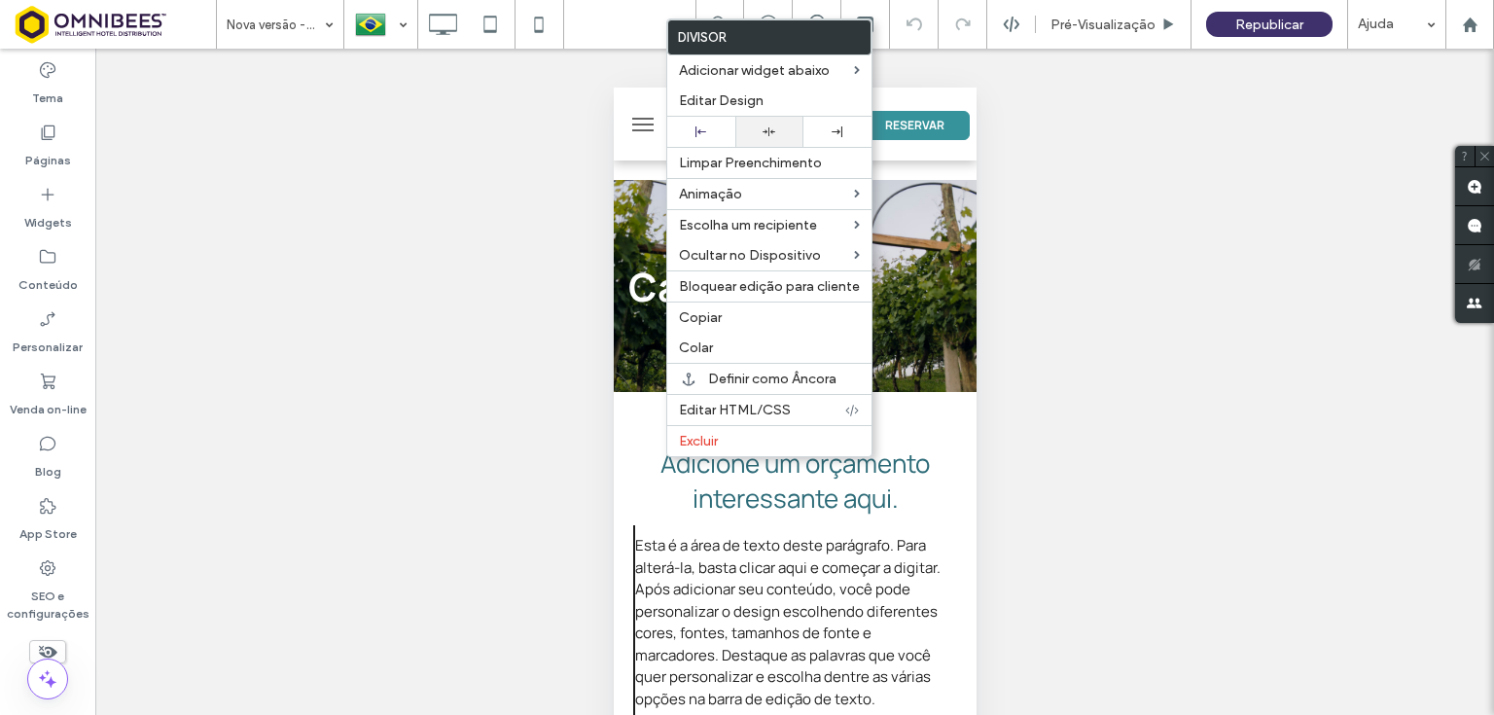
click at [766, 133] on icon at bounding box center [769, 131] width 13 height 13
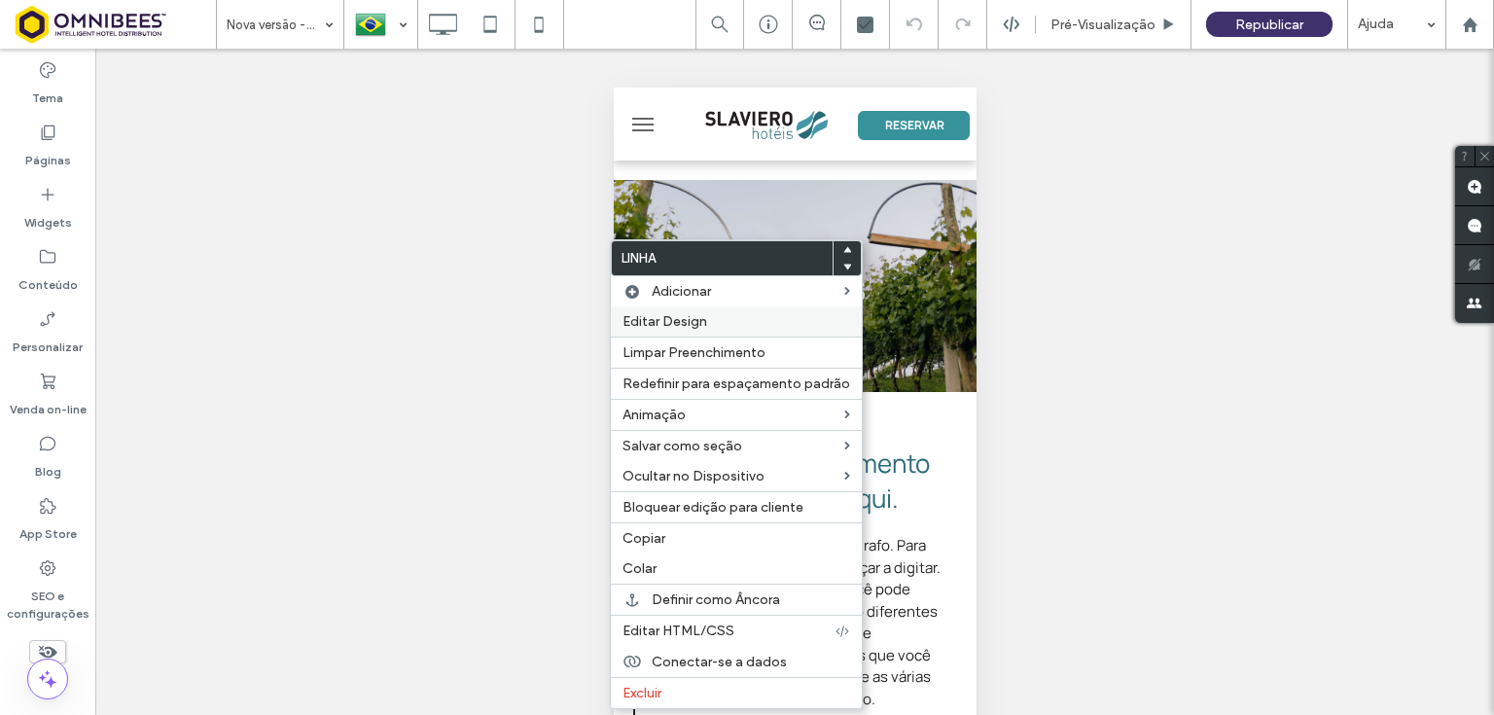
click at [700, 315] on span "Editar Design" at bounding box center [664, 321] width 85 height 17
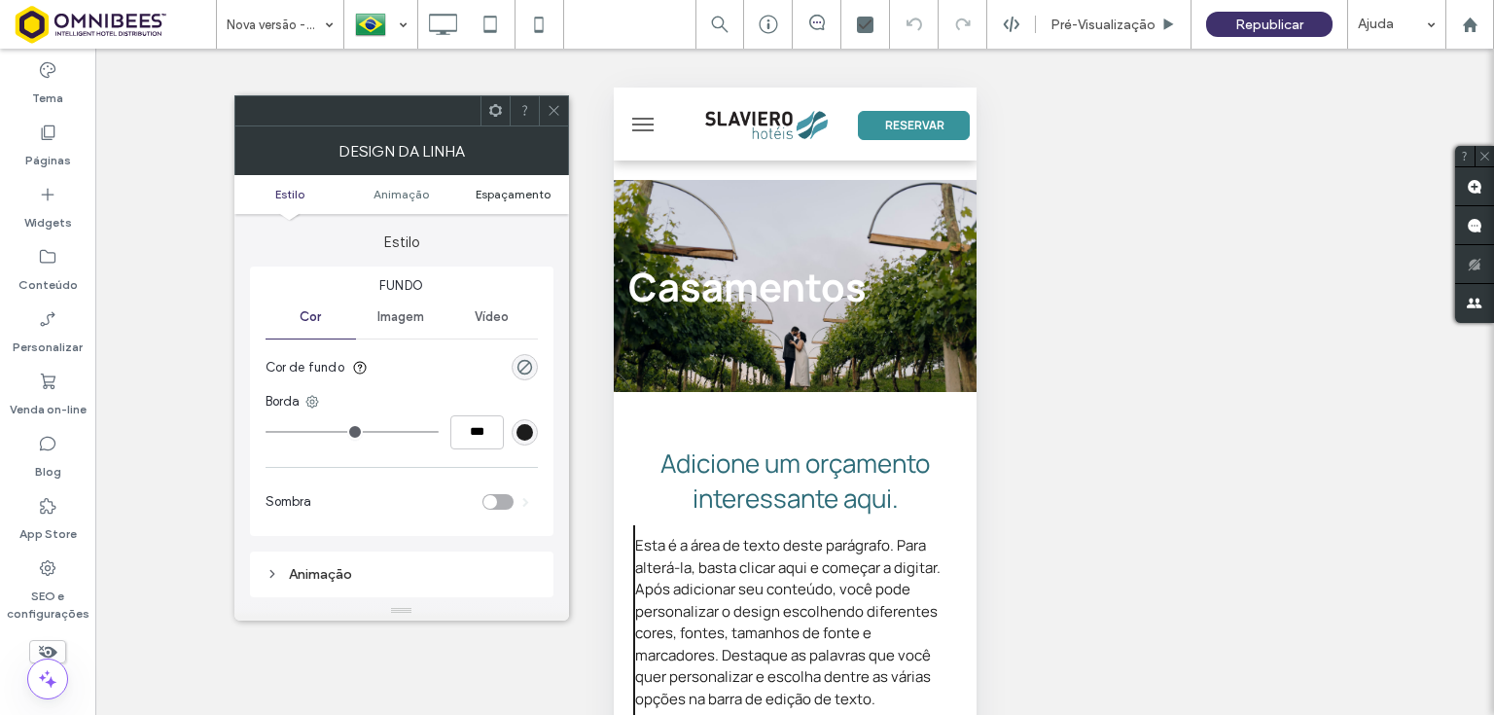
click at [530, 195] on span "Espaçamento" at bounding box center [513, 194] width 75 height 15
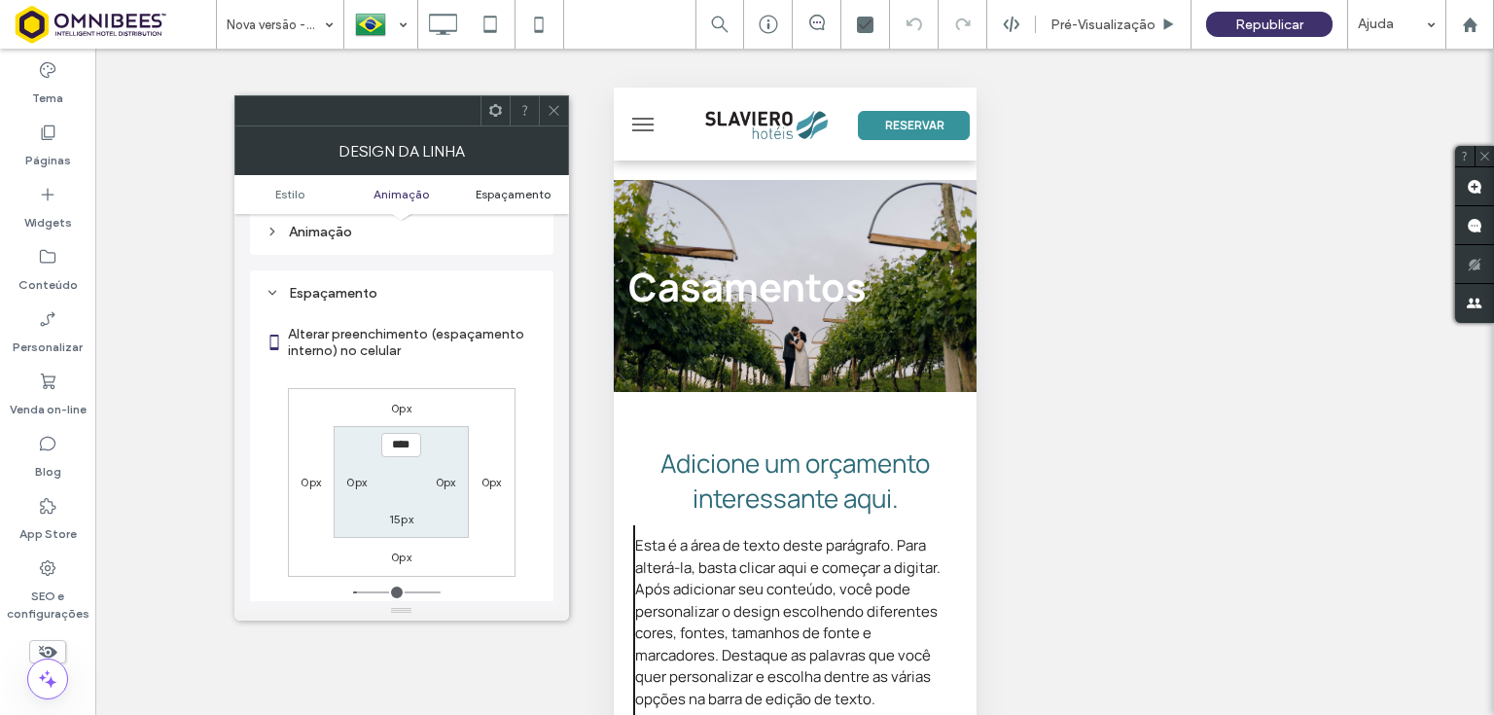
scroll to position [383, 0]
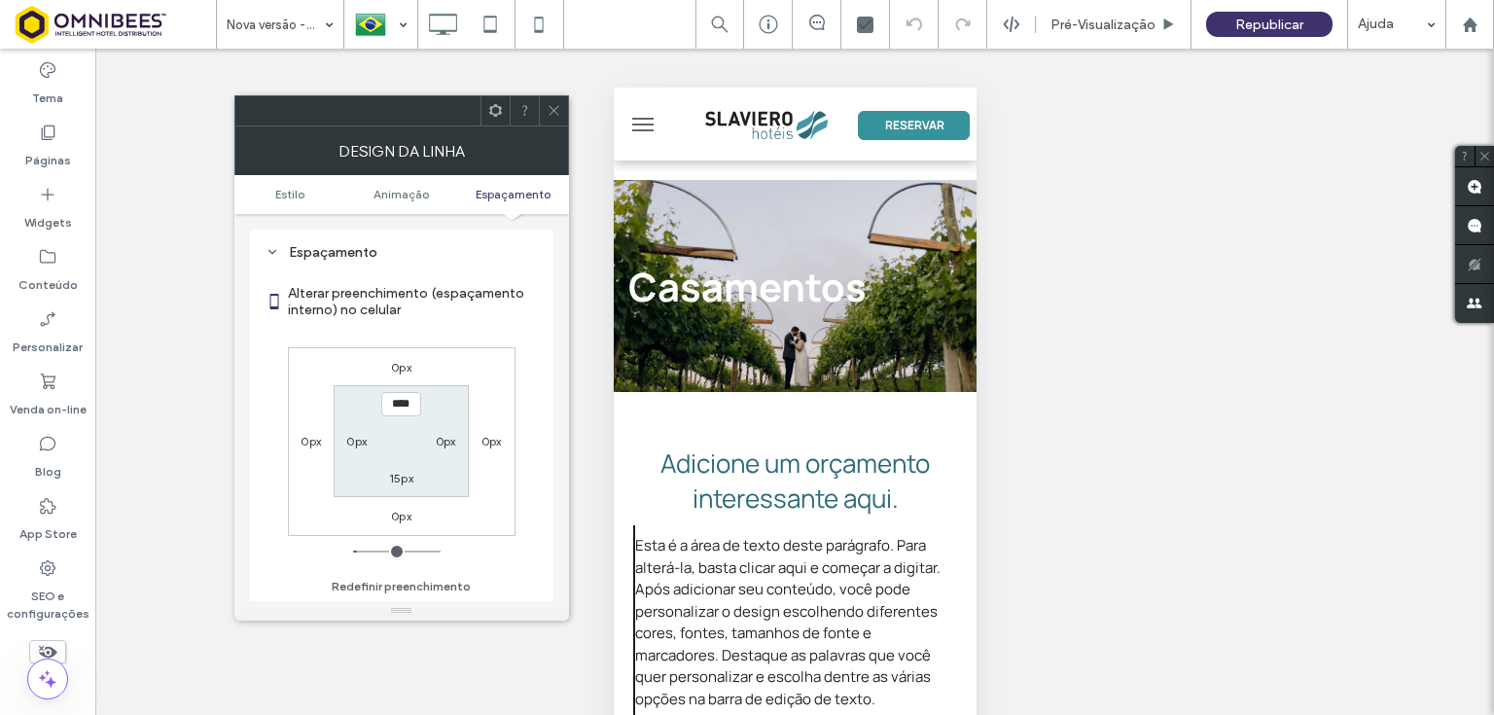
type input "*"
type input "**"
type input "*"
type input "***"
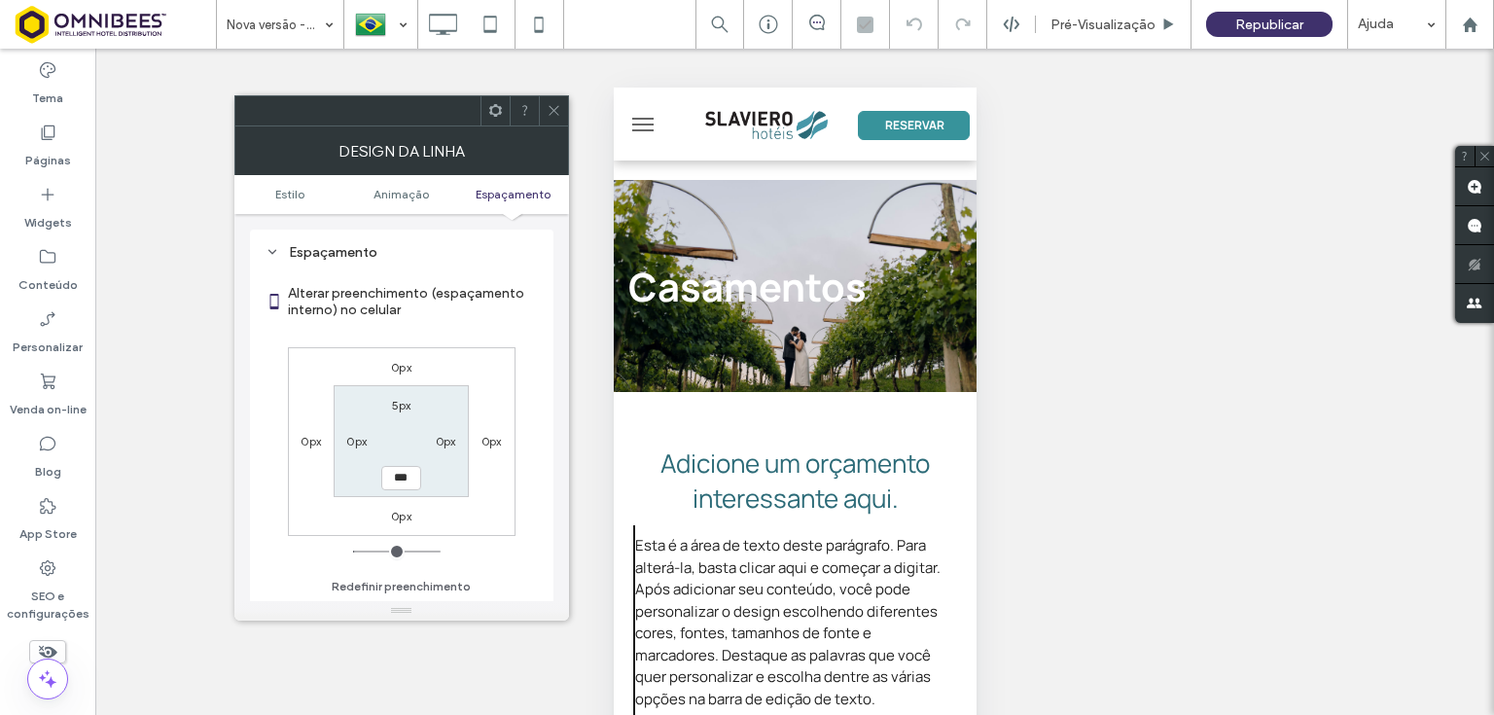
type input "*"
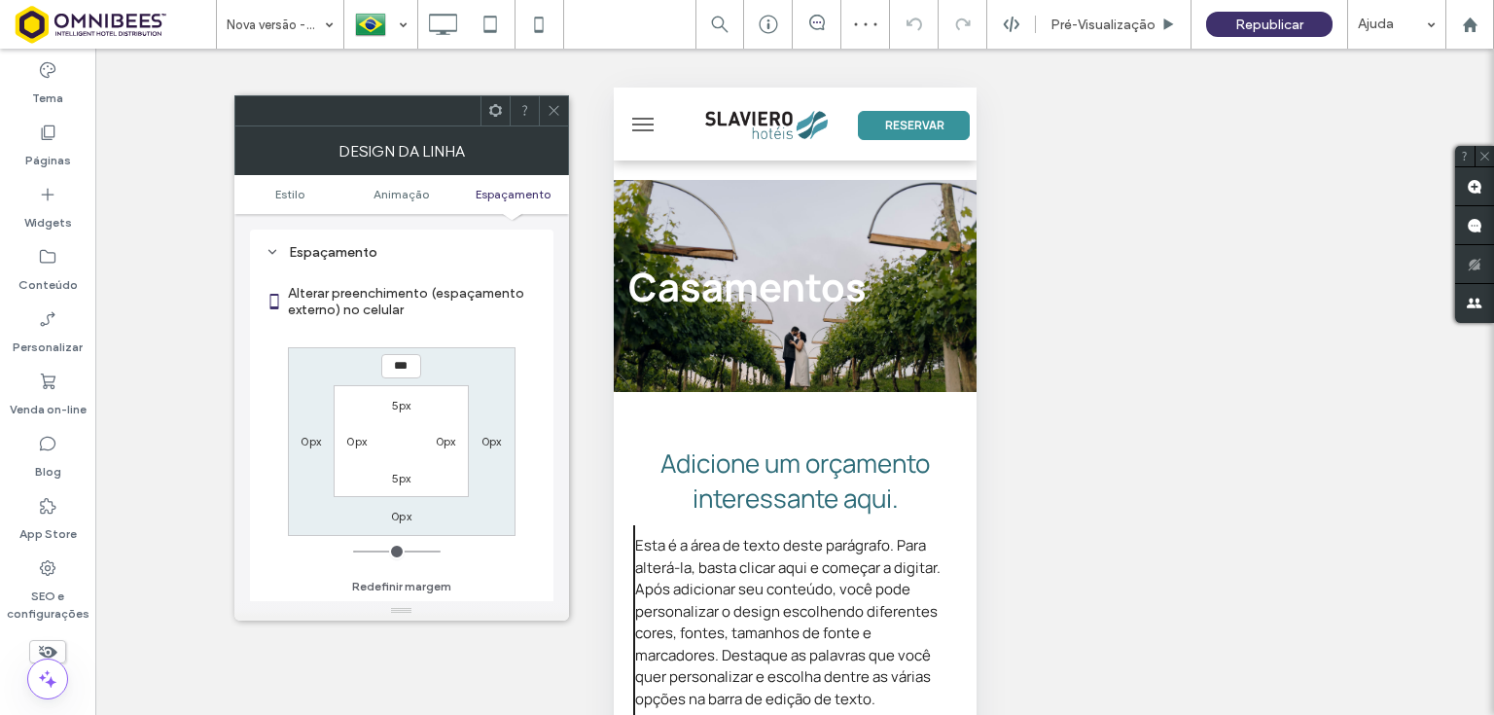
drag, startPoint x: 552, startPoint y: 110, endPoint x: 591, endPoint y: 148, distance: 54.3
click at [552, 109] on icon at bounding box center [554, 110] width 15 height 15
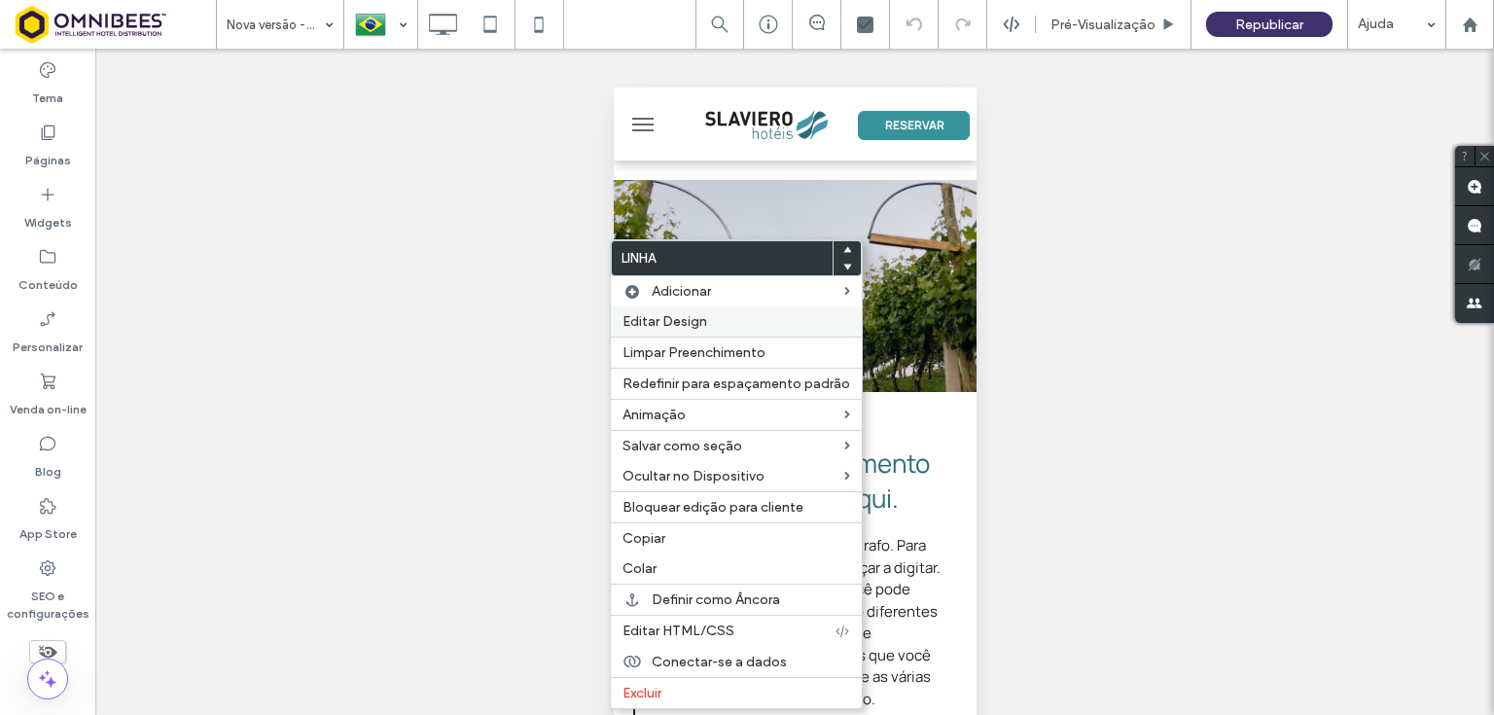
click at [692, 316] on span "Editar Design" at bounding box center [664, 321] width 85 height 17
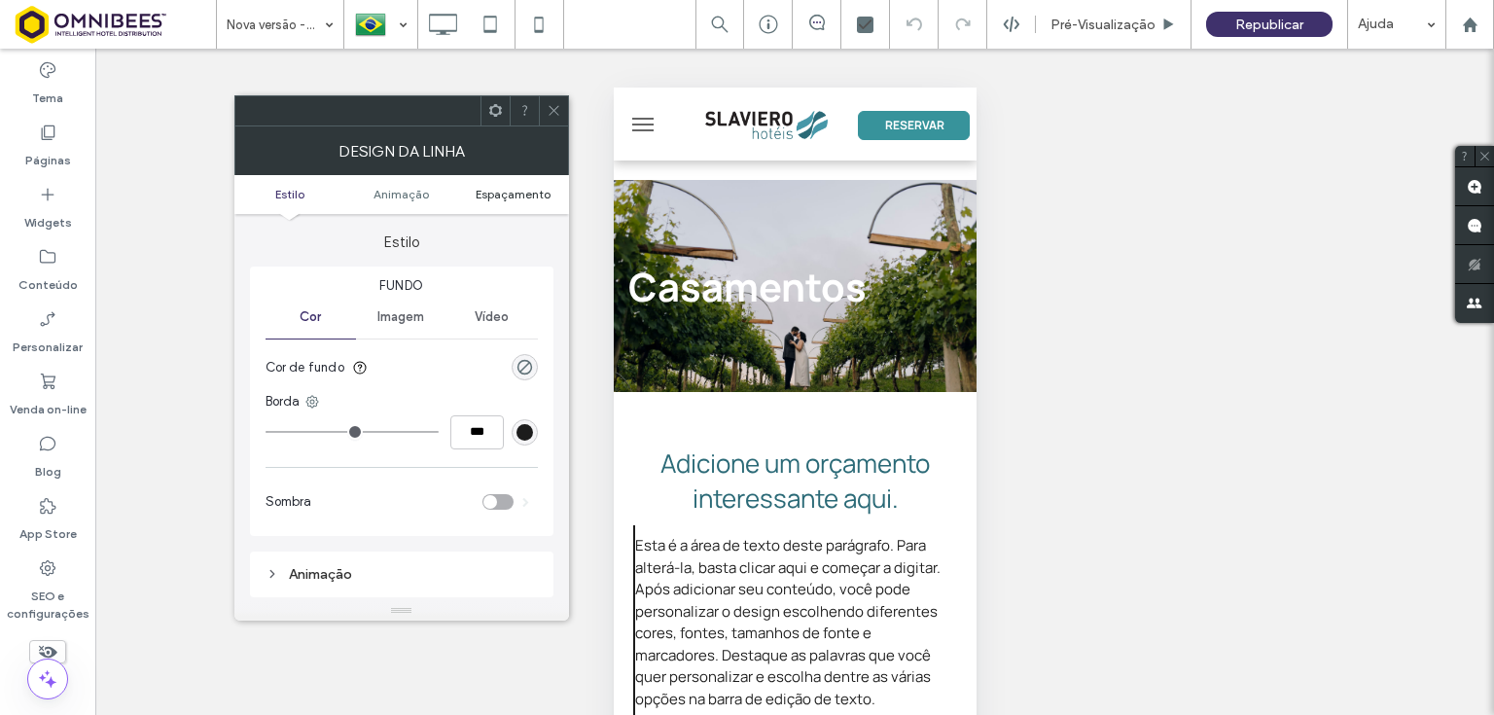
click at [522, 193] on span "Espaçamento" at bounding box center [513, 194] width 75 height 15
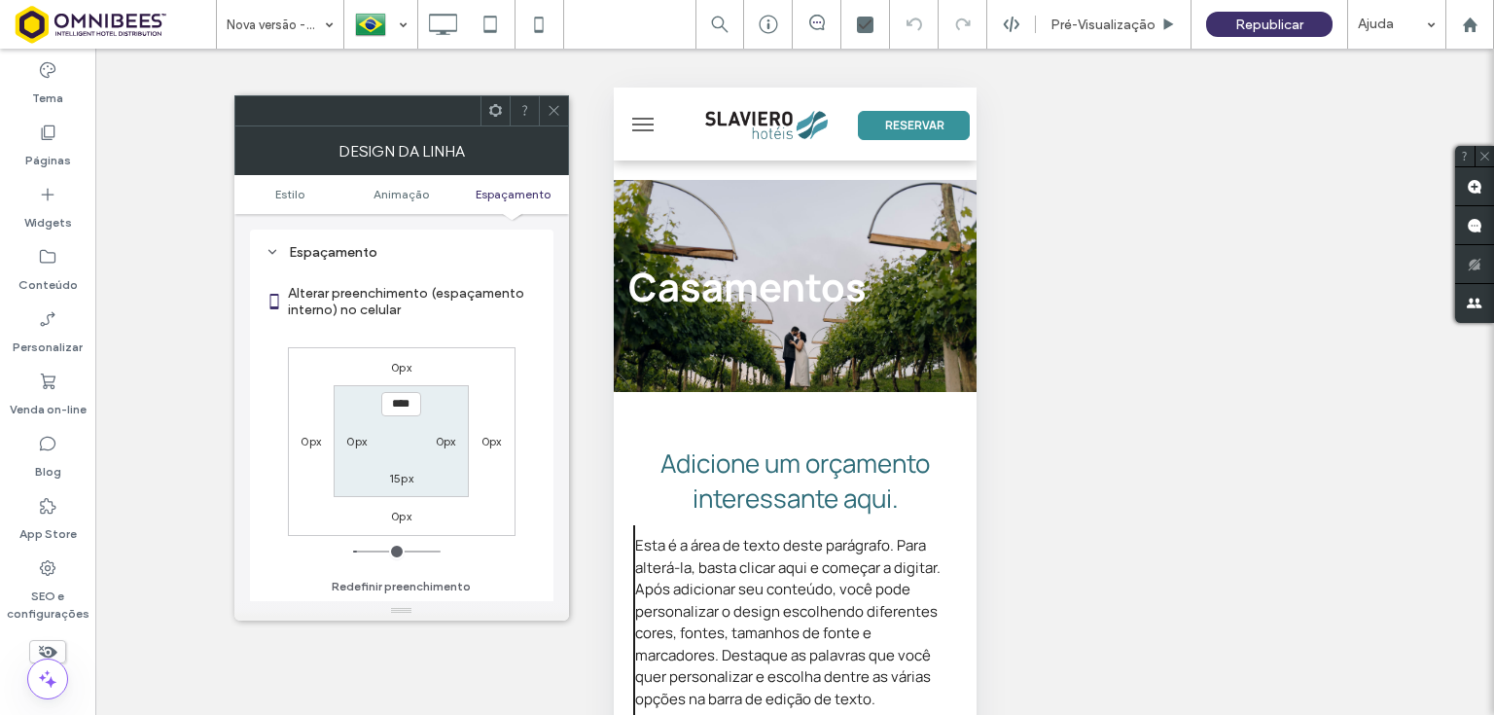
type input "*"
type input "**"
type input "*"
type input "***"
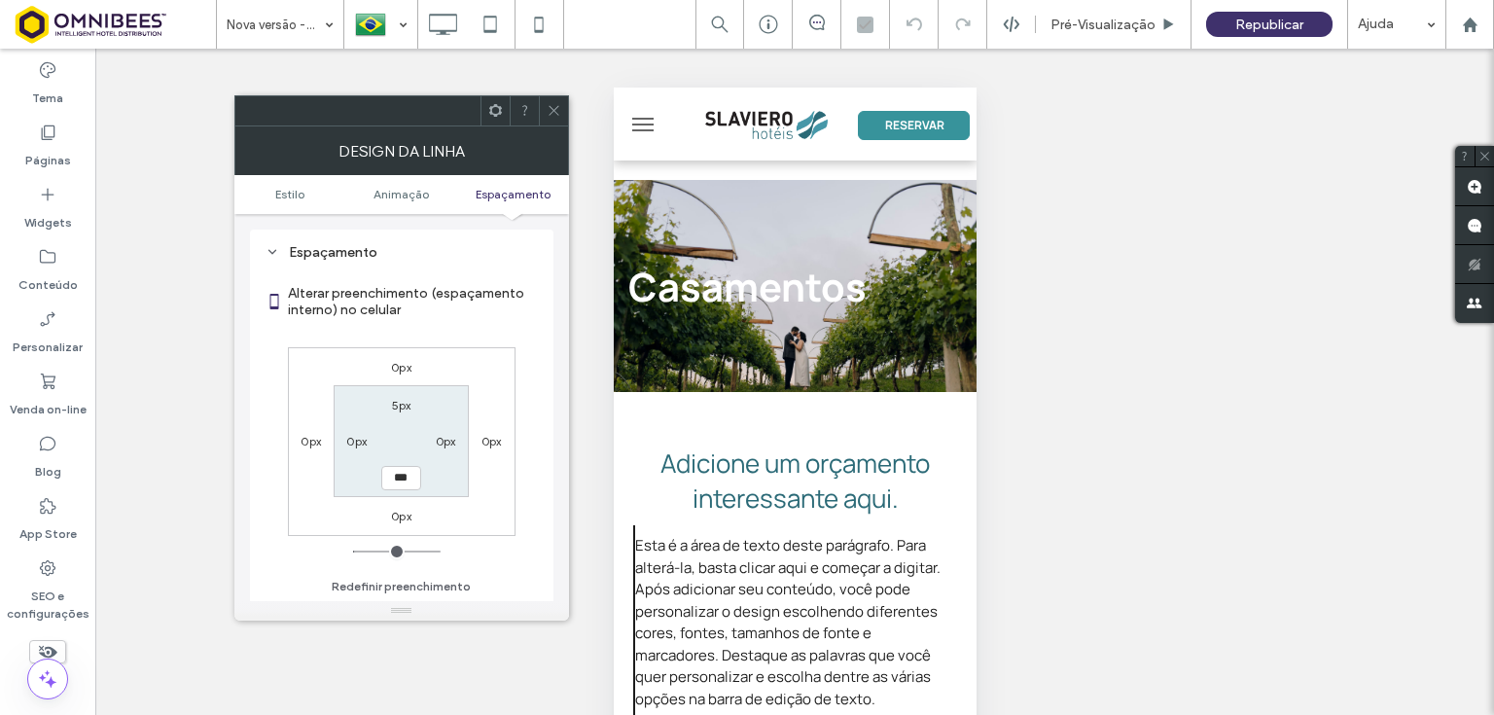
drag, startPoint x: 550, startPoint y: 118, endPoint x: 567, endPoint y: 112, distance: 18.5
click at [552, 115] on span at bounding box center [554, 110] width 15 height 29
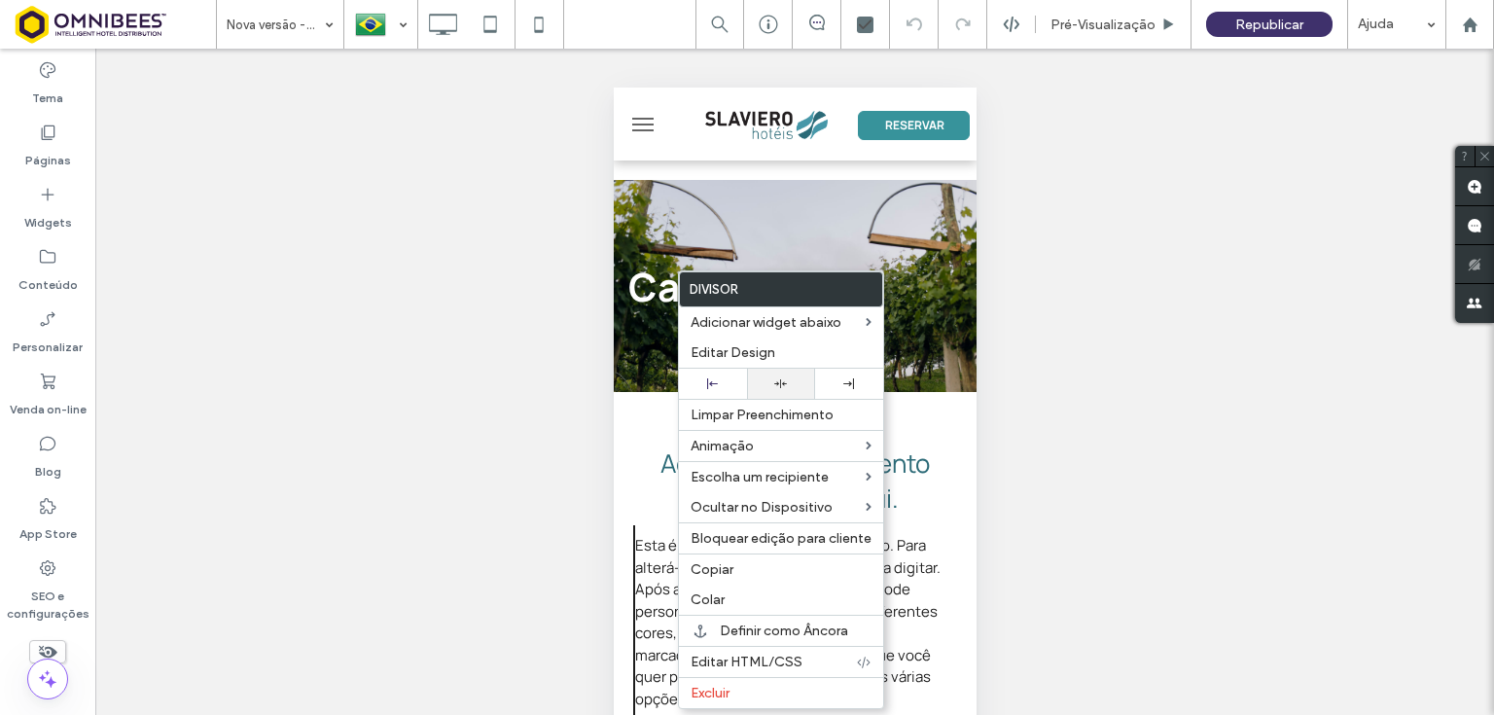
click at [765, 382] on div at bounding box center [781, 383] width 49 height 13
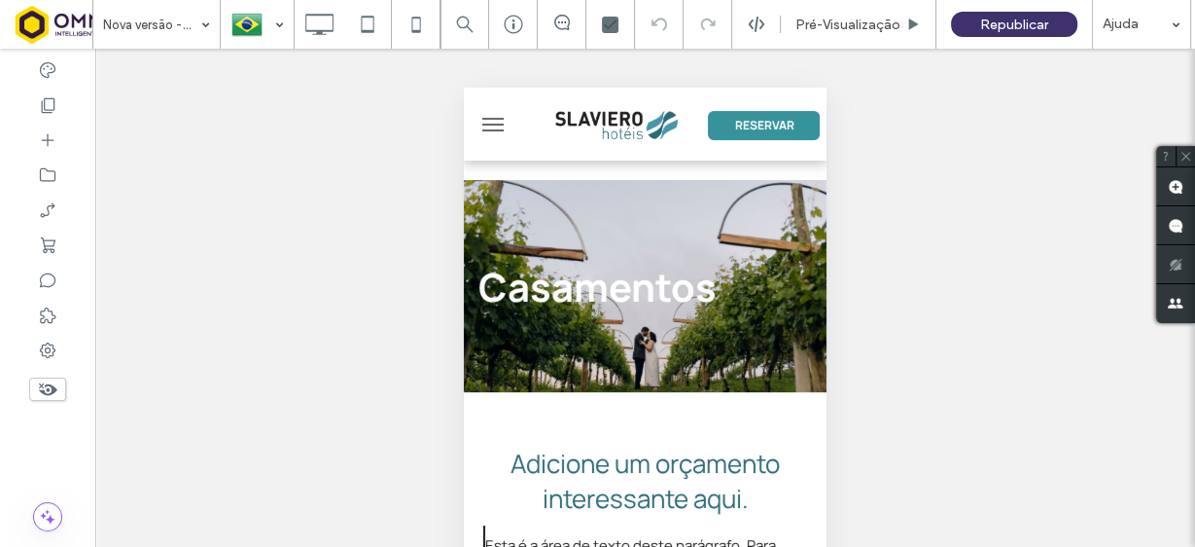
type input "*******"
type input "**"
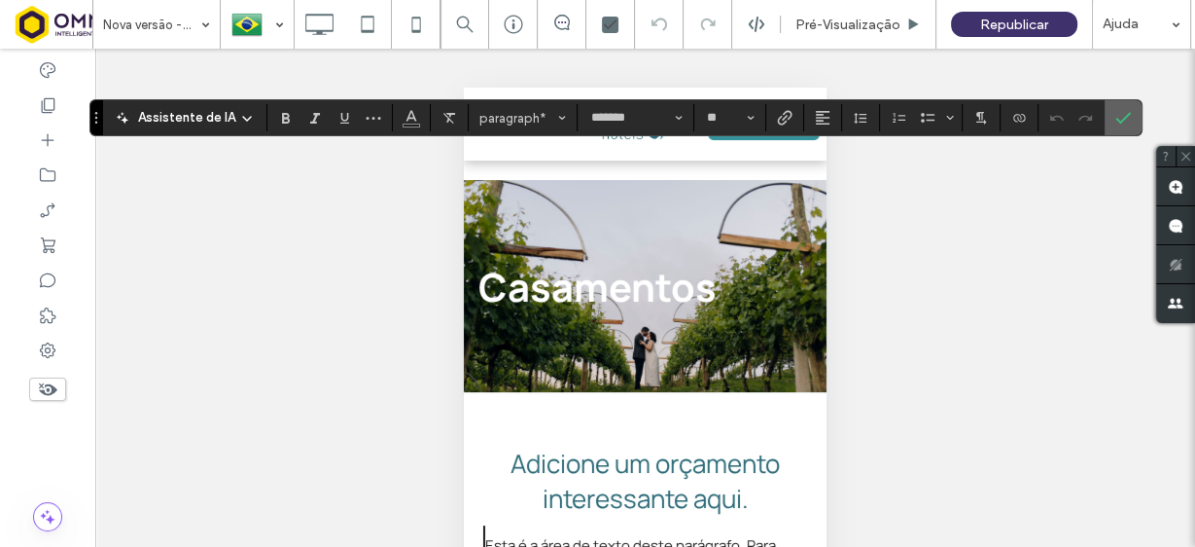
drag, startPoint x: 1115, startPoint y: 115, endPoint x: 848, endPoint y: 183, distance: 275.1
click at [1116, 114] on icon "Confirmar" at bounding box center [1124, 118] width 16 height 16
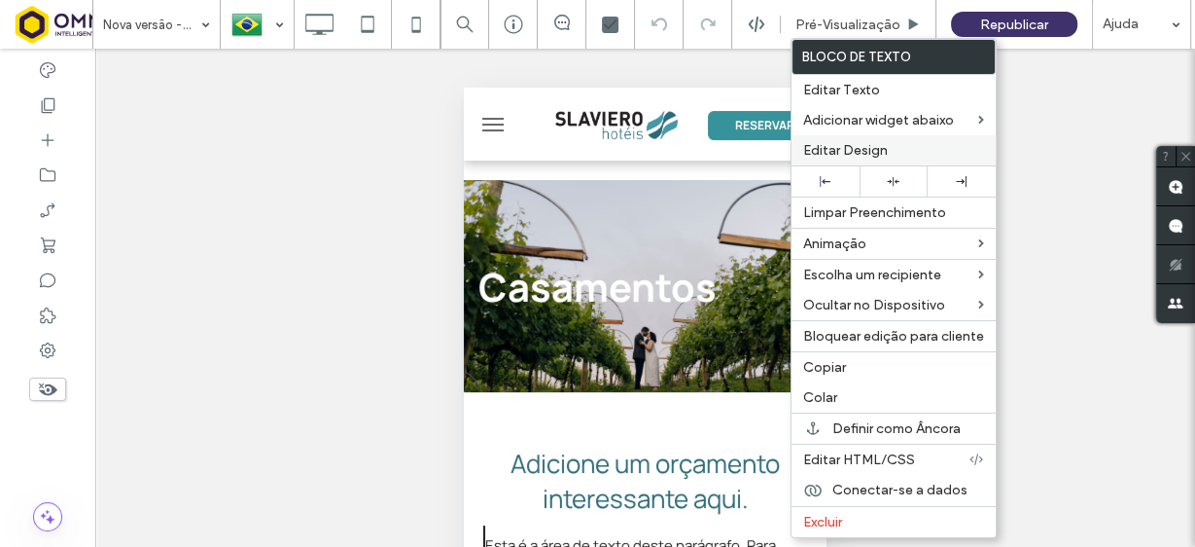
click at [865, 153] on span "Editar Design" at bounding box center [845, 150] width 85 height 17
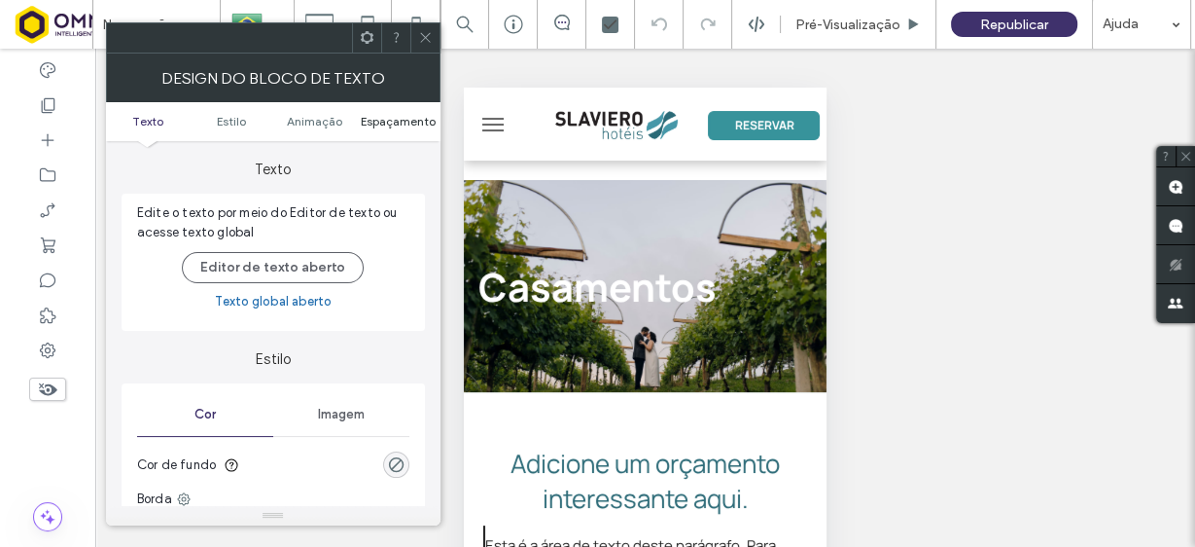
click at [393, 124] on span "Espaçamento" at bounding box center [398, 121] width 75 height 15
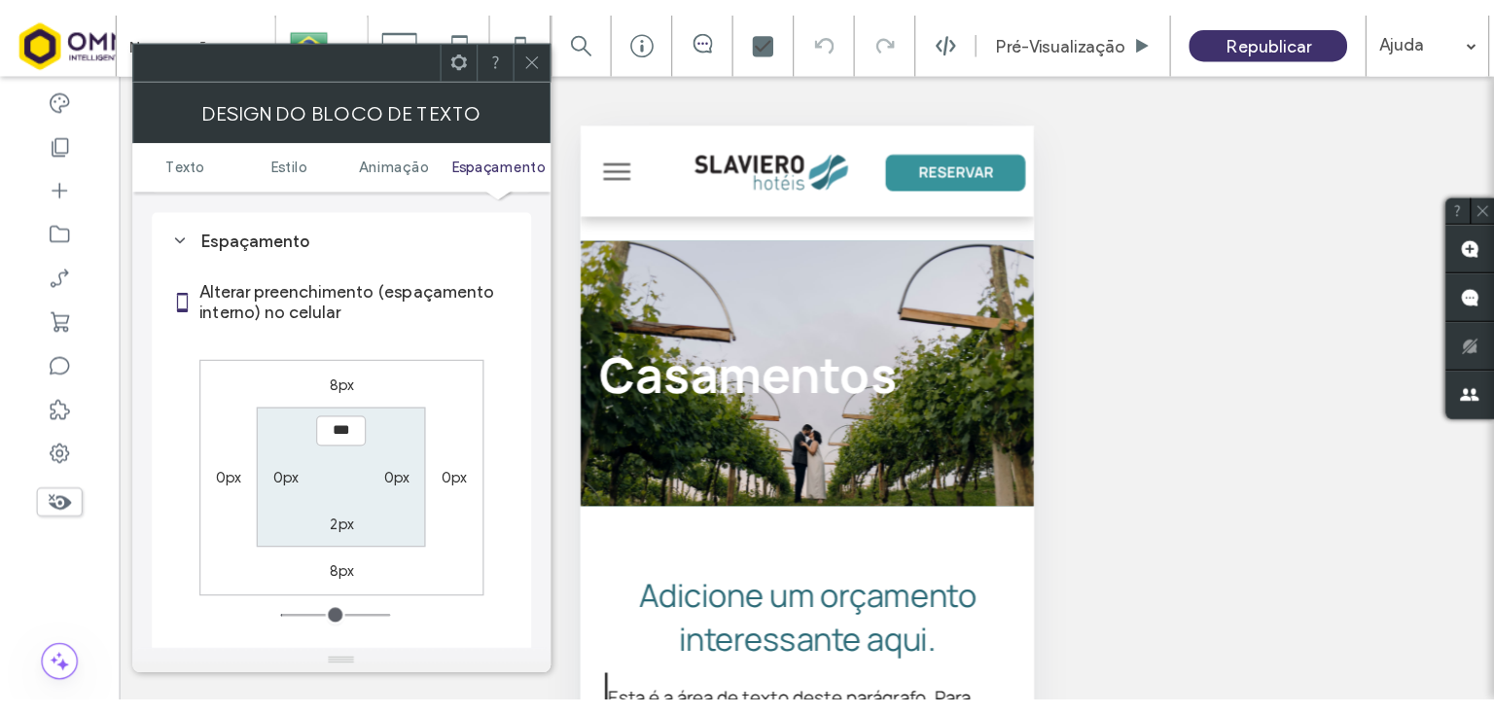
scroll to position [556, 0]
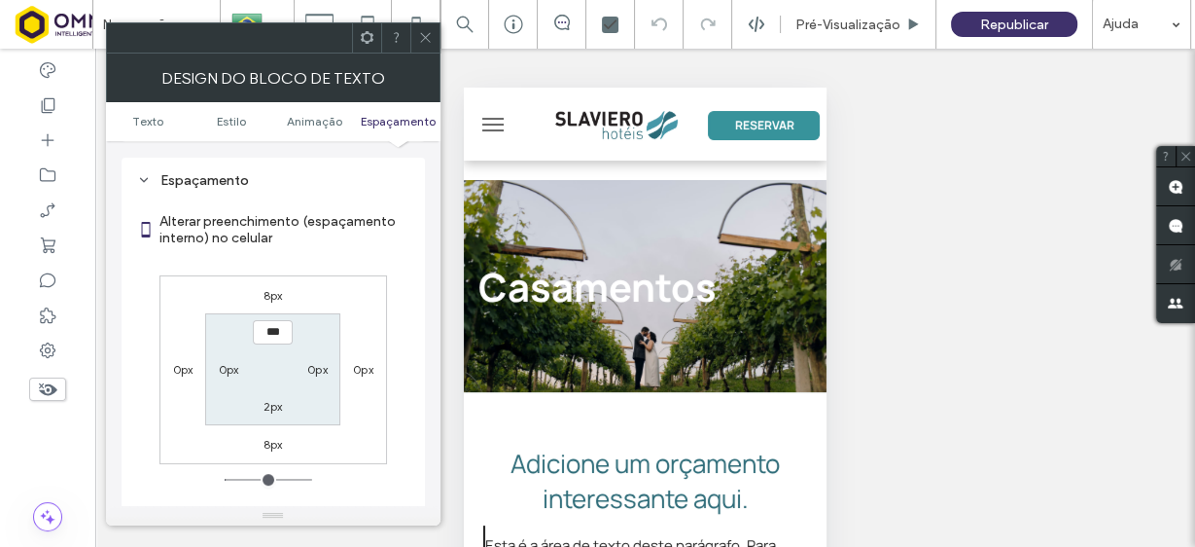
click at [223, 366] on label "0px" at bounding box center [229, 369] width 20 height 15
type input "*"
type input "***"
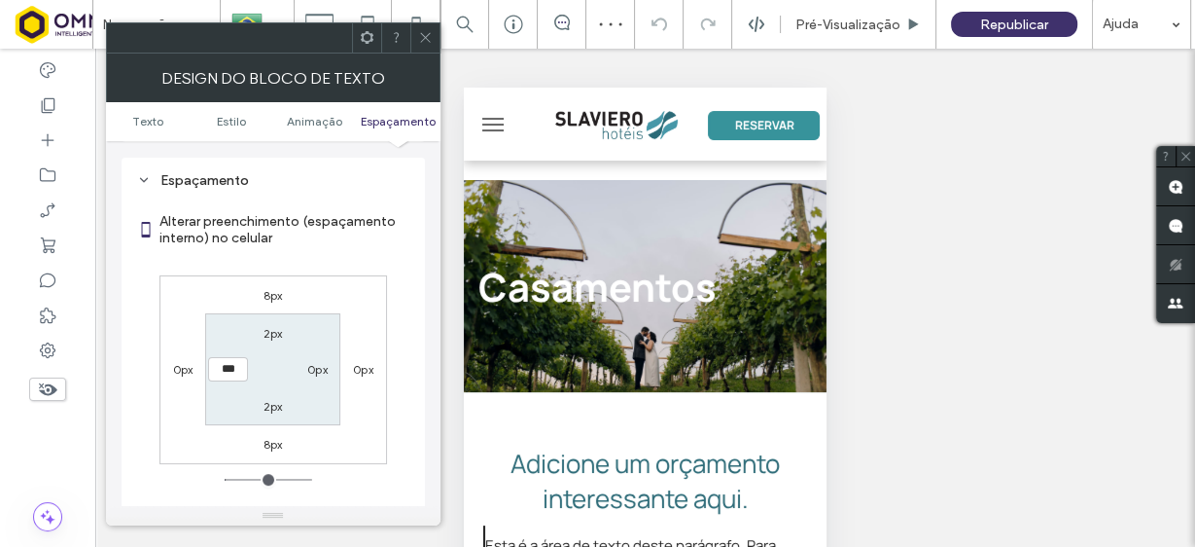
click at [429, 28] on span at bounding box center [425, 37] width 15 height 29
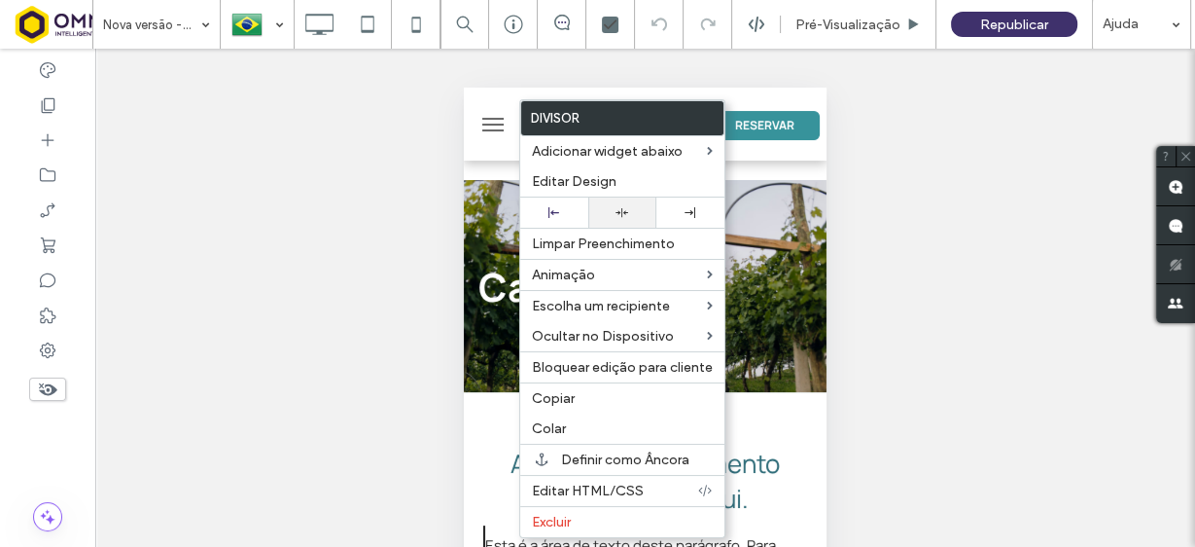
click at [621, 214] on icon at bounding box center [622, 212] width 13 height 13
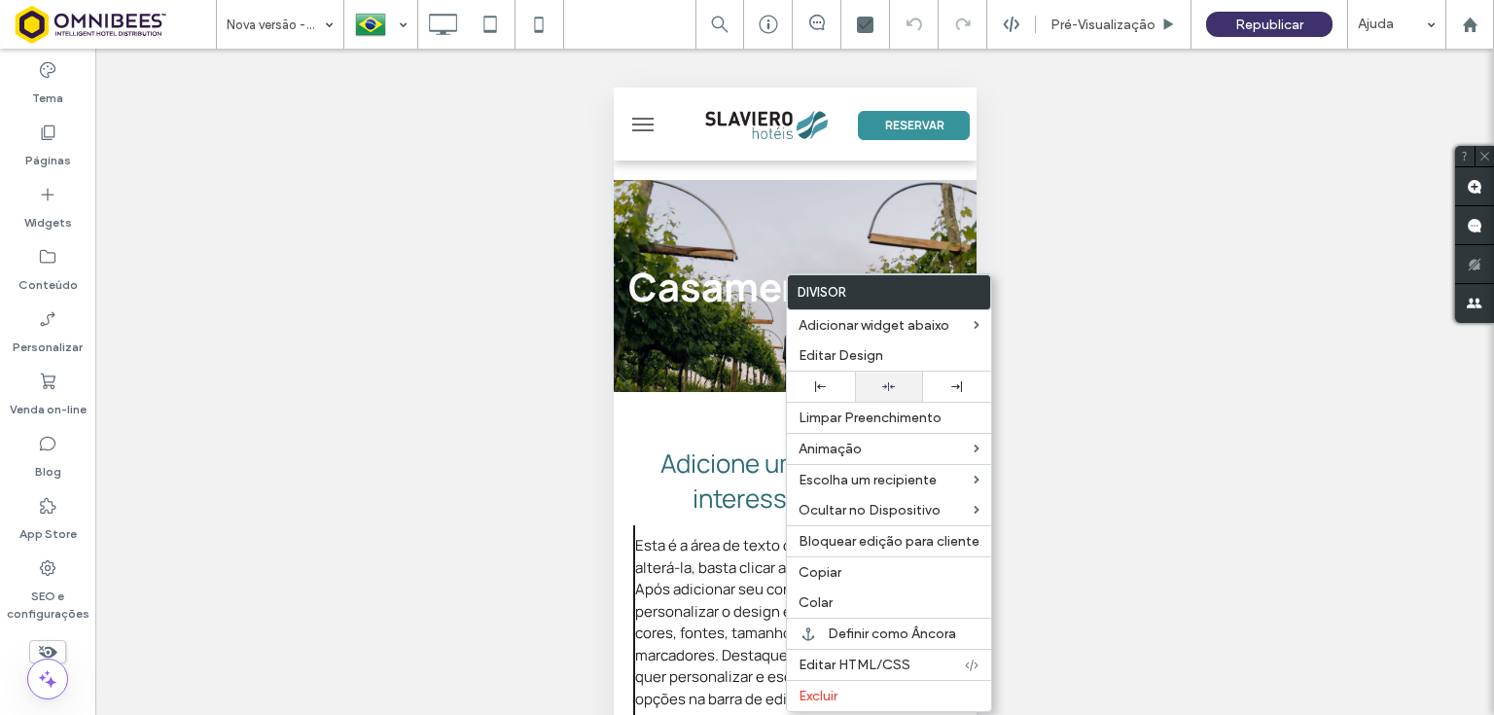
click at [888, 387] on icon at bounding box center [888, 386] width 13 height 13
click at [834, 567] on span "Copiar" at bounding box center [820, 572] width 43 height 17
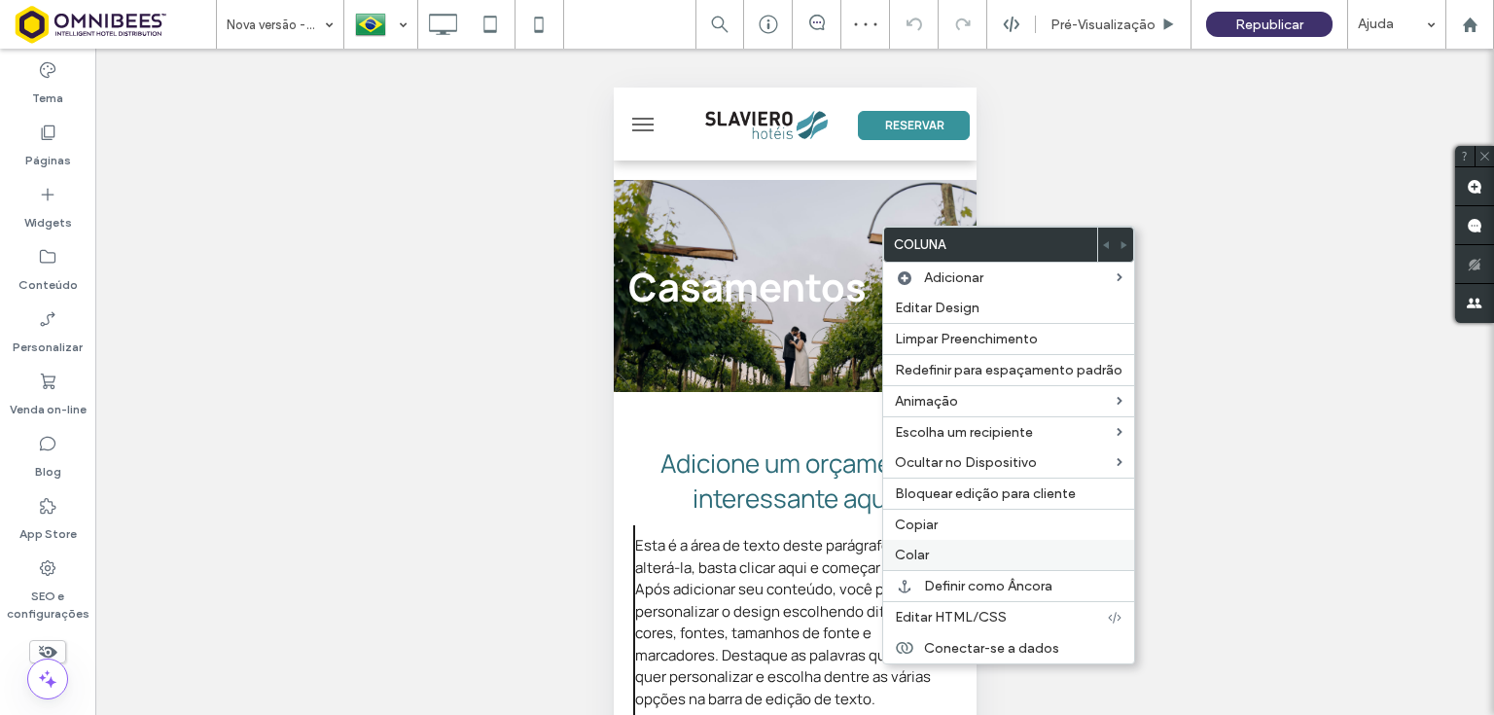
click at [934, 558] on label "Colar" at bounding box center [1009, 555] width 228 height 17
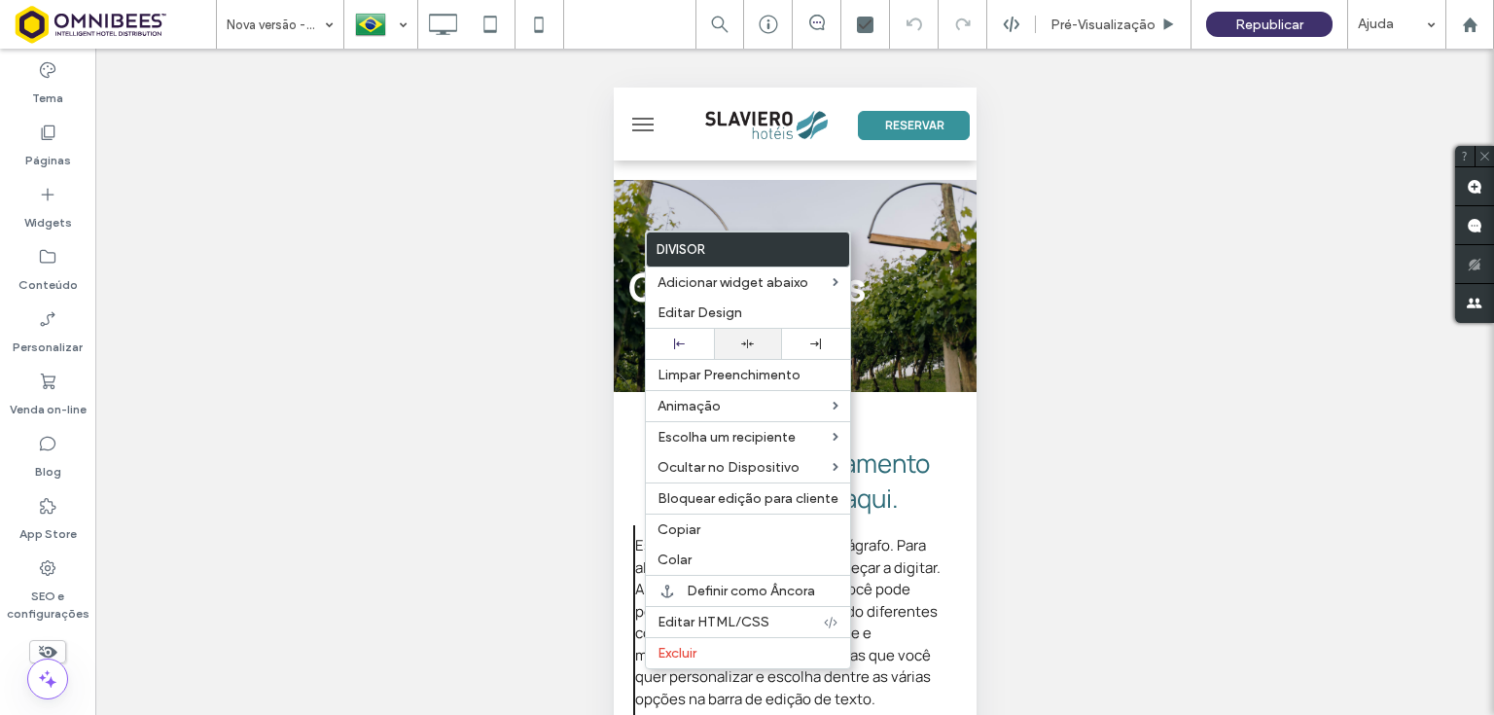
click at [759, 346] on div at bounding box center [748, 343] width 49 height 13
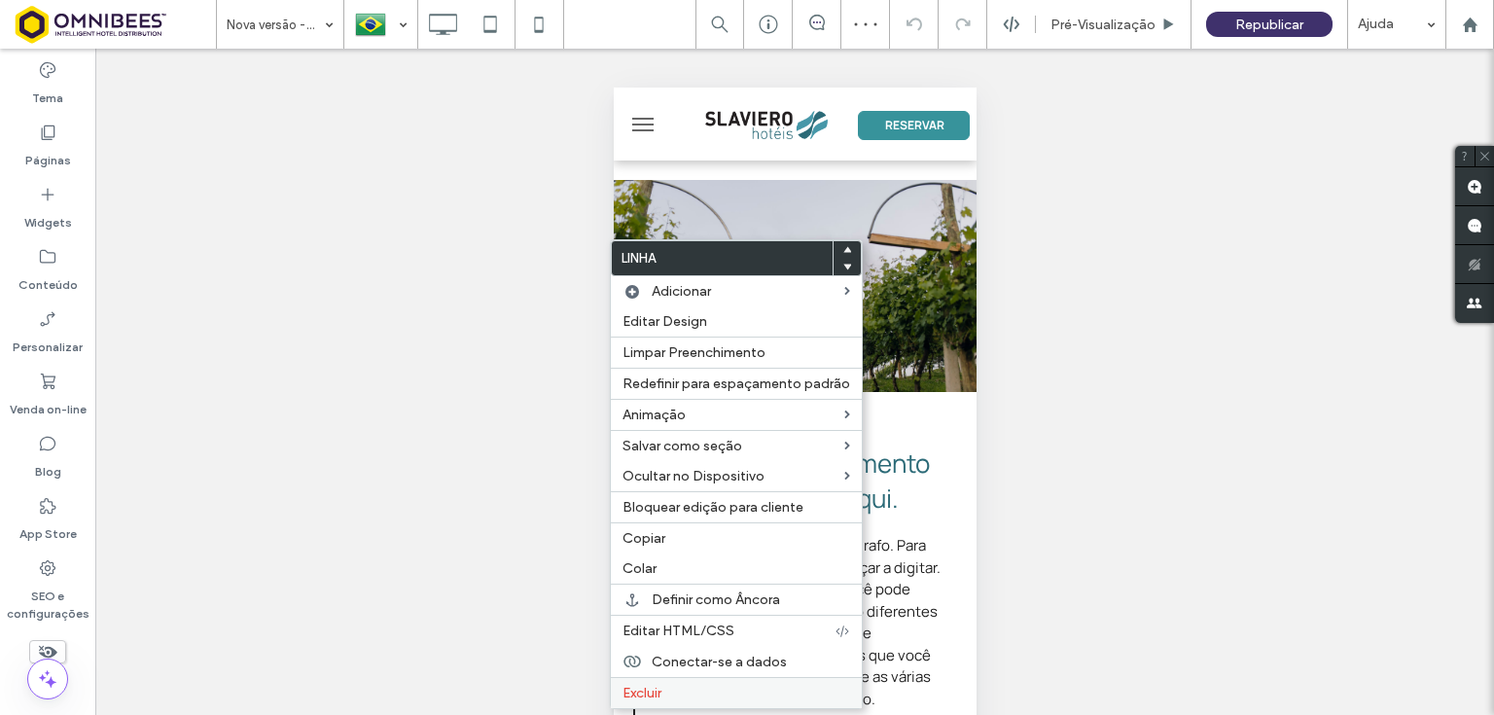
click at [638, 689] on span "Excluir" at bounding box center [641, 693] width 39 height 17
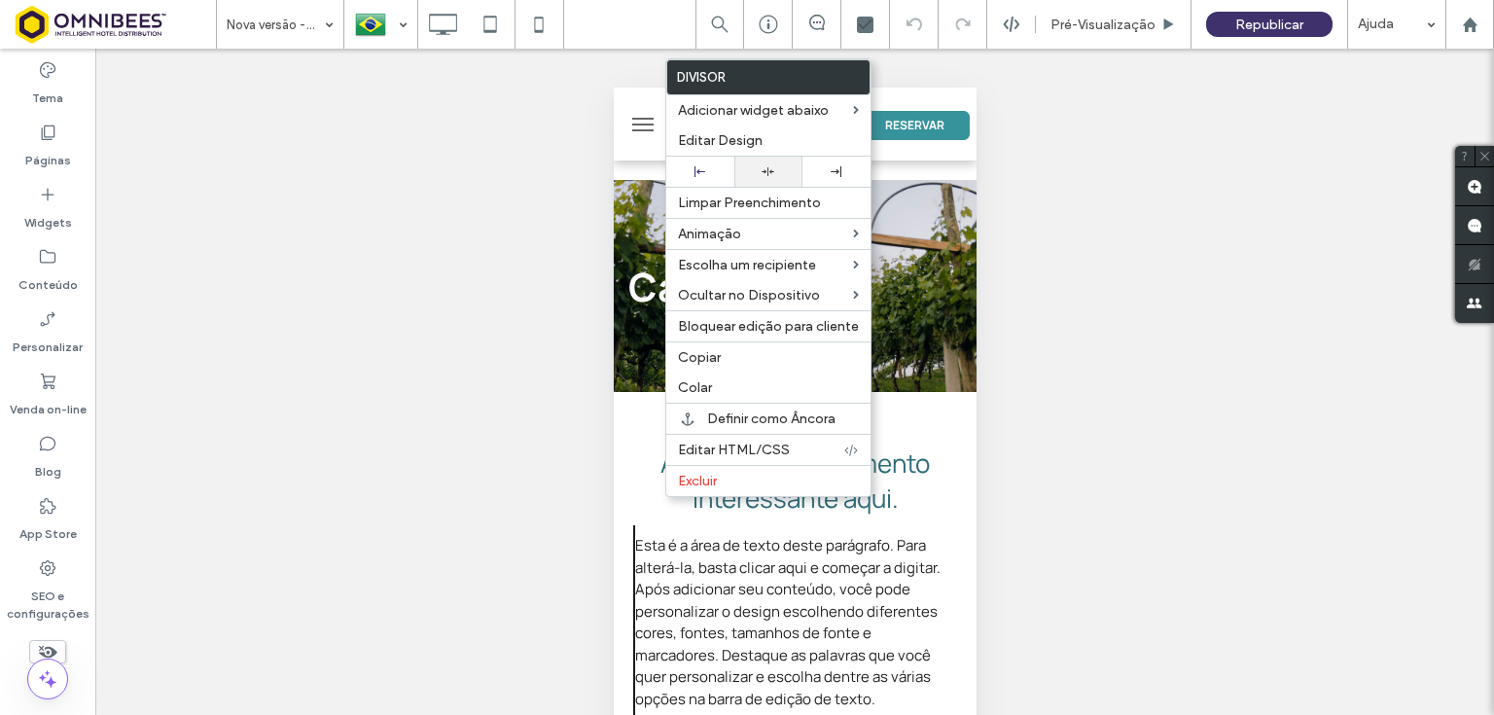
click at [769, 171] on use at bounding box center [768, 171] width 13 height 9
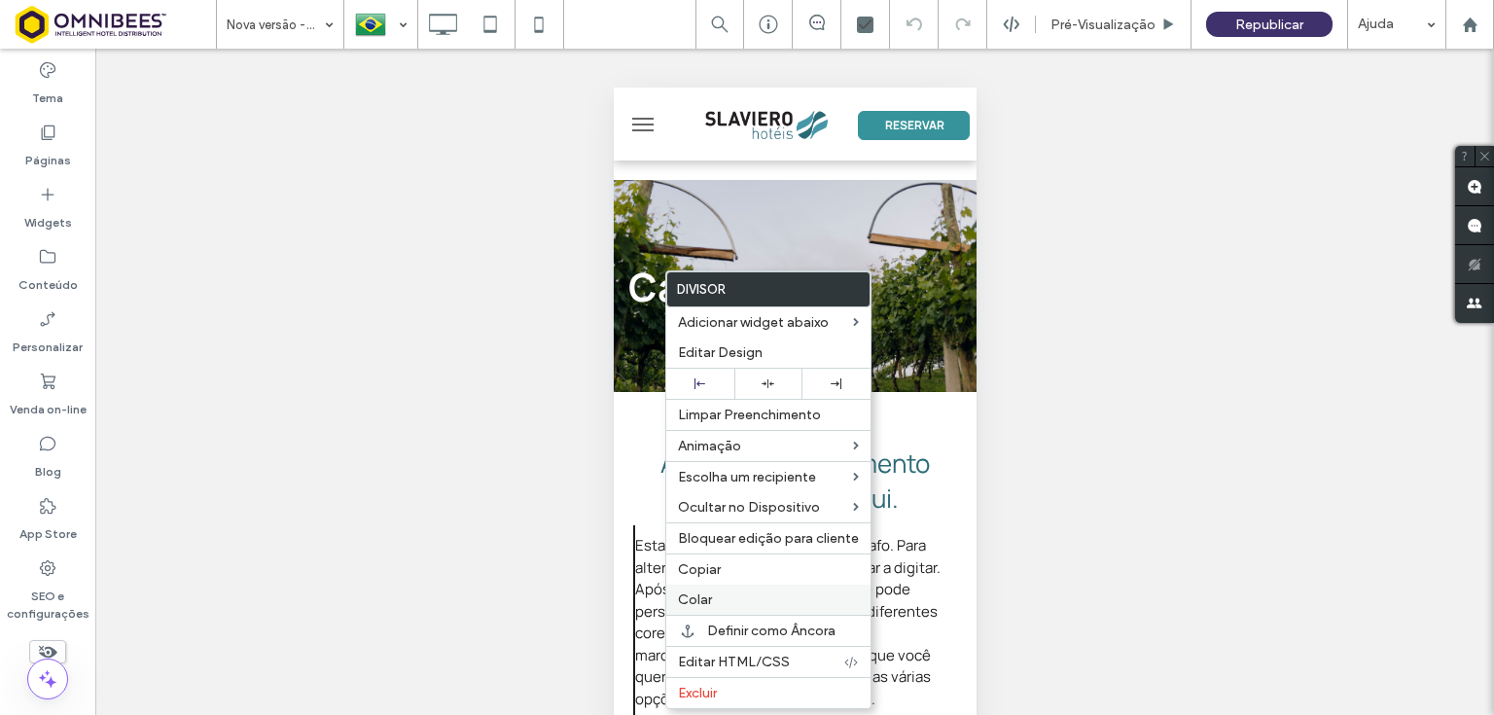
click at [706, 601] on span "Colar" at bounding box center [695, 599] width 34 height 17
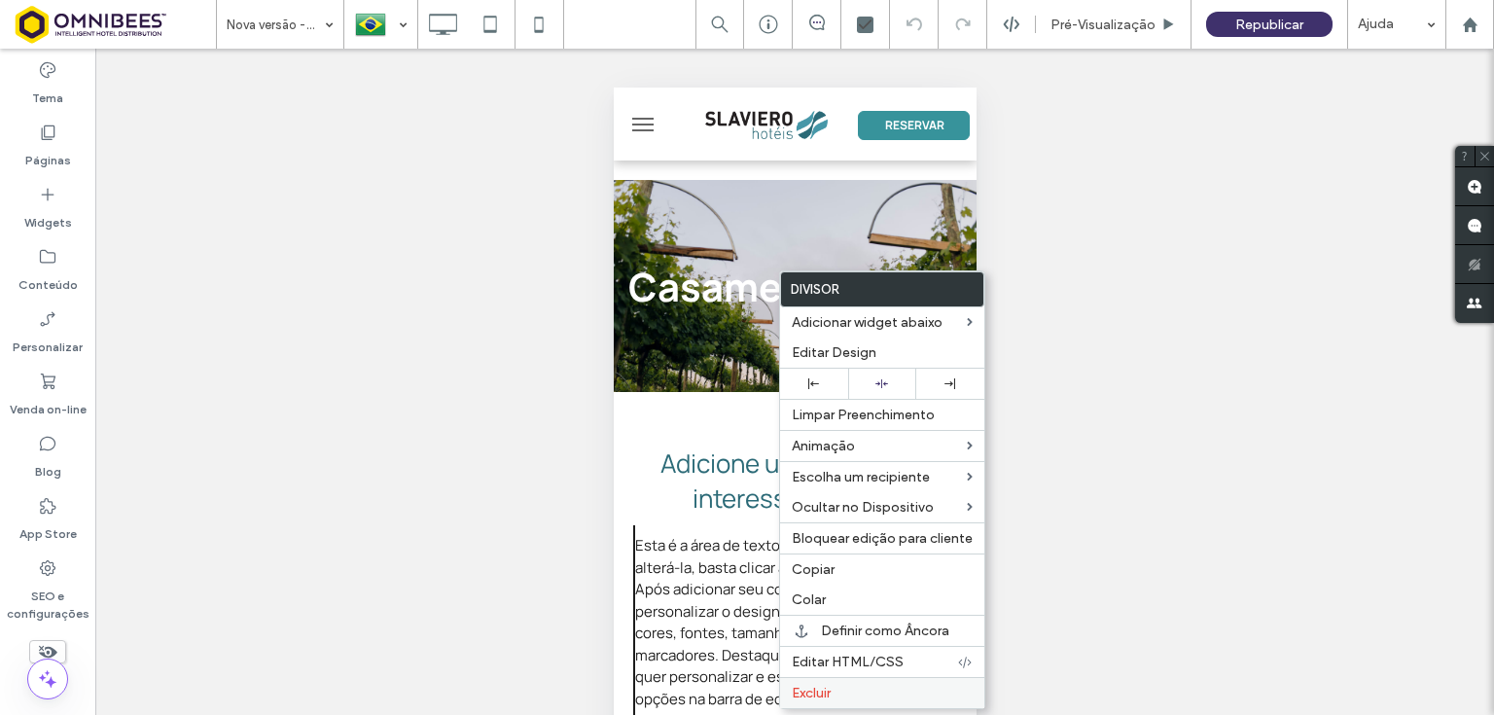
click at [821, 693] on span "Excluir" at bounding box center [811, 693] width 39 height 17
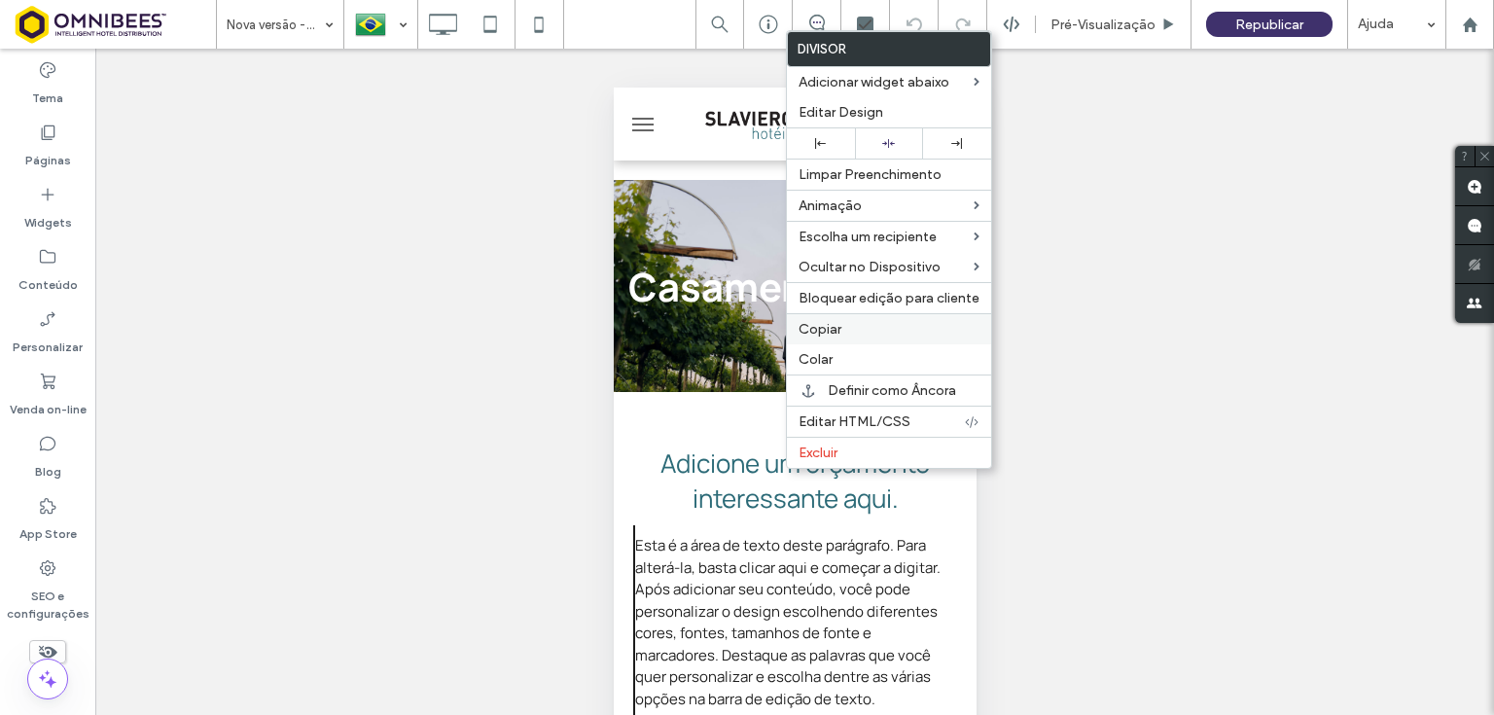
click at [825, 324] on span "Copiar" at bounding box center [820, 329] width 43 height 17
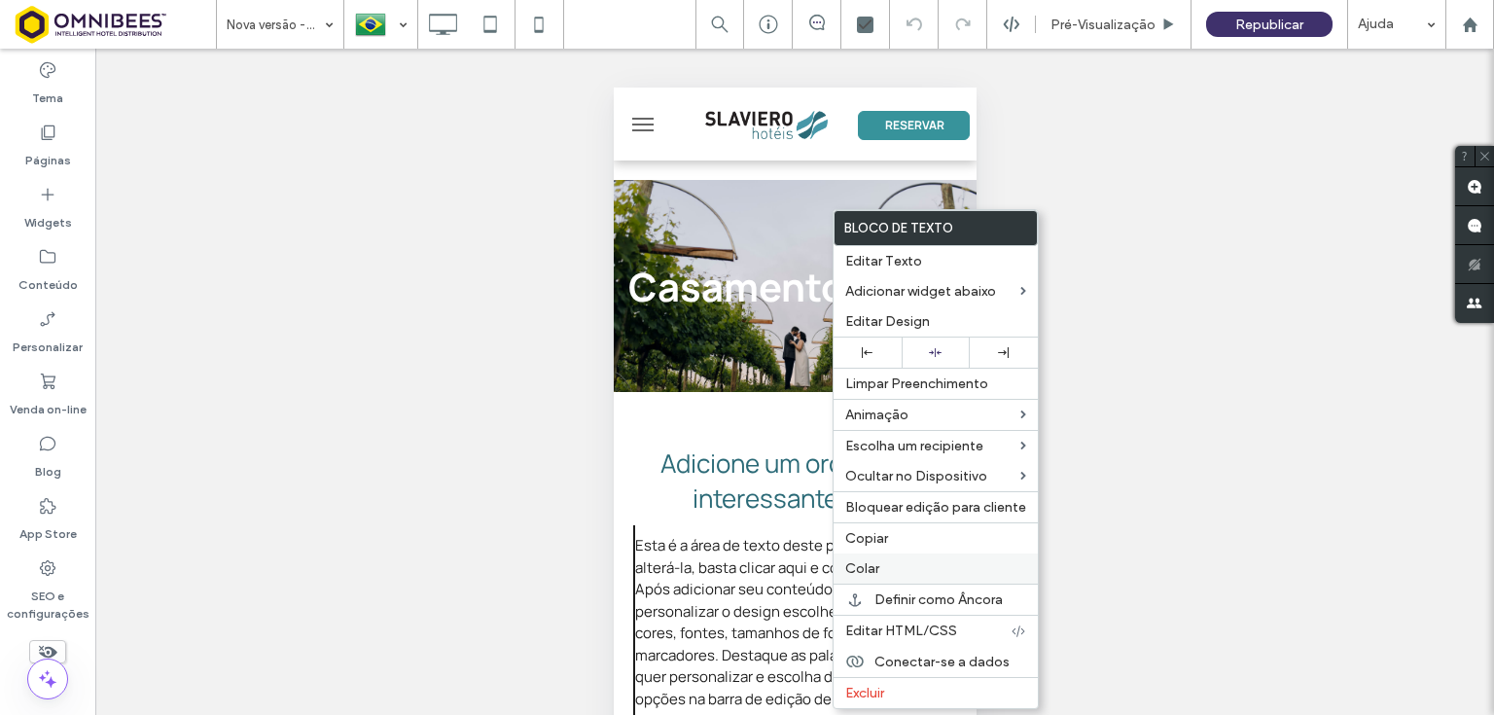
click at [874, 560] on span "Colar" at bounding box center [862, 568] width 34 height 17
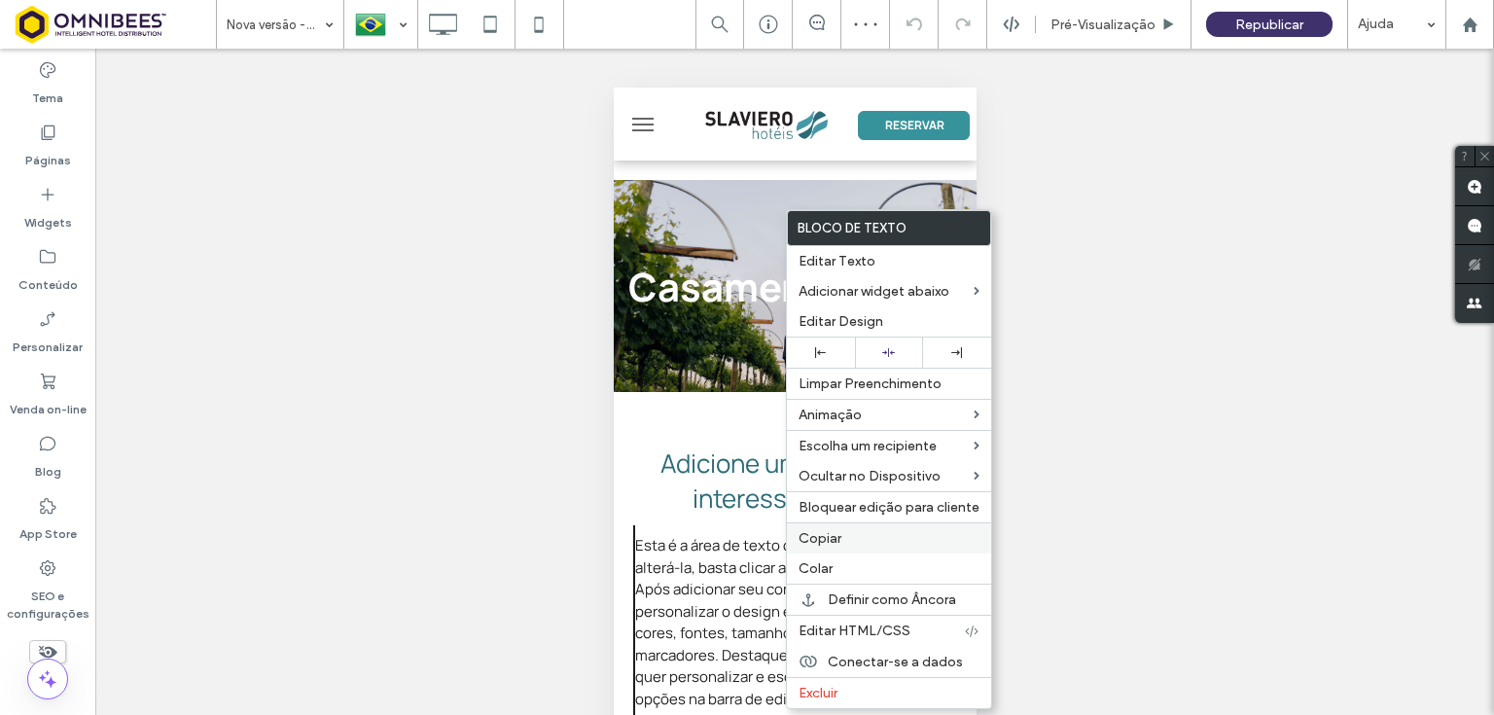
click at [829, 536] on span "Copiar" at bounding box center [820, 538] width 43 height 17
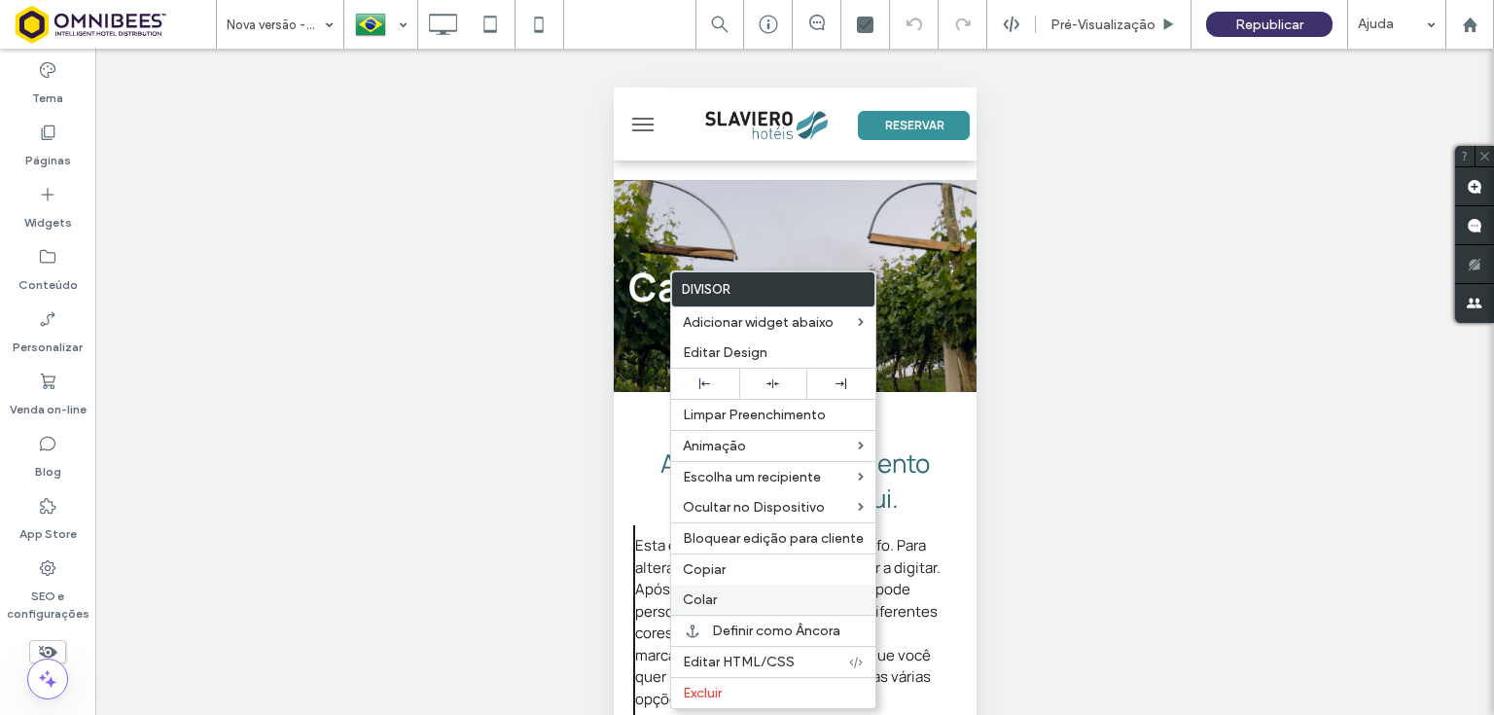
click at [737, 600] on label "Colar" at bounding box center [773, 599] width 181 height 17
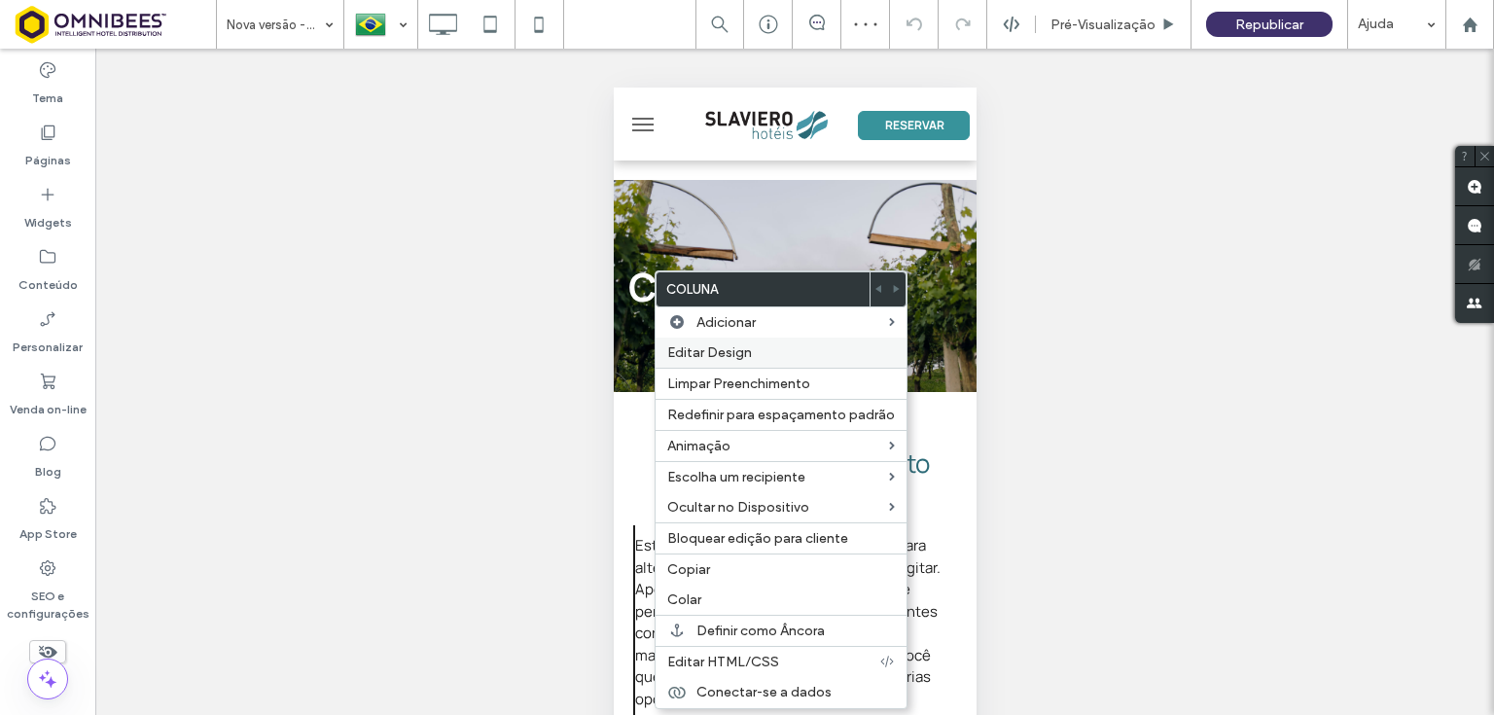
click at [656, 365] on div "Editar Design" at bounding box center [781, 352] width 251 height 30
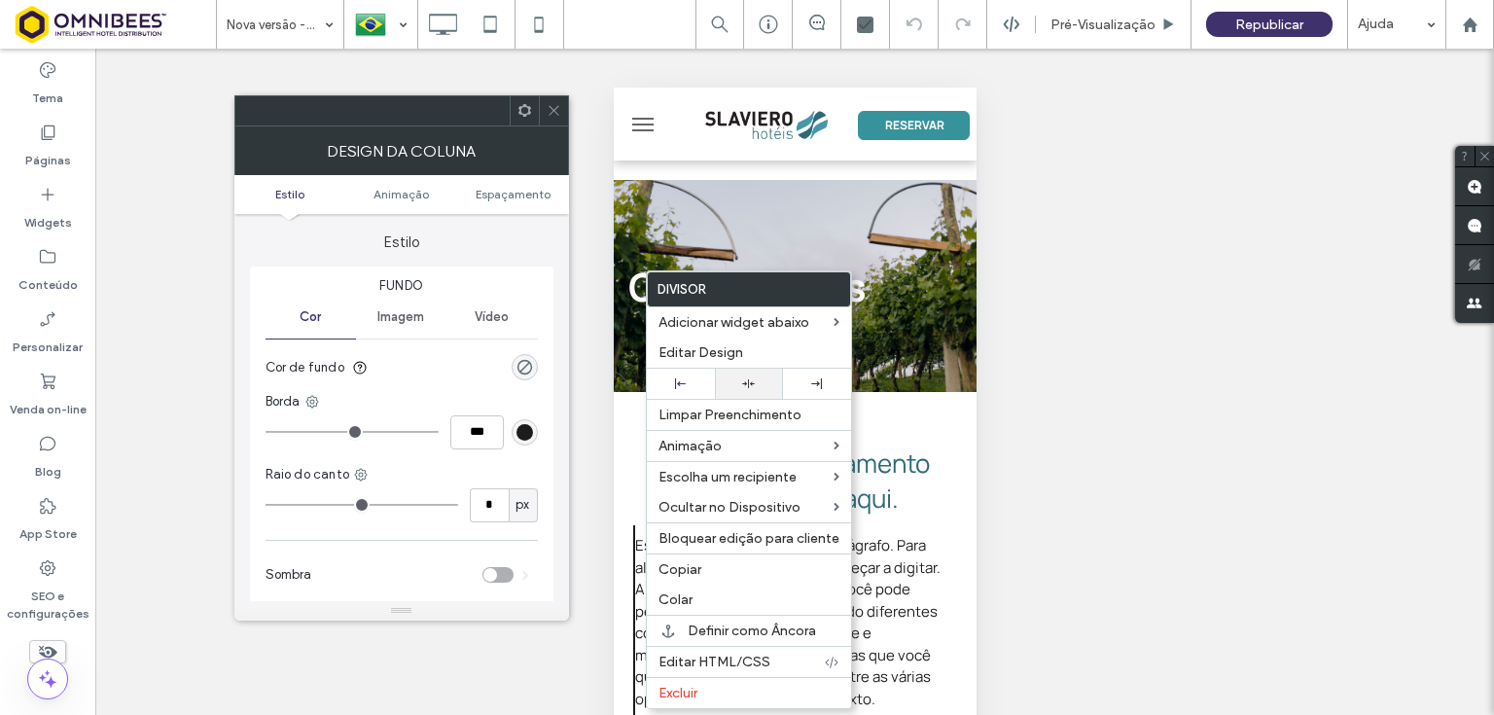
click at [743, 380] on icon at bounding box center [748, 383] width 13 height 13
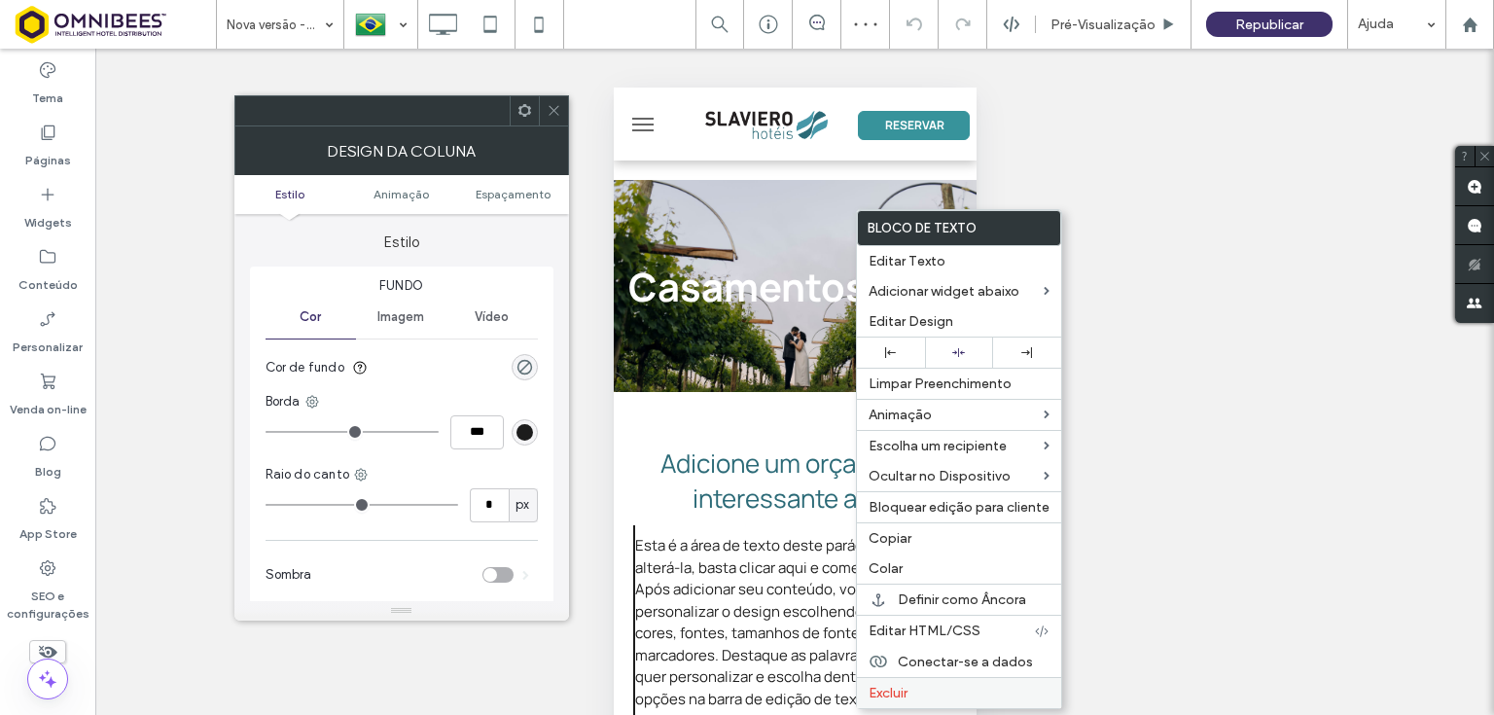
click at [895, 685] on span "Excluir" at bounding box center [888, 693] width 39 height 17
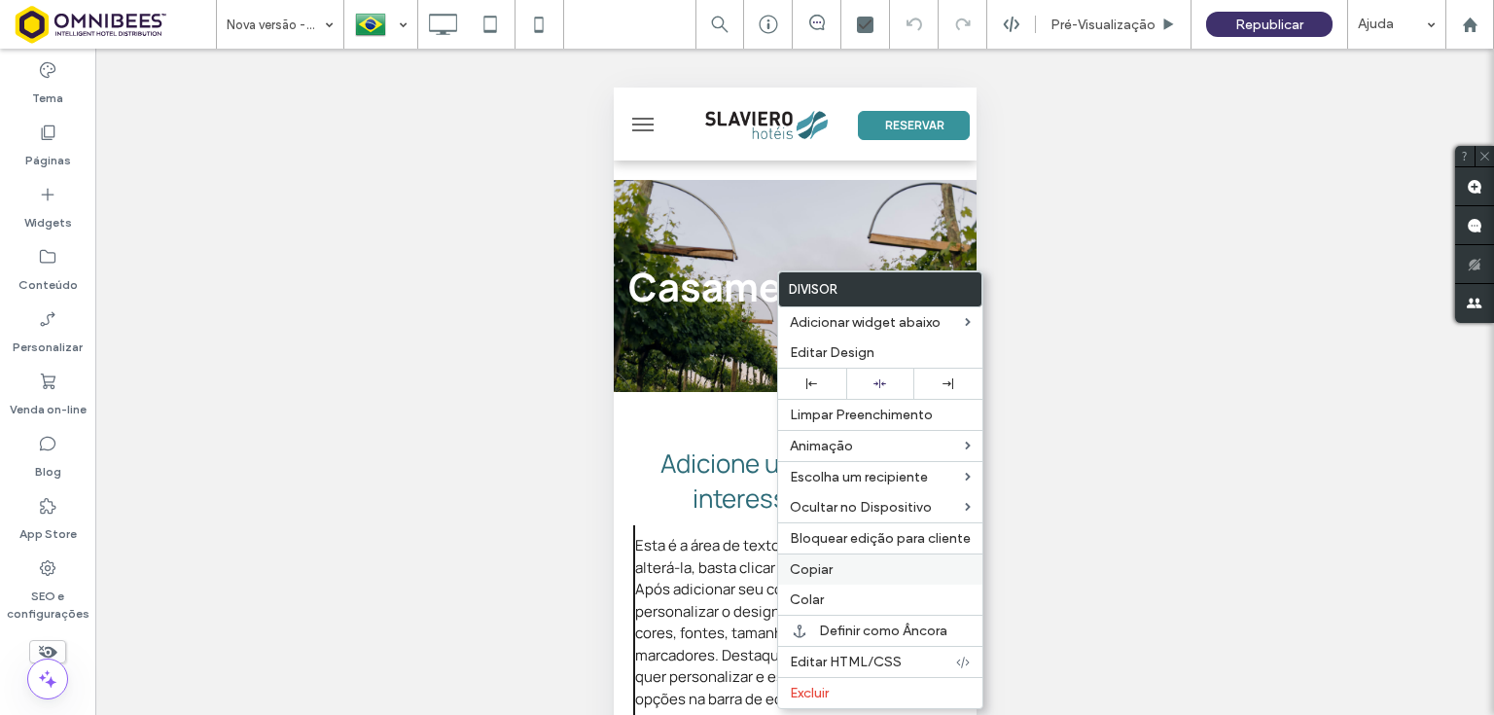
click at [816, 568] on span "Copiar" at bounding box center [811, 569] width 43 height 17
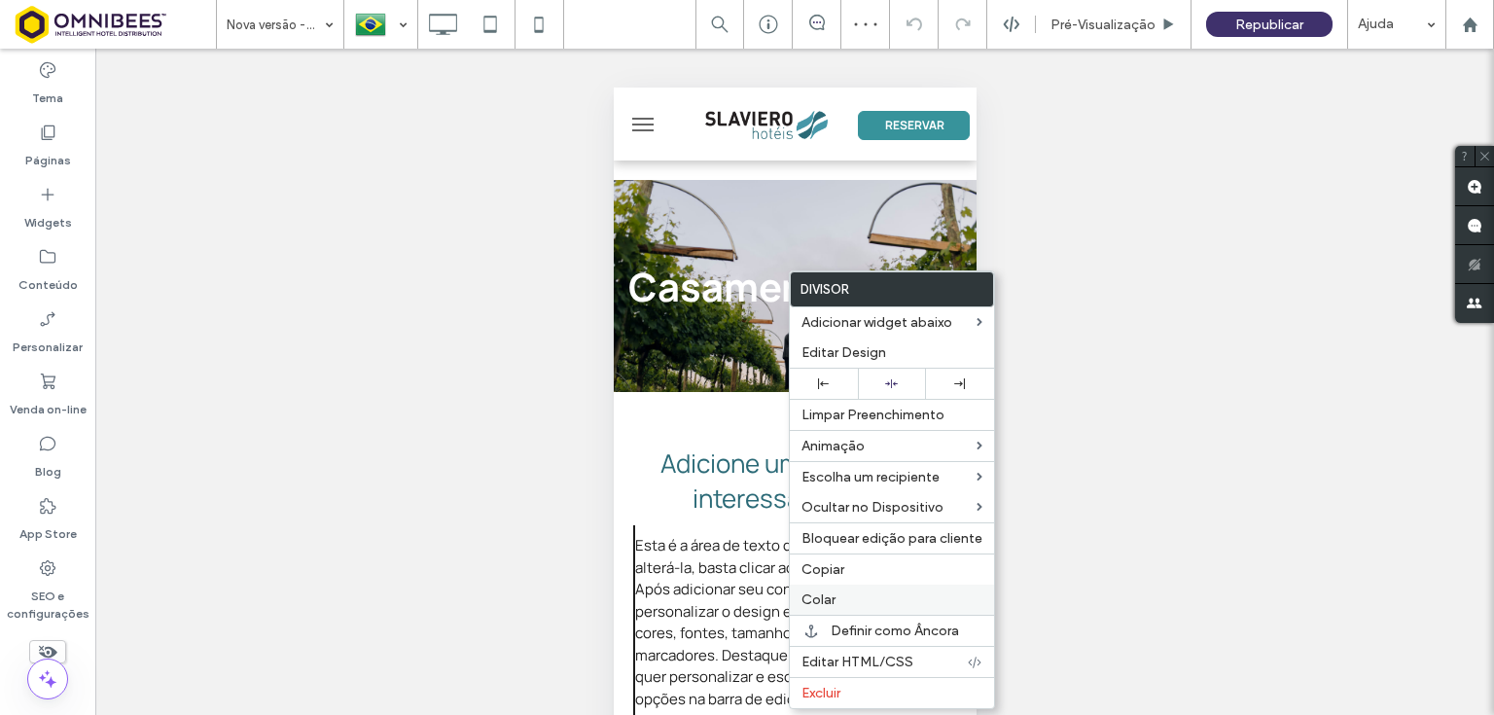
click at [848, 599] on label "Colar" at bounding box center [891, 599] width 181 height 17
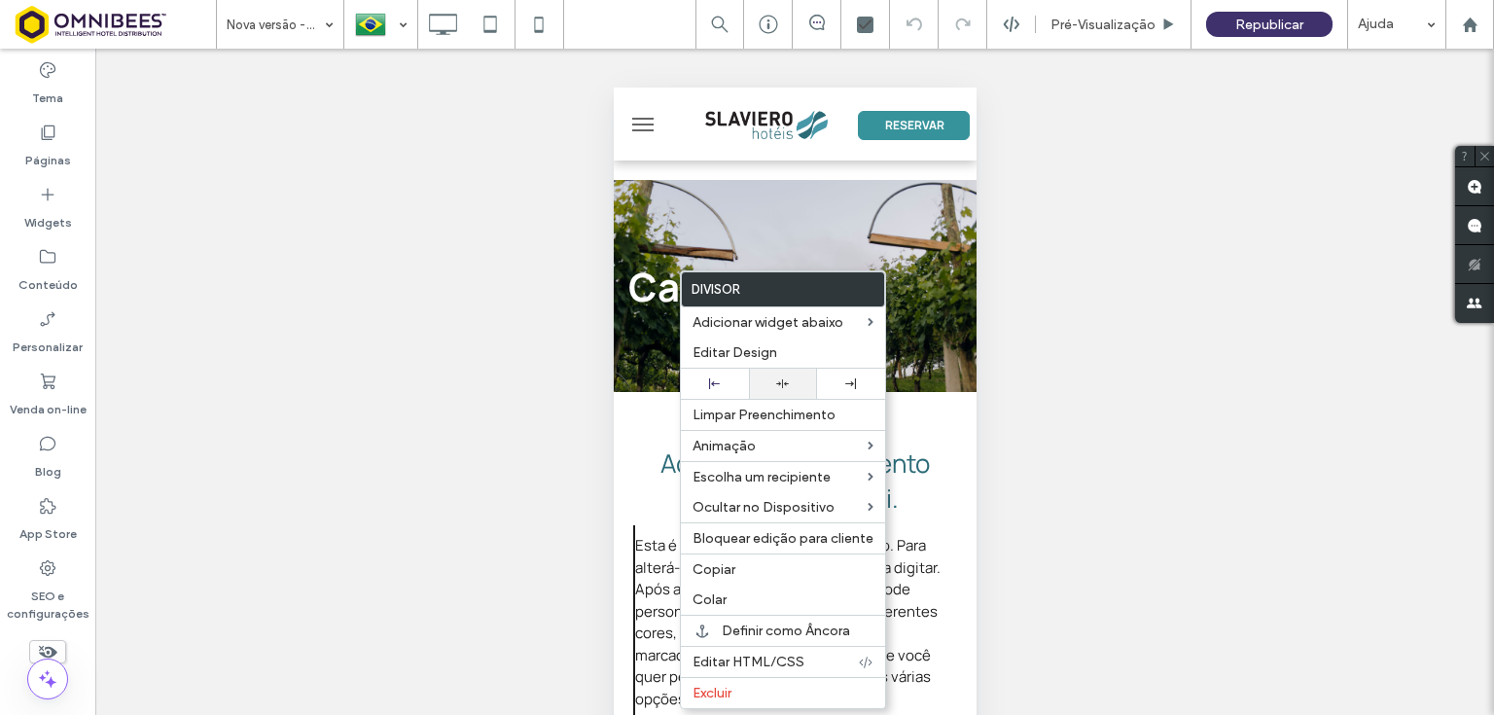
click at [778, 381] on icon at bounding box center [782, 383] width 13 height 13
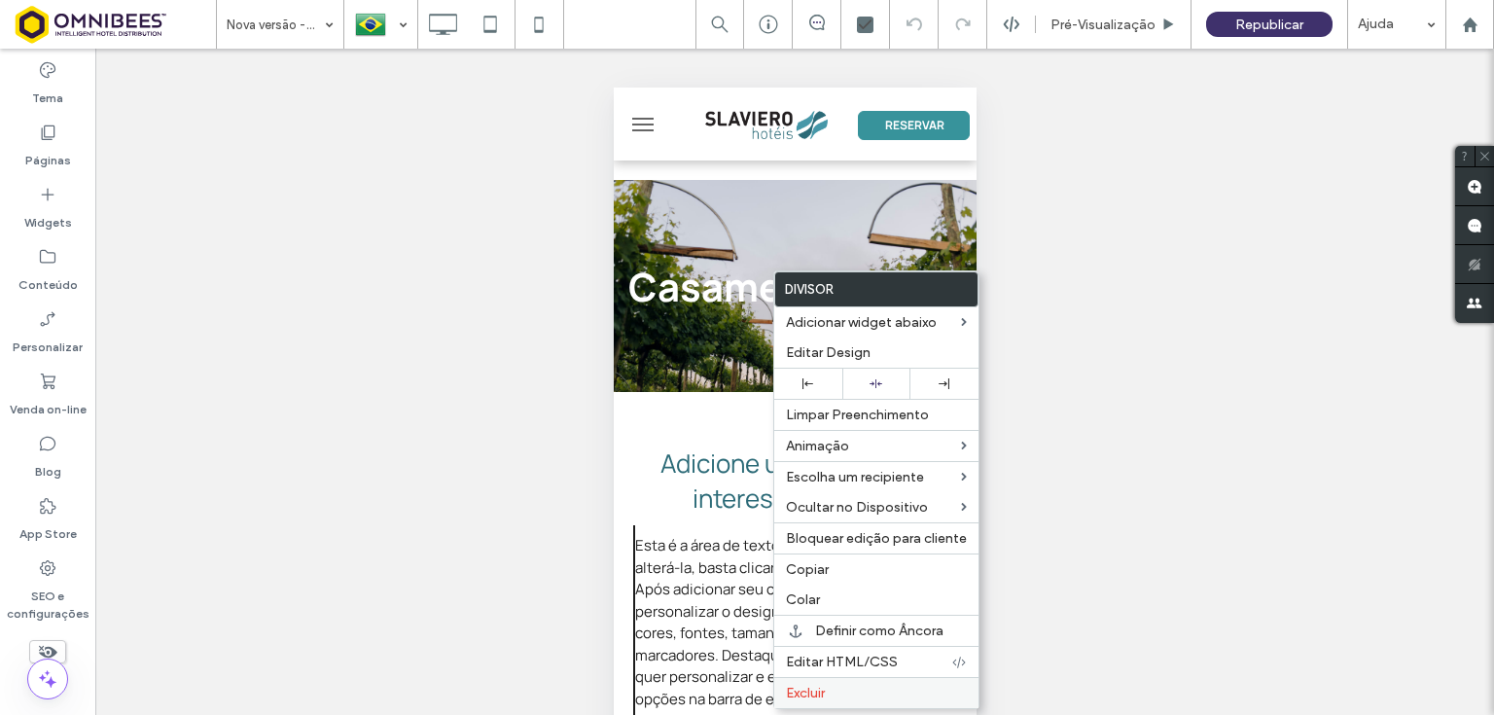
click at [810, 689] on span "Excluir" at bounding box center [805, 693] width 39 height 17
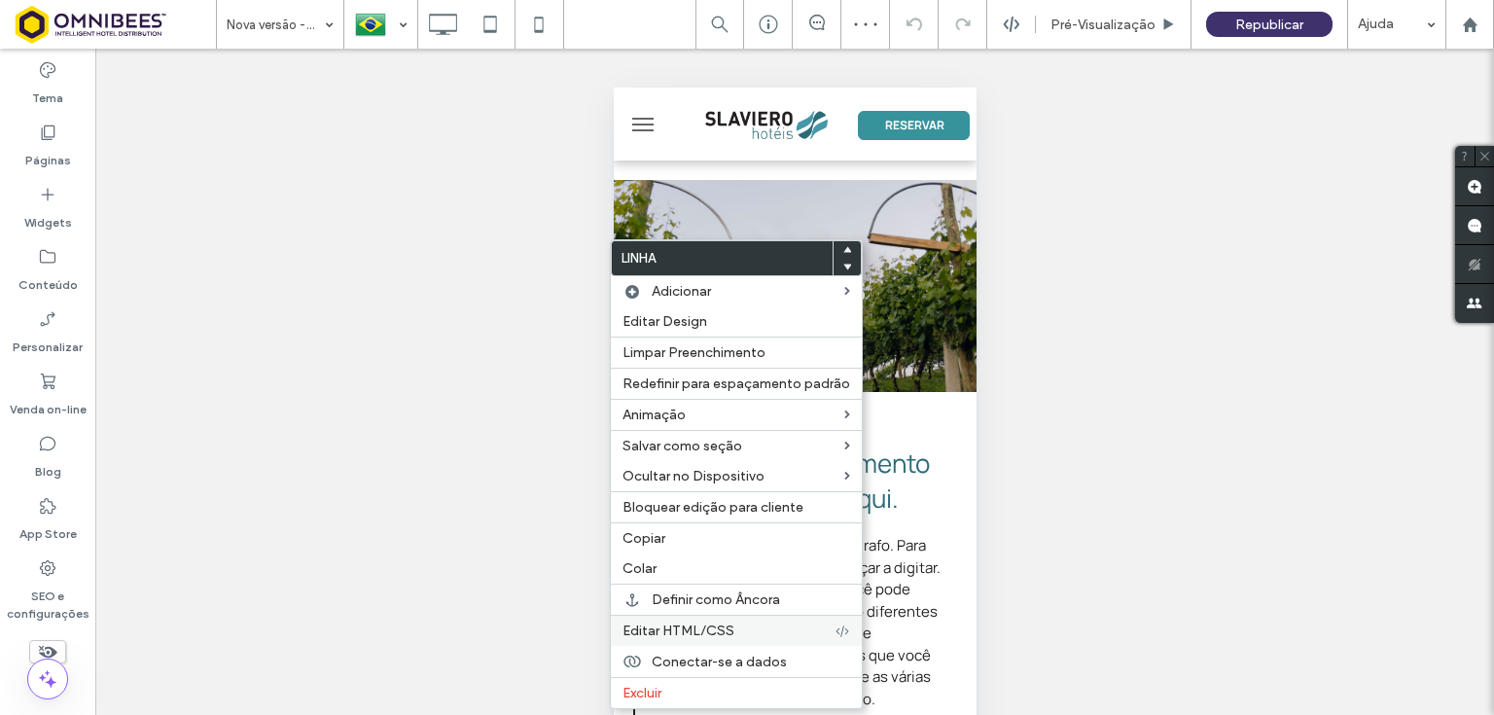
drag, startPoint x: 688, startPoint y: 688, endPoint x: 739, endPoint y: 638, distance: 71.5
click at [688, 688] on label "Excluir" at bounding box center [736, 693] width 228 height 17
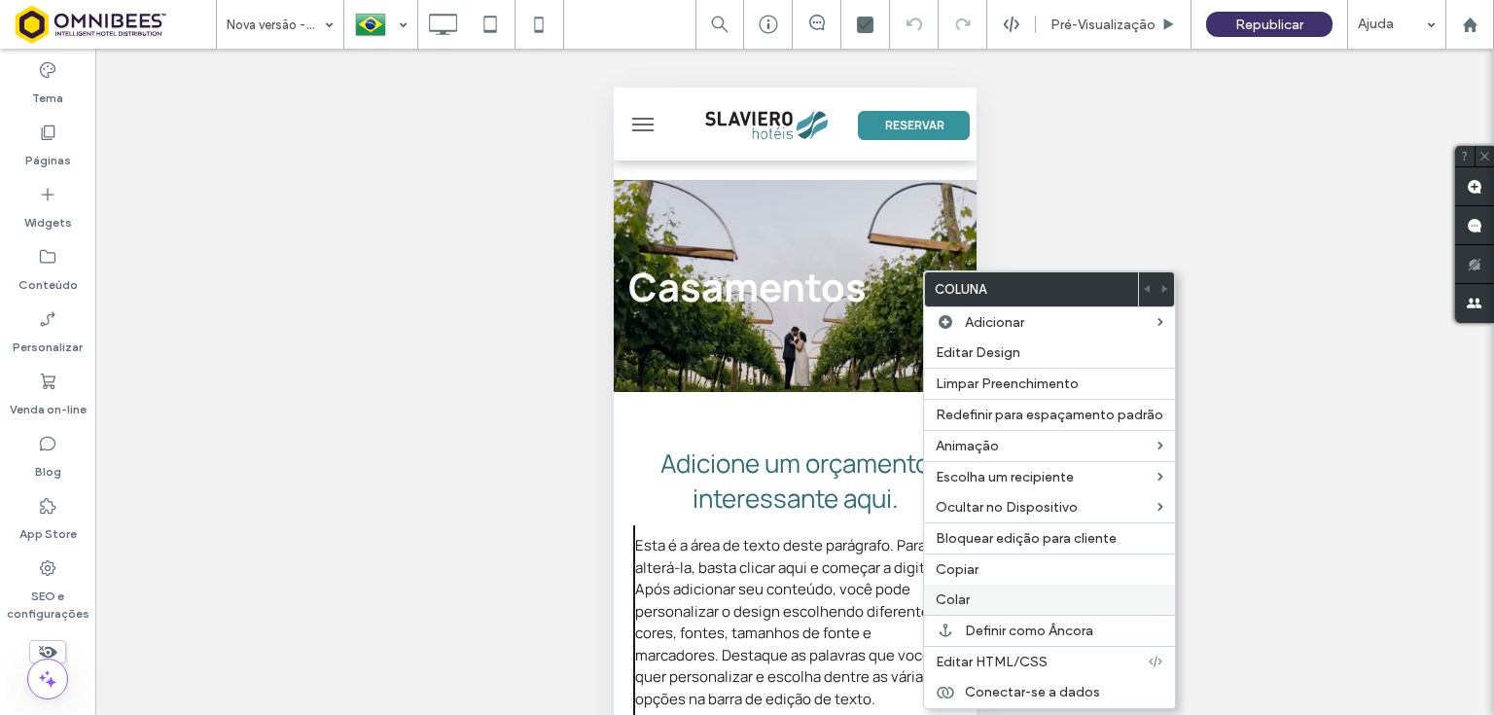
click at [955, 593] on span "Colar" at bounding box center [953, 599] width 34 height 17
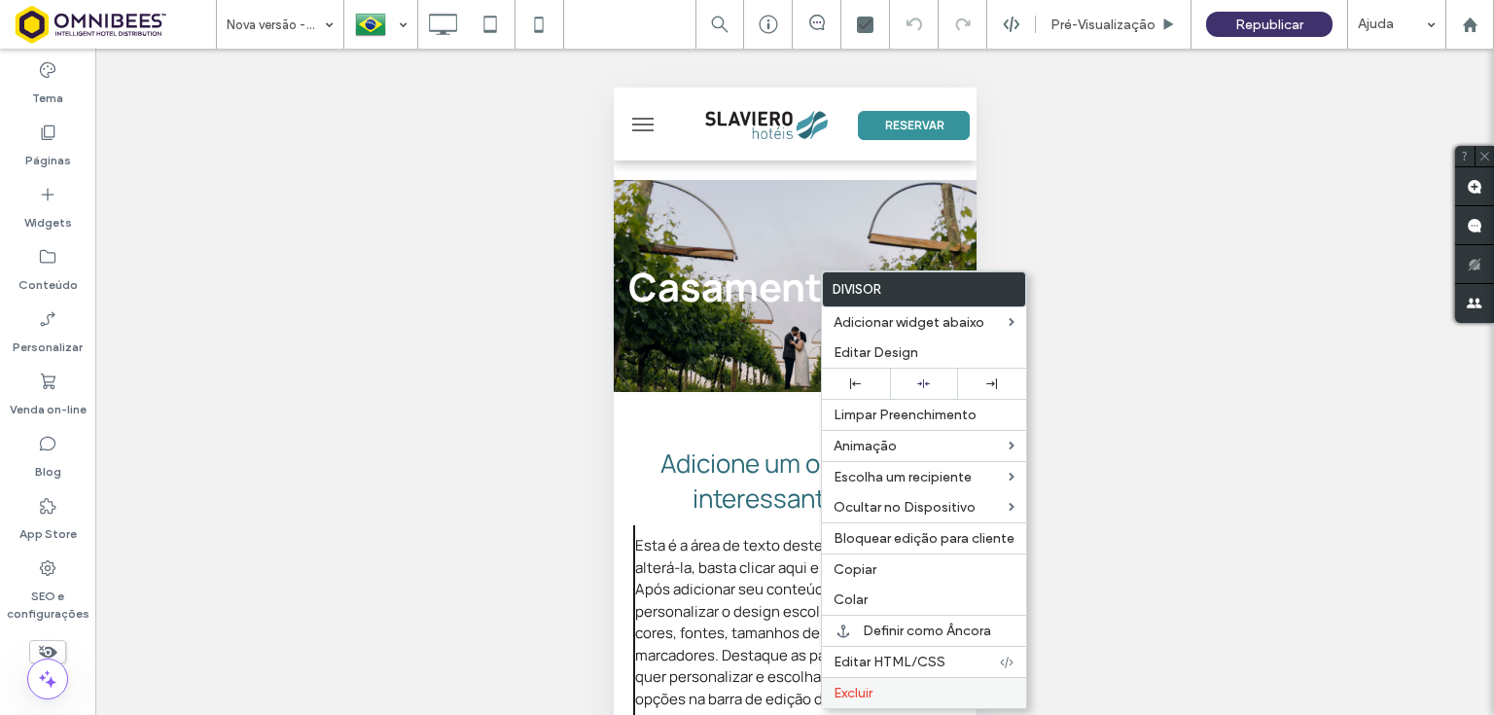
click at [867, 685] on span "Excluir" at bounding box center [853, 693] width 39 height 17
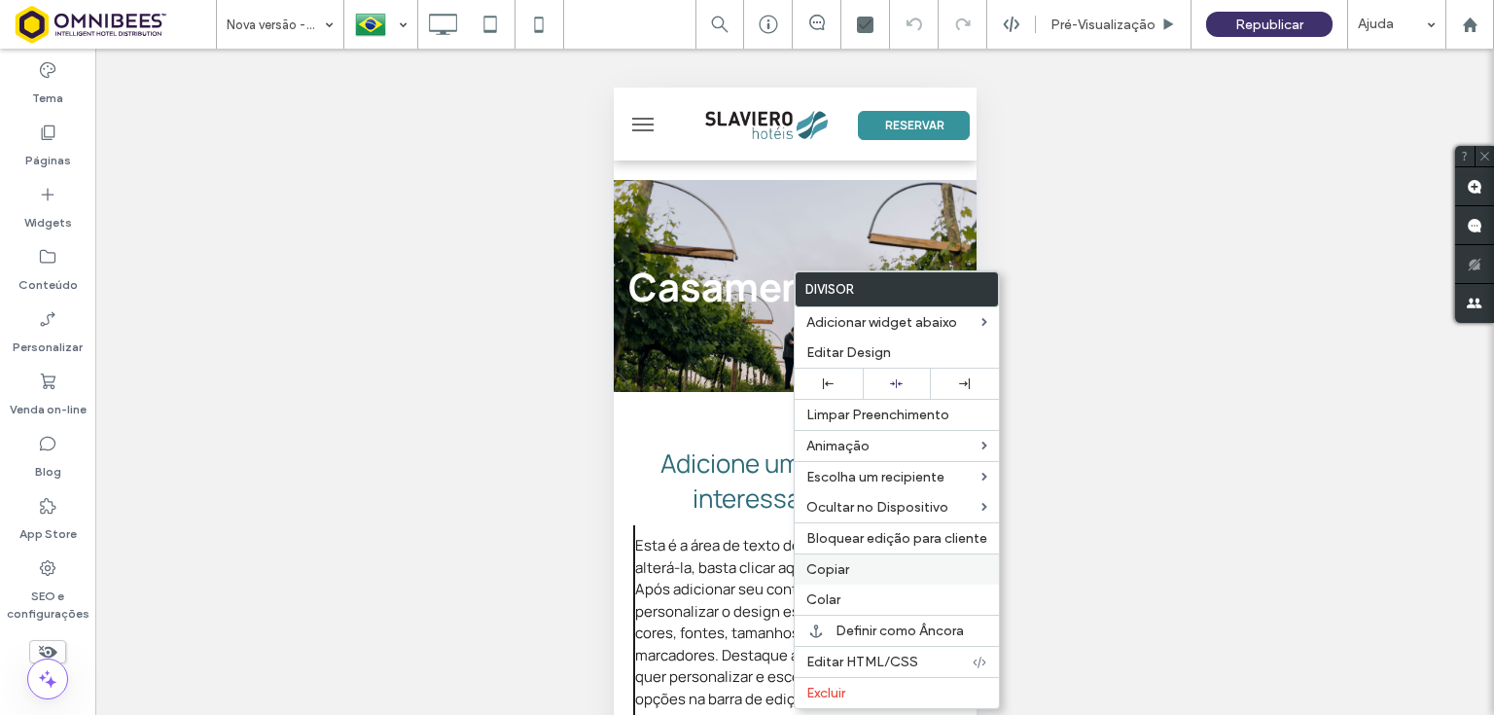
click at [848, 565] on label "Copiar" at bounding box center [896, 569] width 181 height 17
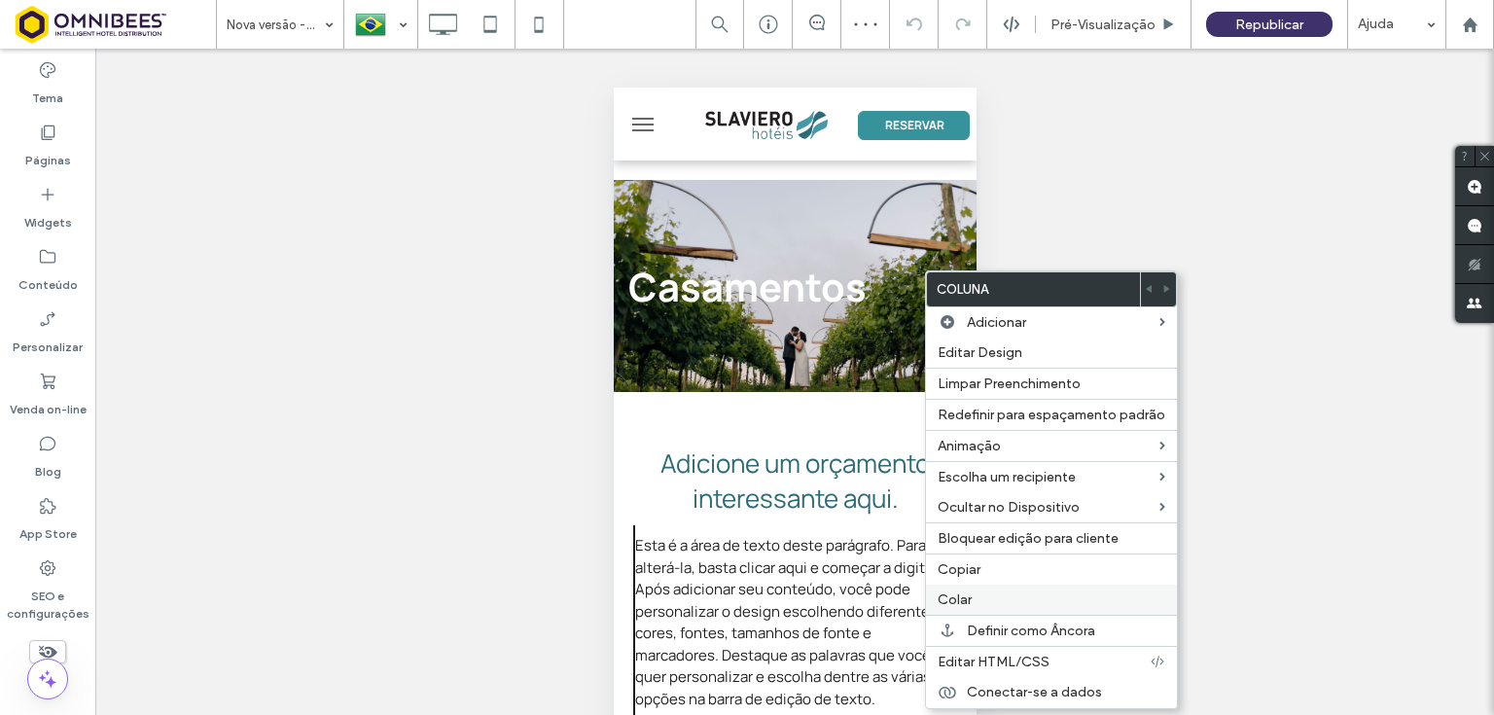
click at [970, 593] on span "Colar" at bounding box center [955, 599] width 34 height 17
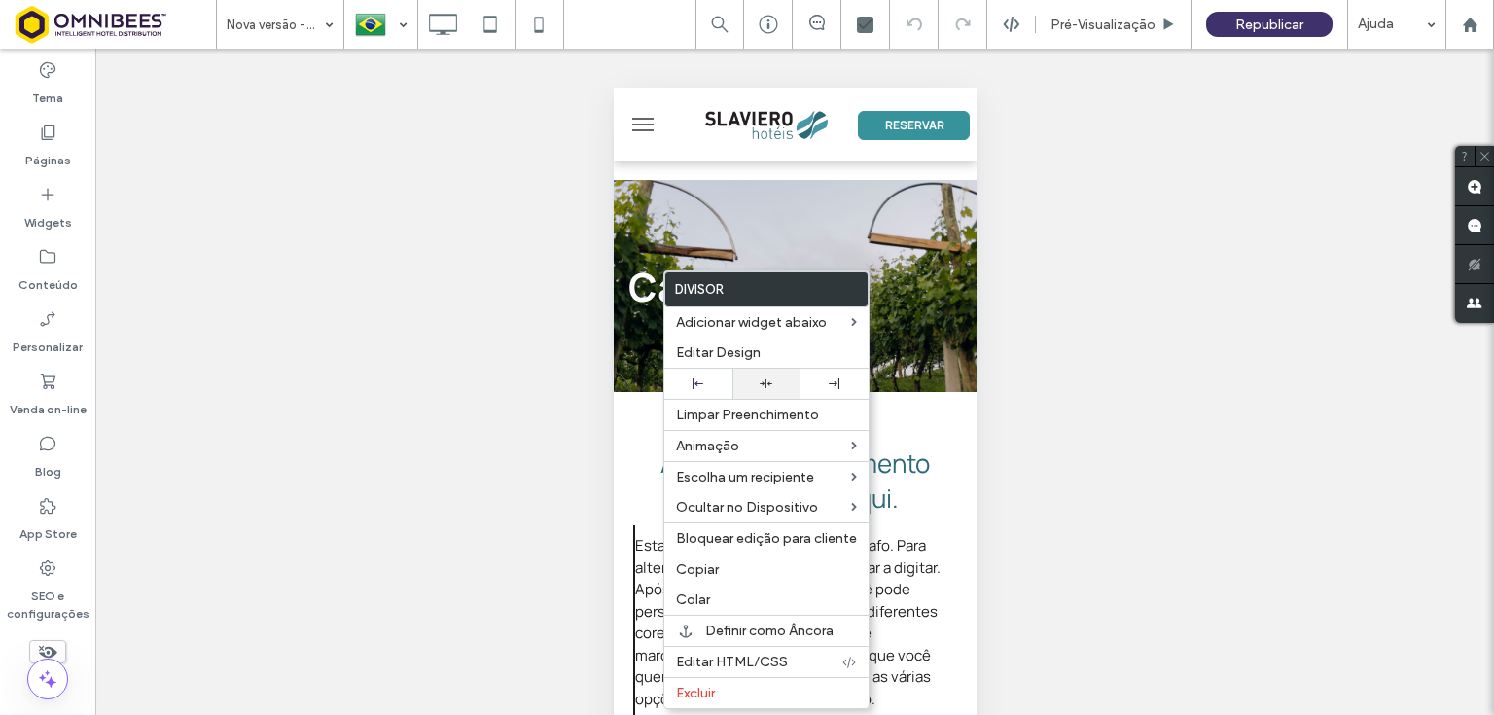
click at [767, 378] on icon at bounding box center [766, 383] width 13 height 13
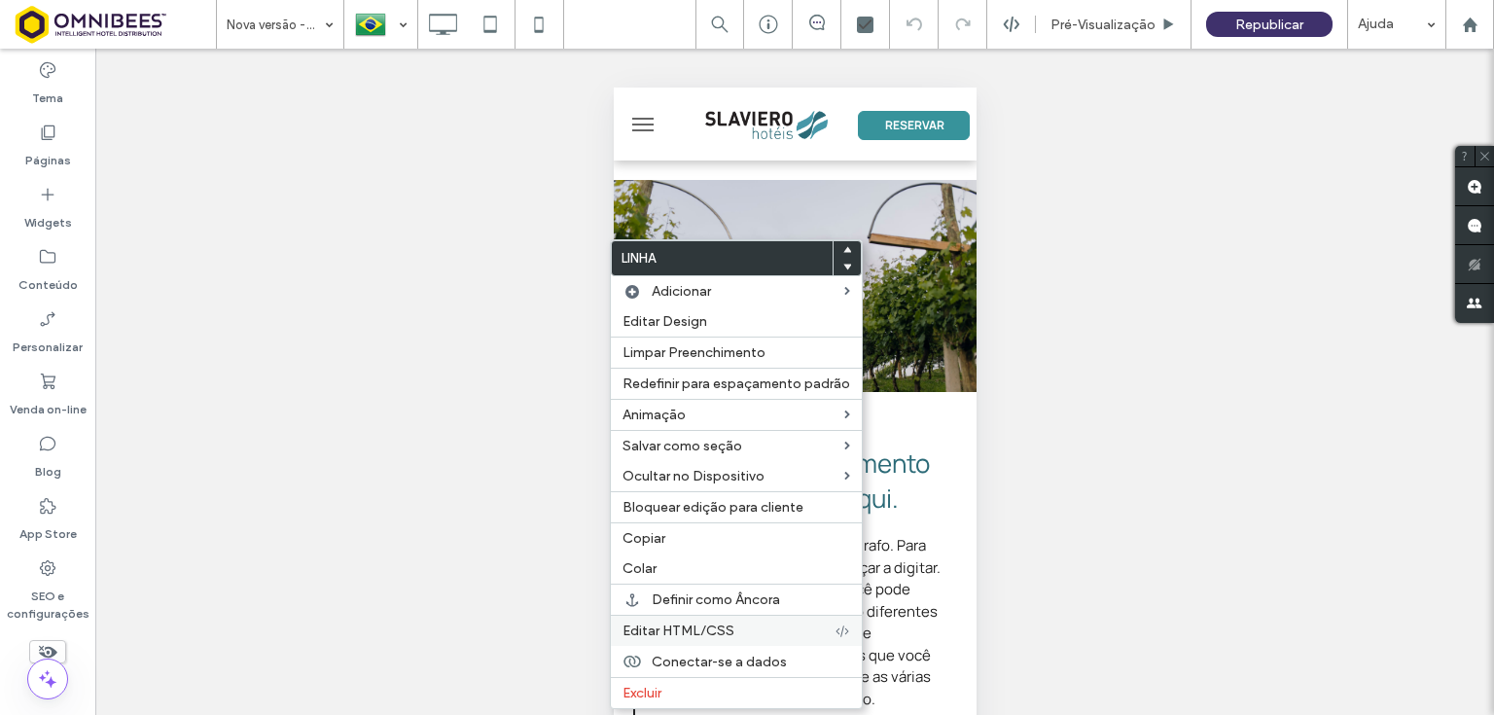
drag, startPoint x: 657, startPoint y: 690, endPoint x: 731, endPoint y: 632, distance: 93.6
click at [657, 690] on span "Excluir" at bounding box center [641, 693] width 39 height 17
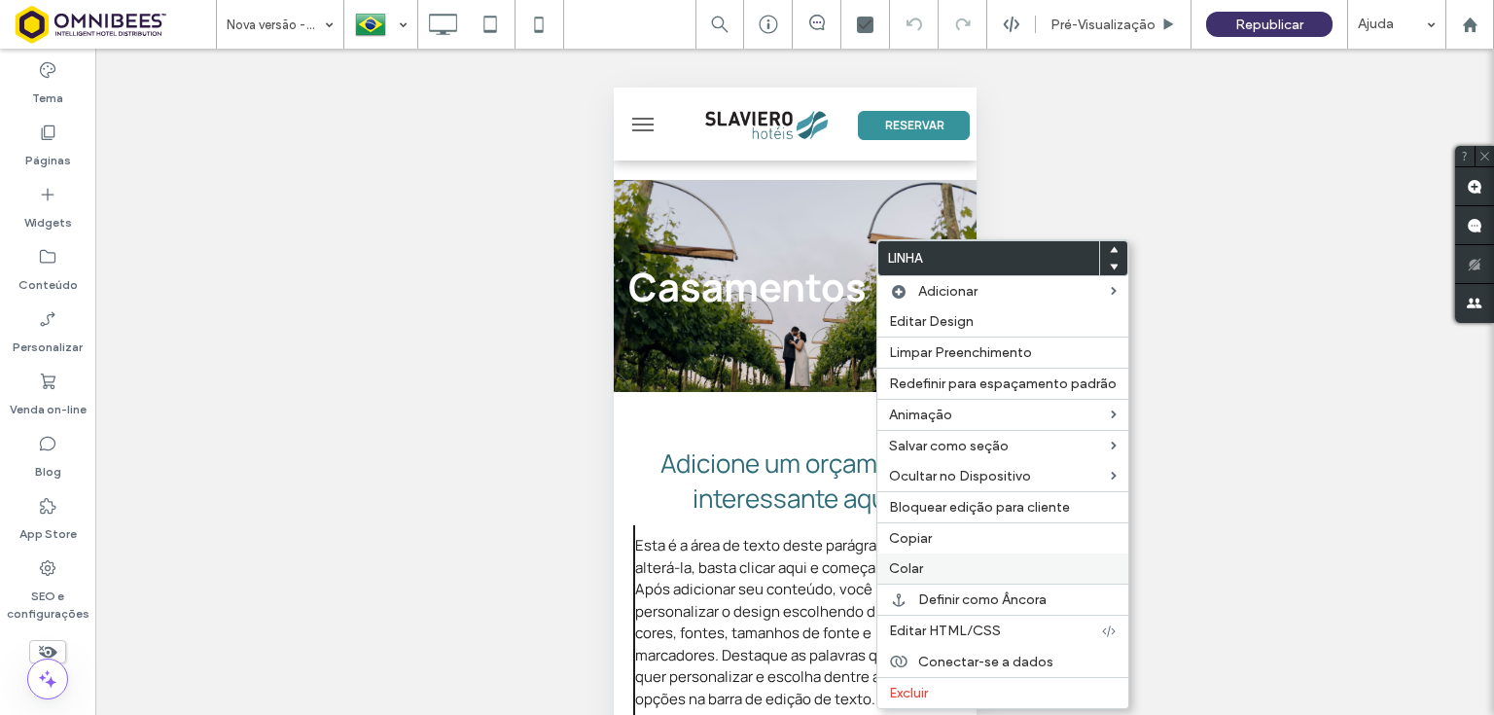
click at [905, 565] on span "Colar" at bounding box center [906, 568] width 34 height 17
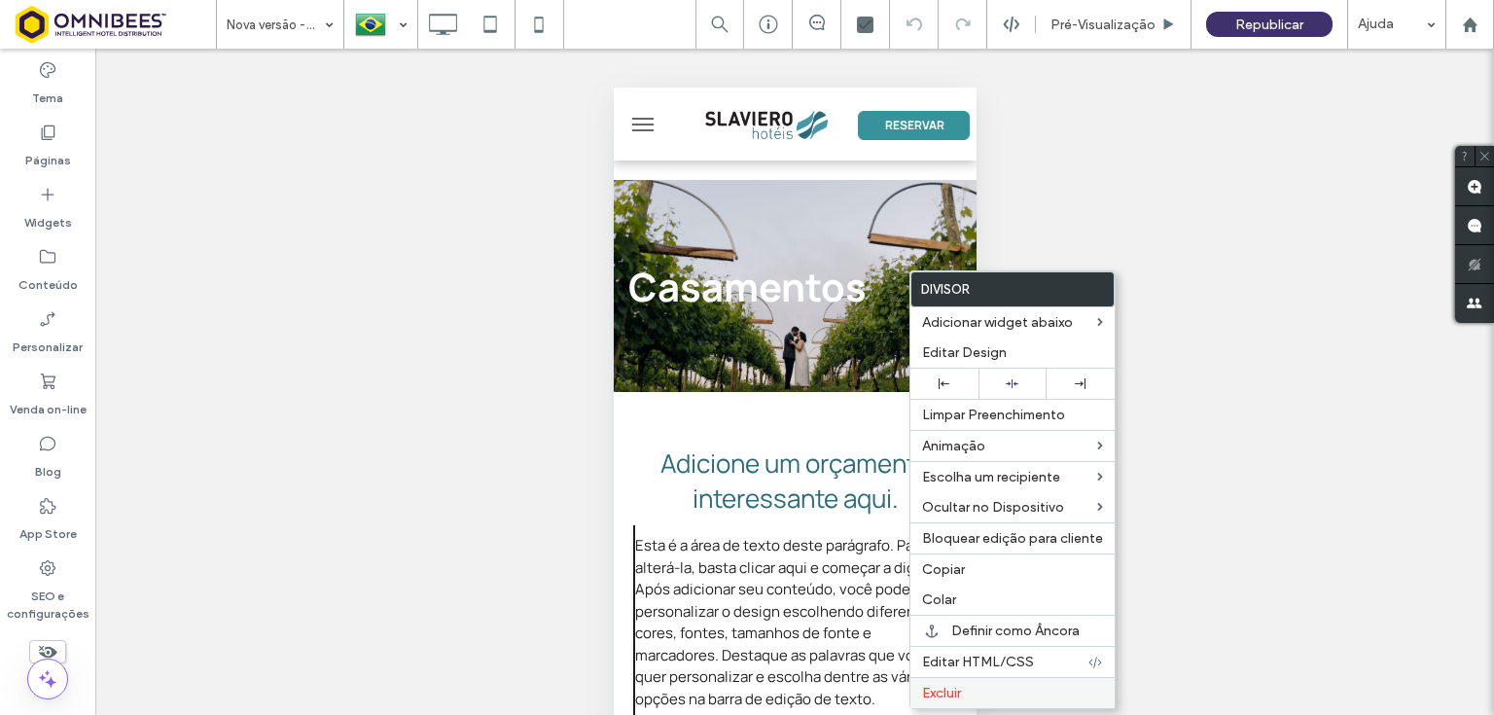
click at [941, 689] on span "Excluir" at bounding box center [941, 693] width 39 height 17
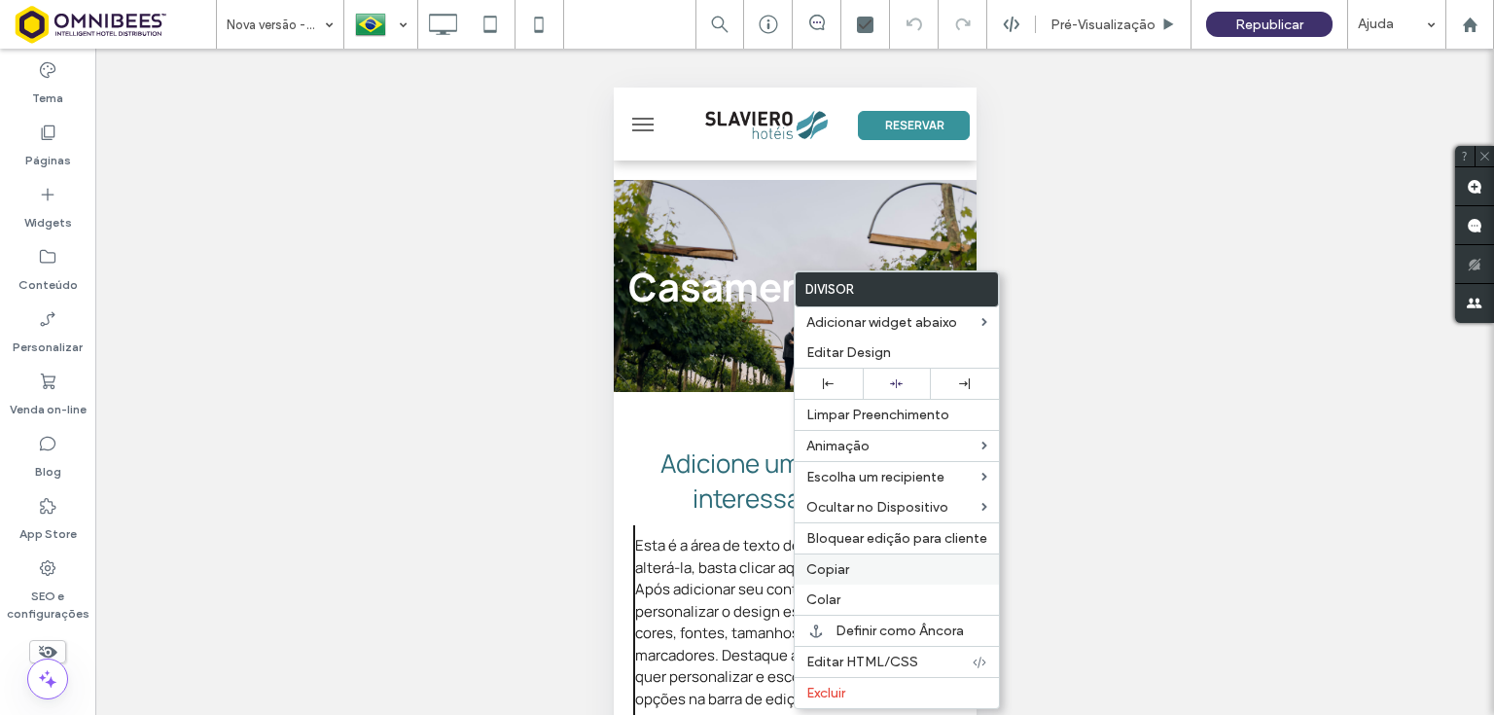
click at [845, 566] on span "Copiar" at bounding box center [827, 569] width 43 height 17
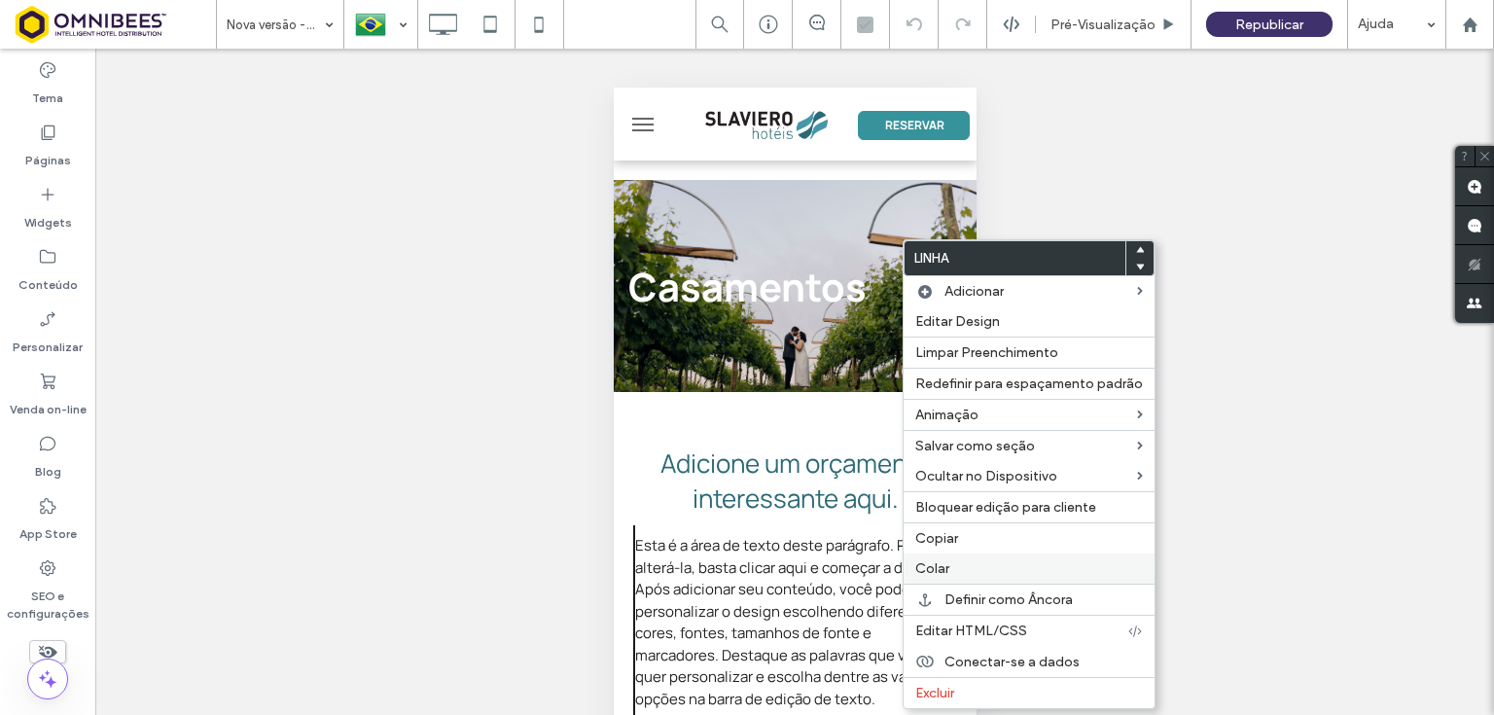
click at [959, 569] on label "Colar" at bounding box center [1029, 568] width 228 height 17
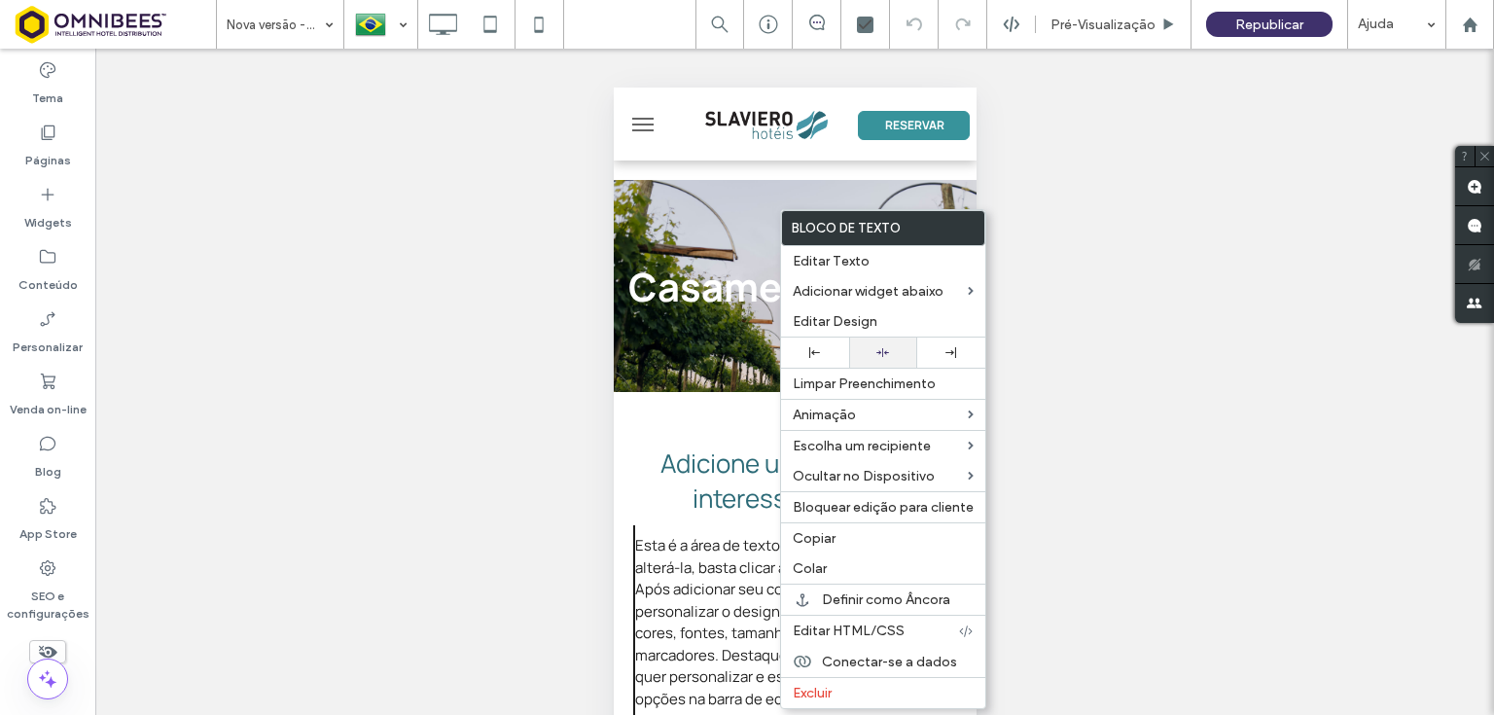
click at [870, 352] on div at bounding box center [883, 352] width 49 height 13
click at [822, 530] on span "Copiar" at bounding box center [814, 538] width 43 height 17
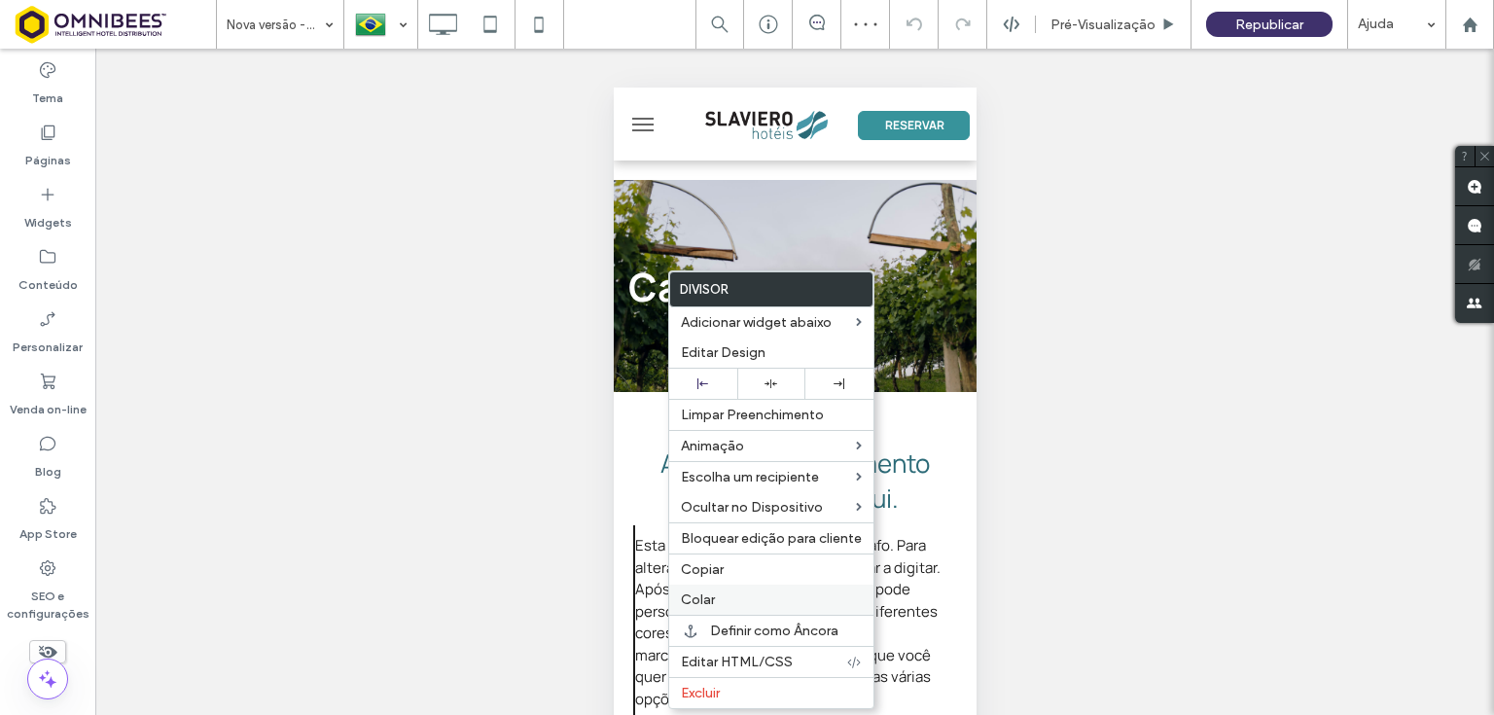
click at [714, 600] on label "Colar" at bounding box center [771, 599] width 181 height 17
click at [775, 381] on div at bounding box center [768, 383] width 49 height 13
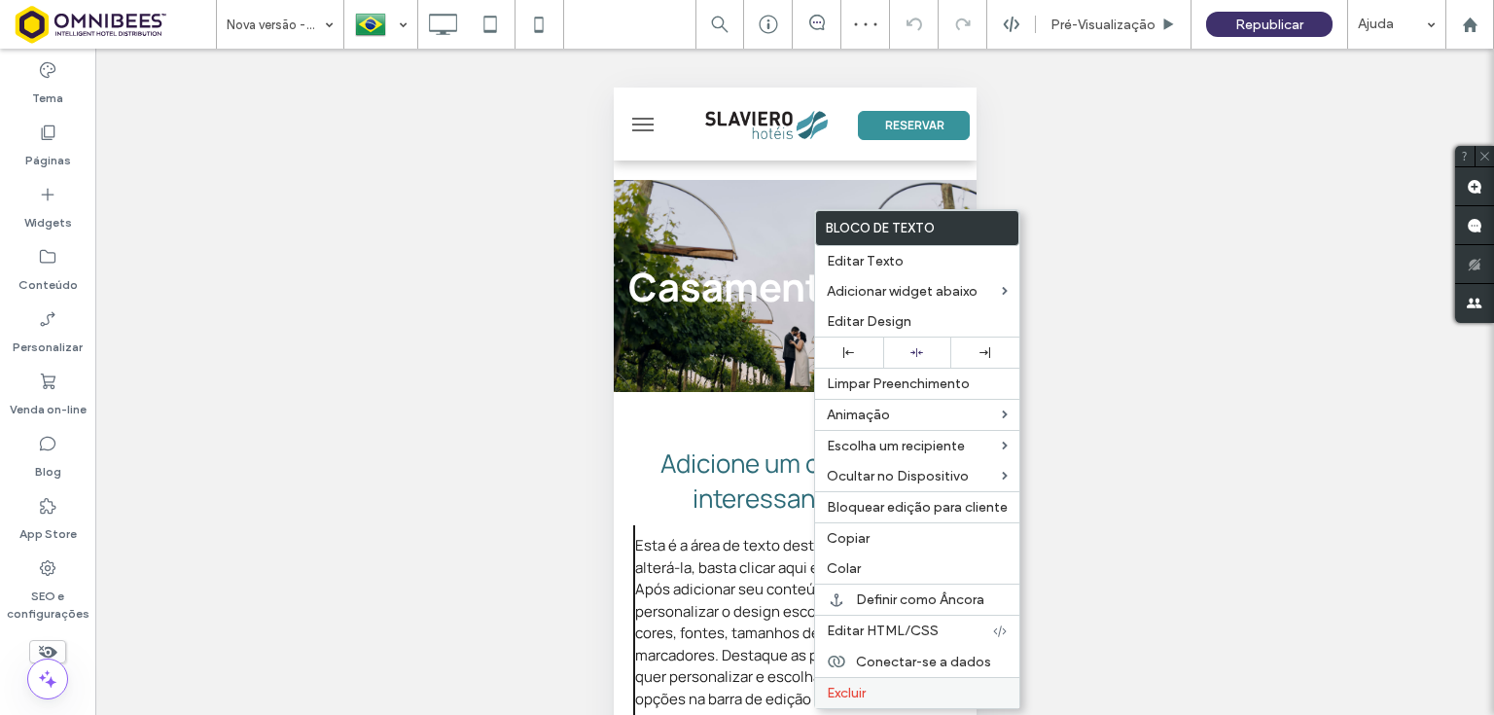
drag, startPoint x: 849, startPoint y: 694, endPoint x: 849, endPoint y: 677, distance: 17.5
click at [849, 692] on span "Excluir" at bounding box center [846, 693] width 39 height 17
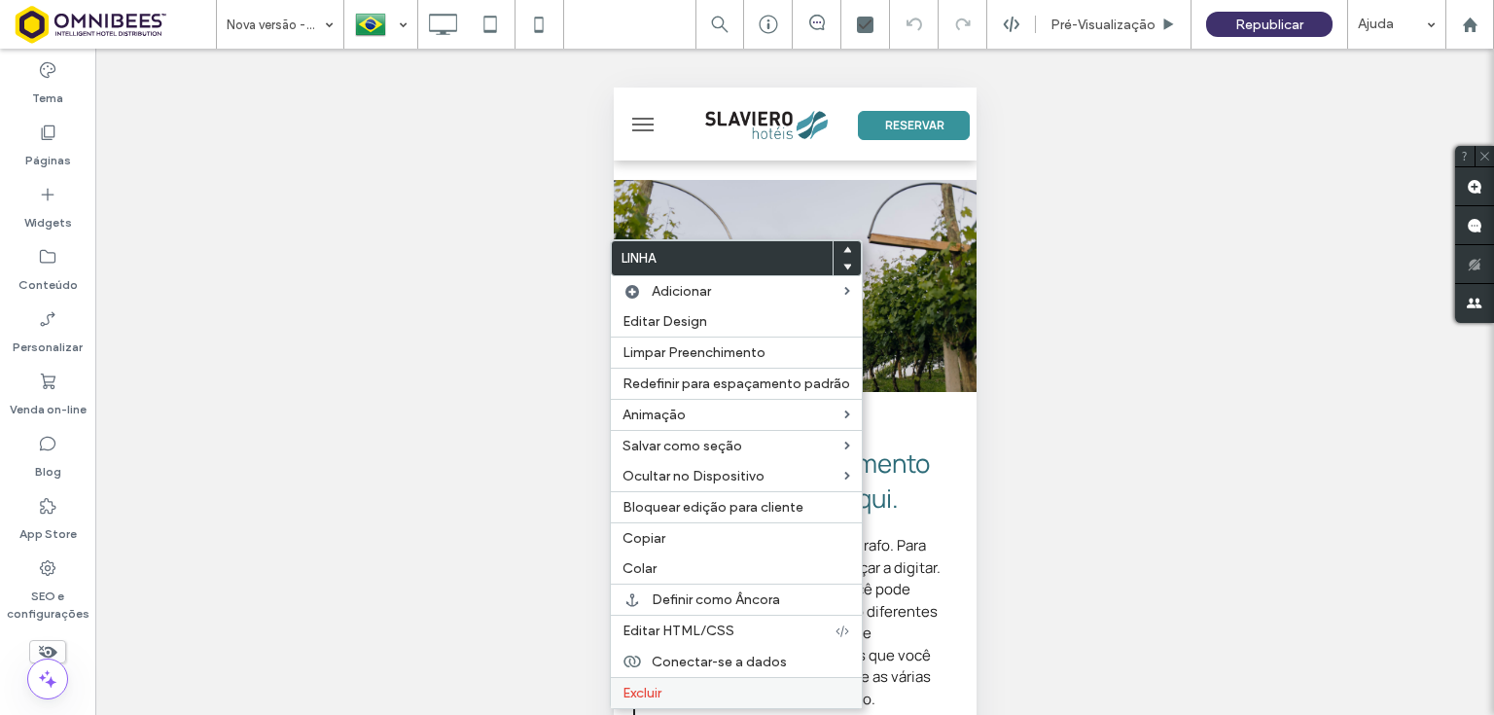
click at [661, 688] on span "Excluir" at bounding box center [641, 693] width 39 height 17
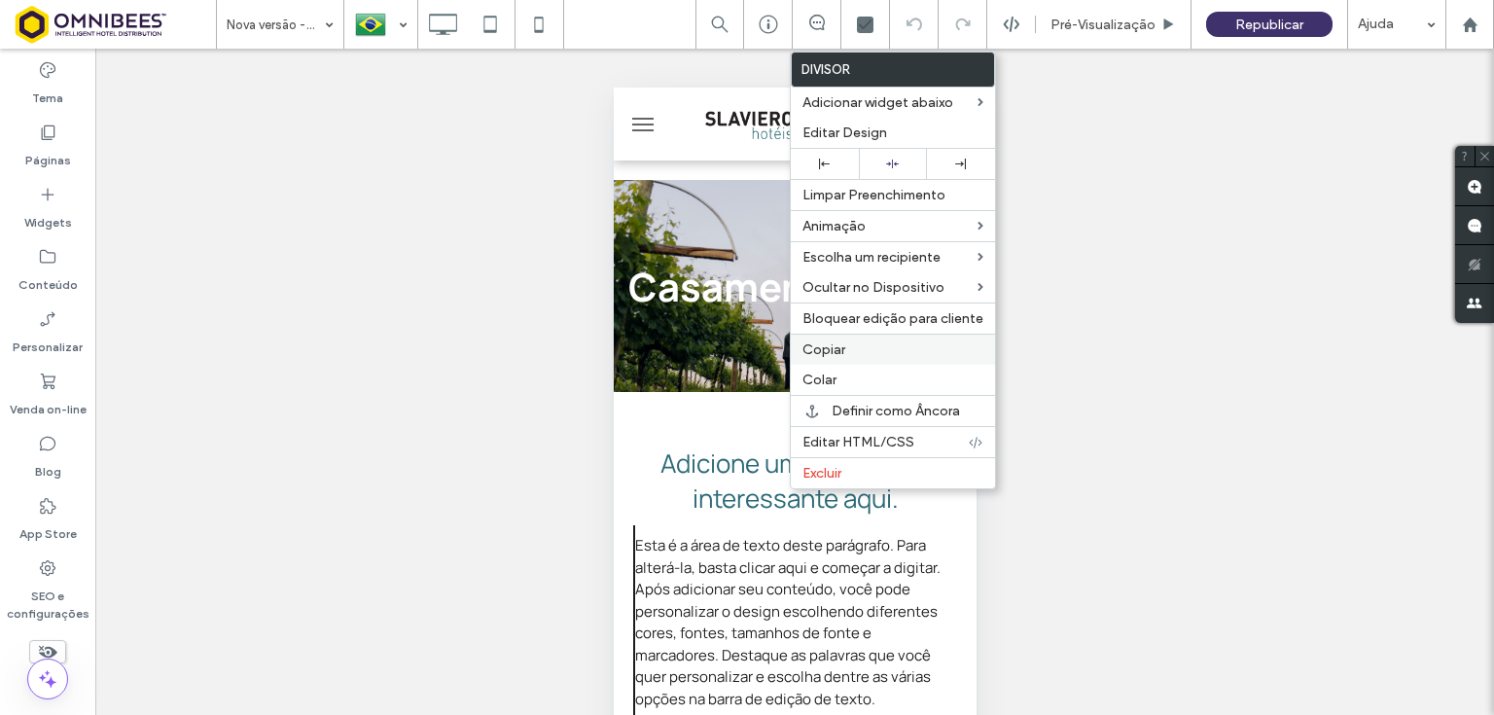
click at [826, 347] on span "Copiar" at bounding box center [823, 349] width 43 height 17
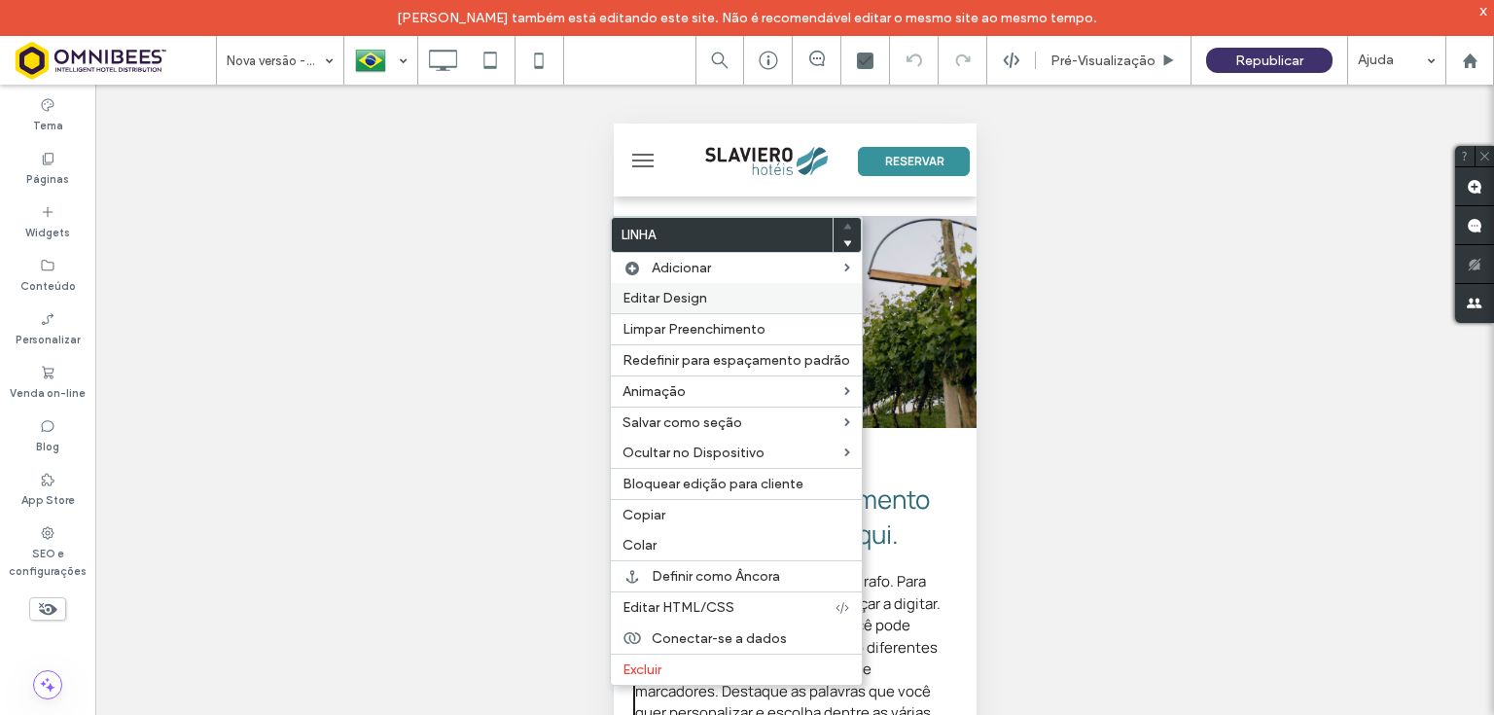
click at [676, 297] on span "Editar Design" at bounding box center [664, 298] width 85 height 17
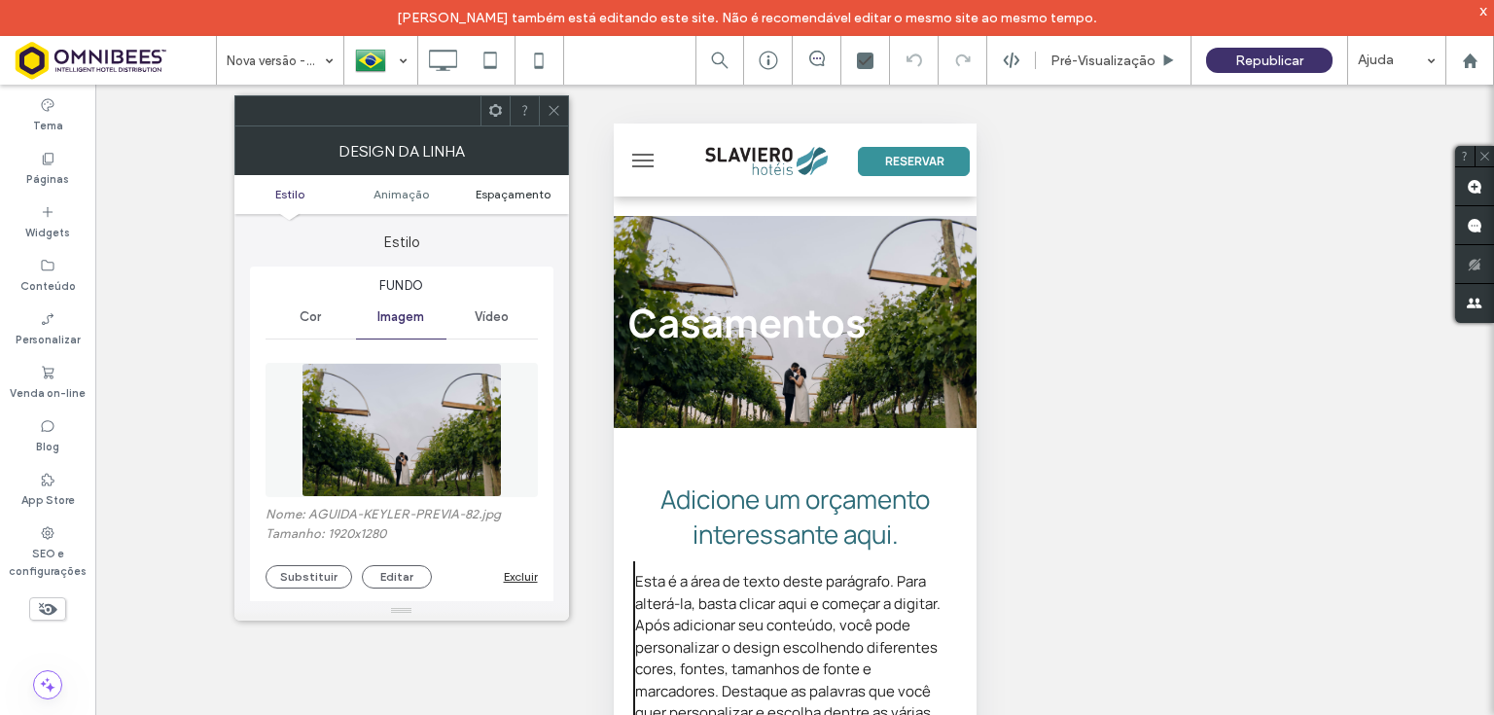
click at [528, 191] on span "Espaçamento" at bounding box center [513, 194] width 75 height 15
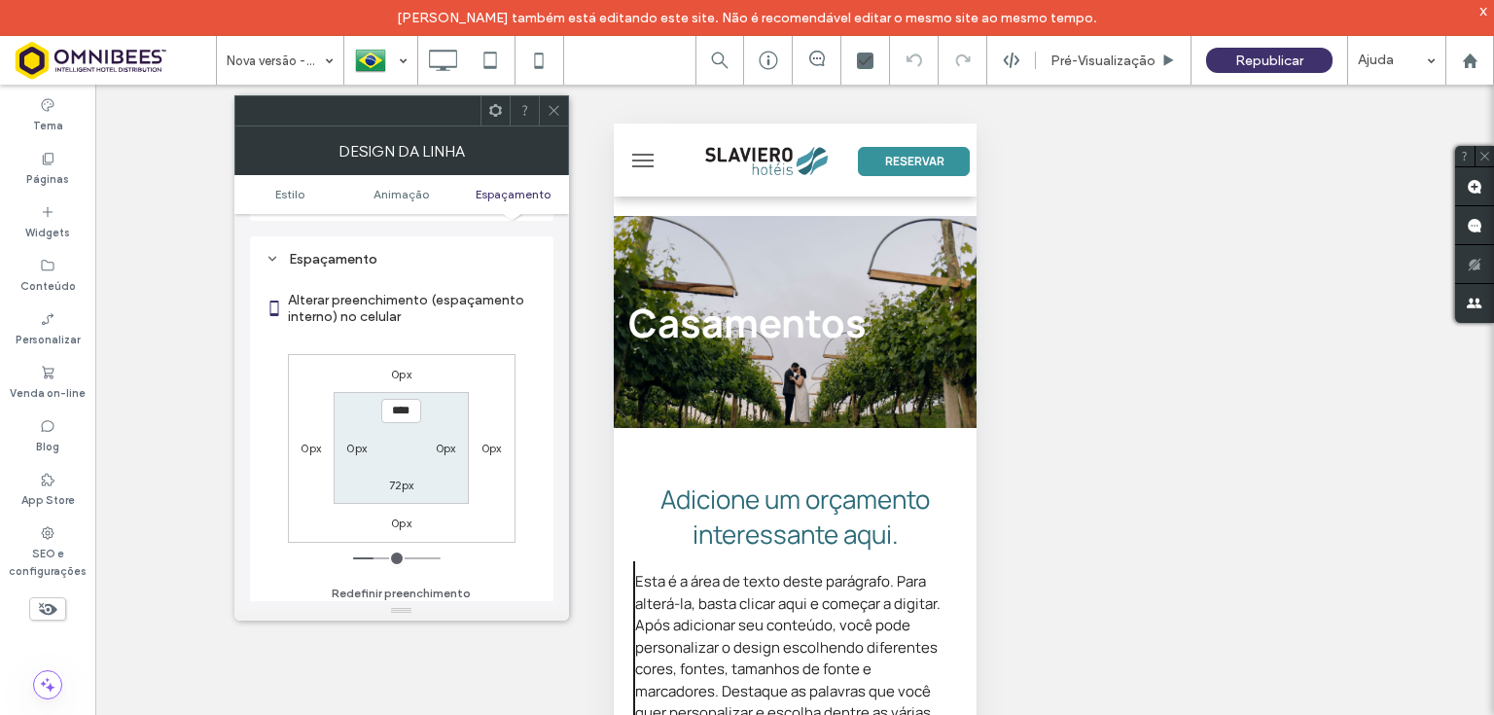
scroll to position [944, 0]
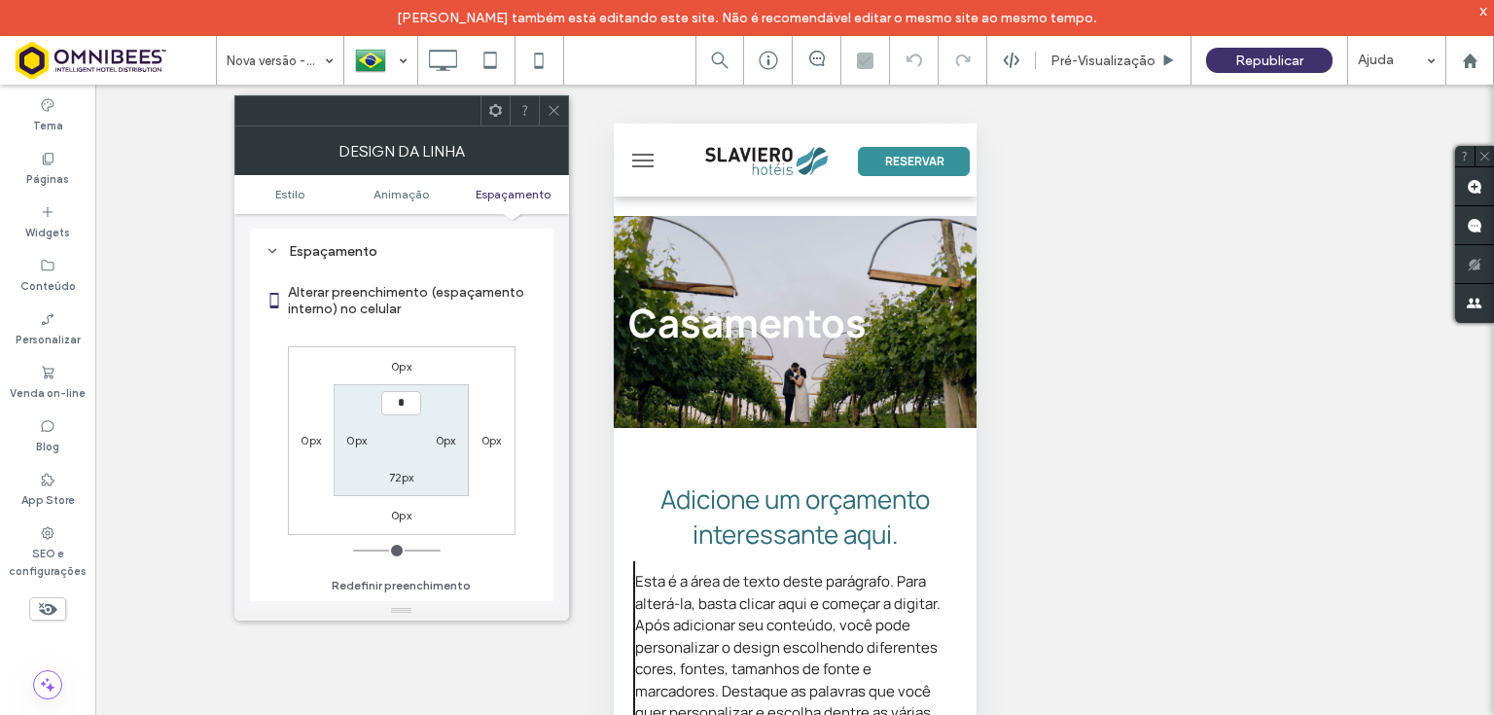
type input "***"
type input "*"
type input "****"
type input "**"
click at [550, 115] on icon at bounding box center [554, 110] width 15 height 15
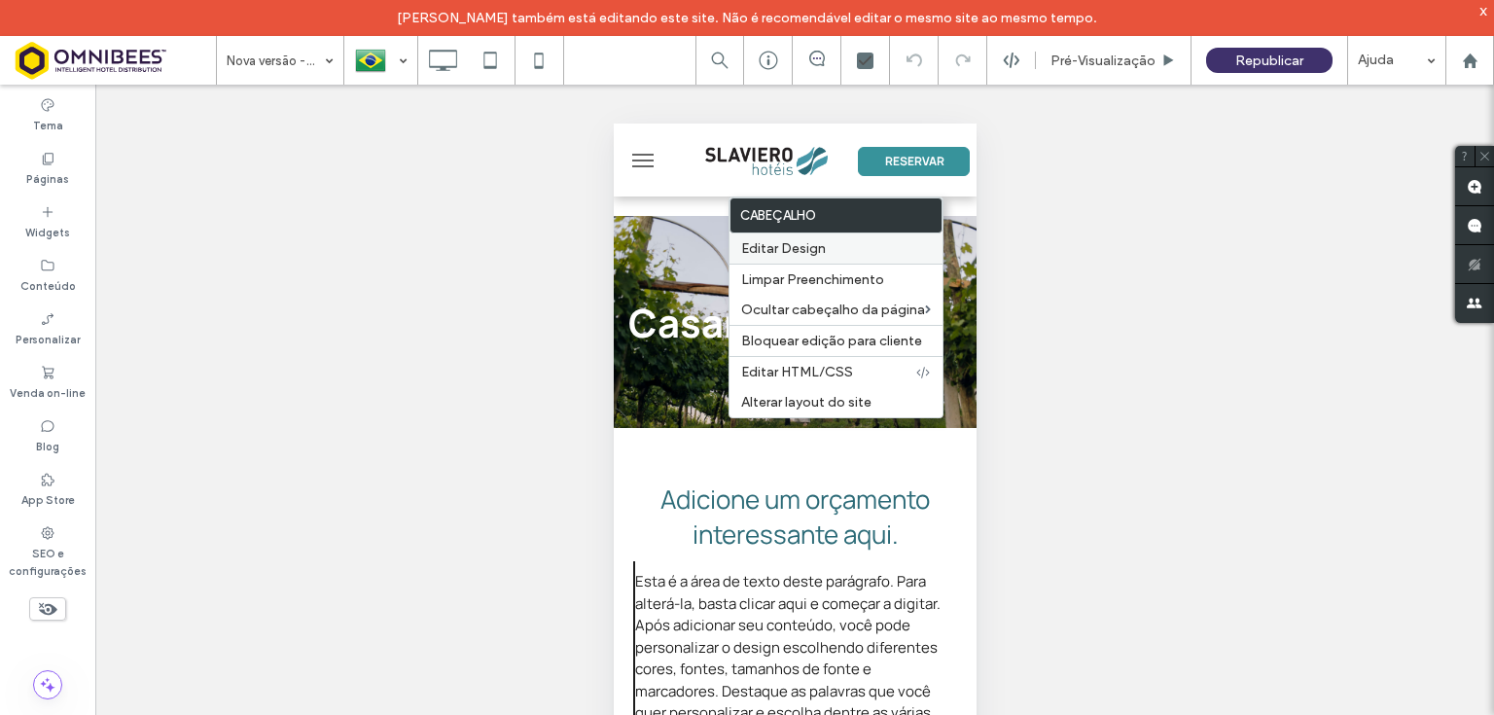
click at [802, 245] on span "Editar Design" at bounding box center [783, 248] width 85 height 17
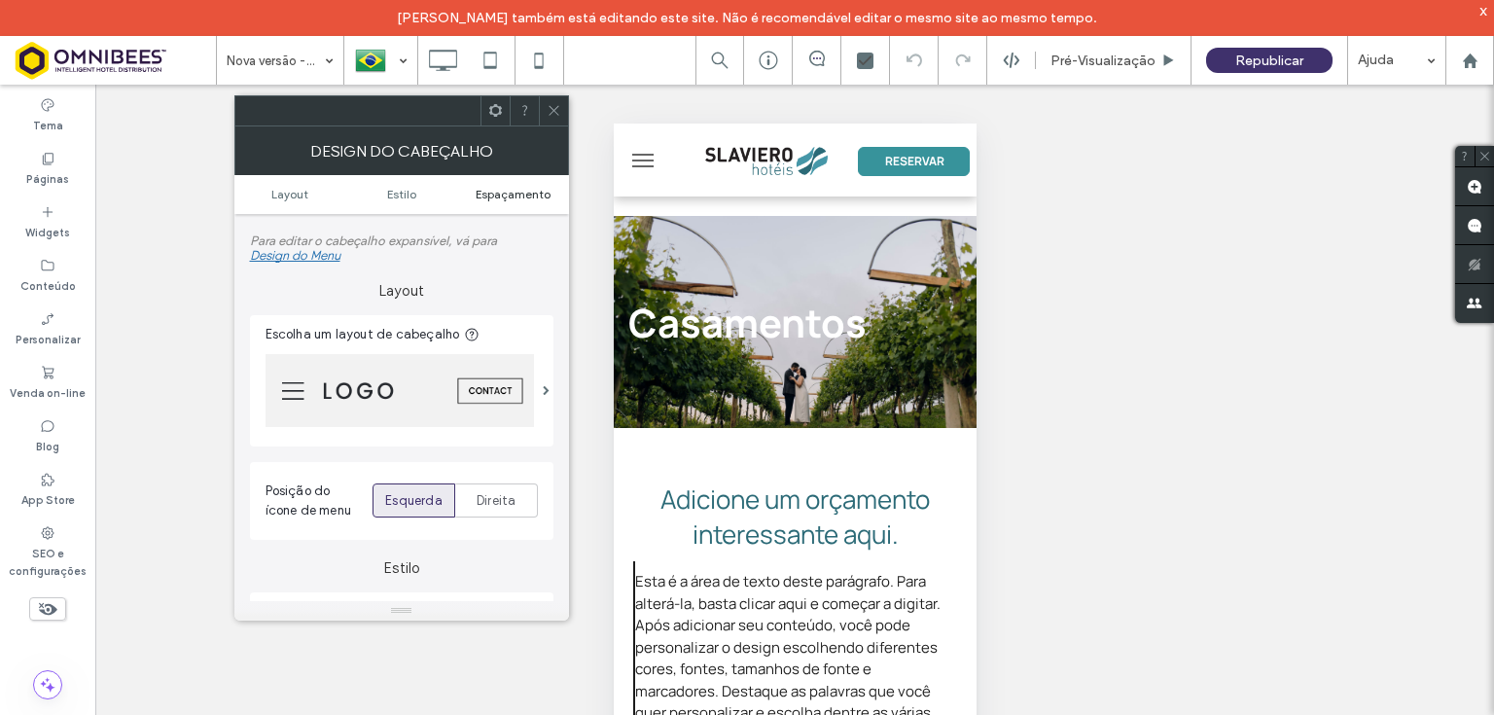
click at [511, 191] on span "Espaçamento" at bounding box center [513, 194] width 75 height 15
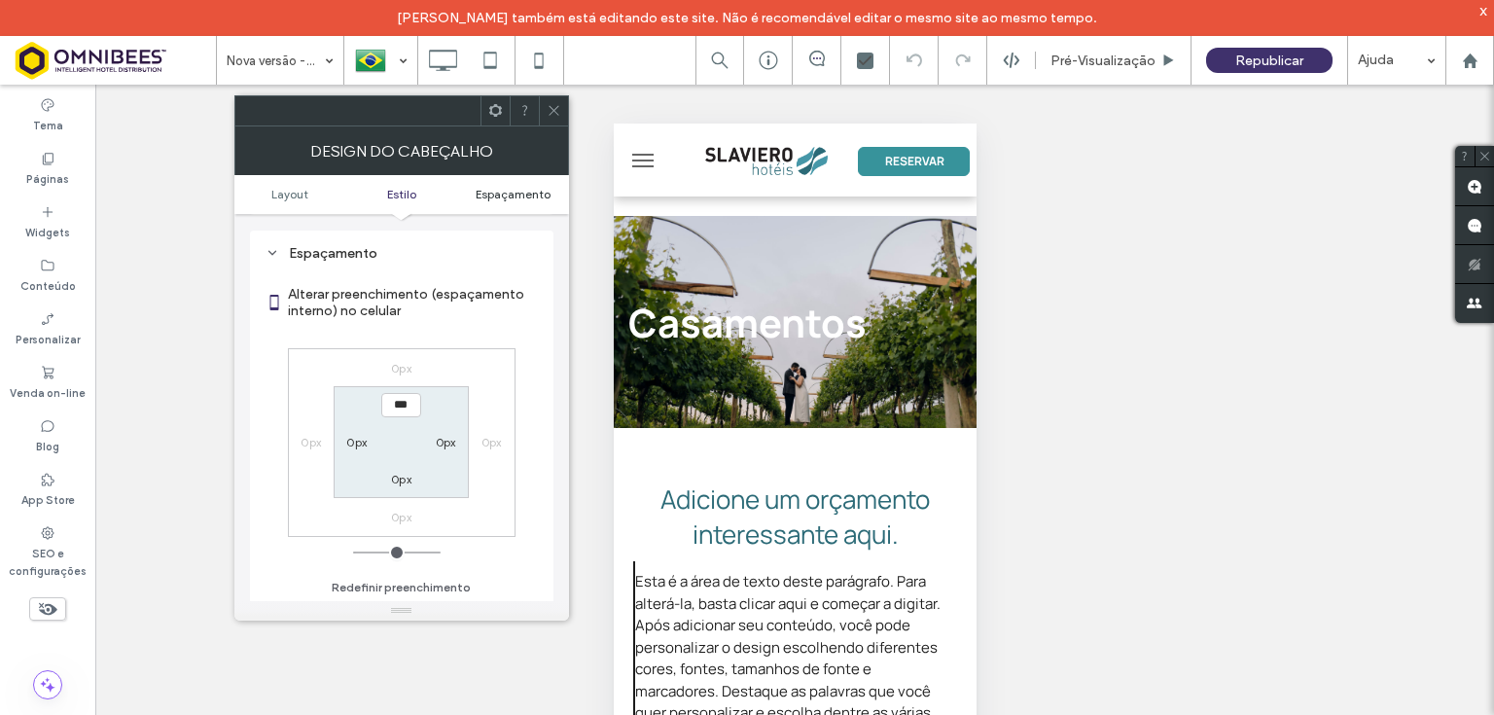
scroll to position [1037, 0]
click at [553, 112] on icon at bounding box center [554, 110] width 15 height 15
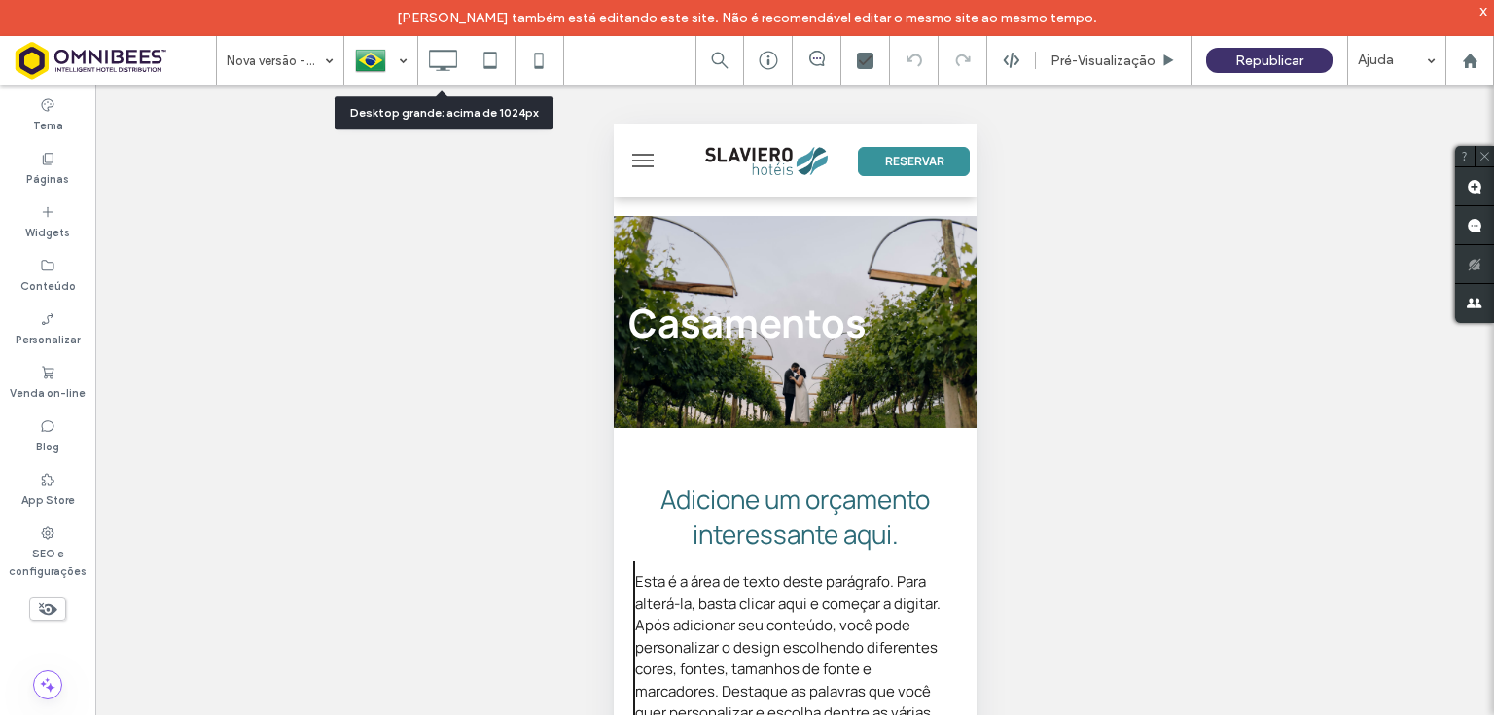
click at [435, 56] on icon at bounding box center [442, 60] width 39 height 39
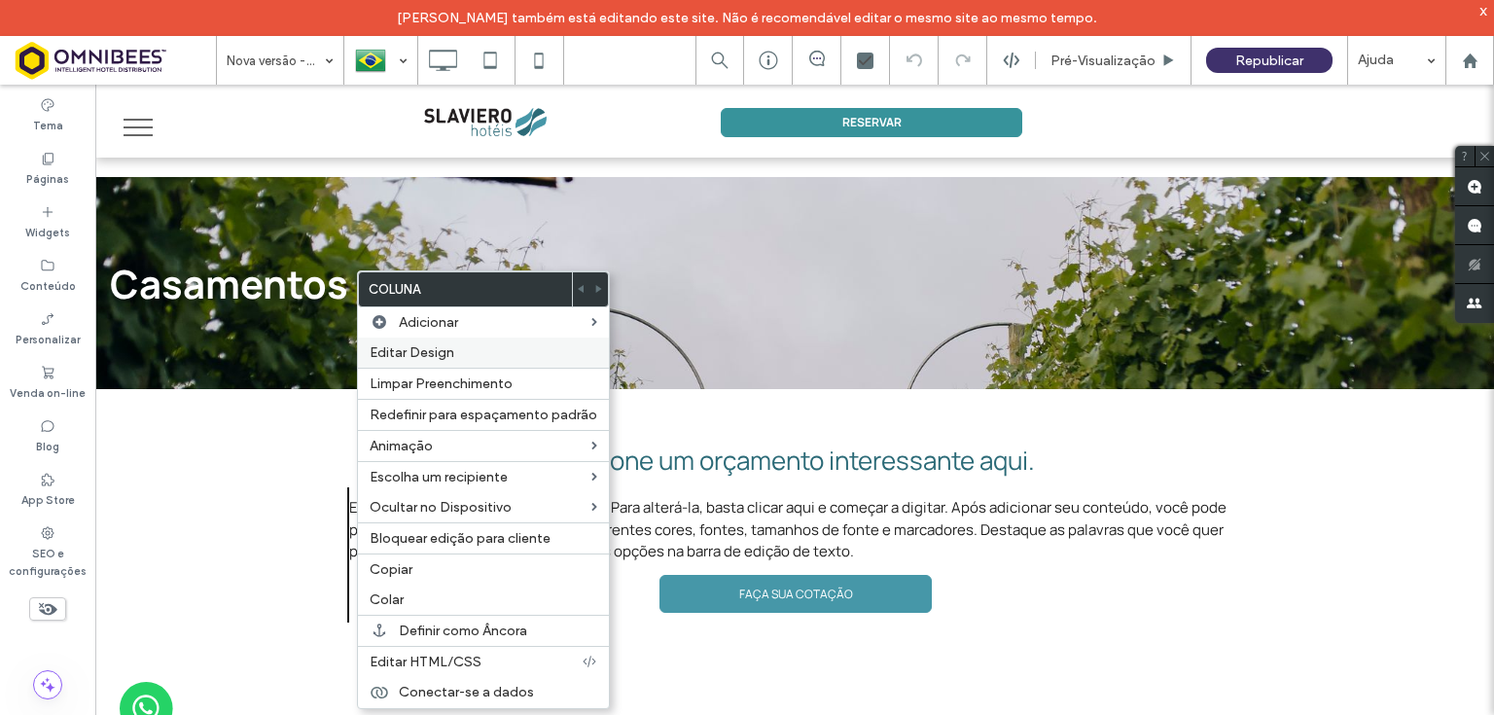
click at [421, 354] on span "Editar Design" at bounding box center [412, 352] width 85 height 17
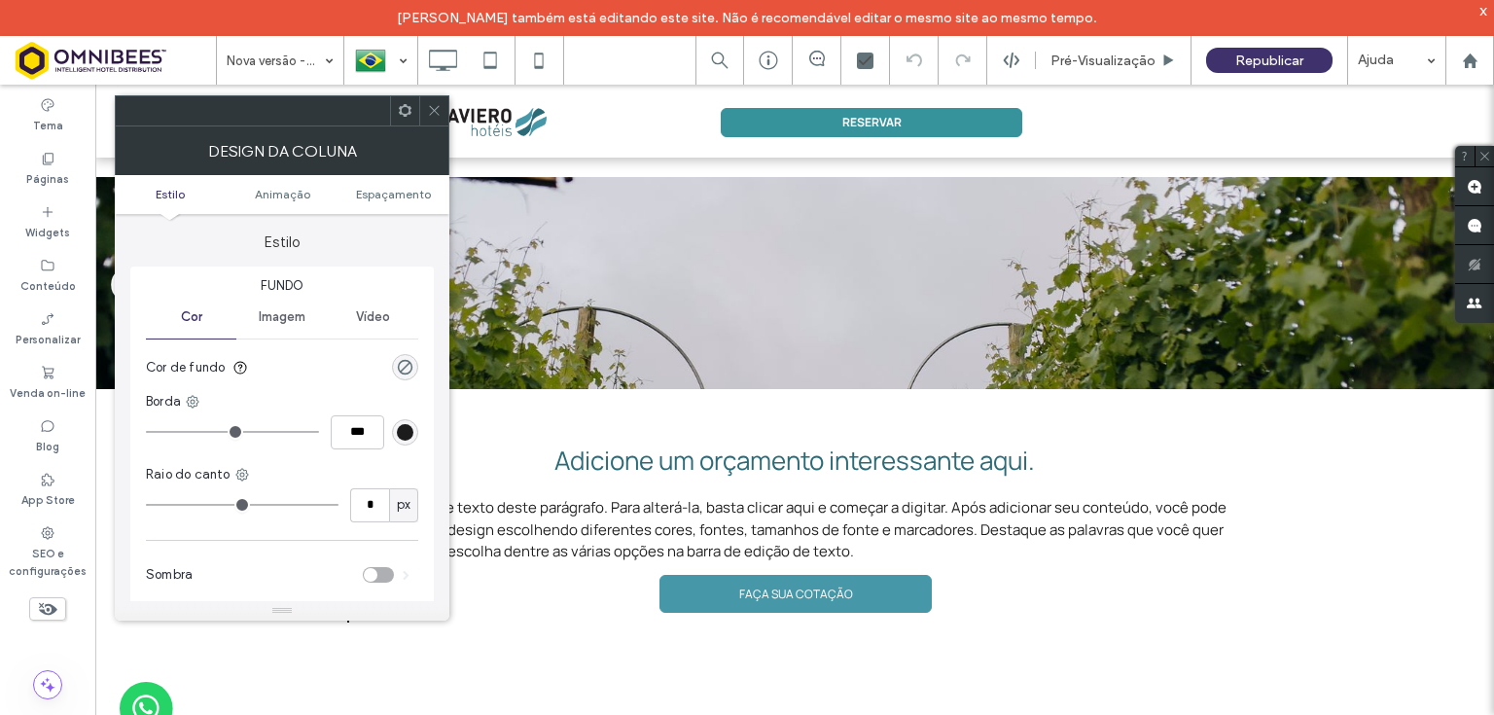
click at [436, 116] on icon at bounding box center [434, 110] width 15 height 15
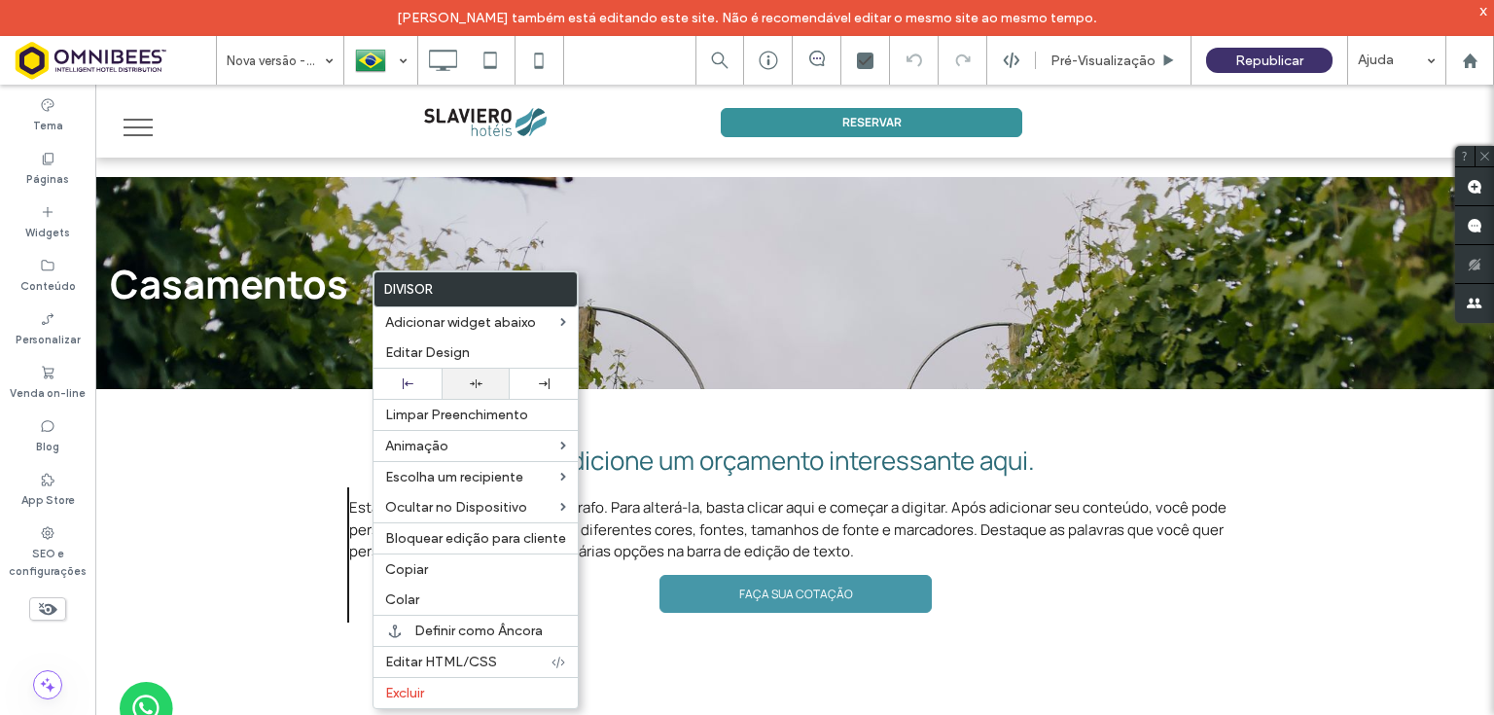
click at [473, 383] on icon at bounding box center [476, 383] width 13 height 13
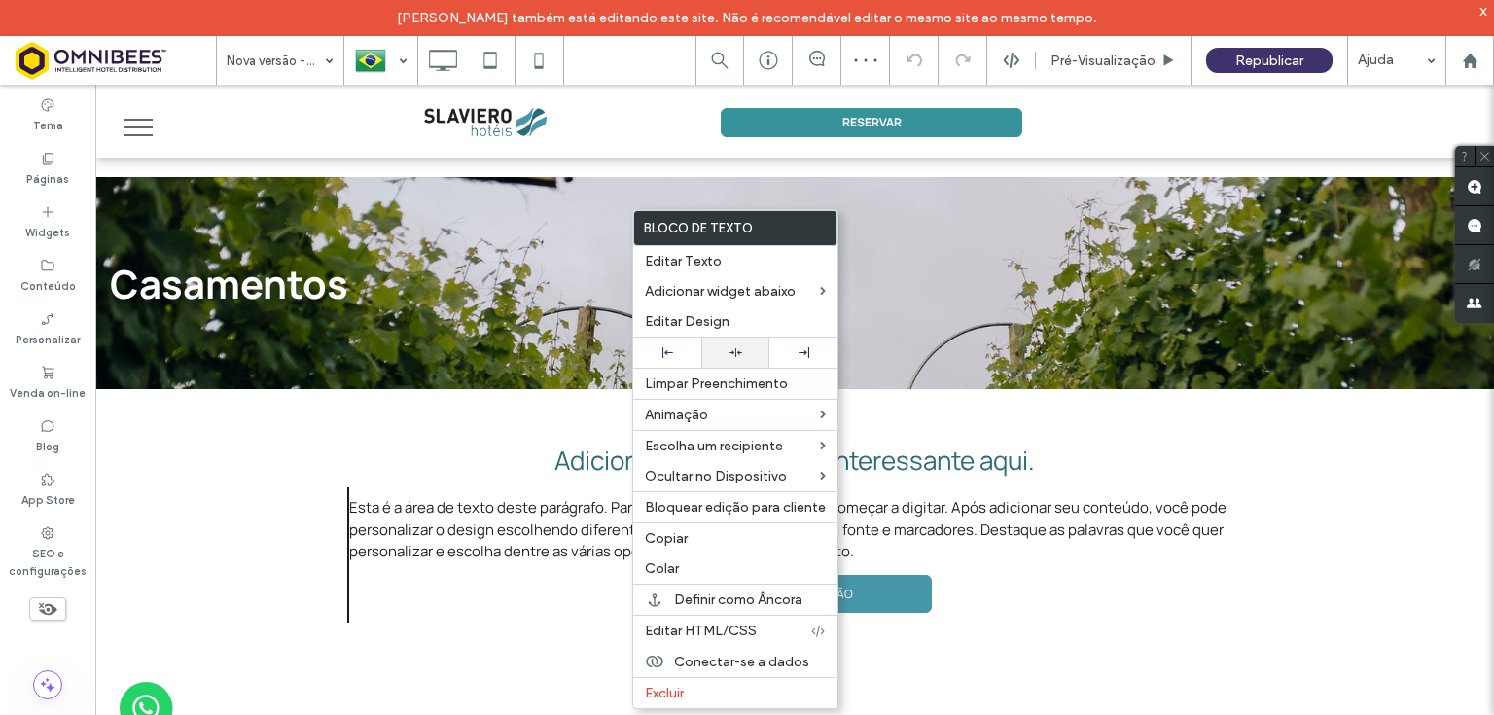
click at [728, 357] on div at bounding box center [735, 352] width 68 height 30
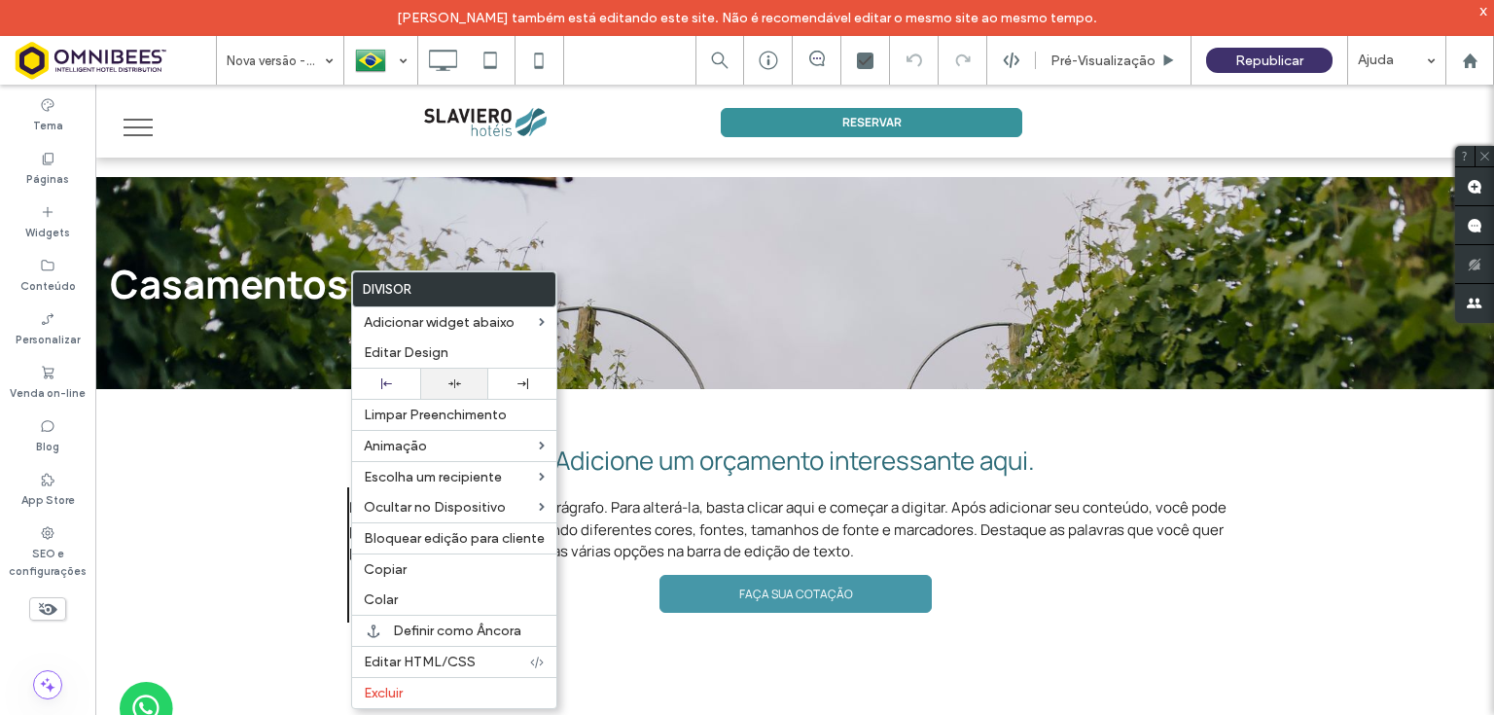
click at [448, 381] on icon at bounding box center [454, 383] width 13 height 13
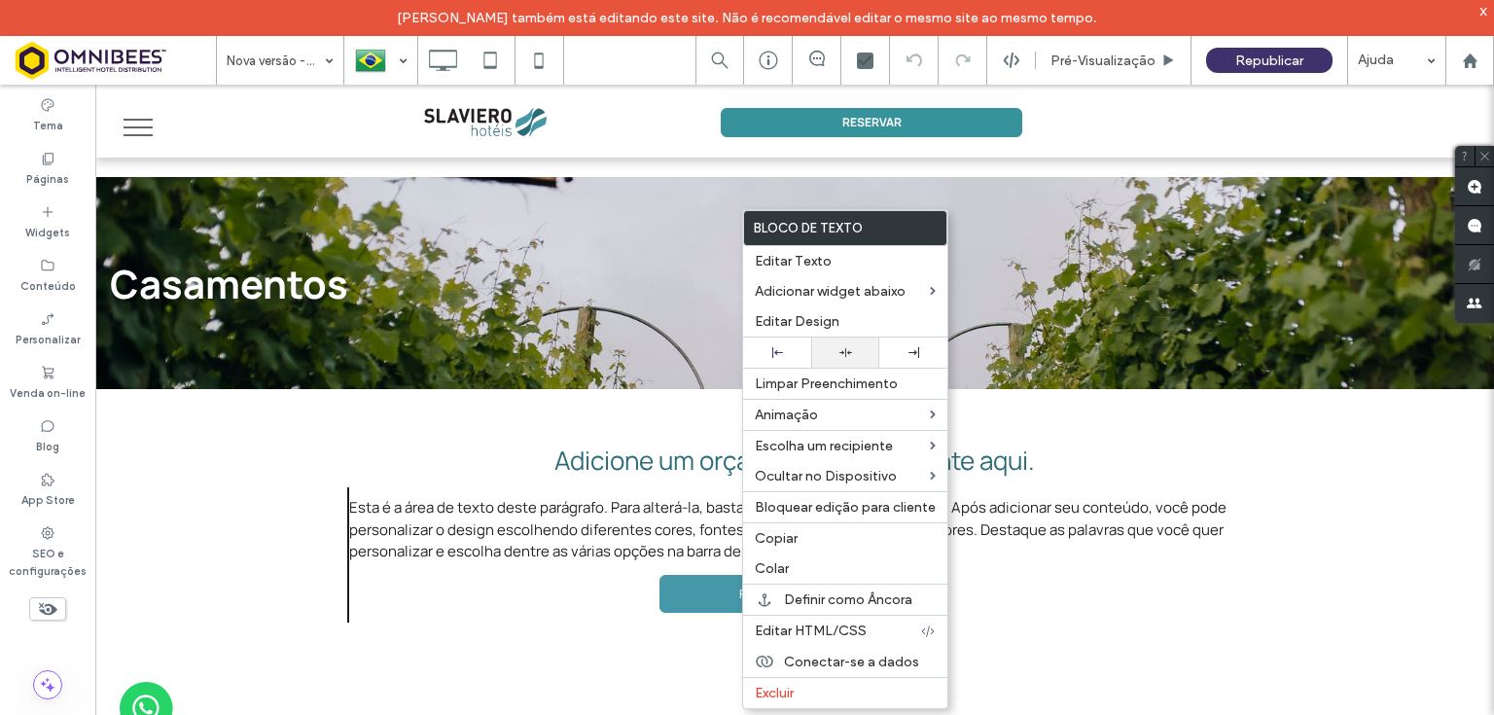
click at [845, 350] on icon at bounding box center [845, 352] width 13 height 13
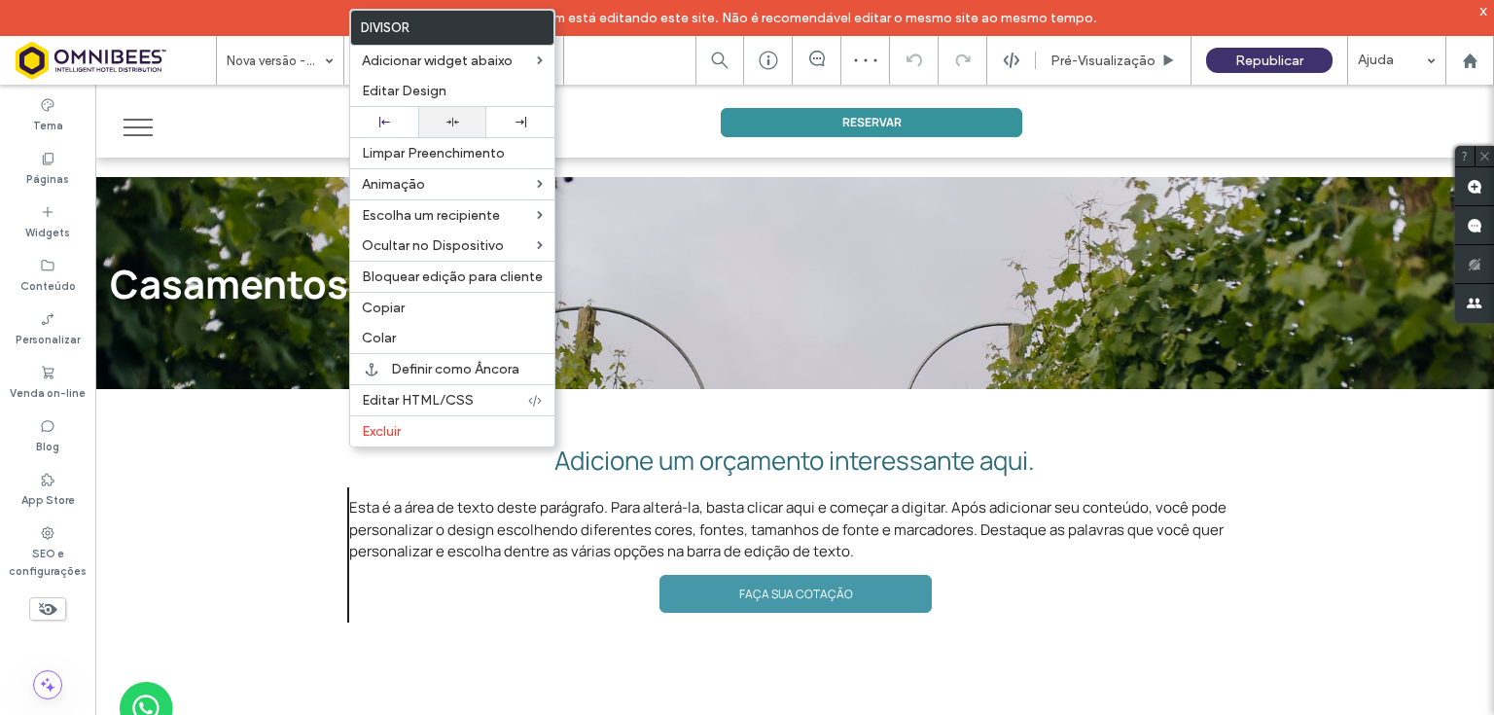
click at [456, 122] on icon at bounding box center [452, 122] width 13 height 13
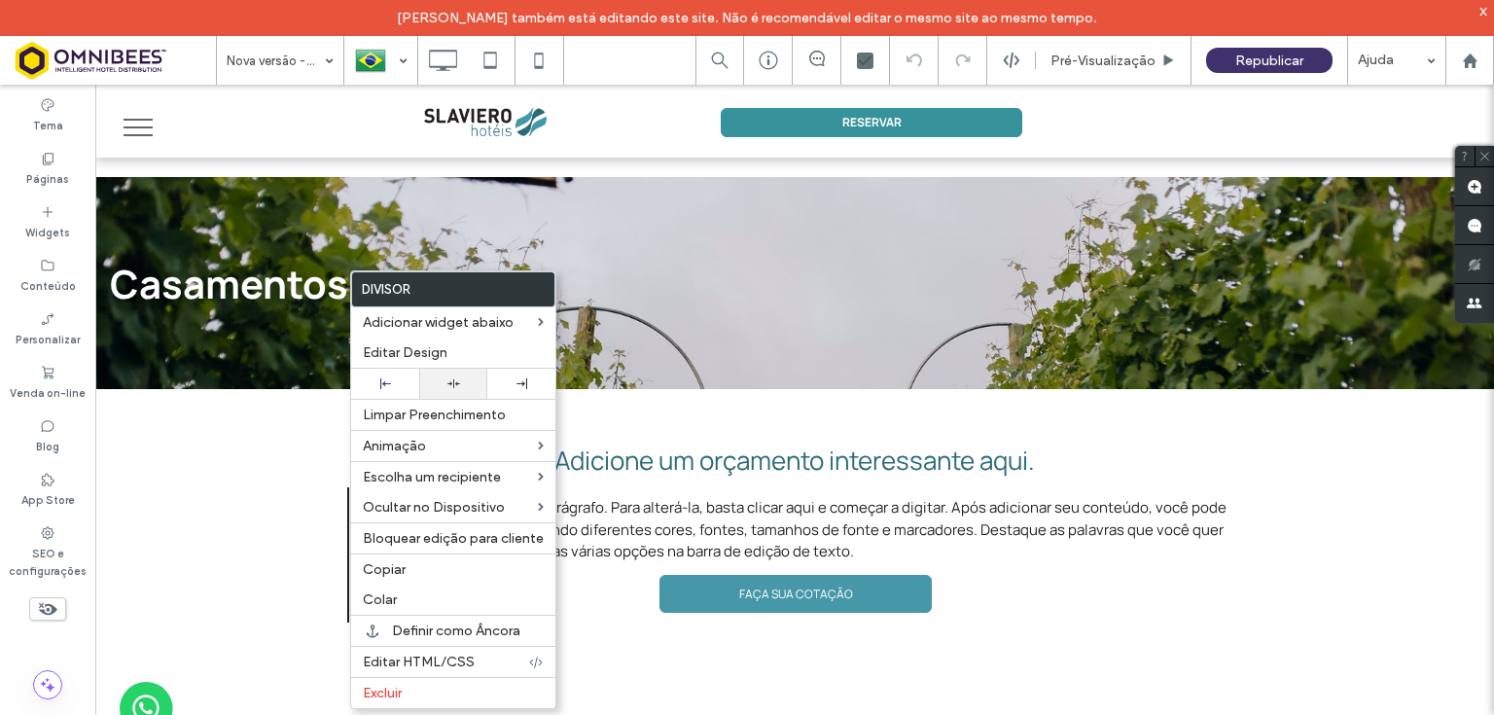
click at [442, 379] on div at bounding box center [453, 383] width 49 height 13
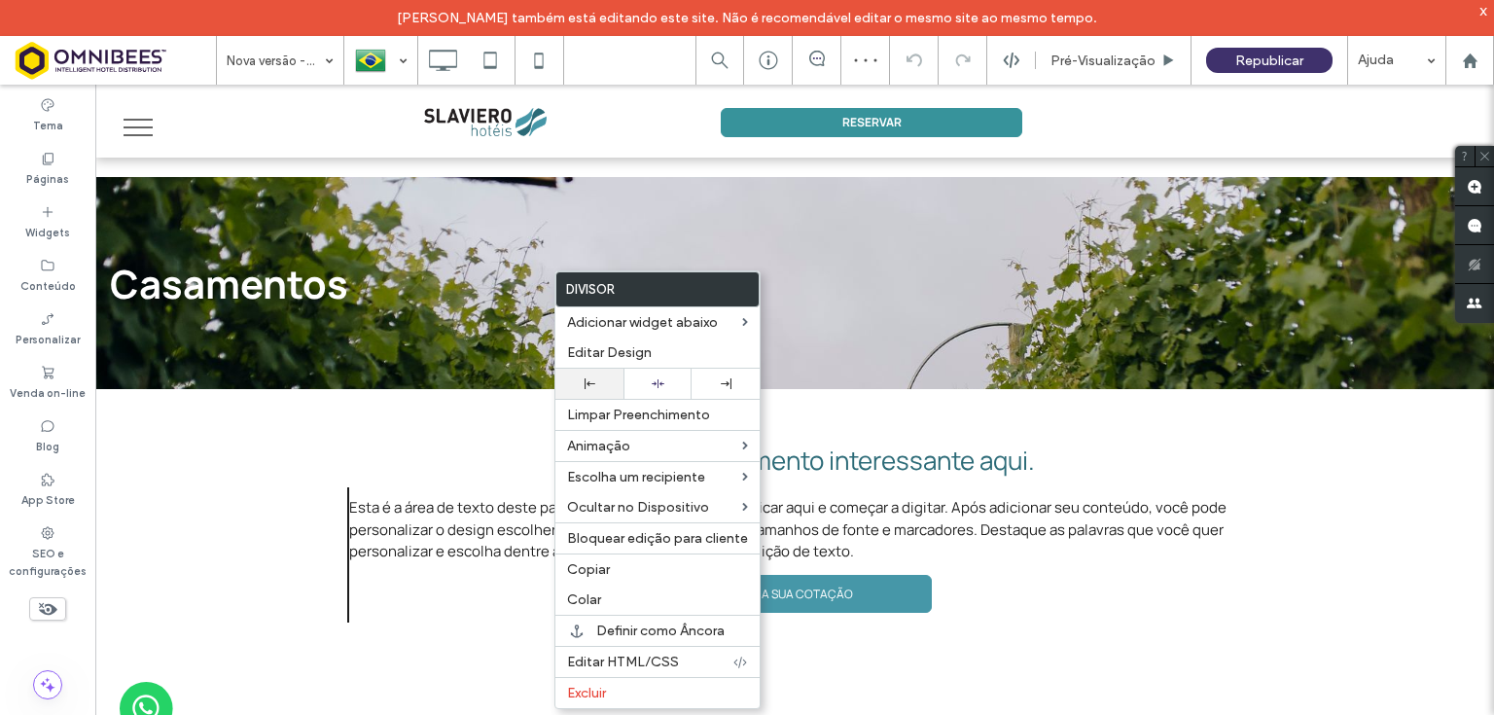
click at [585, 378] on icon at bounding box center [590, 383] width 11 height 11
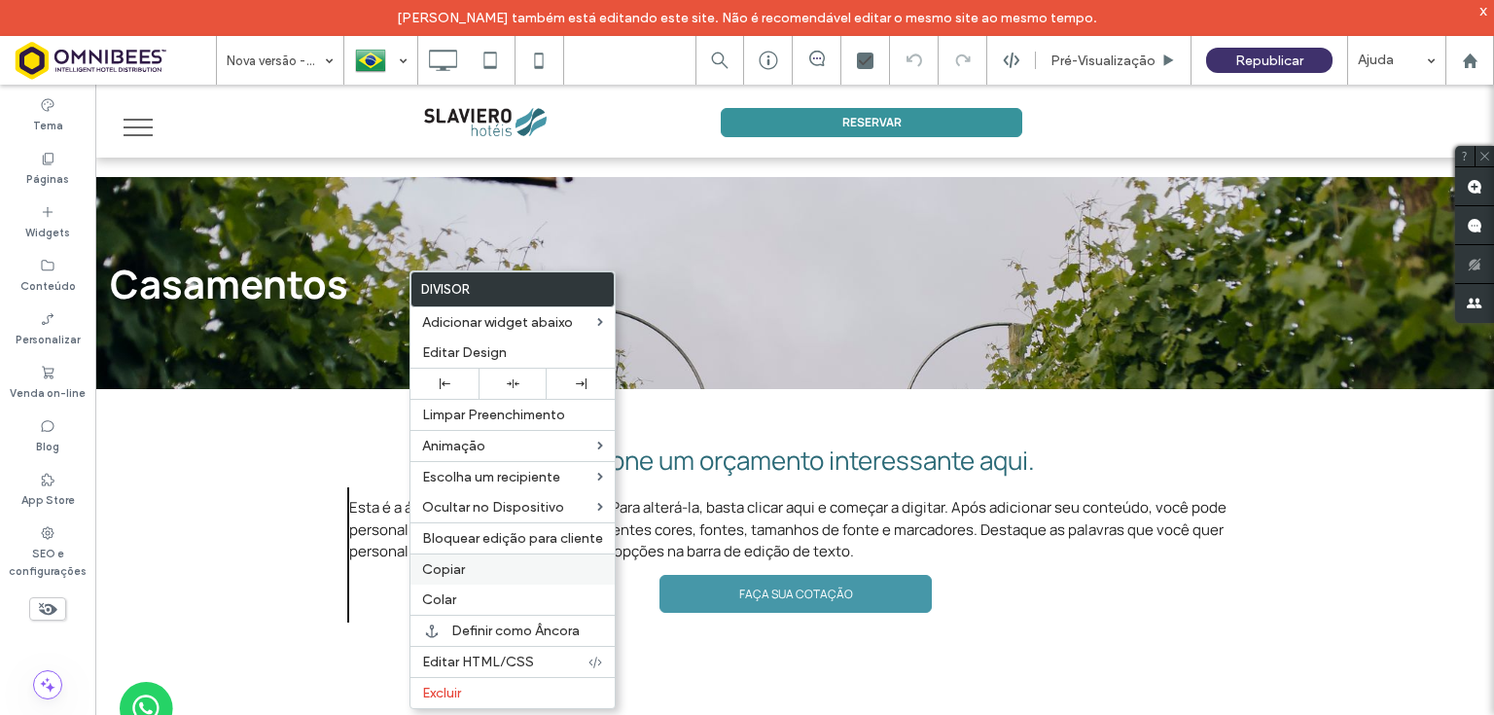
click at [469, 569] on label "Copiar" at bounding box center [512, 569] width 181 height 17
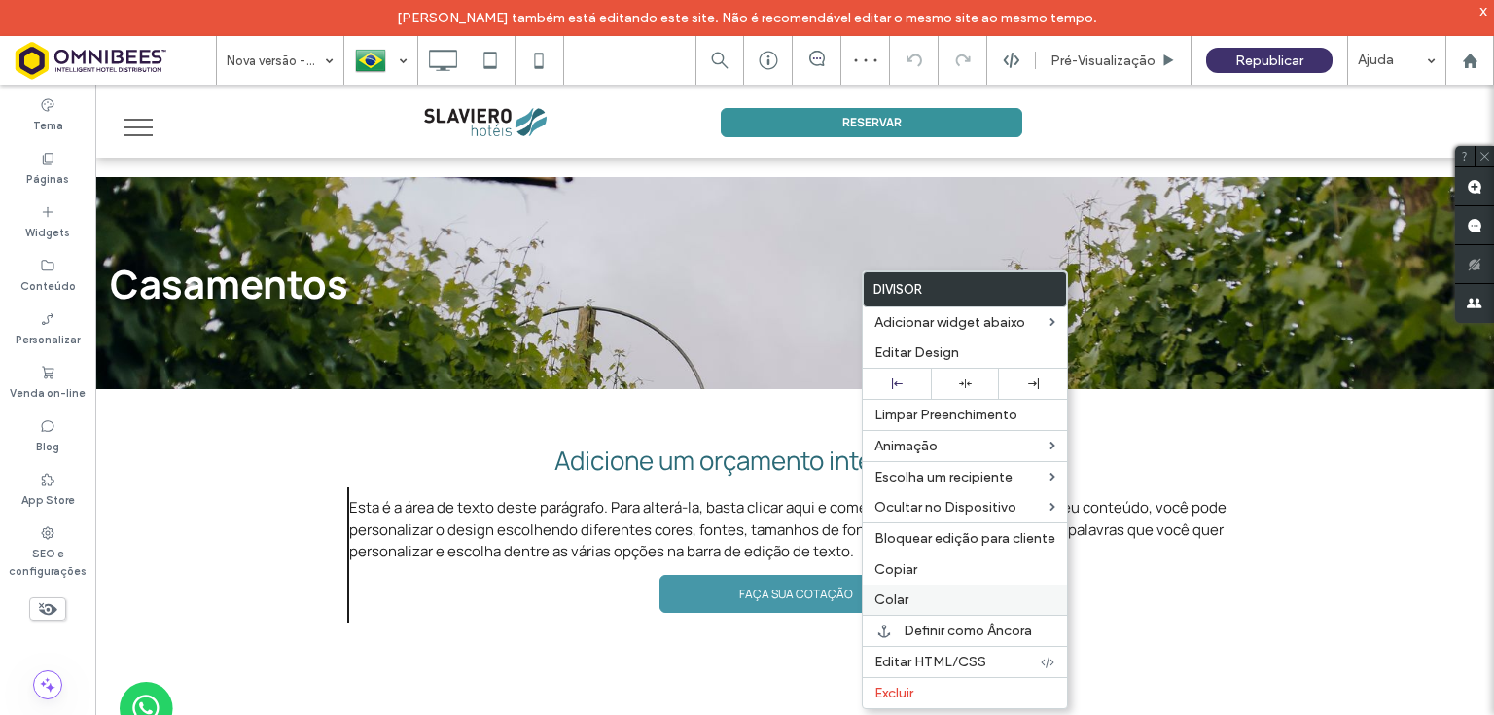
click at [915, 591] on label "Colar" at bounding box center [964, 599] width 181 height 17
click at [920, 685] on label "Excluir" at bounding box center [967, 693] width 181 height 17
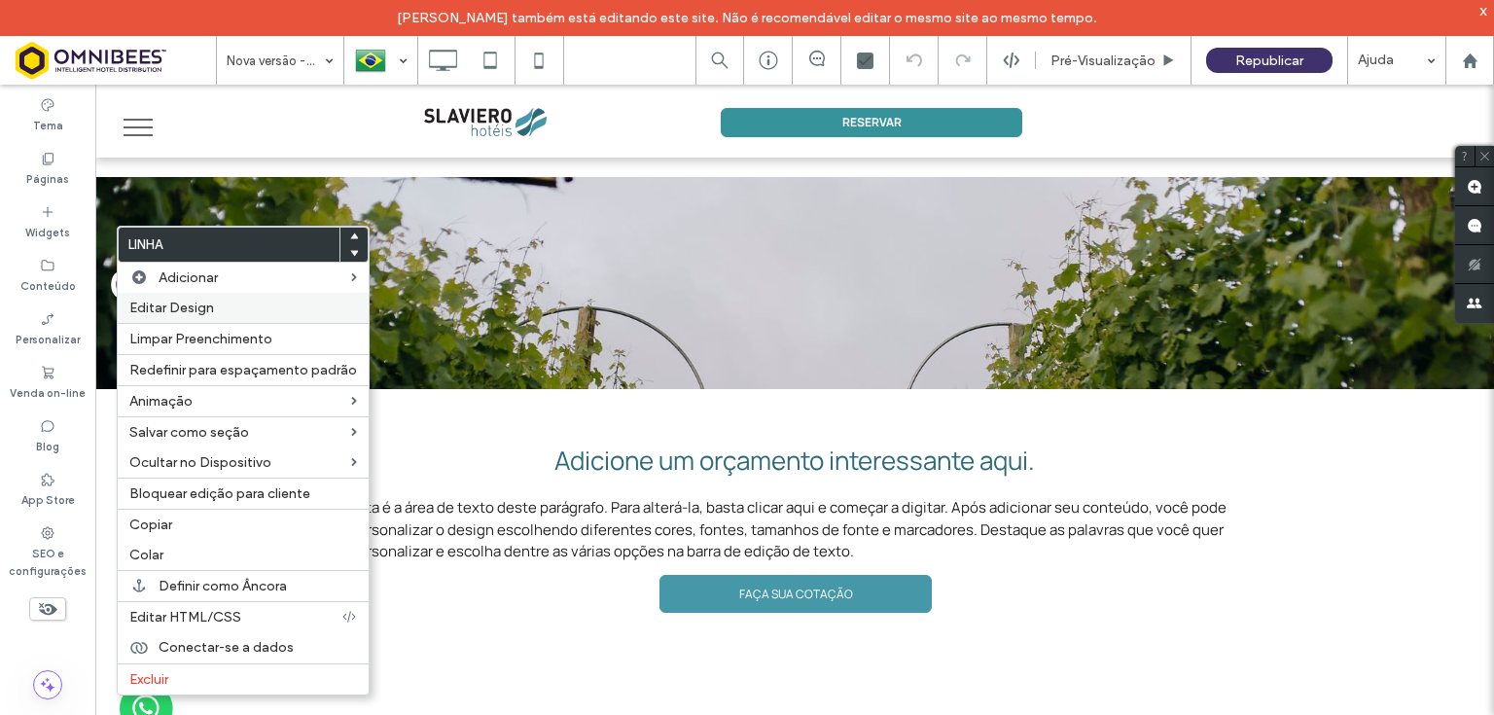
click at [162, 309] on span "Editar Design" at bounding box center [171, 308] width 85 height 17
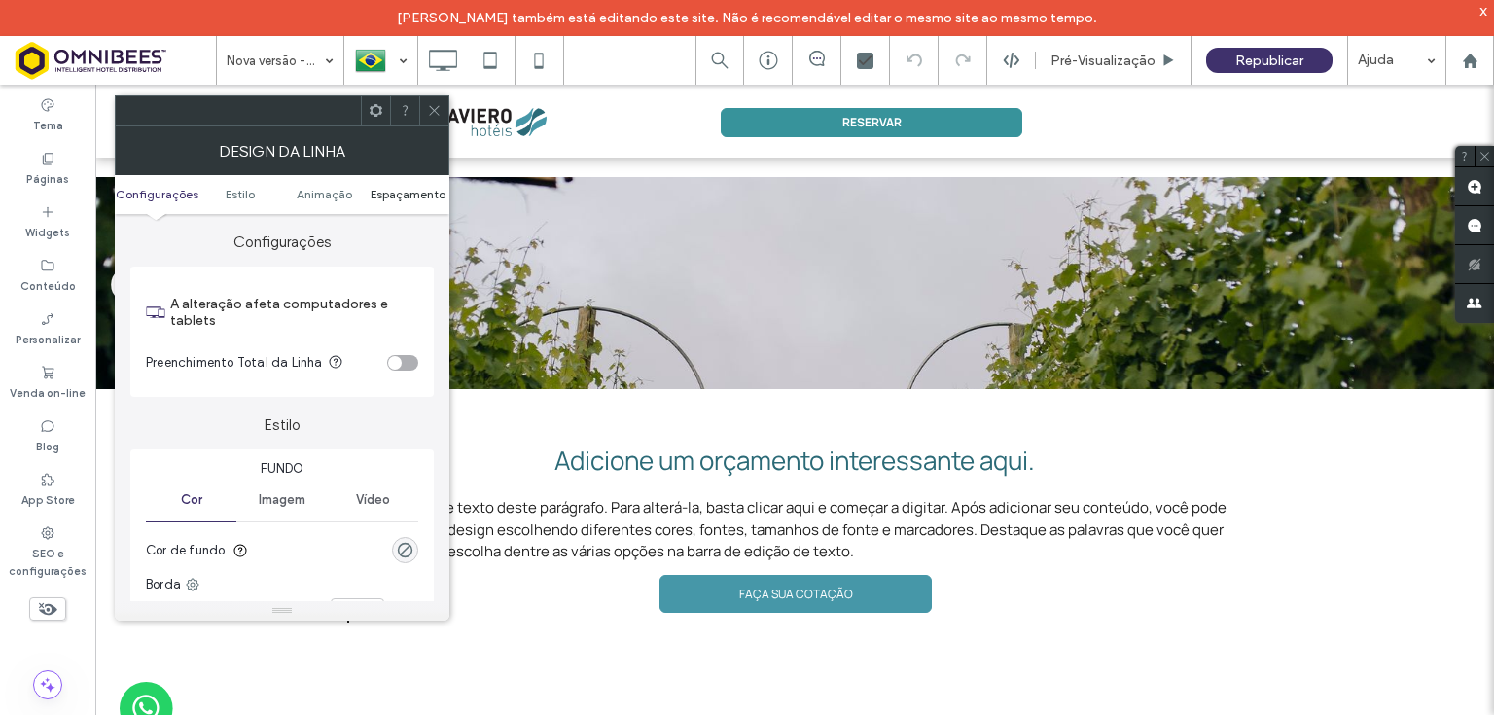
click at [414, 195] on span "Espaçamento" at bounding box center [408, 194] width 75 height 15
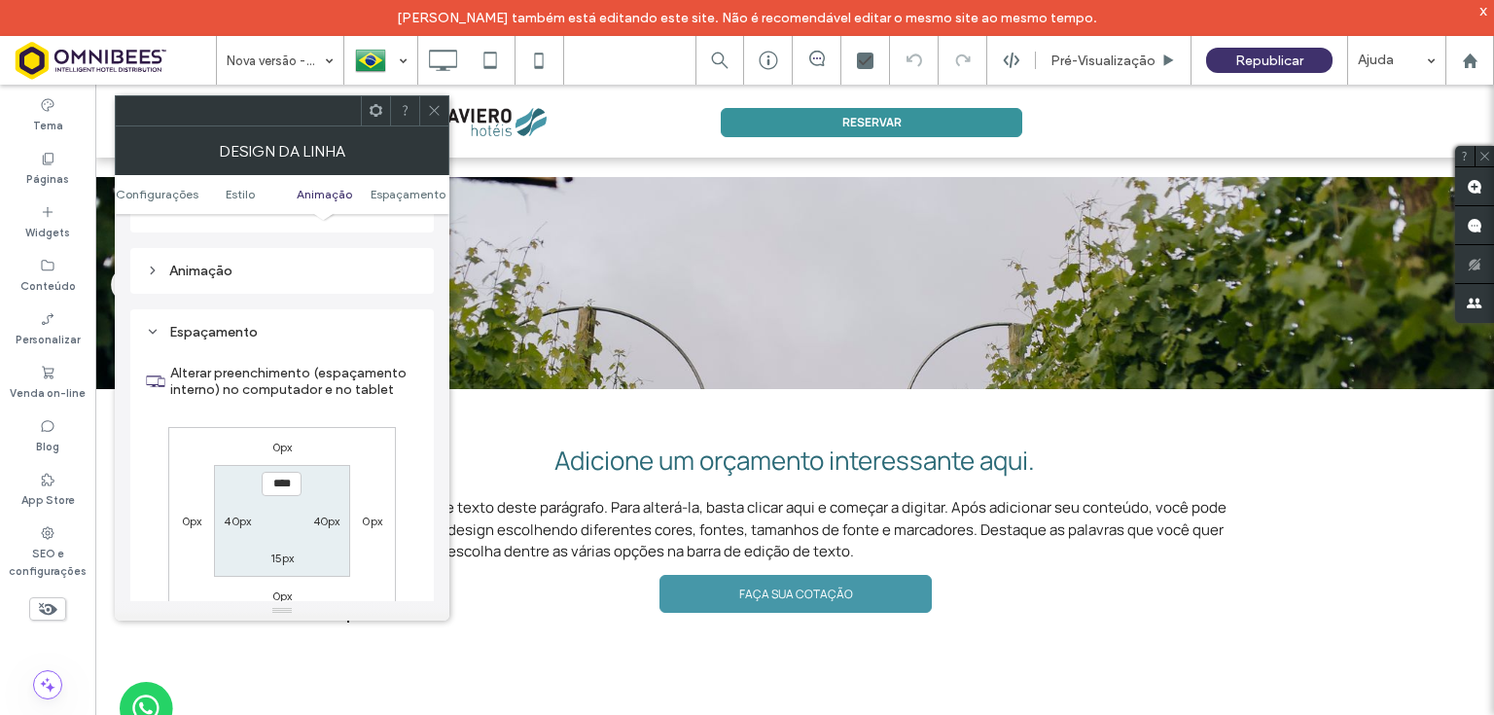
scroll to position [566, 0]
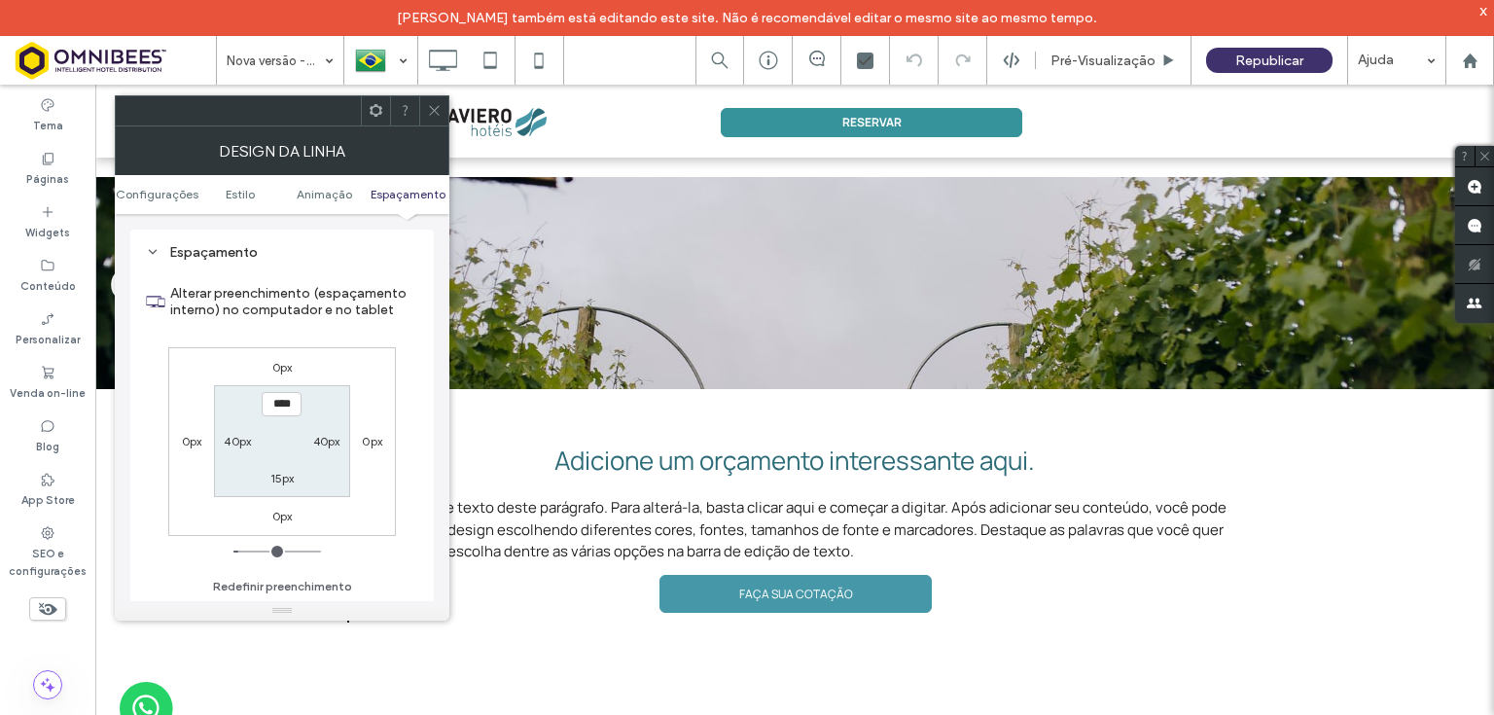
click at [283, 473] on label "15px" at bounding box center [282, 478] width 24 height 15
type input "**"
type input "****"
click at [440, 101] on span at bounding box center [434, 110] width 15 height 29
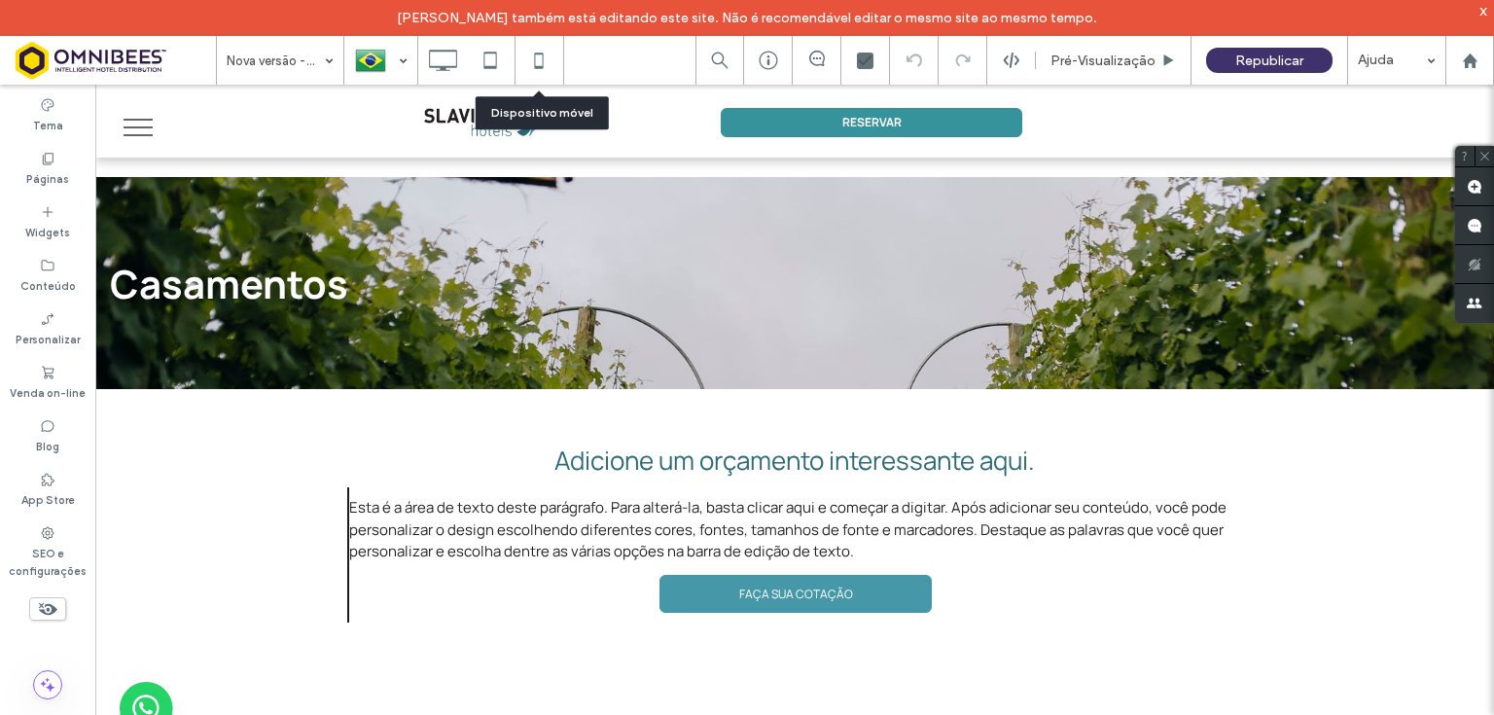
click at [537, 58] on icon at bounding box center [538, 60] width 39 height 39
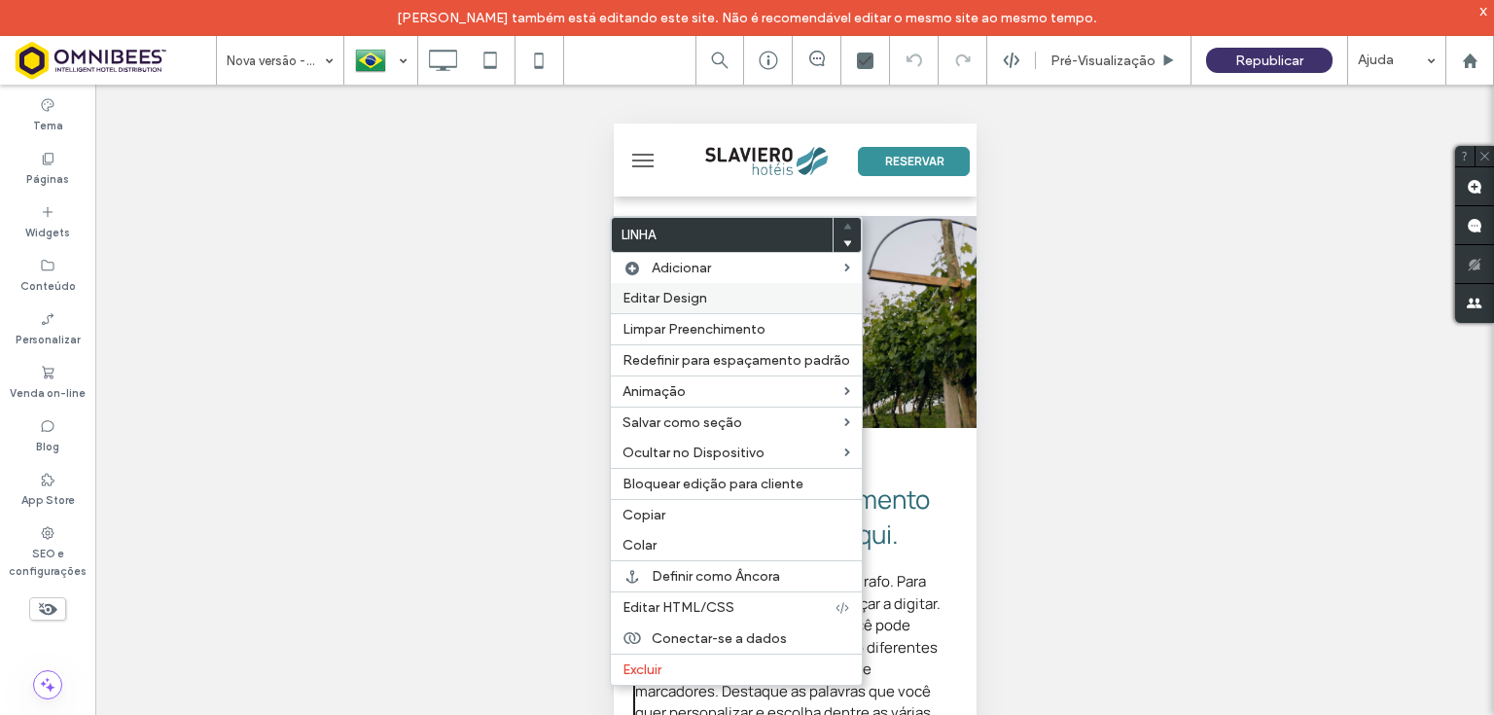
click at [646, 301] on span "Editar Design" at bounding box center [664, 298] width 85 height 17
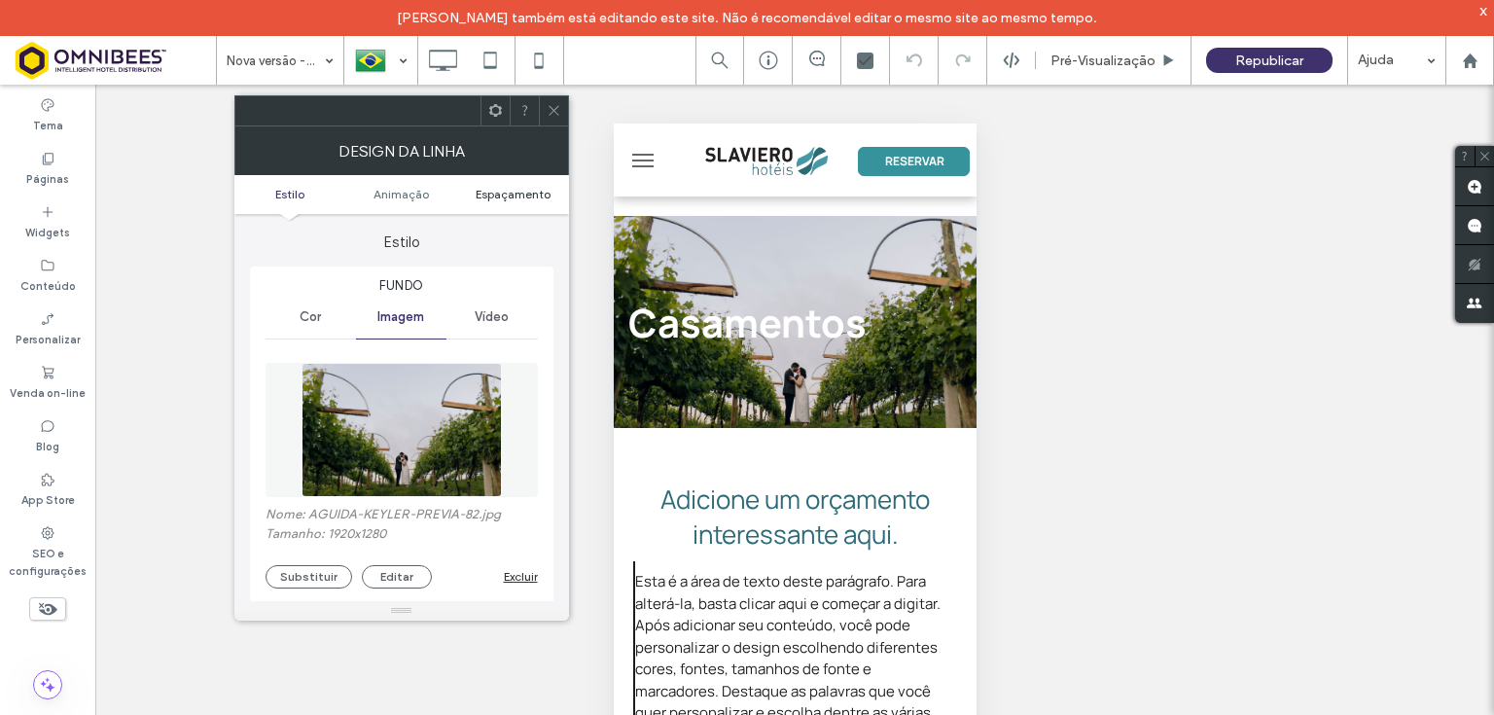
click at [521, 191] on span "Espaçamento" at bounding box center [513, 194] width 75 height 15
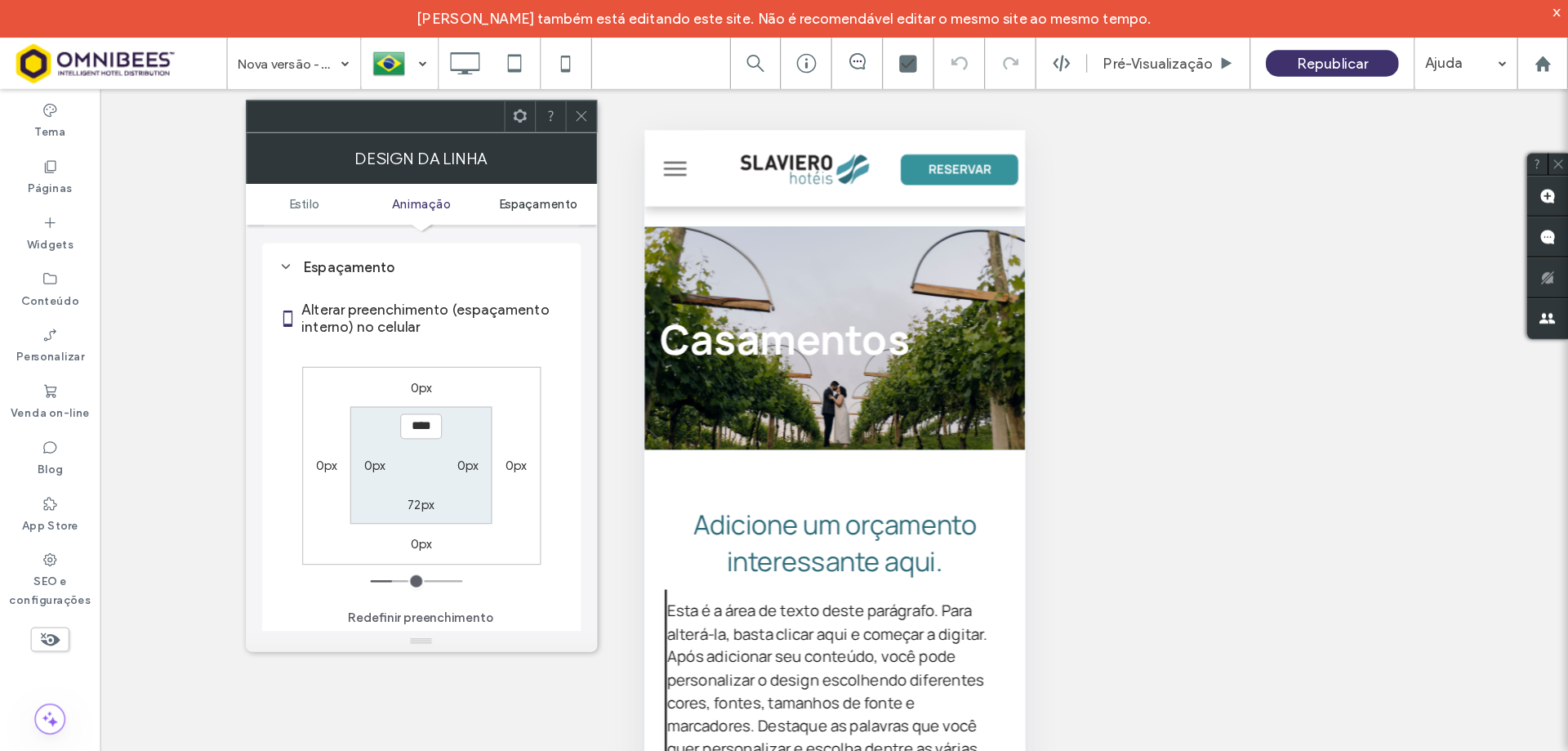
scroll to position [793, 0]
drag, startPoint x: 462, startPoint y: 91, endPoint x: 476, endPoint y: 102, distance: 17.8
click at [462, 91] on use at bounding box center [465, 93] width 8 height 8
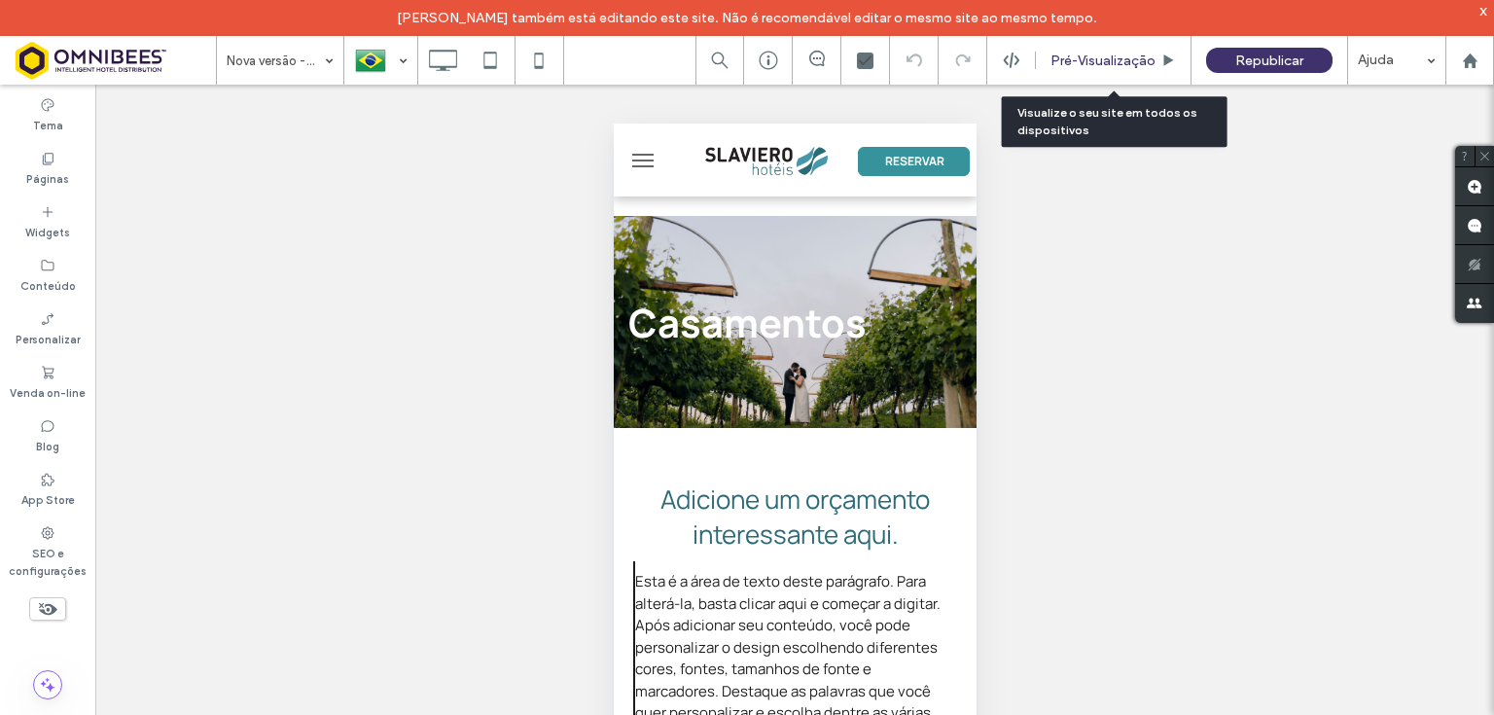
click at [1126, 69] on div "Pré-Visualizaçāo" at bounding box center [1114, 60] width 156 height 49
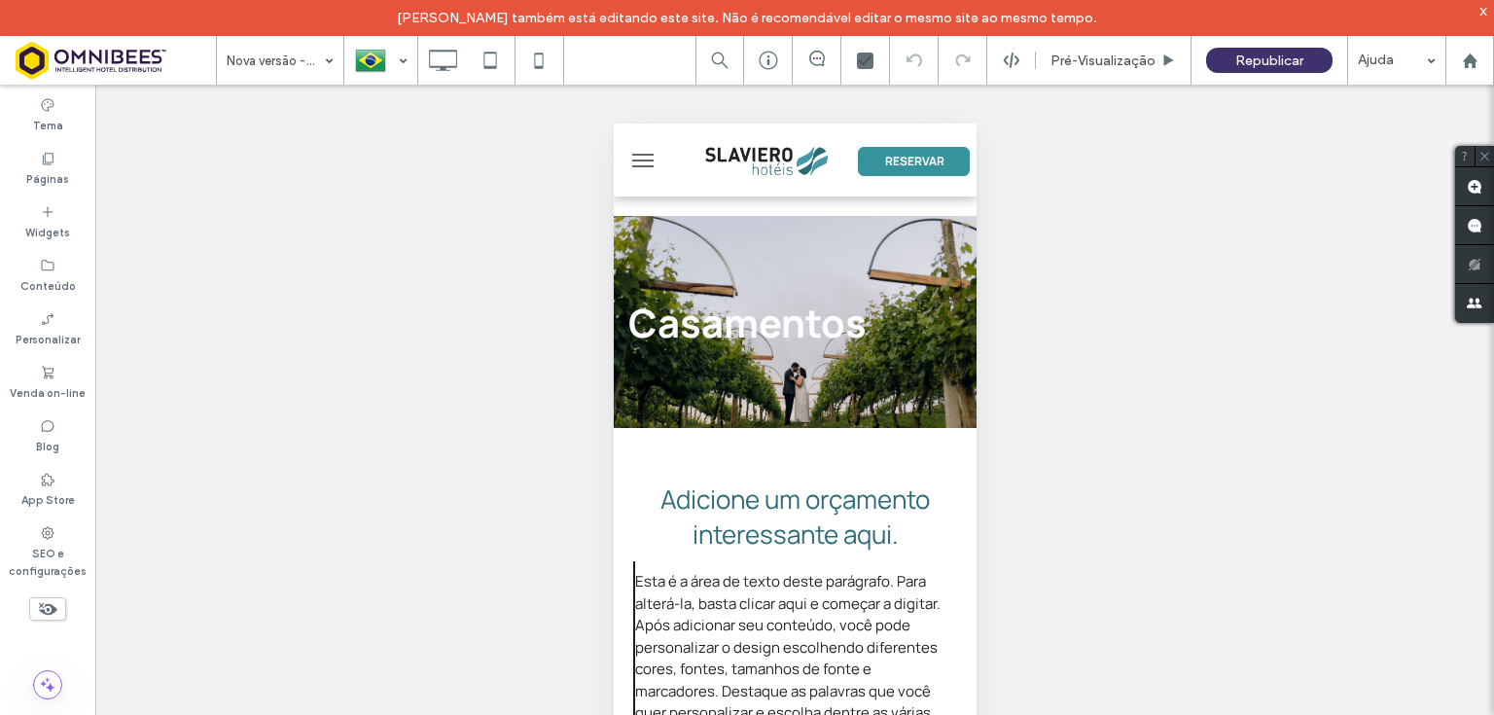
click at [53, 616] on icon at bounding box center [47, 608] width 21 height 21
click at [50, 607] on icon at bounding box center [47, 608] width 21 height 21
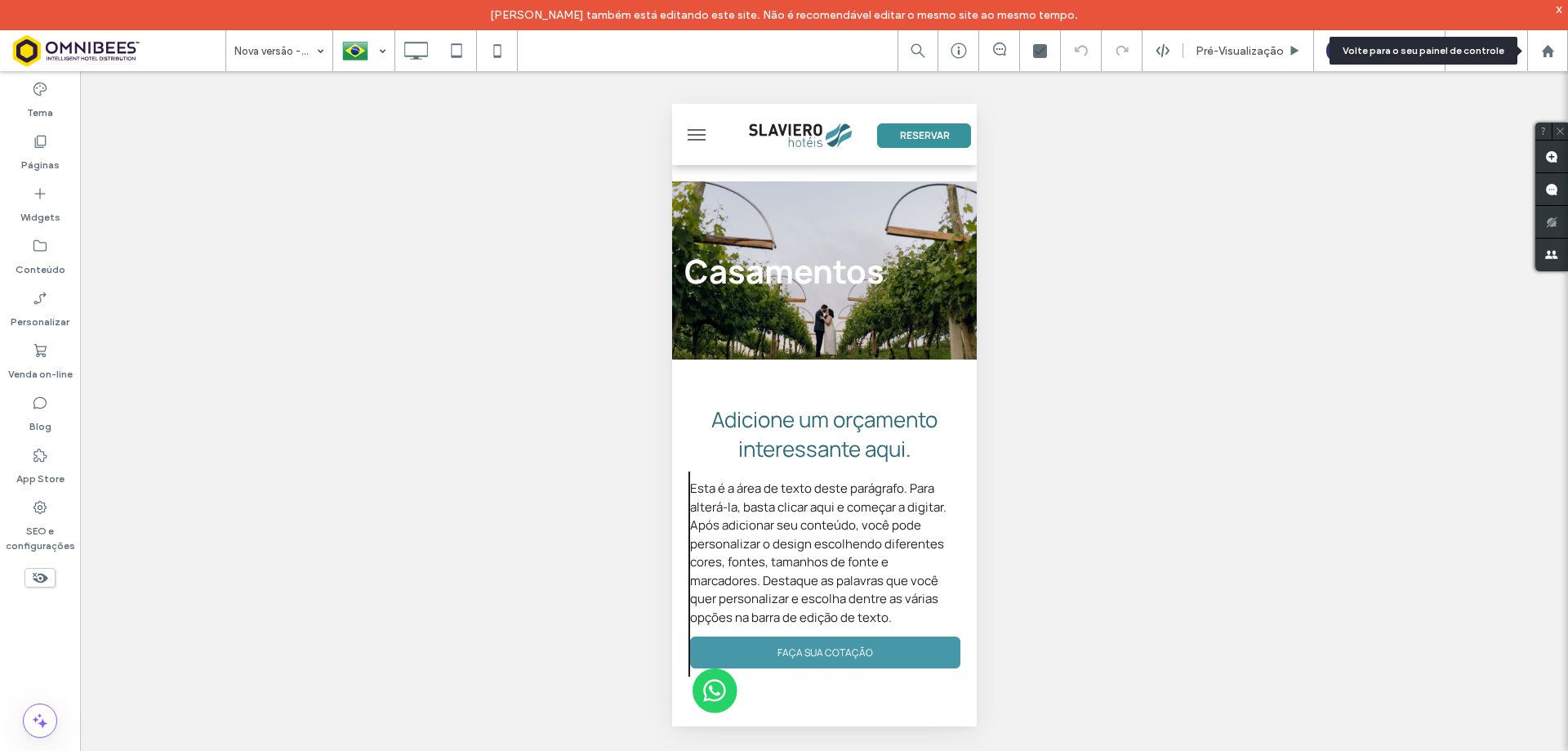
drag, startPoint x: 1549, startPoint y: 50, endPoint x: 1539, endPoint y: 50, distance: 10.0
click at [1549, 50] on use at bounding box center [1547, 50] width 13 height 13
